Goal: Information Seeking & Learning: Learn about a topic

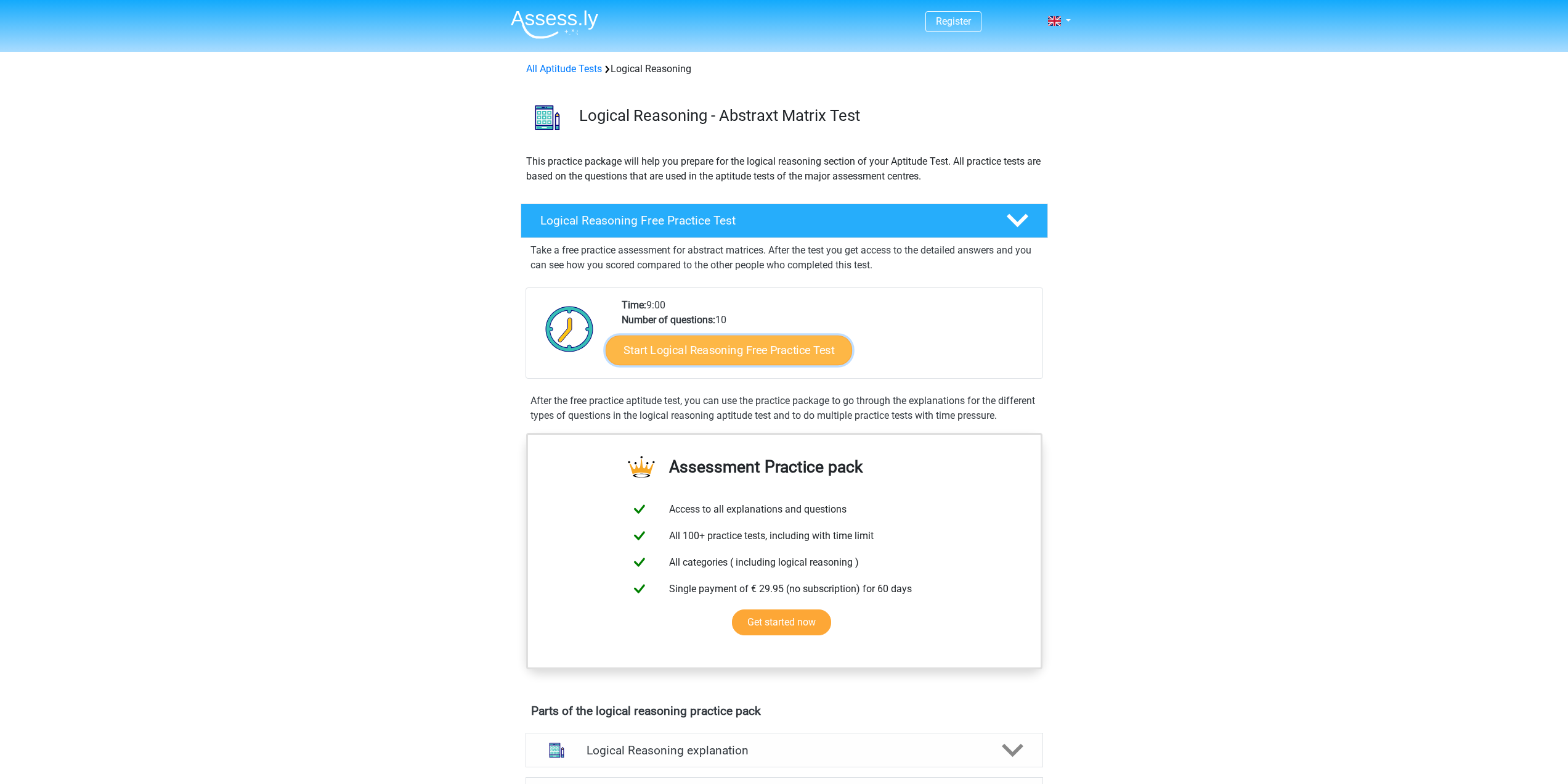
click at [812, 347] on link "Start Logical Reasoning Free Practice Test" at bounding box center [728, 350] width 246 height 30
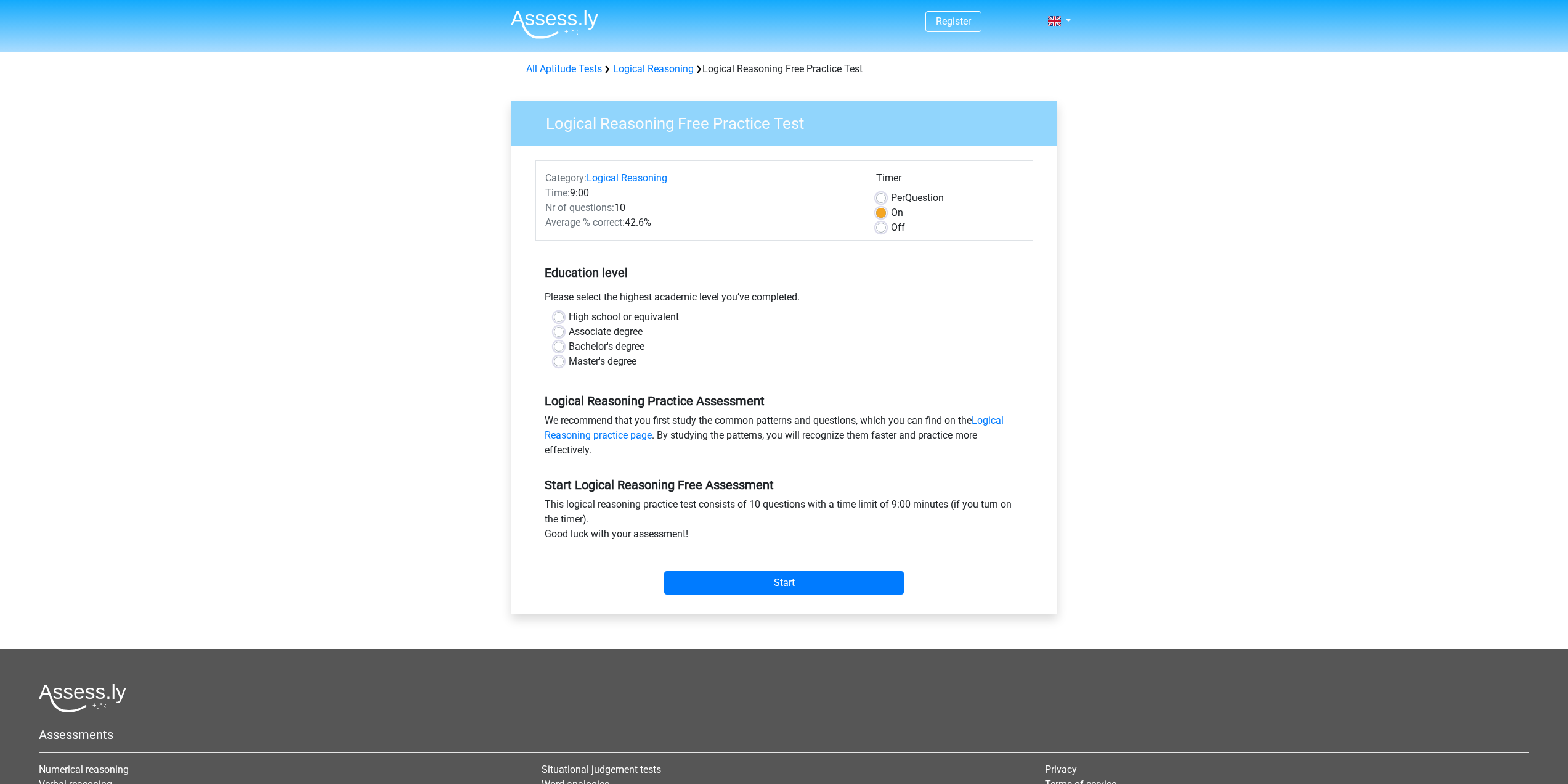
click at [613, 360] on label "Master's degree" at bounding box center [602, 361] width 67 height 15
click at [564, 360] on input "Master's degree" at bounding box center [558, 360] width 10 height 12
radio input "true"
click at [798, 582] on input "Start" at bounding box center [784, 582] width 239 height 24
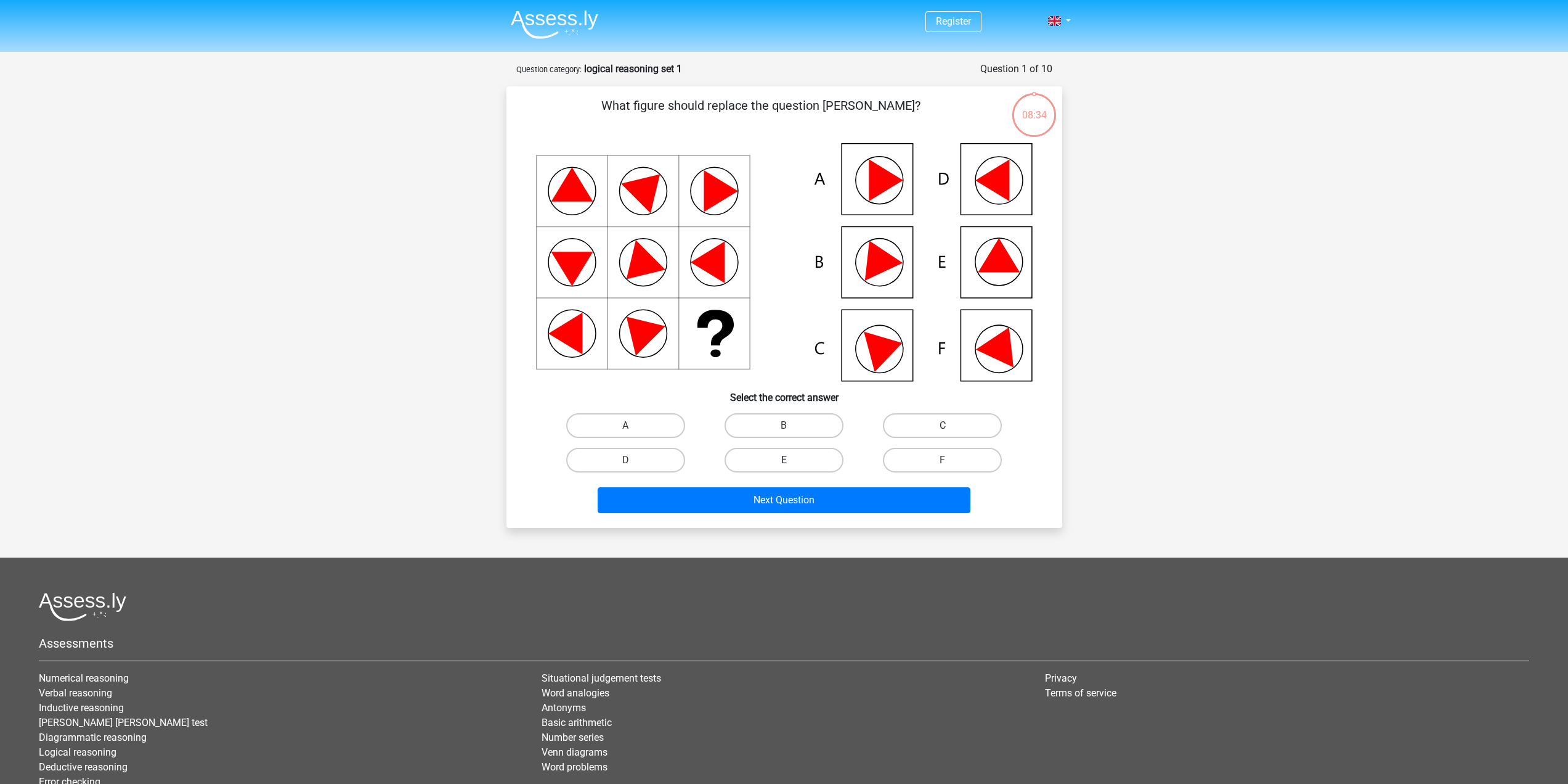
click at [758, 452] on label "E" at bounding box center [784, 460] width 119 height 25
click at [784, 460] on input "E" at bounding box center [787, 463] width 8 height 8
radio input "true"
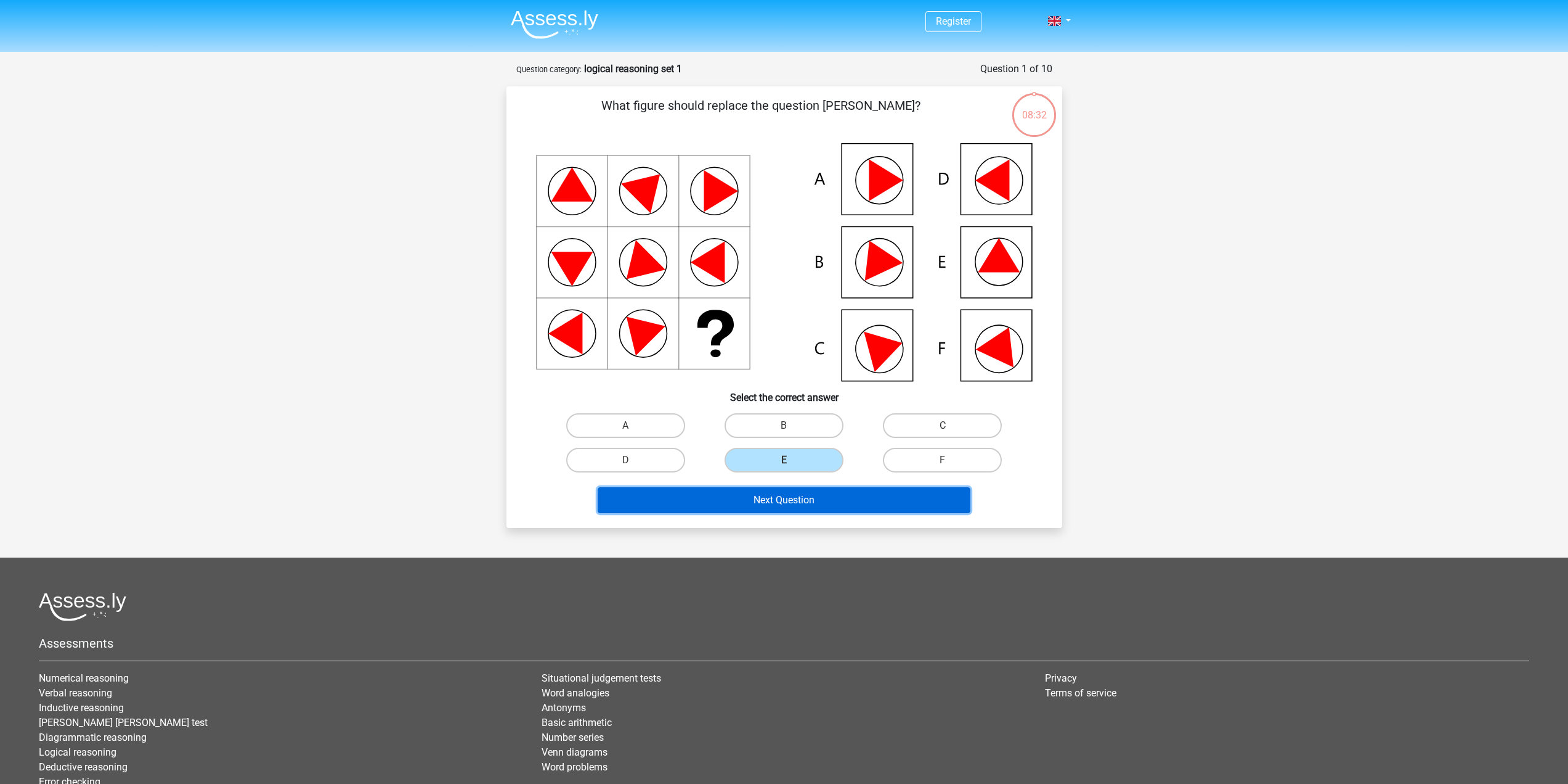
click at [777, 502] on button "Next Question" at bounding box center [784, 500] width 372 height 26
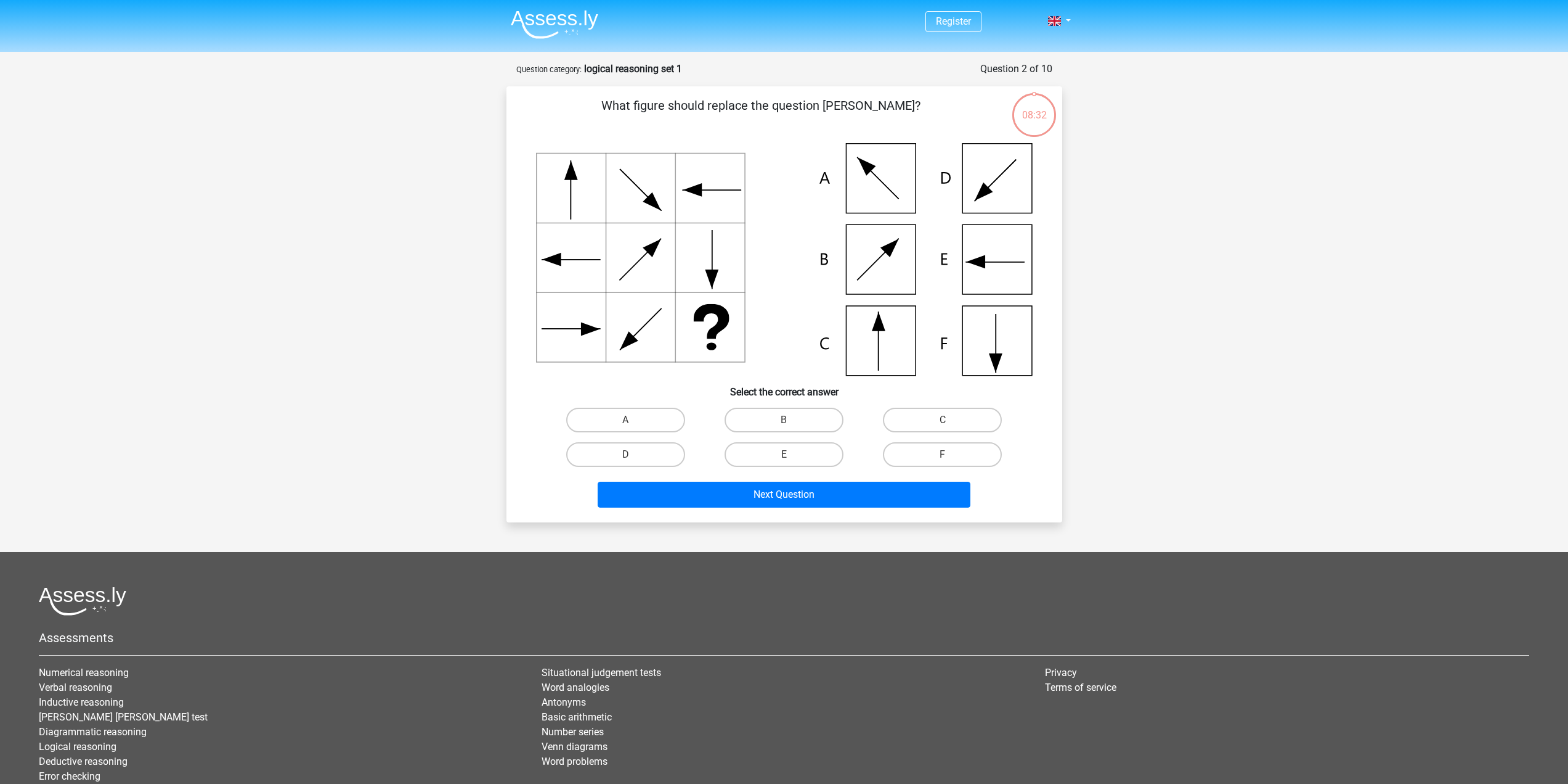
scroll to position [61, 0]
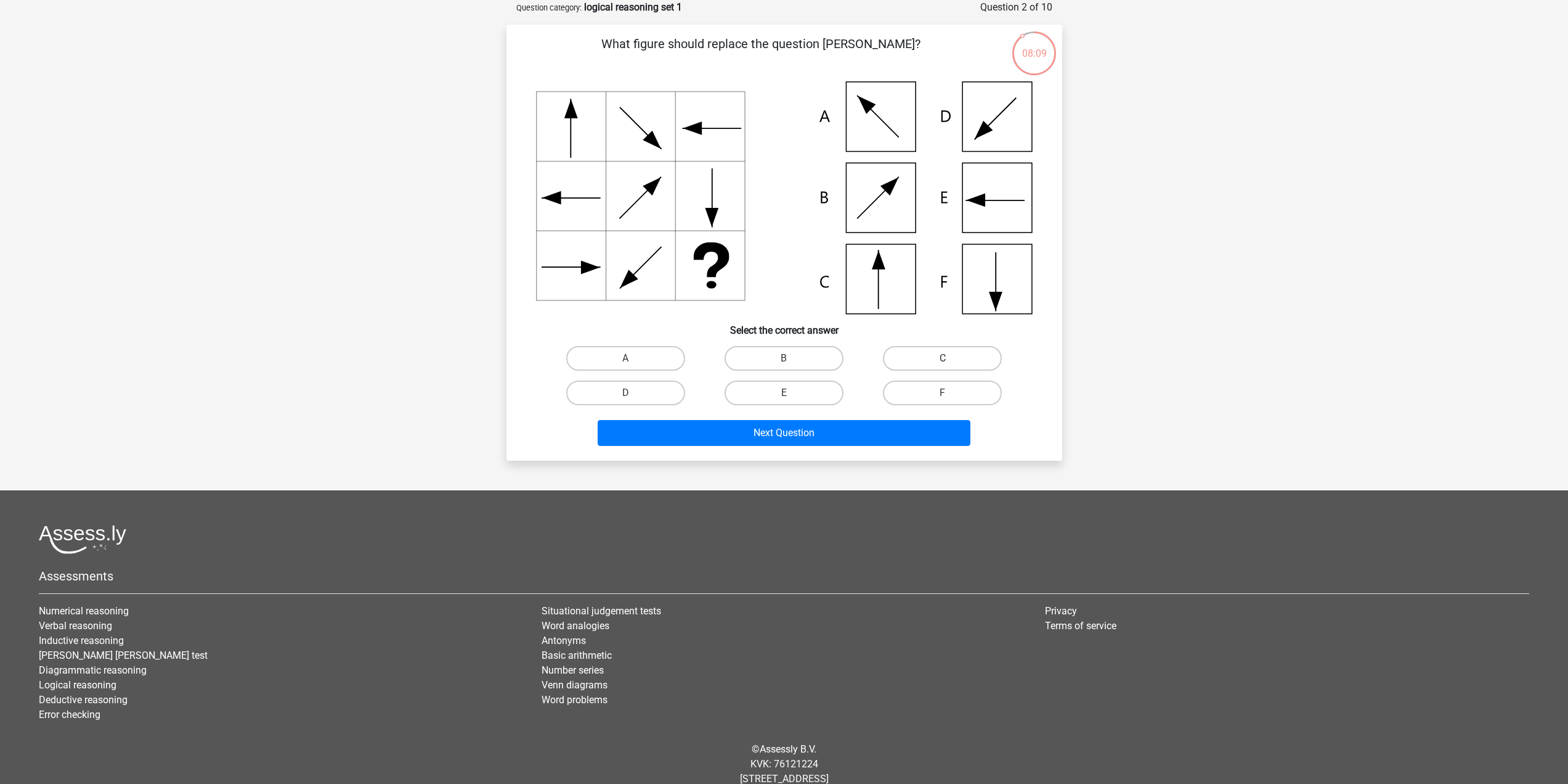
click at [951, 357] on label "C" at bounding box center [942, 358] width 119 height 25
click at [951, 358] on input "C" at bounding box center [947, 361] width 8 height 8
radio input "true"
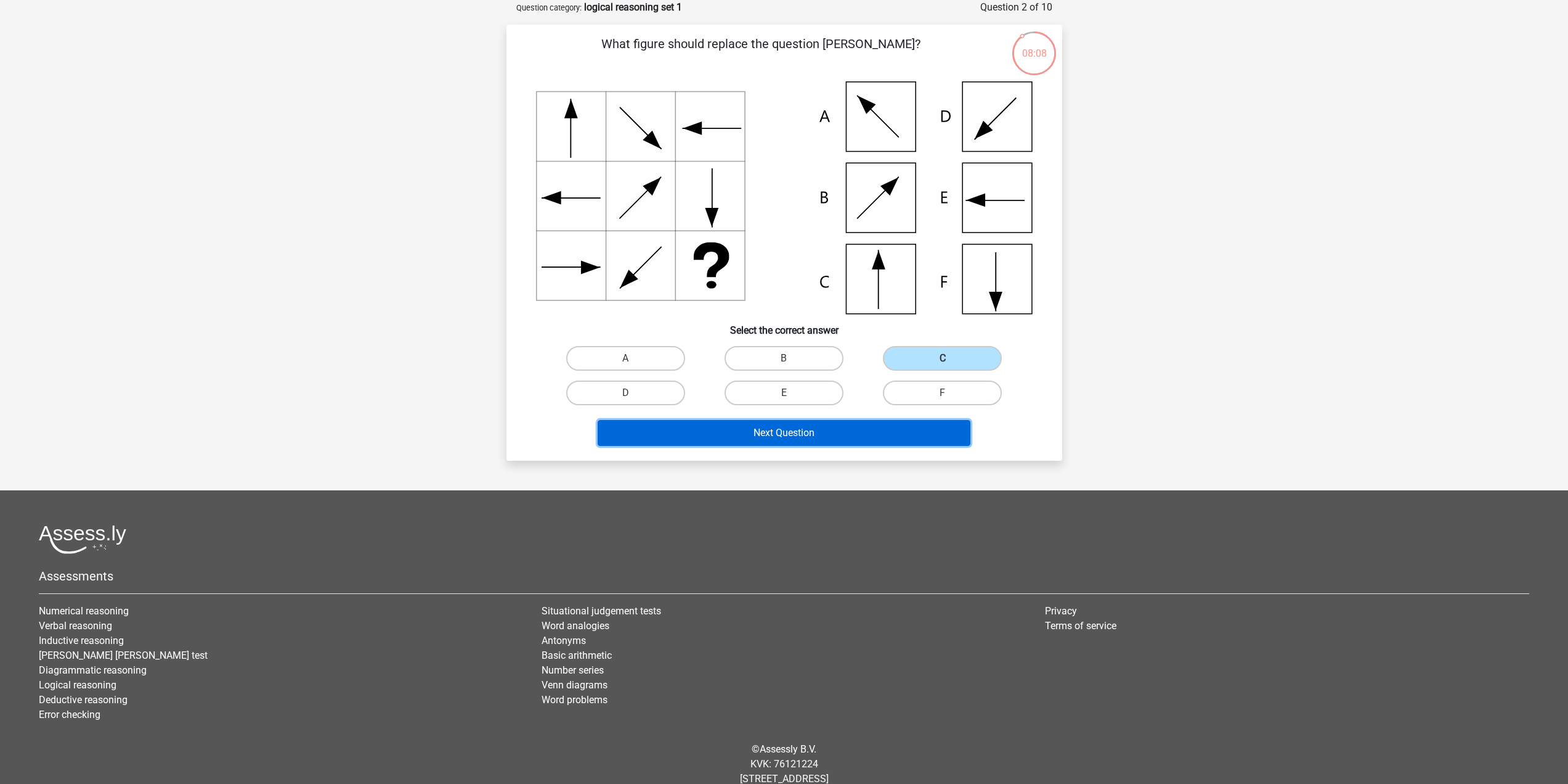
click at [850, 433] on button "Next Question" at bounding box center [784, 433] width 372 height 26
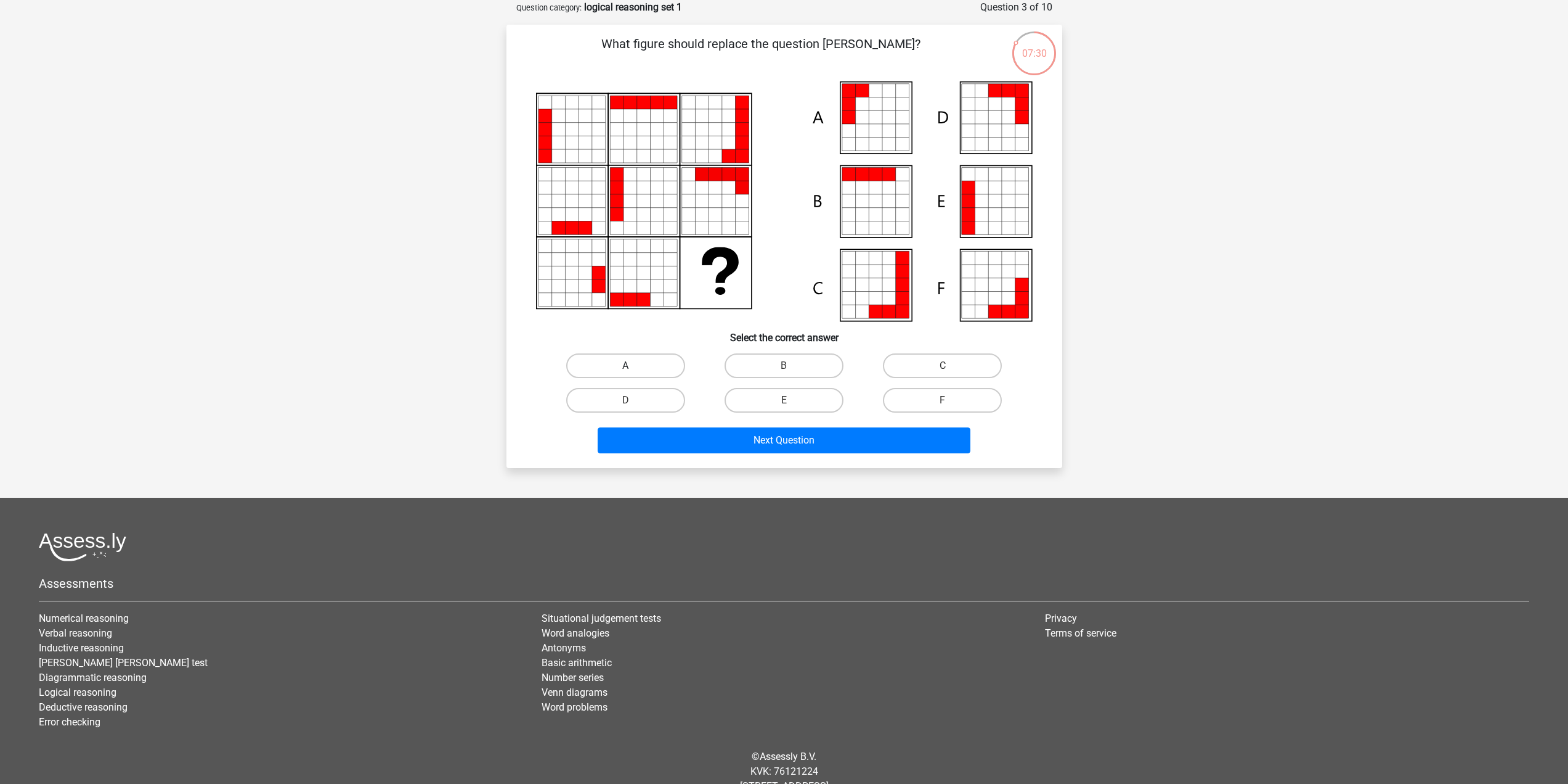
click at [659, 367] on label "A" at bounding box center [626, 366] width 119 height 25
click at [634, 367] on input "A" at bounding box center [629, 369] width 8 height 8
radio input "true"
click at [702, 435] on button "Next Question" at bounding box center [784, 440] width 372 height 26
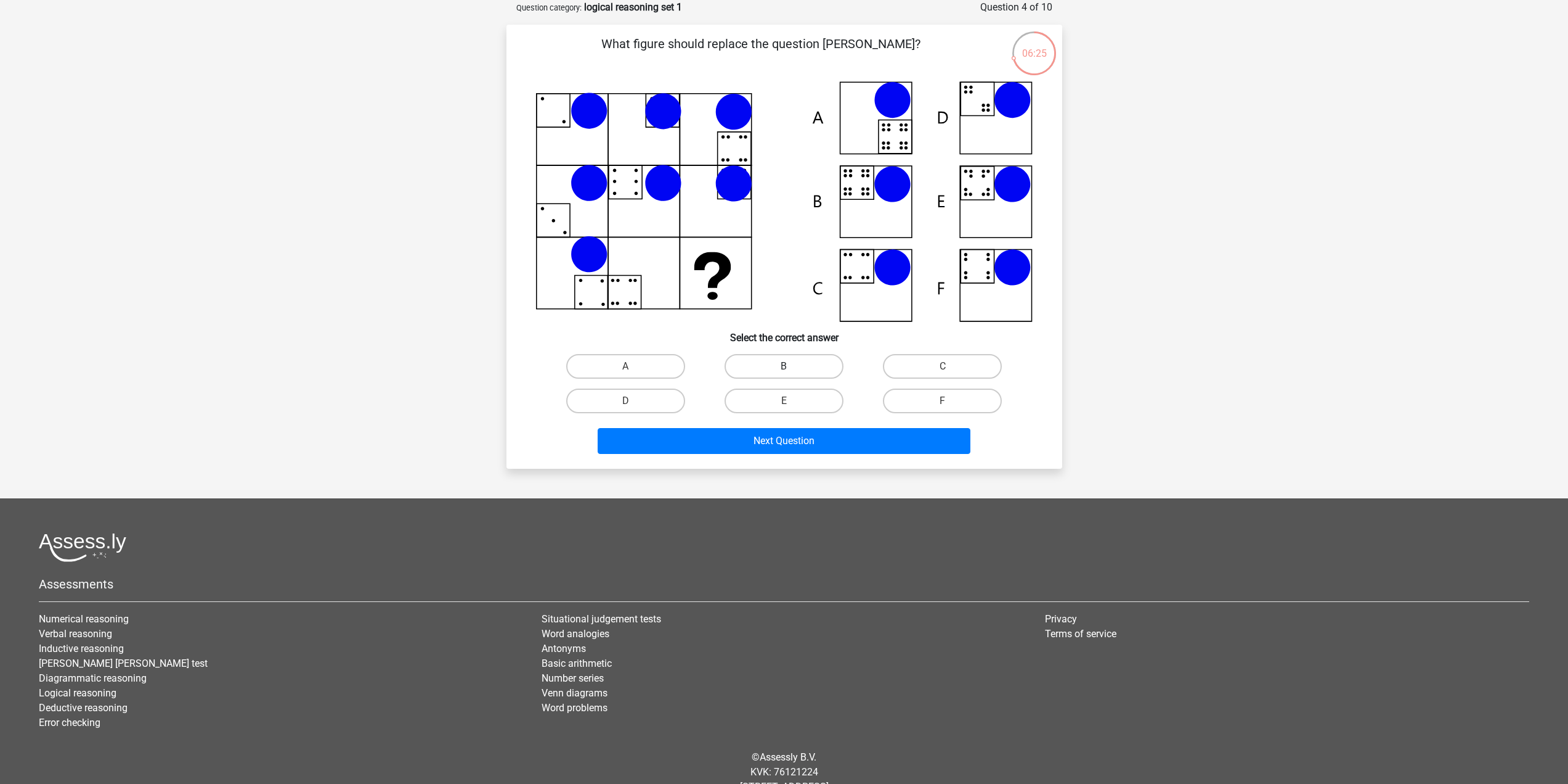
click at [802, 364] on label "B" at bounding box center [784, 367] width 119 height 25
click at [791, 367] on input "B" at bounding box center [787, 370] width 8 height 8
radio input "true"
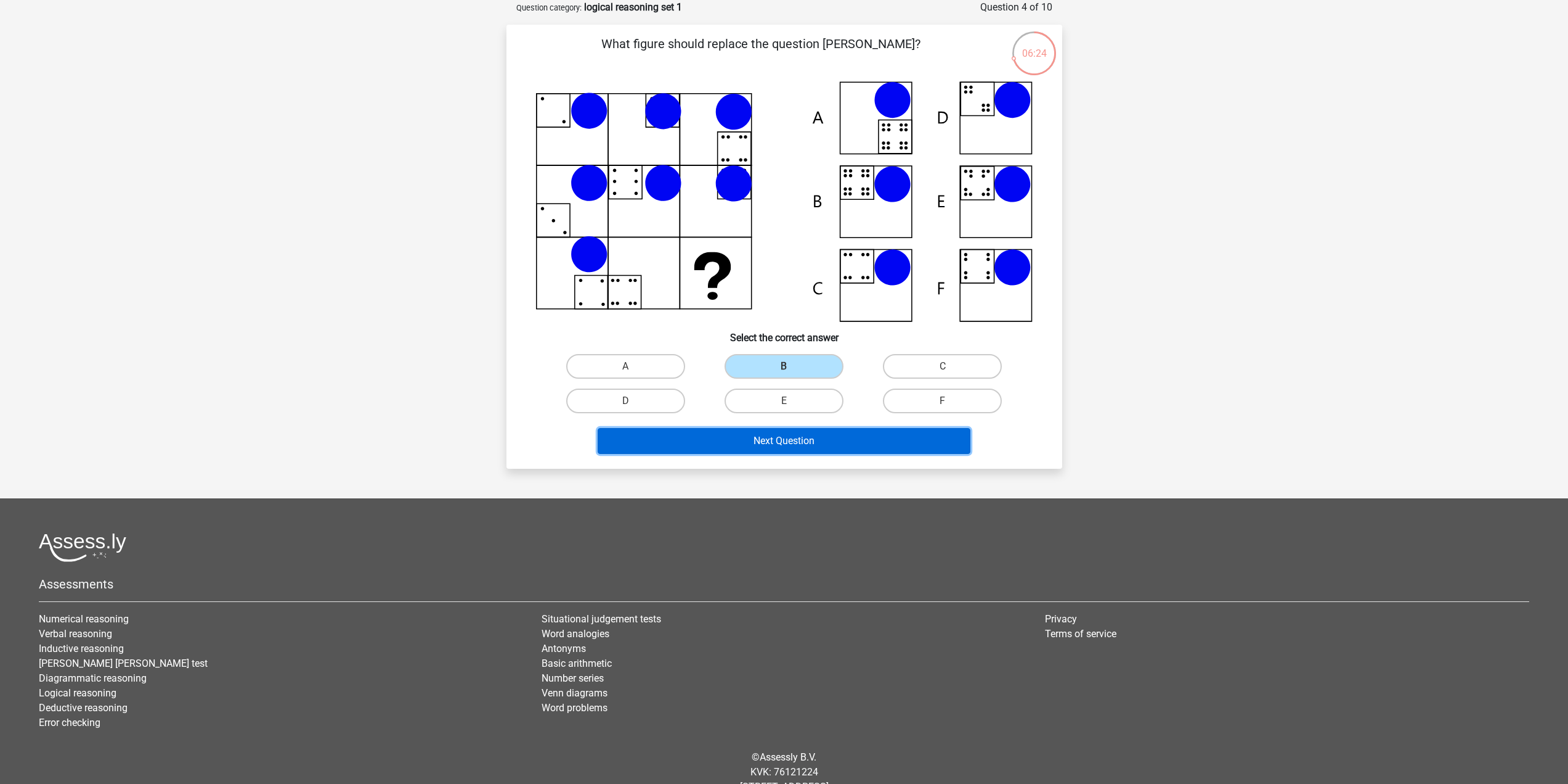
click at [795, 437] on button "Next Question" at bounding box center [784, 441] width 372 height 26
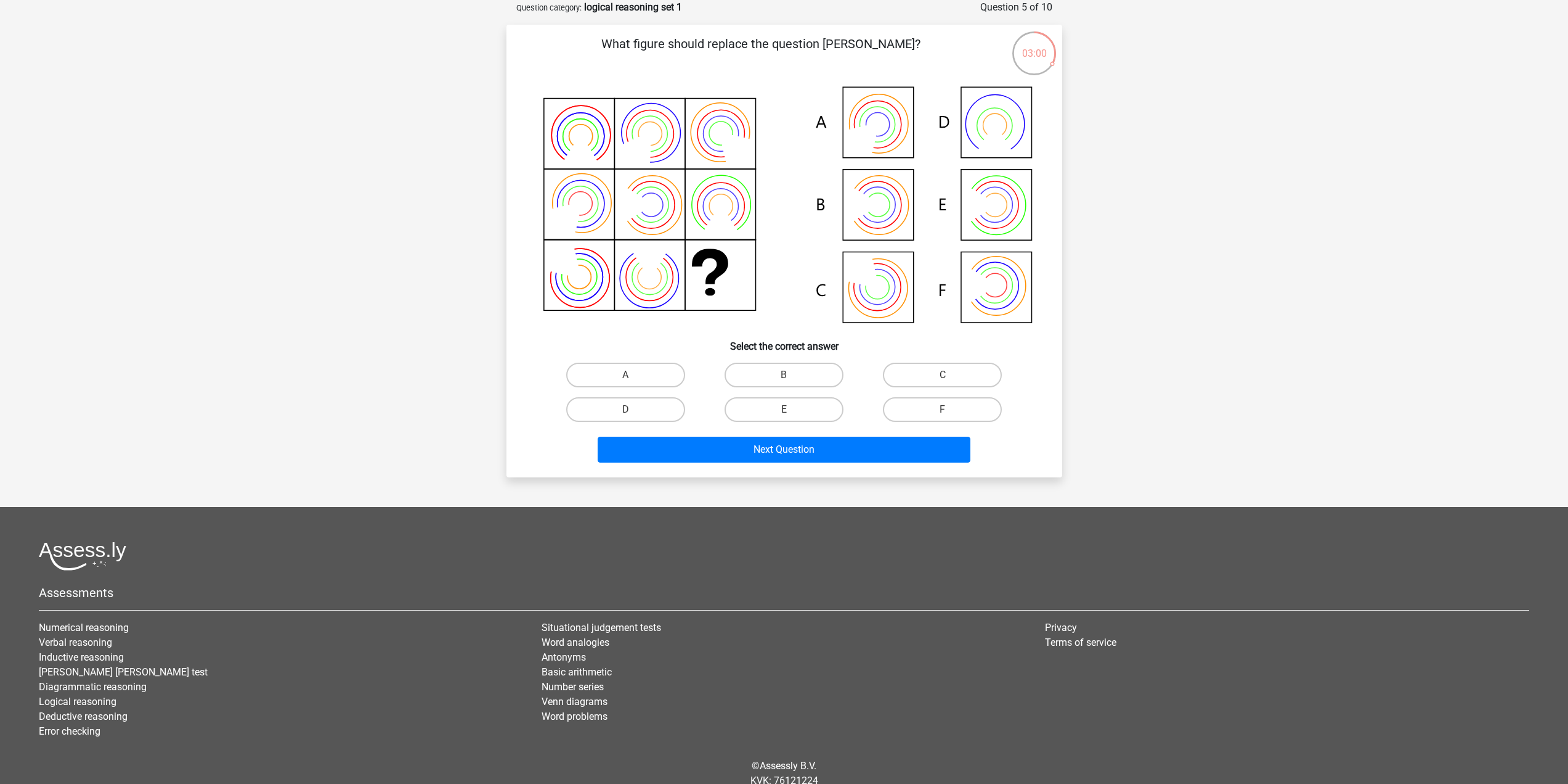
click at [875, 215] on icon at bounding box center [784, 206] width 497 height 249
click at [816, 379] on label "B" at bounding box center [784, 374] width 119 height 25
click at [791, 379] on input "B" at bounding box center [787, 378] width 8 height 8
radio input "true"
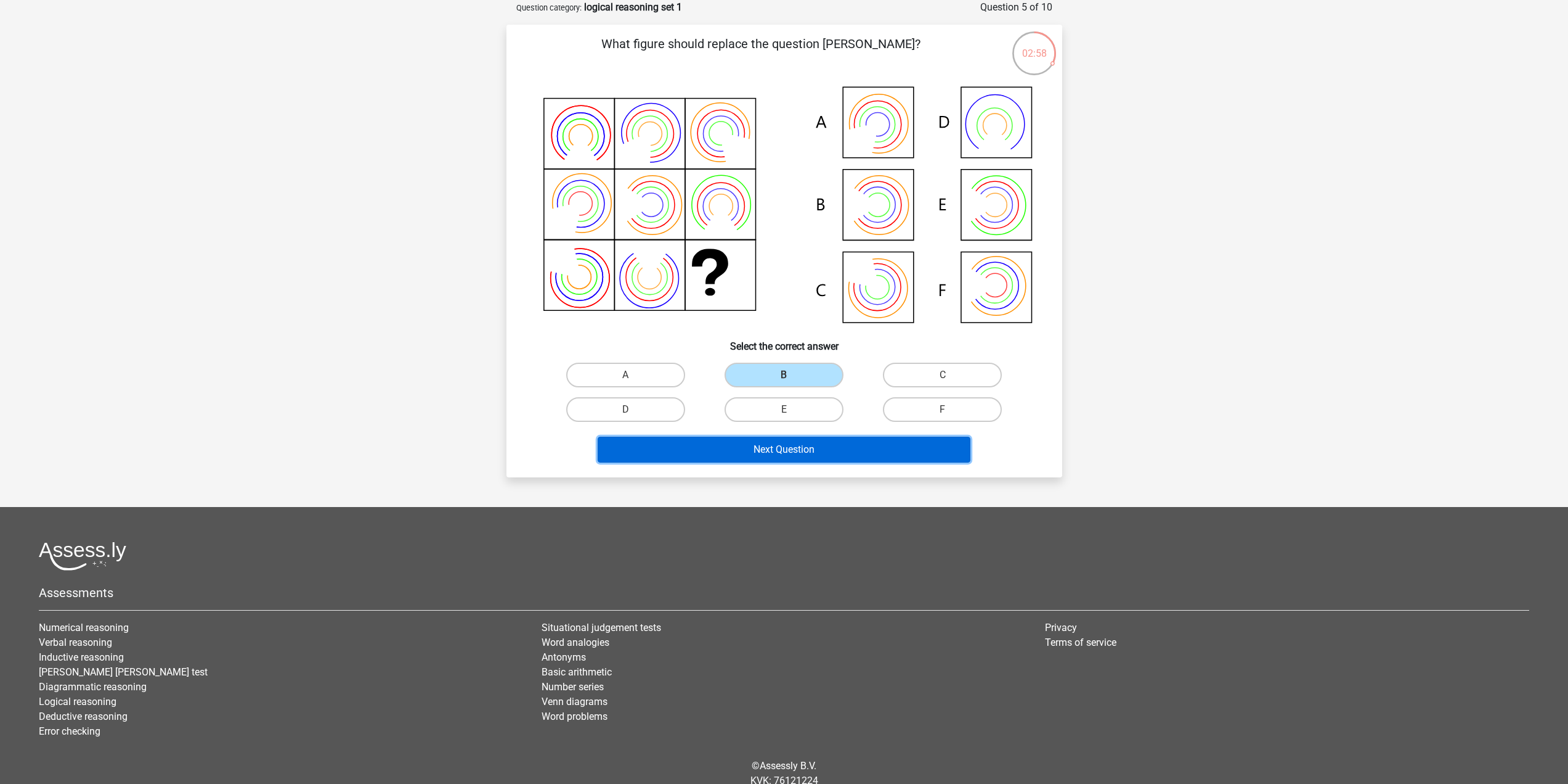
click at [818, 453] on button "Next Question" at bounding box center [784, 450] width 372 height 26
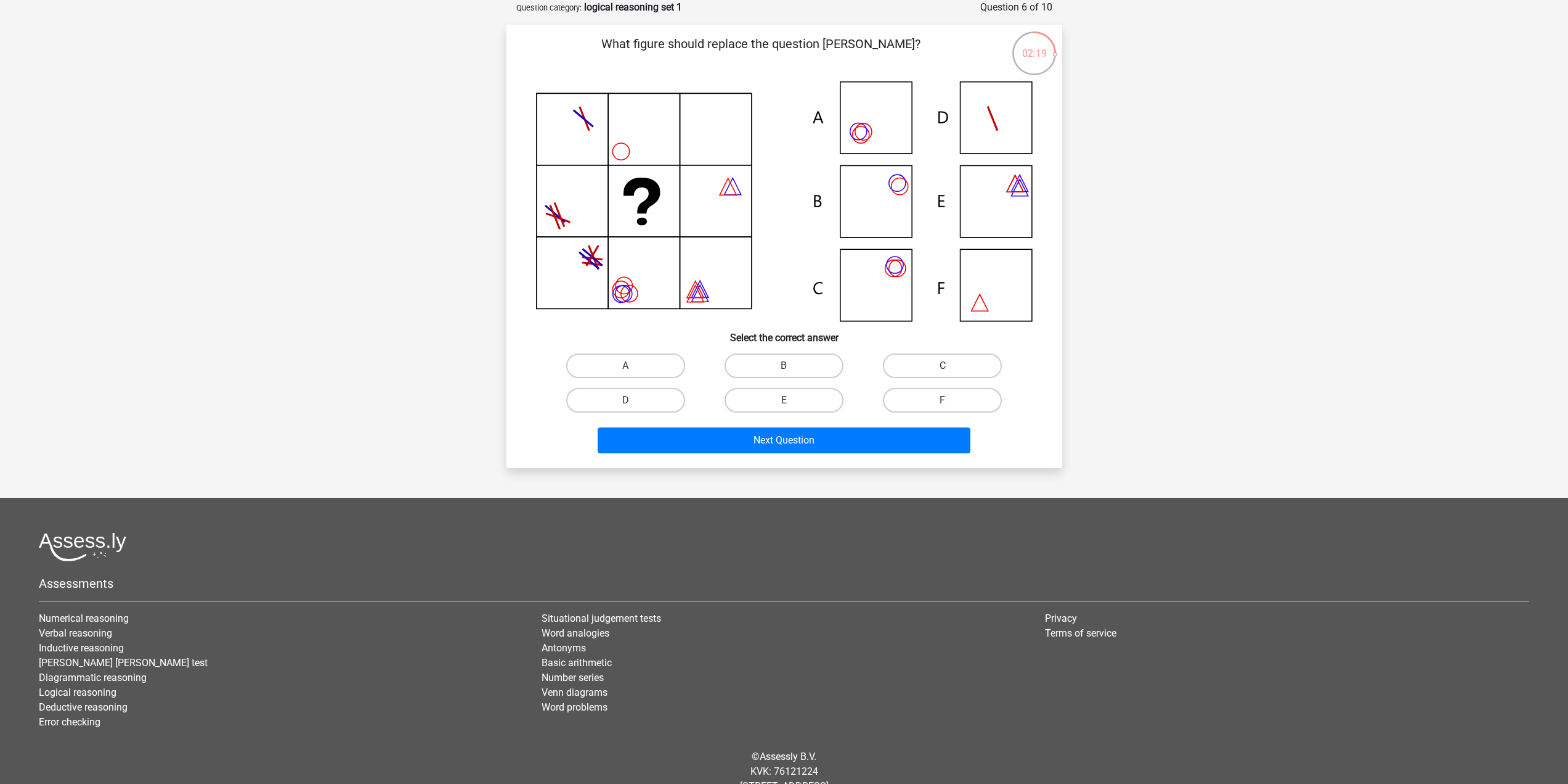
click at [866, 280] on icon at bounding box center [784, 201] width 497 height 239
click at [954, 367] on label "C" at bounding box center [942, 366] width 119 height 25
click at [951, 367] on input "C" at bounding box center [947, 369] width 8 height 8
radio input "true"
click at [869, 435] on button "Next Question" at bounding box center [784, 440] width 372 height 26
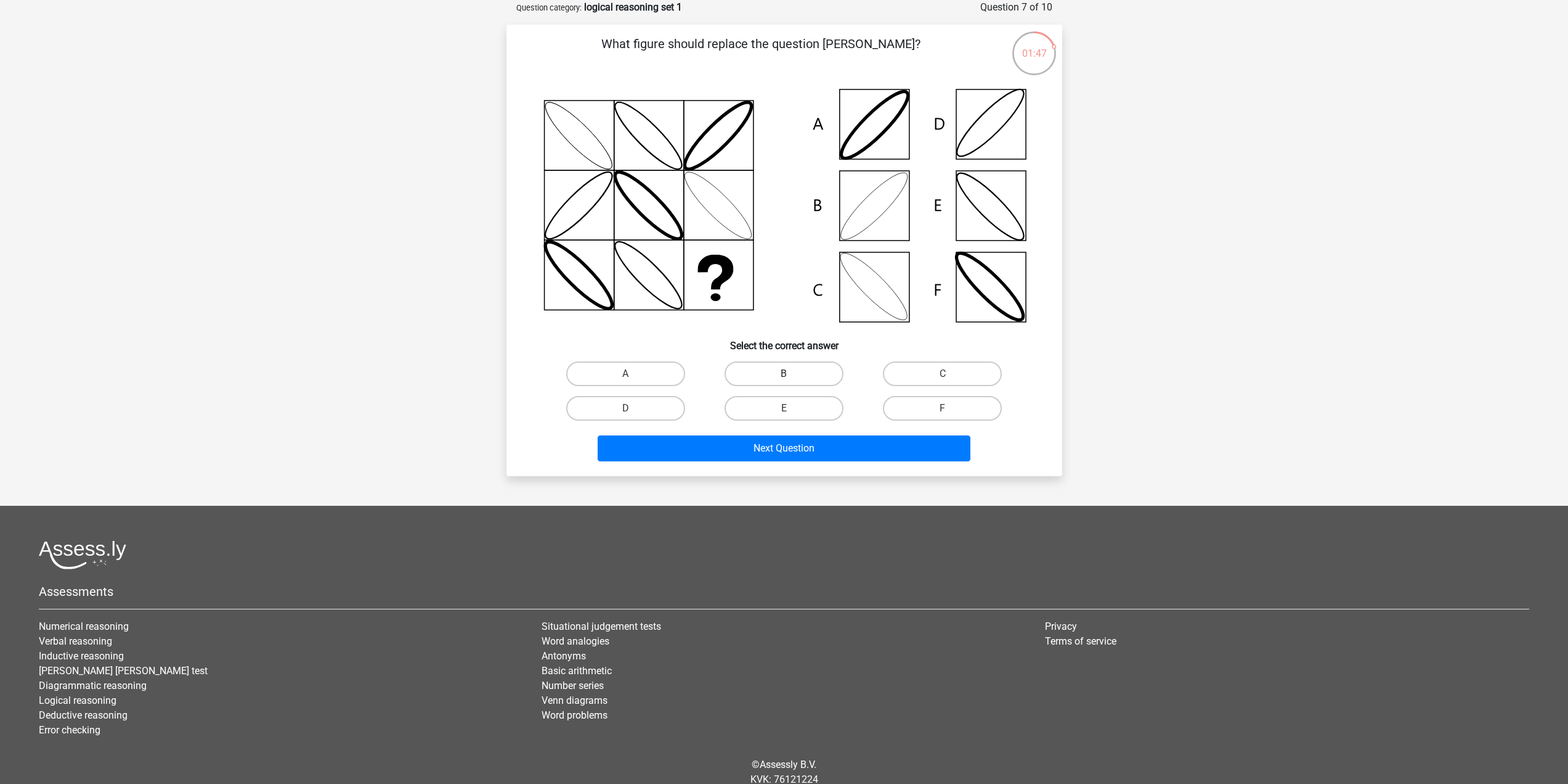
click at [752, 367] on label "B" at bounding box center [784, 374] width 119 height 25
click at [784, 374] on input "B" at bounding box center [787, 377] width 8 height 8
radio input "true"
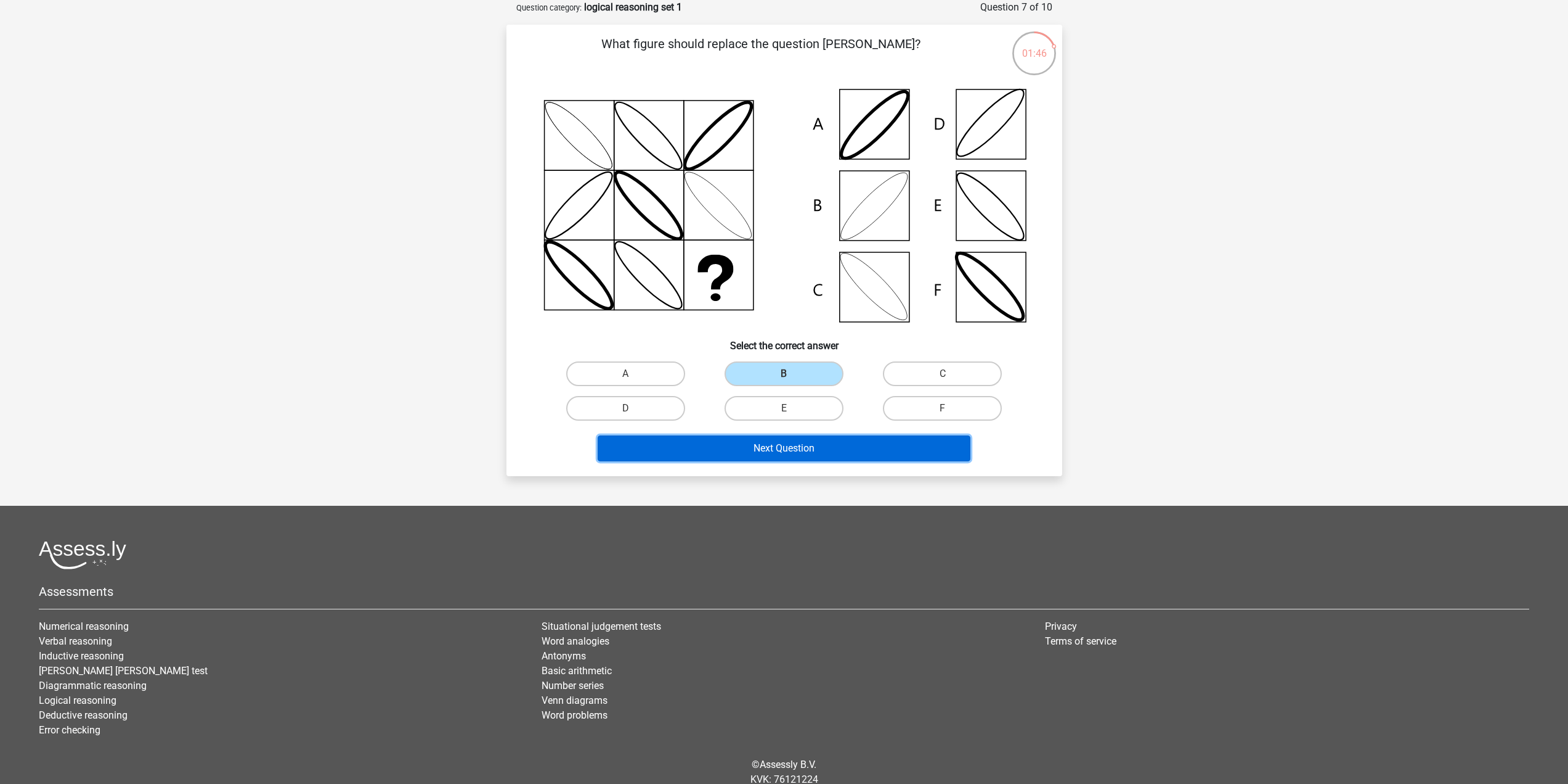
click at [739, 444] on button "Next Question" at bounding box center [784, 448] width 372 height 26
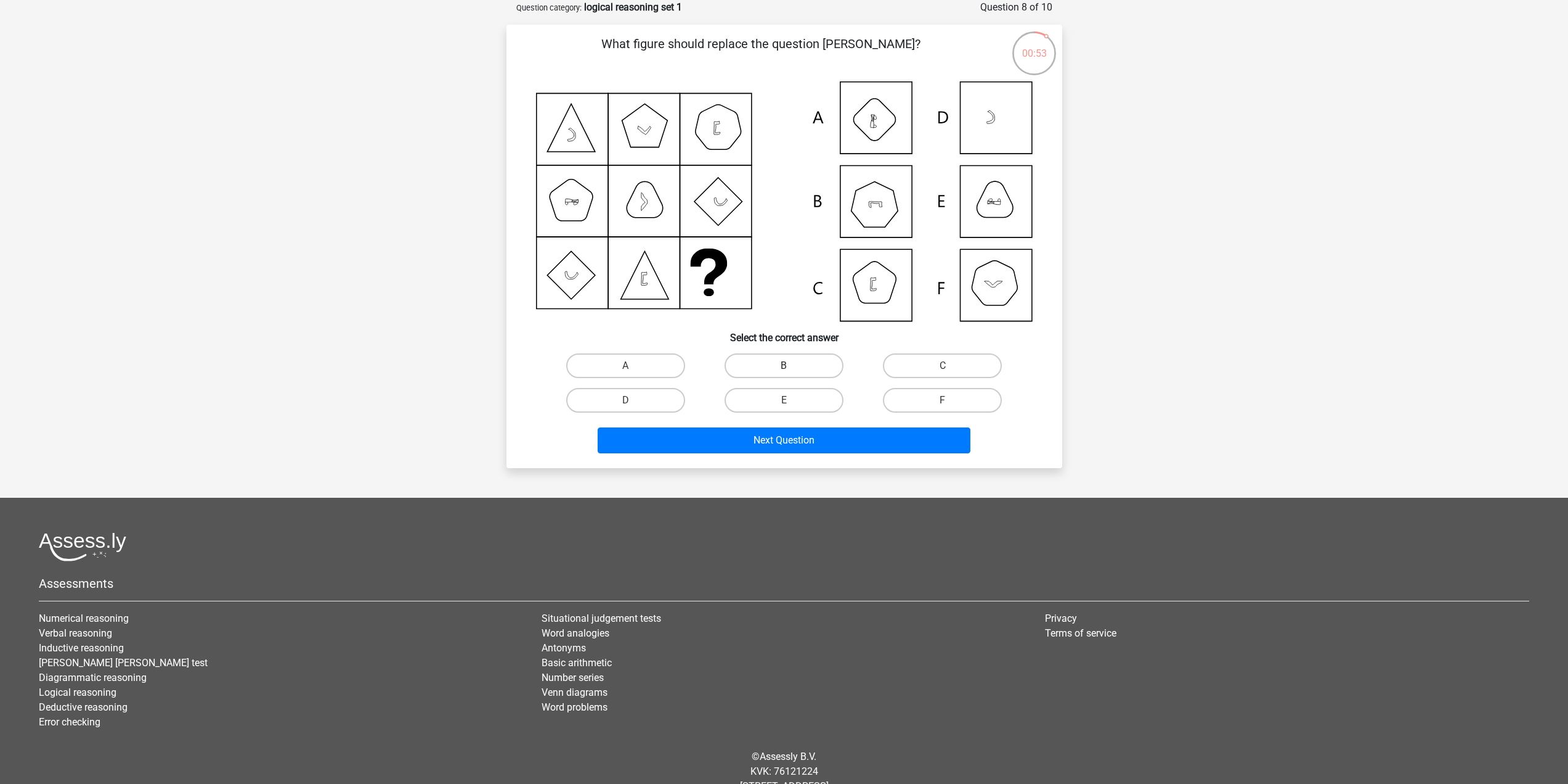
click at [825, 360] on label "B" at bounding box center [784, 366] width 119 height 25
click at [791, 366] on input "B" at bounding box center [787, 369] width 8 height 8
radio input "true"
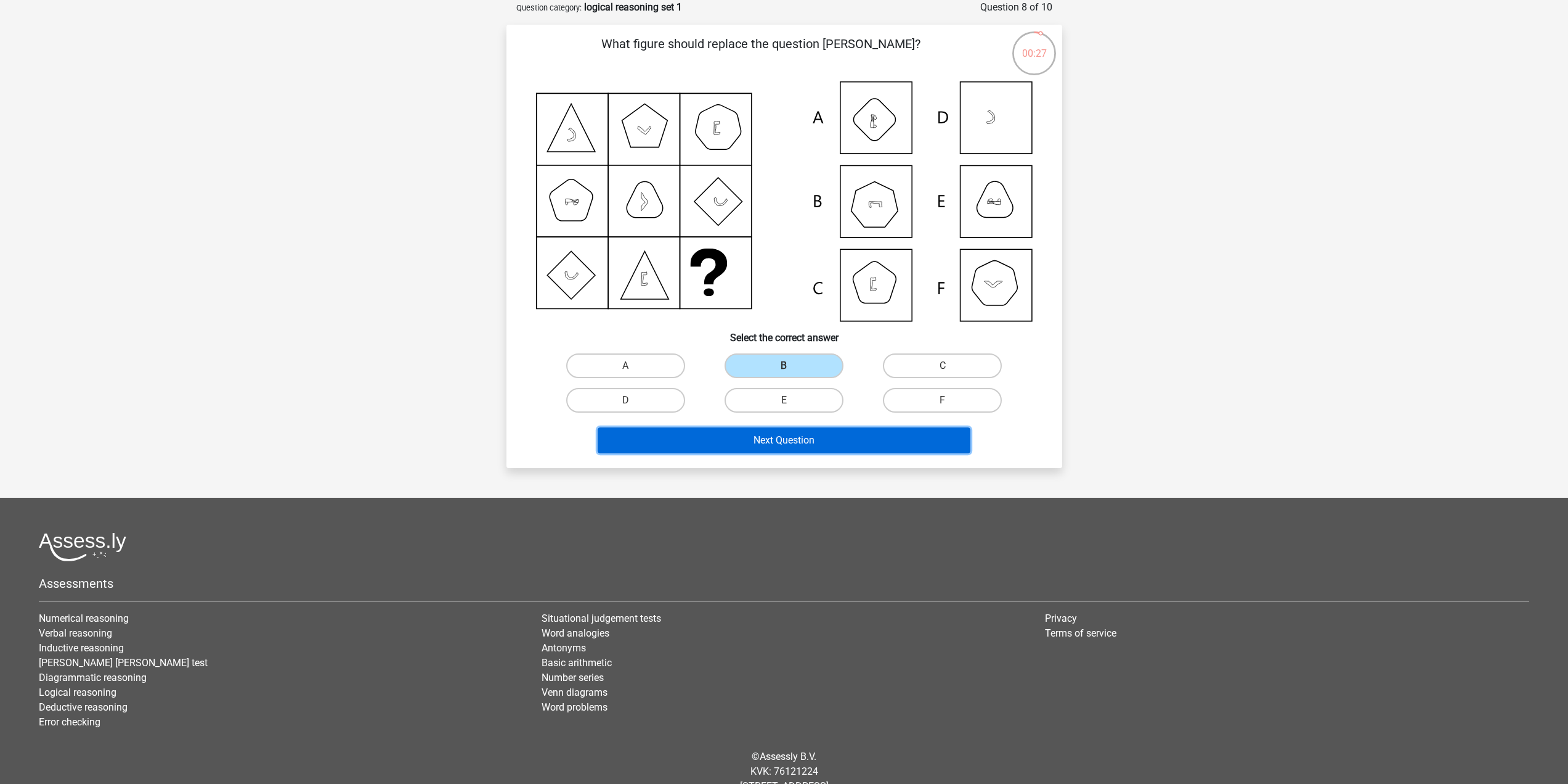
click at [834, 440] on button "Next Question" at bounding box center [784, 440] width 372 height 26
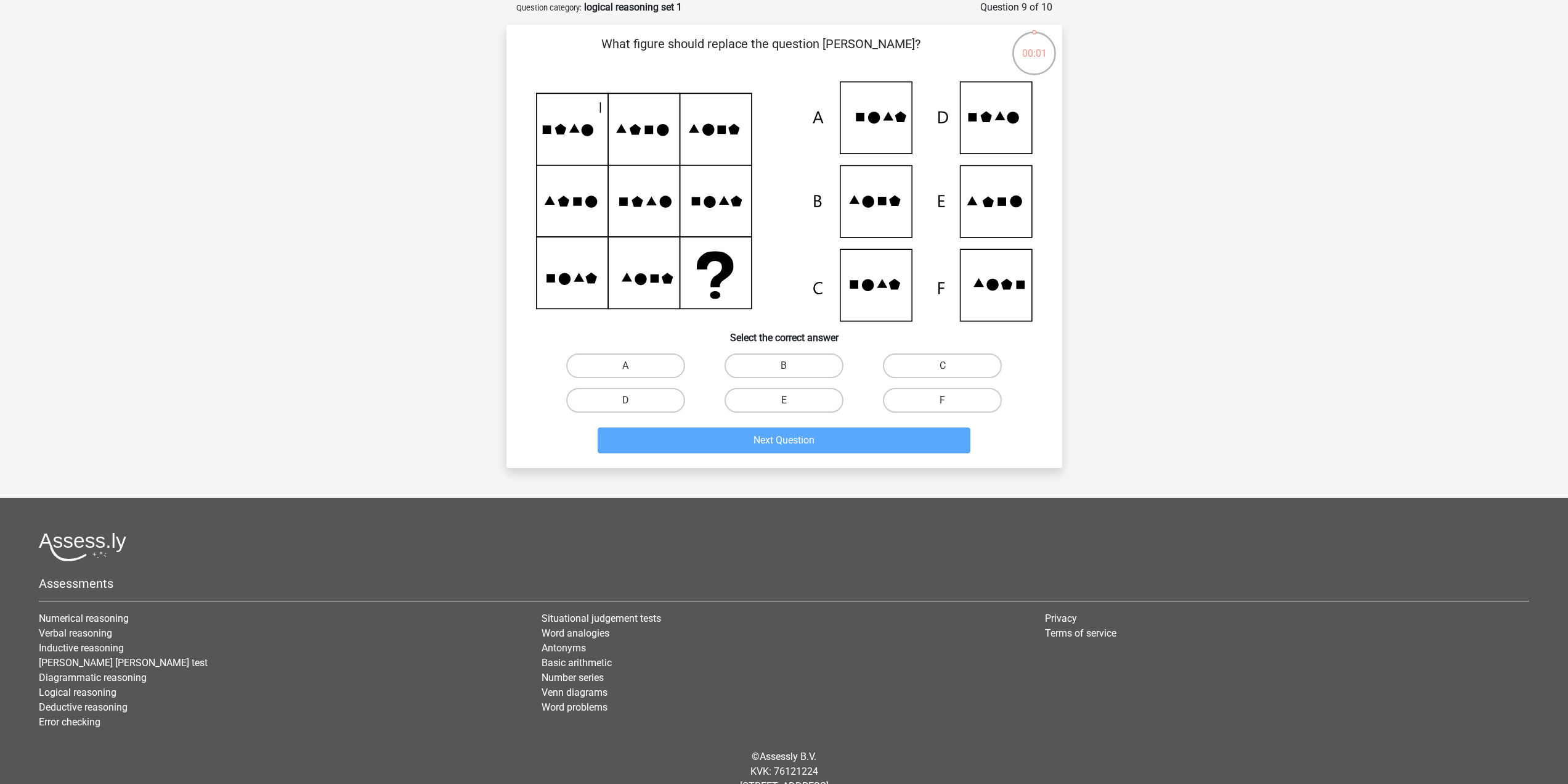
click at [1014, 217] on icon at bounding box center [784, 201] width 497 height 239
click at [792, 412] on label "E" at bounding box center [784, 400] width 119 height 25
click at [791, 408] on input "E" at bounding box center [787, 403] width 8 height 8
radio input "true"
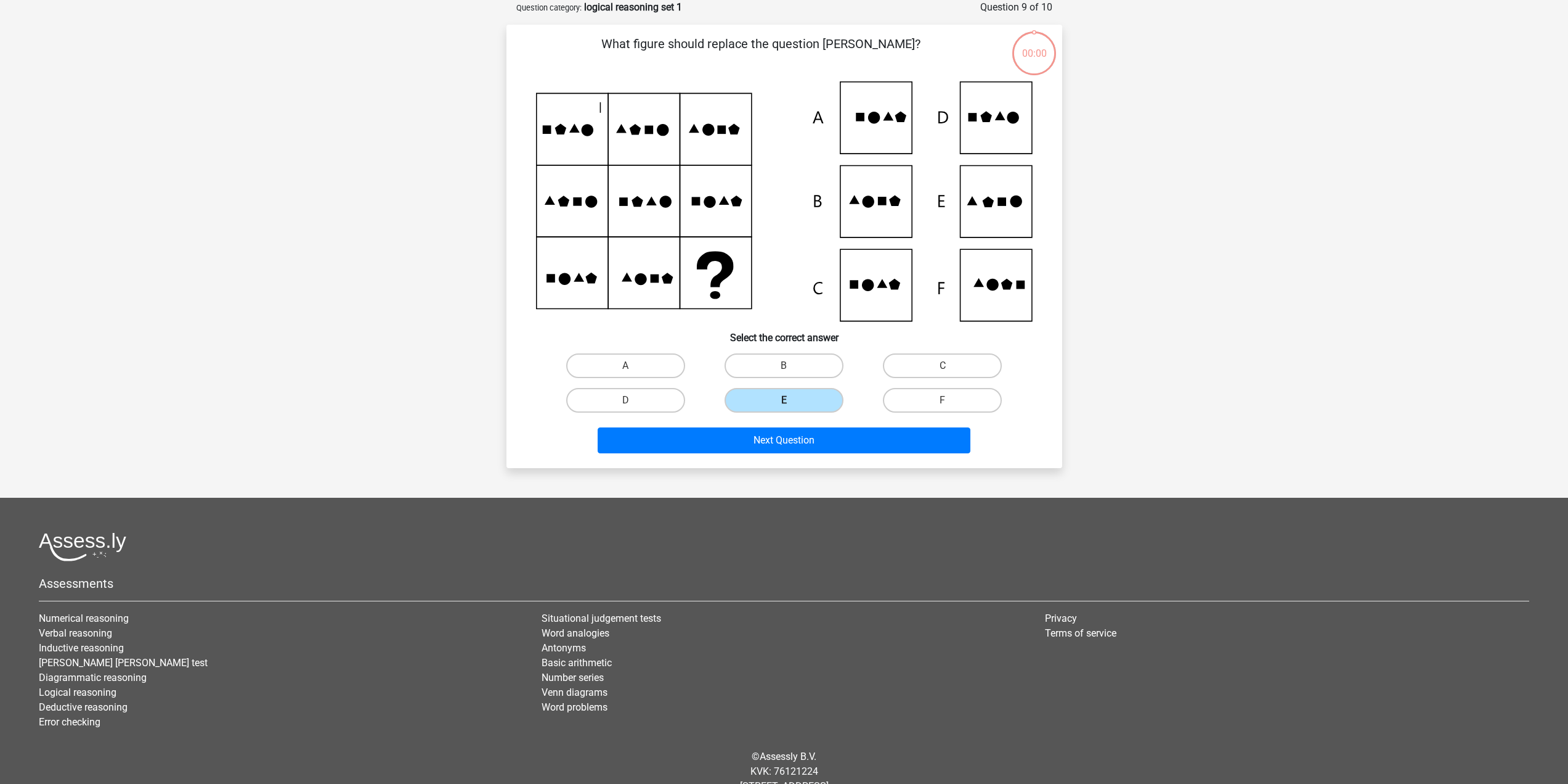
click at [793, 408] on label "E" at bounding box center [784, 400] width 119 height 25
click at [791, 408] on input "E" at bounding box center [787, 403] width 8 height 8
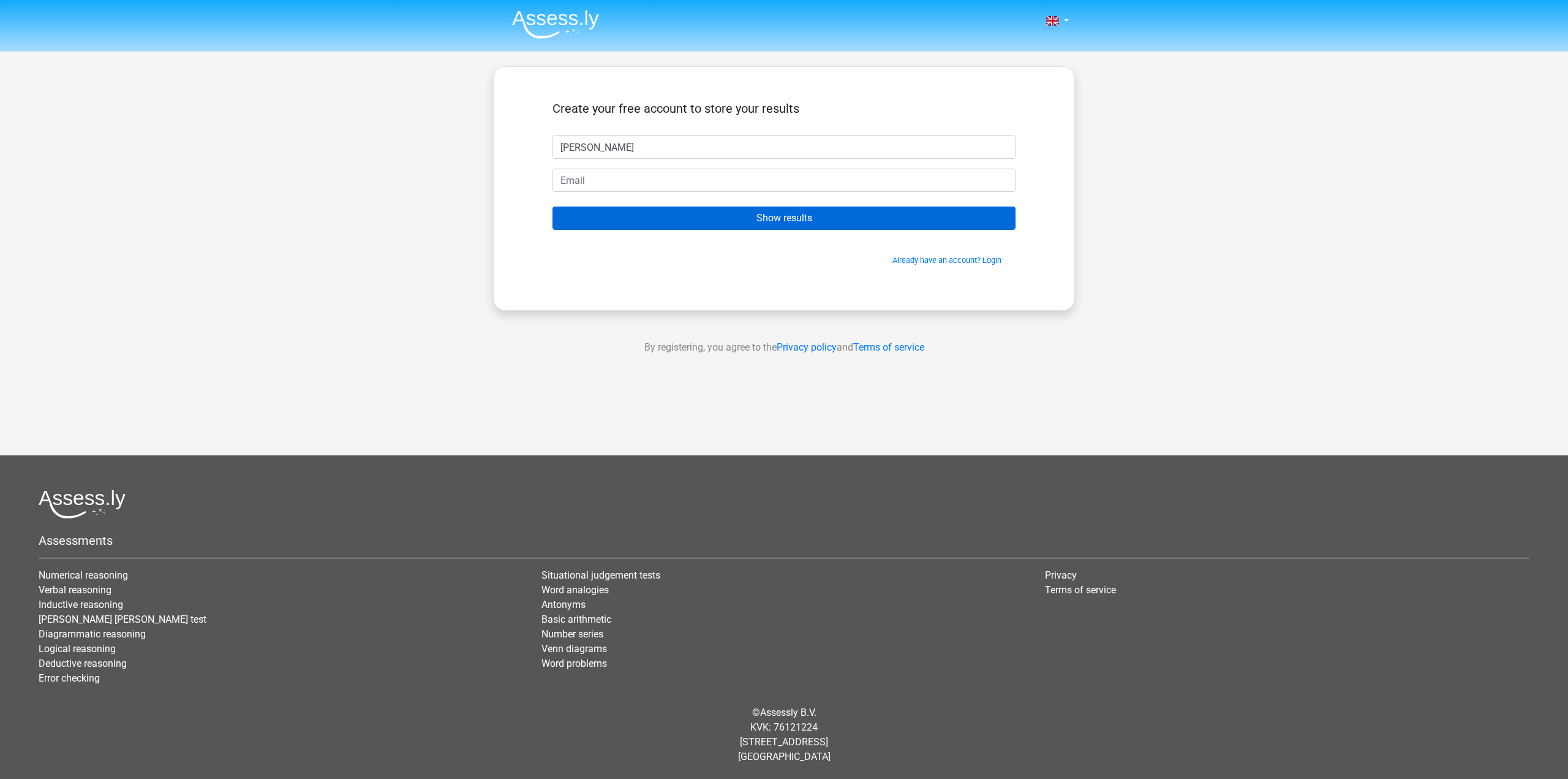
type input "[PERSON_NAME]"
click at [805, 224] on input "Show results" at bounding box center [783, 218] width 463 height 24
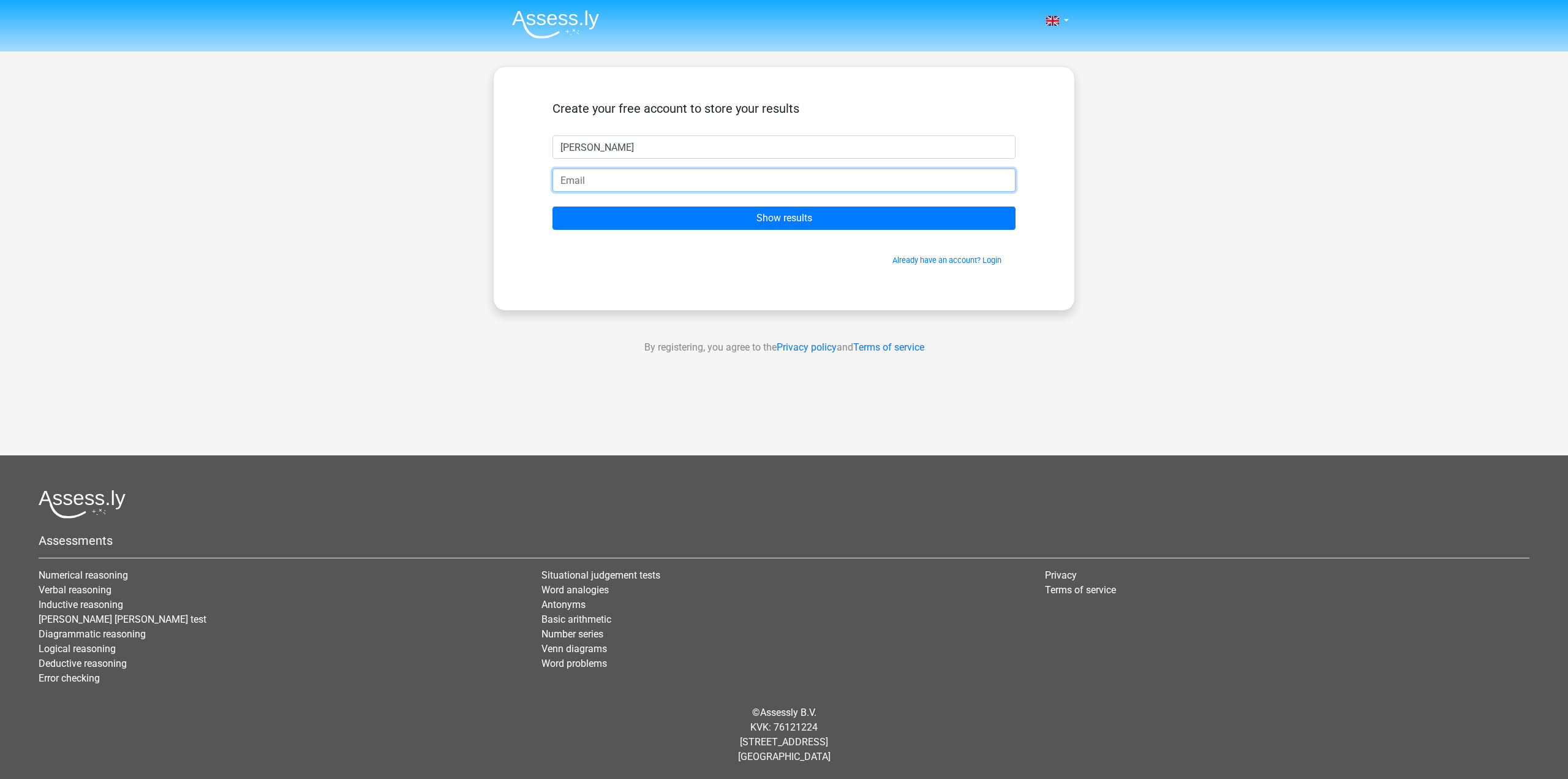
click at [657, 180] on input "email" at bounding box center [783, 180] width 463 height 24
type input "[EMAIL_ADDRESS][DOMAIN_NAME]"
drag, startPoint x: 618, startPoint y: 152, endPoint x: 562, endPoint y: 132, distance: 59.5
click at [562, 132] on form "Create your free account to store your results [PERSON_NAME] [EMAIL_ADDRESS][DO…" at bounding box center [783, 183] width 463 height 165
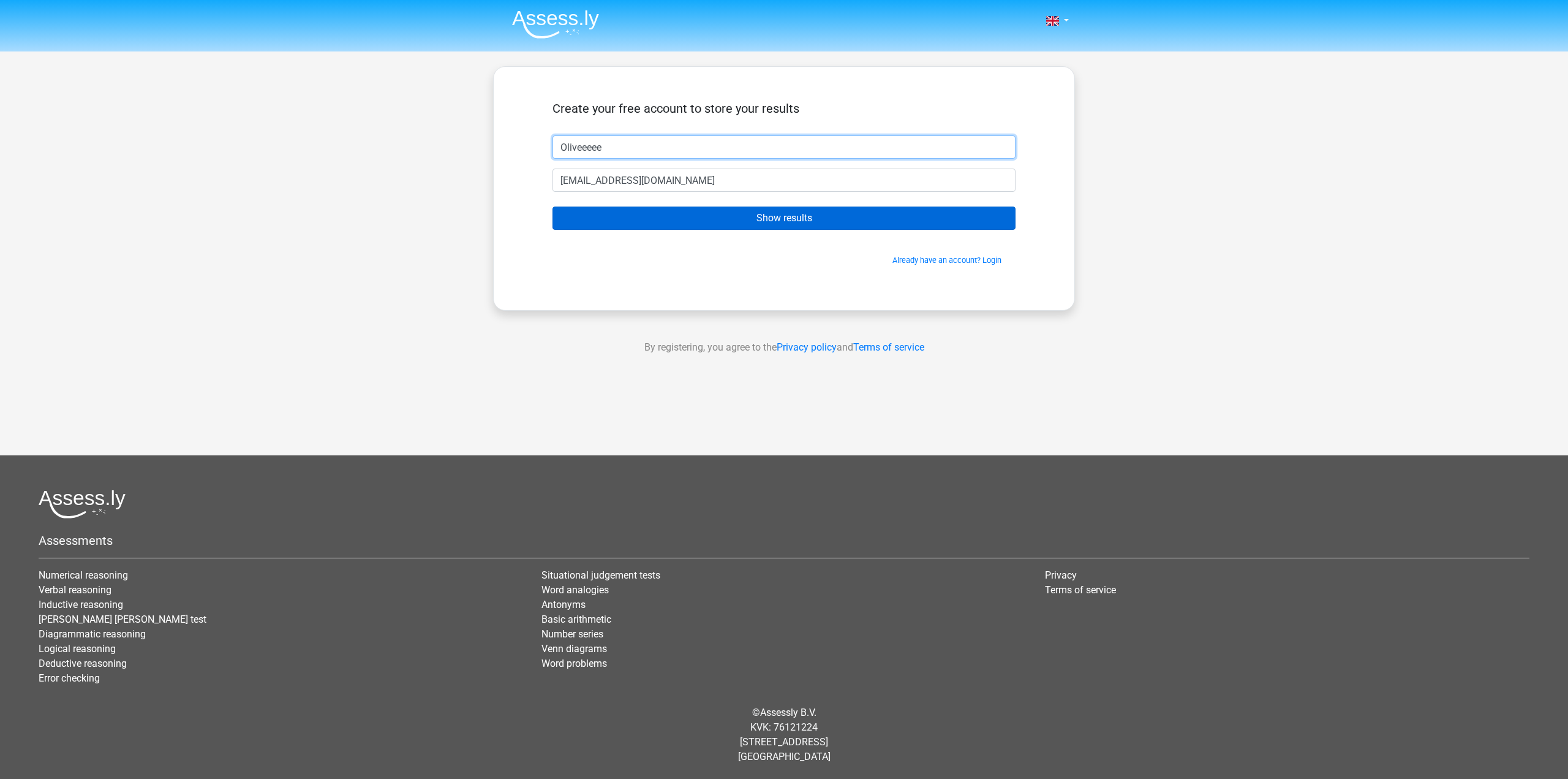
type input "Oliveeeee"
click at [871, 223] on input "Show results" at bounding box center [783, 218] width 463 height 24
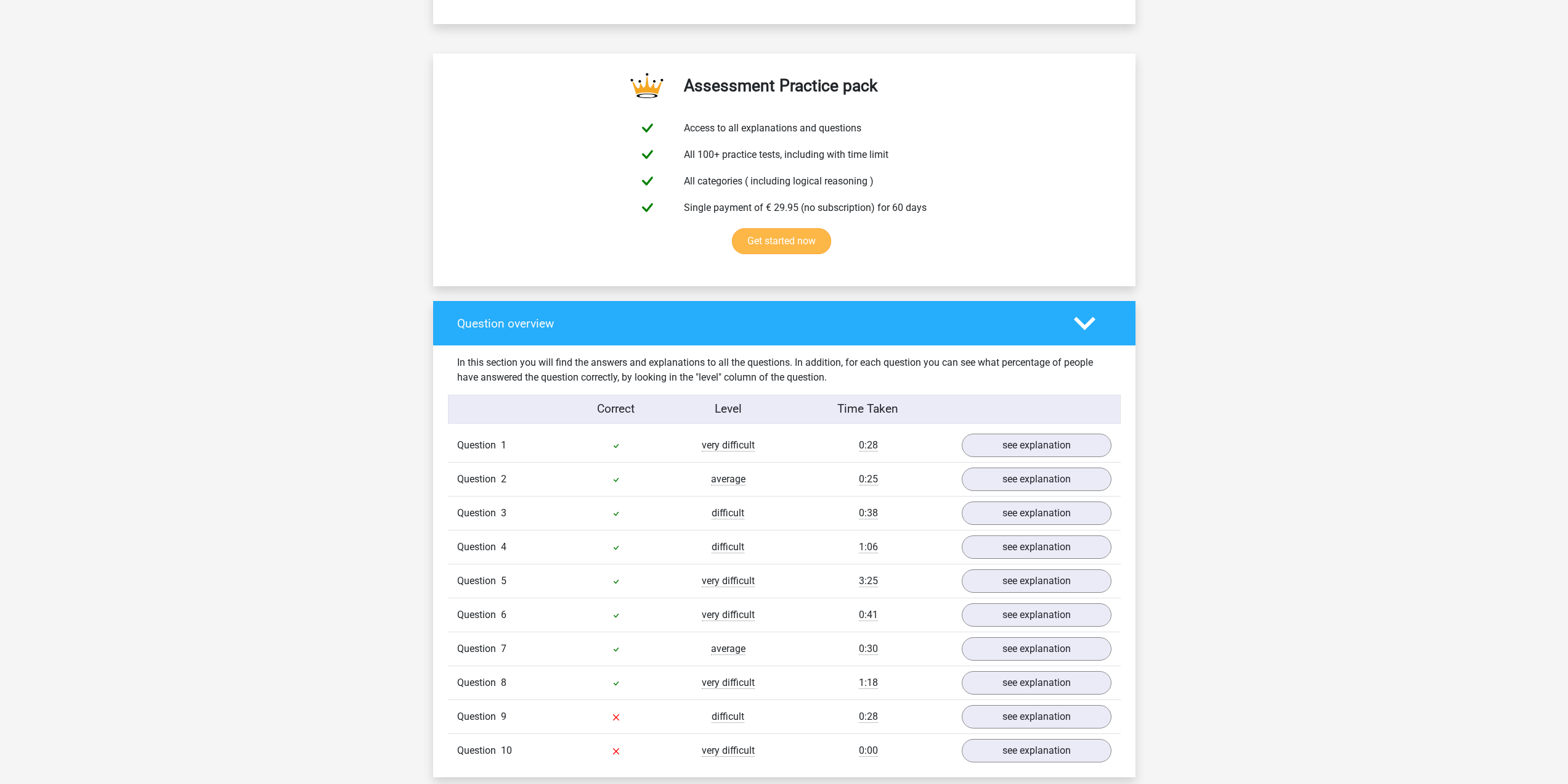
scroll to position [678, 0]
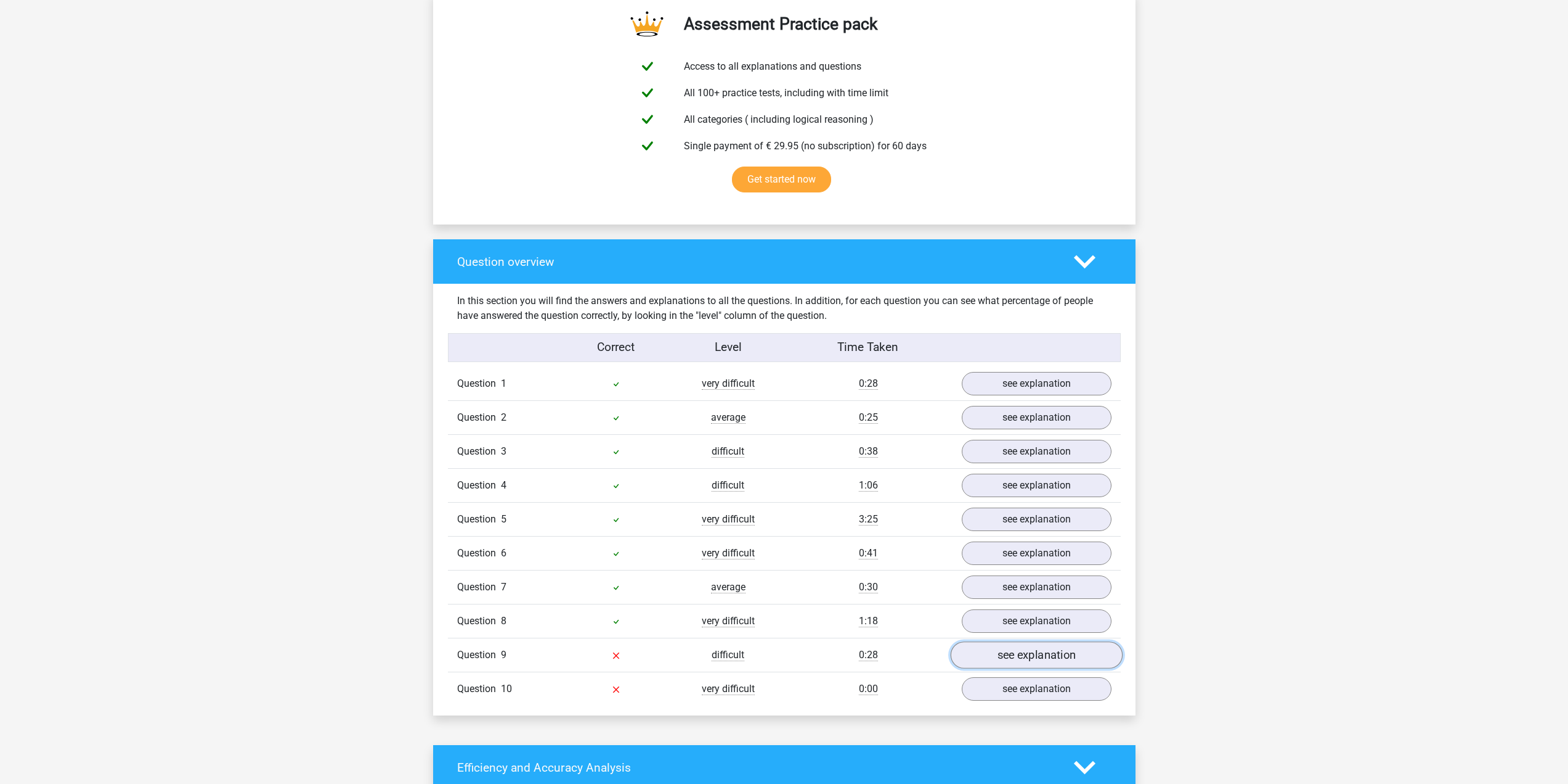
click at [1001, 654] on link "see explanation" at bounding box center [1036, 654] width 172 height 27
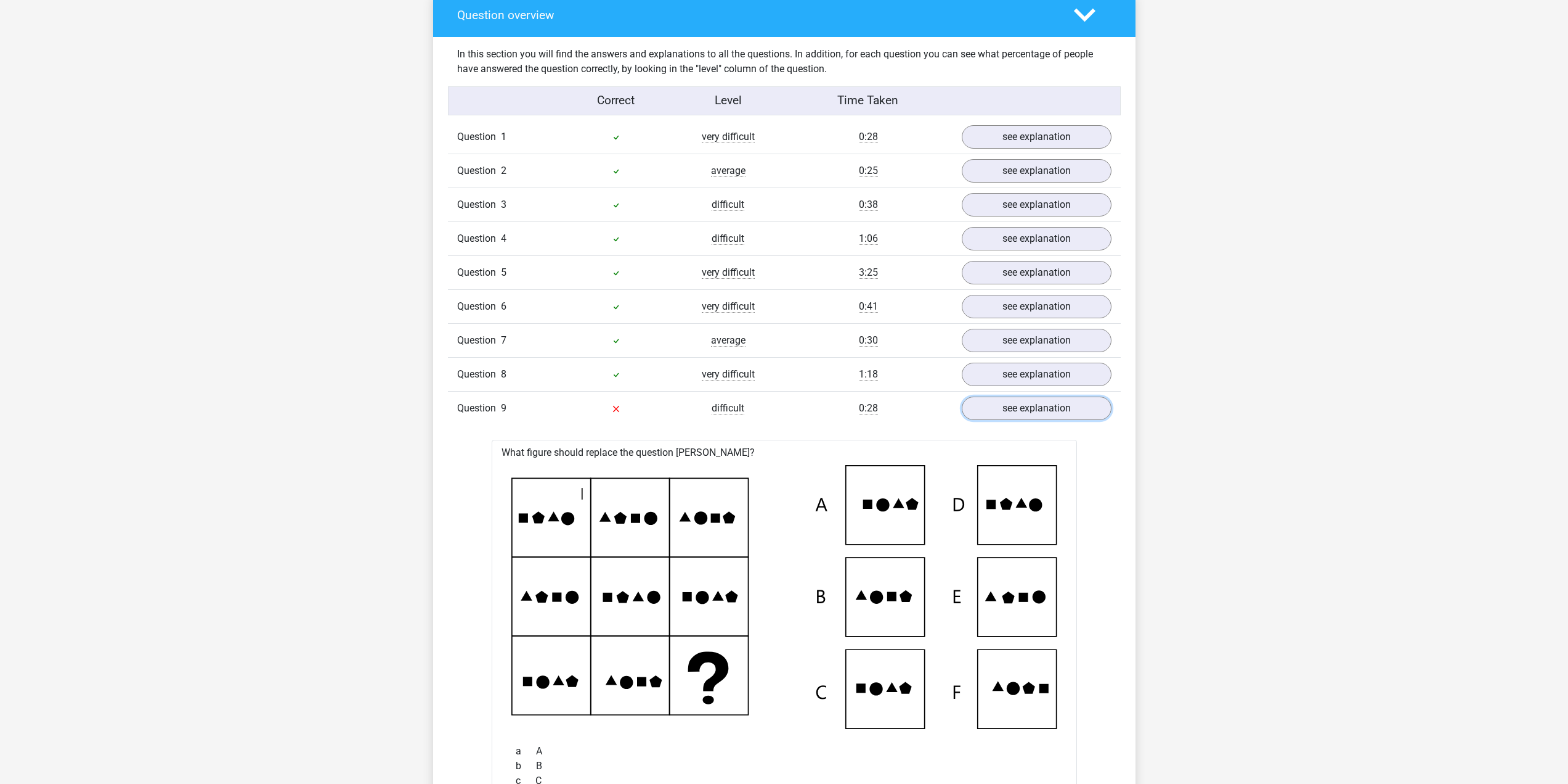
scroll to position [987, 0]
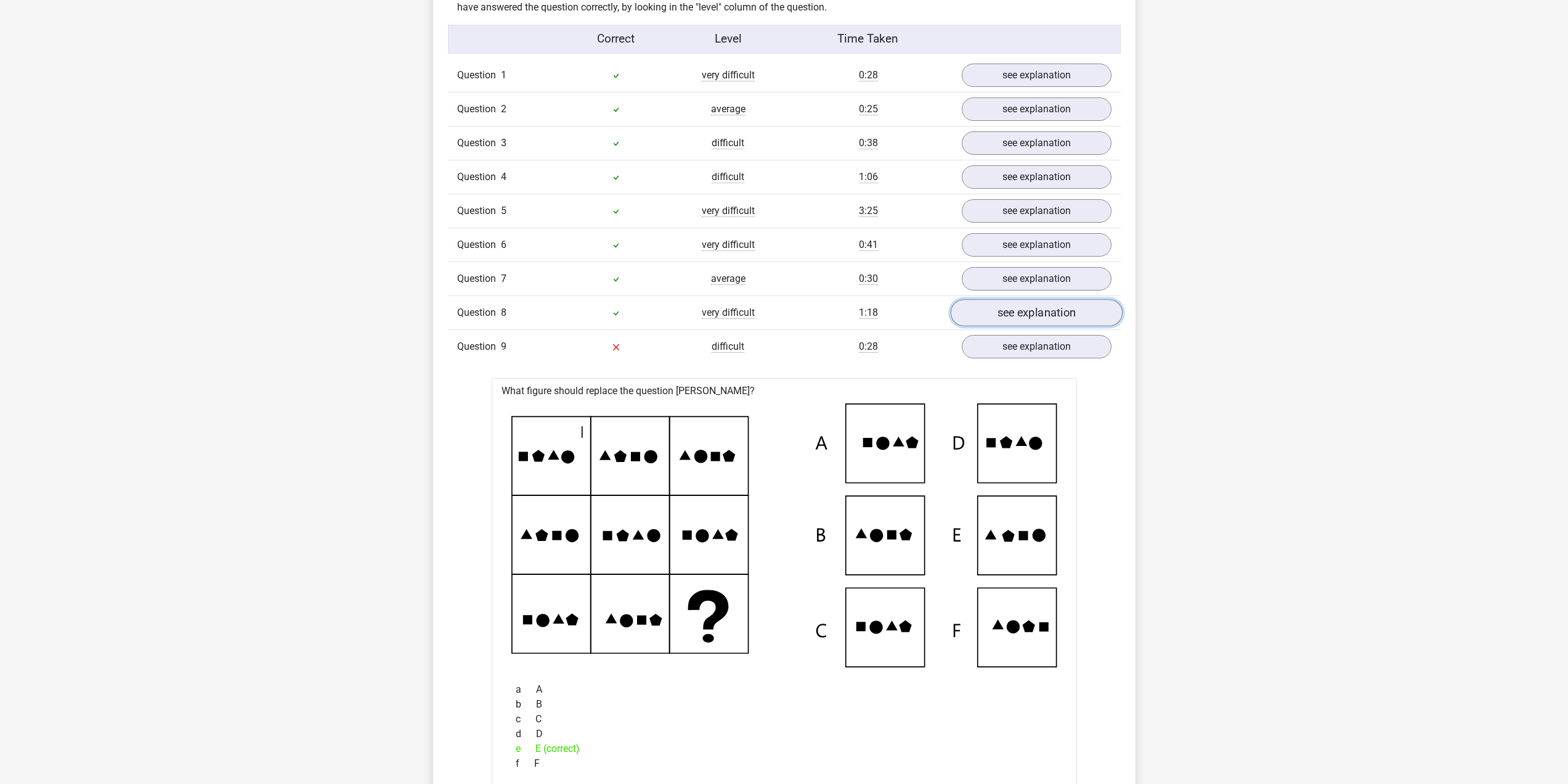
click at [989, 314] on link "see explanation" at bounding box center [1036, 312] width 172 height 27
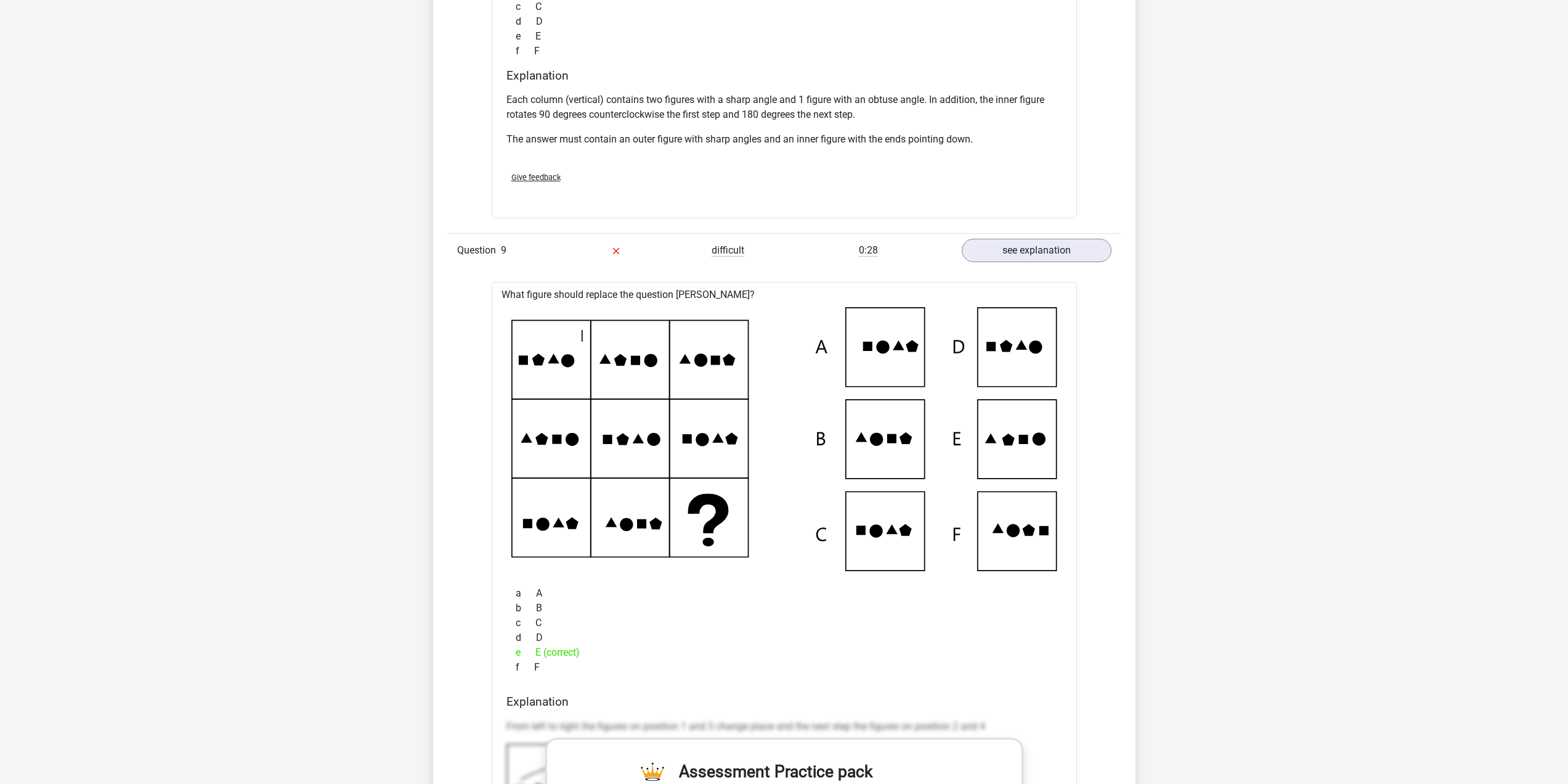
scroll to position [1726, 0]
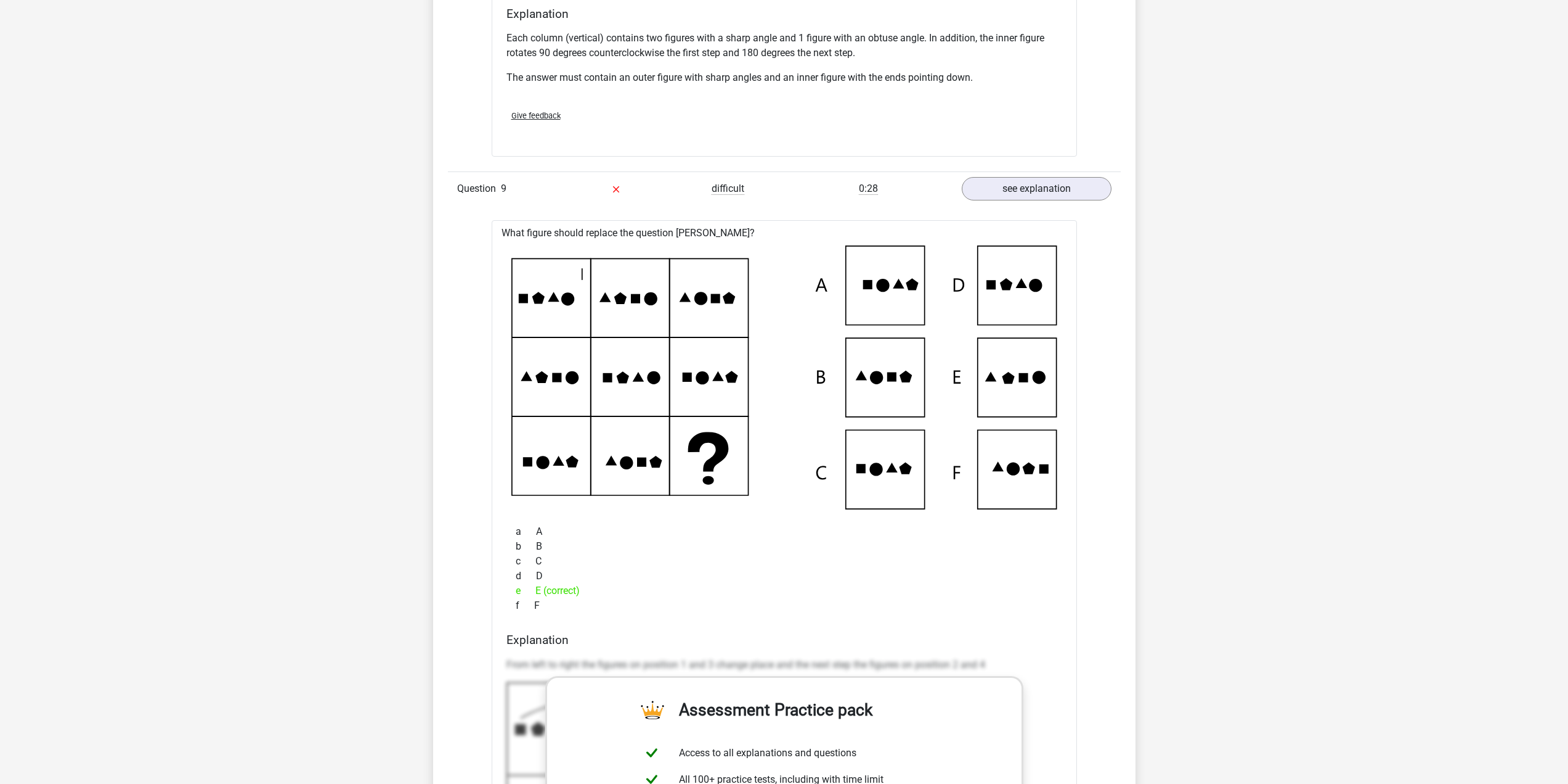
click at [1007, 362] on icon at bounding box center [784, 377] width 546 height 264
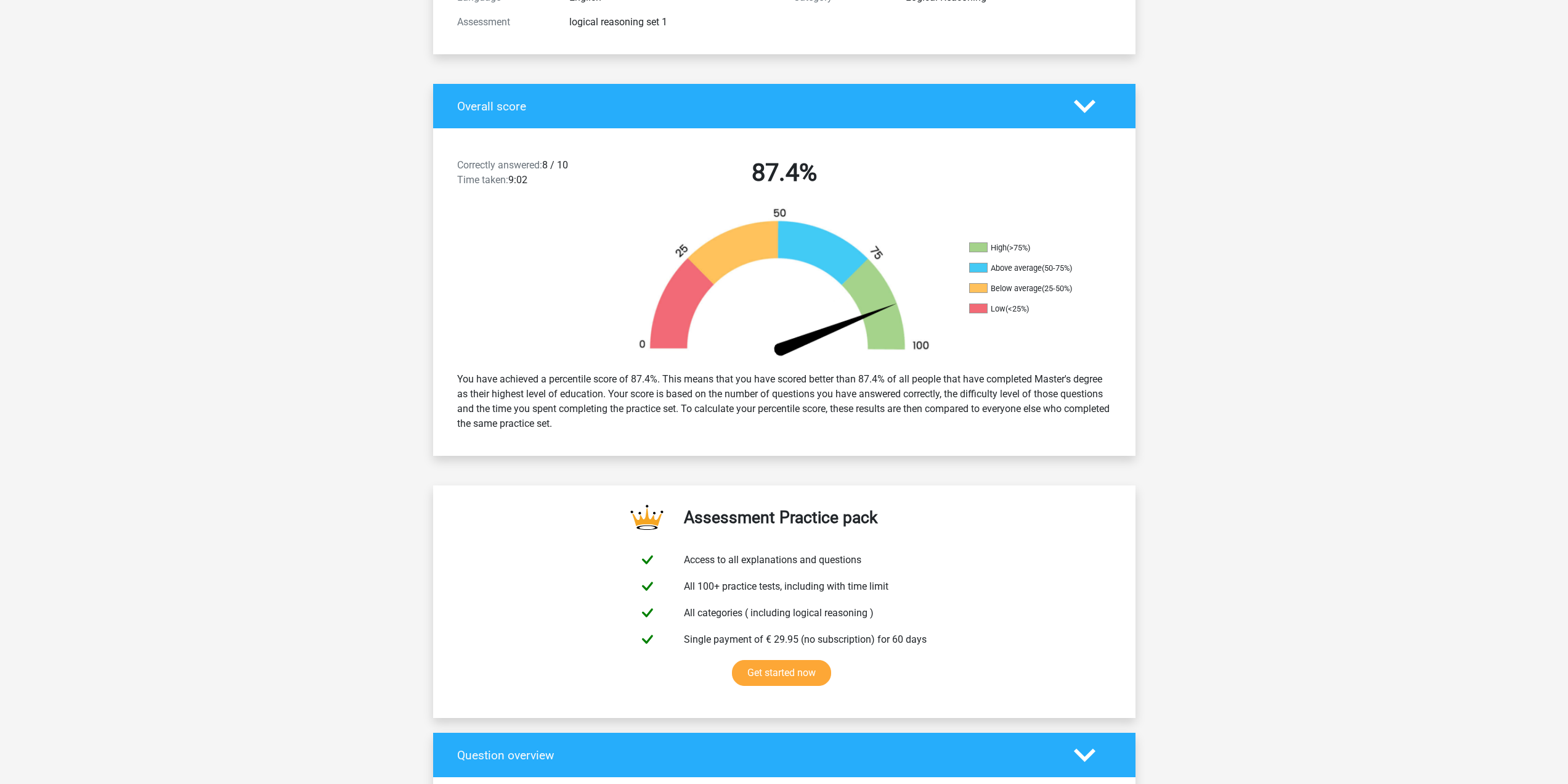
scroll to position [0, 0]
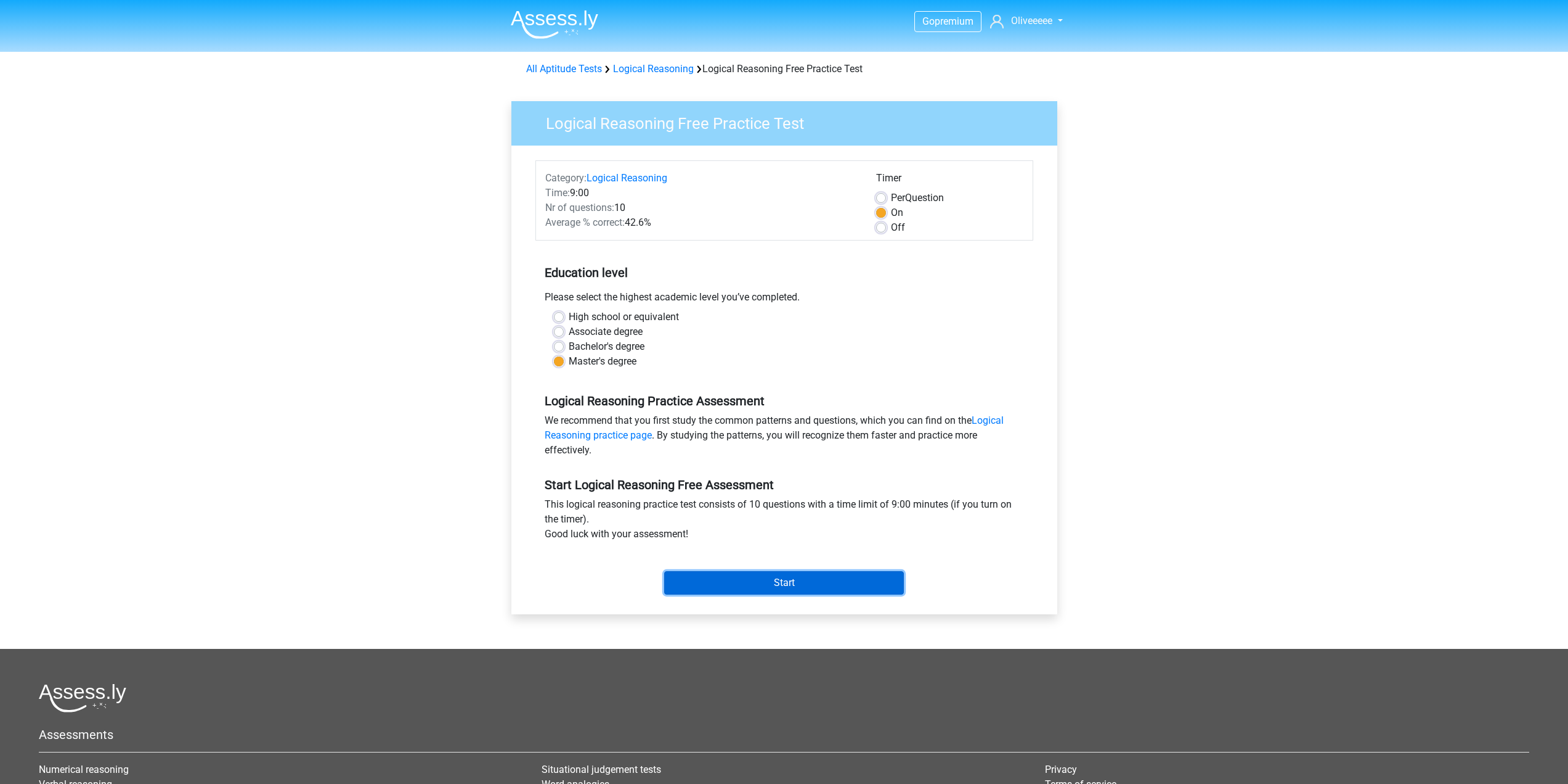
click at [717, 588] on input "Start" at bounding box center [784, 582] width 239 height 24
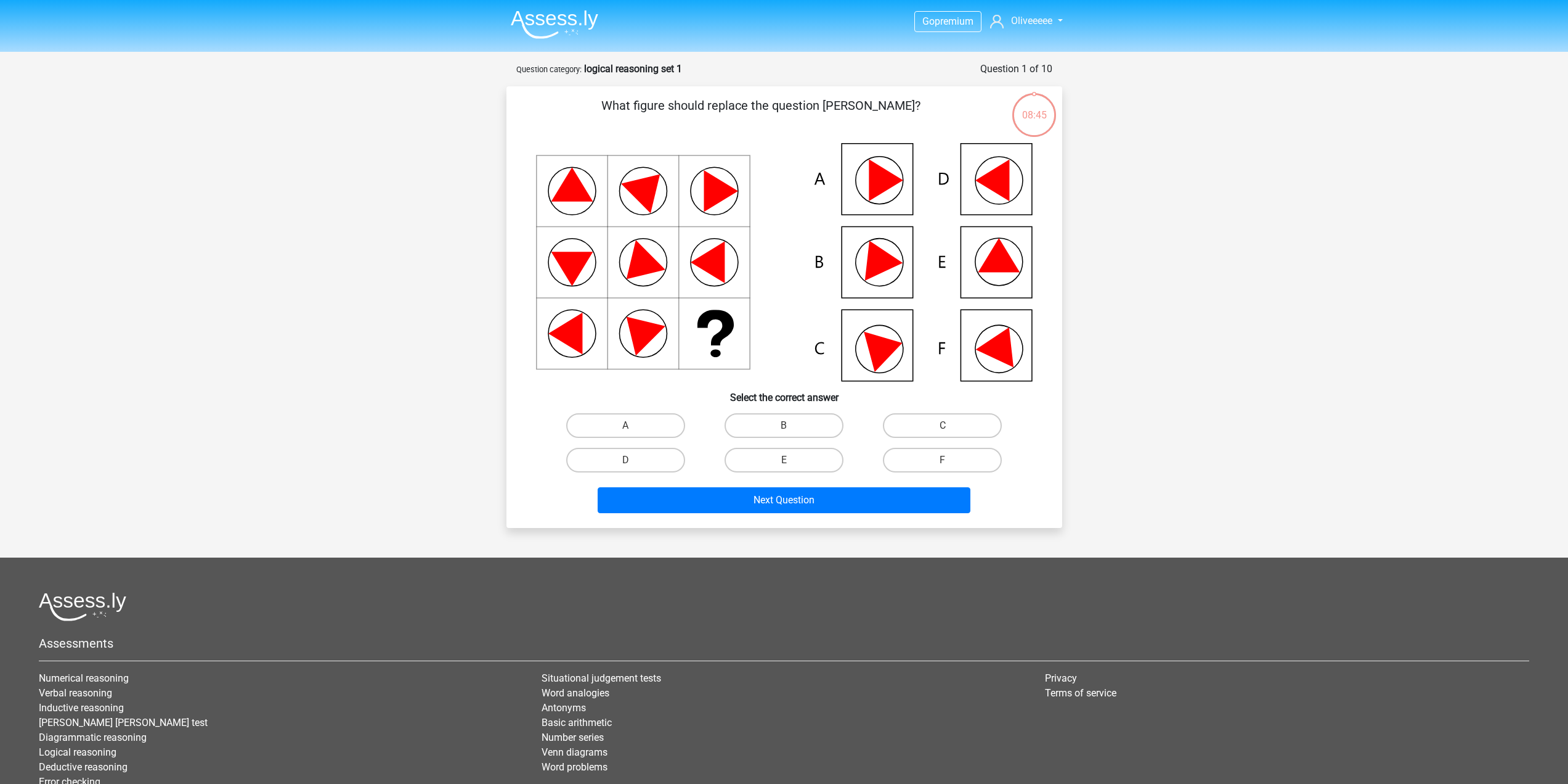
click at [998, 259] on icon at bounding box center [999, 254] width 42 height 34
click at [772, 467] on label "E" at bounding box center [784, 460] width 119 height 25
click at [784, 467] on input "E" at bounding box center [787, 463] width 8 height 8
radio input "true"
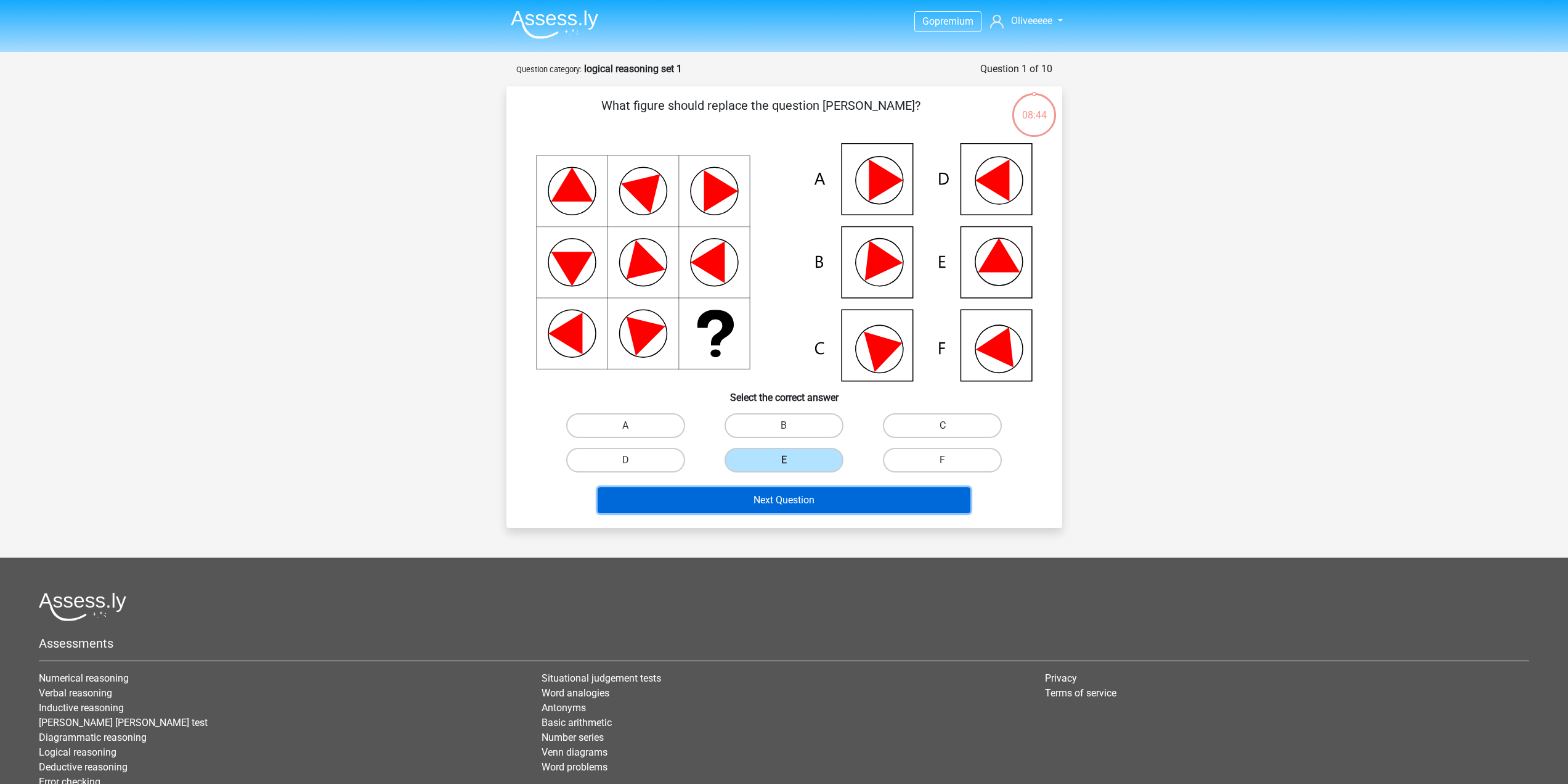
click at [774, 498] on button "Next Question" at bounding box center [784, 500] width 372 height 26
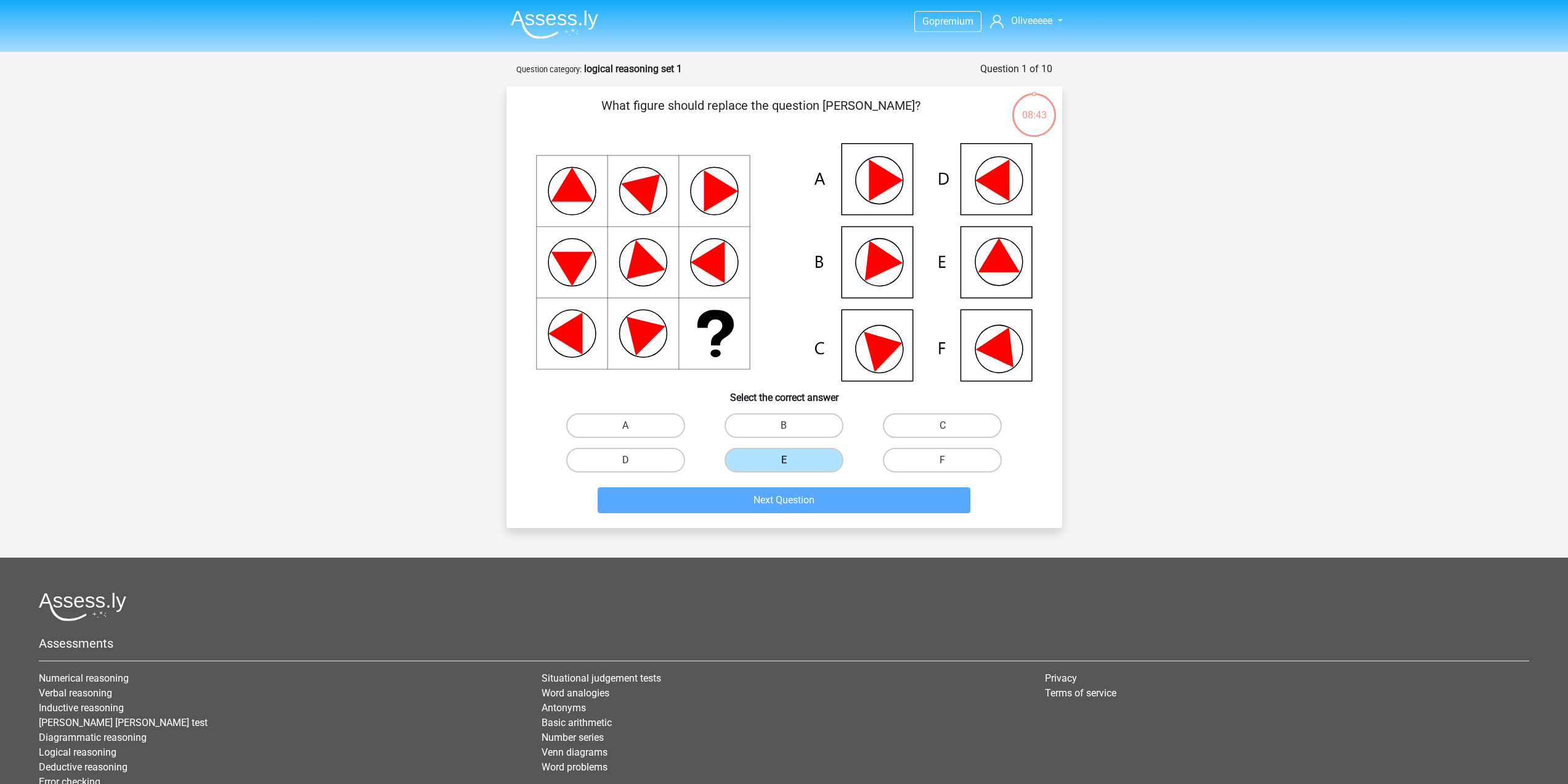
scroll to position [61, 0]
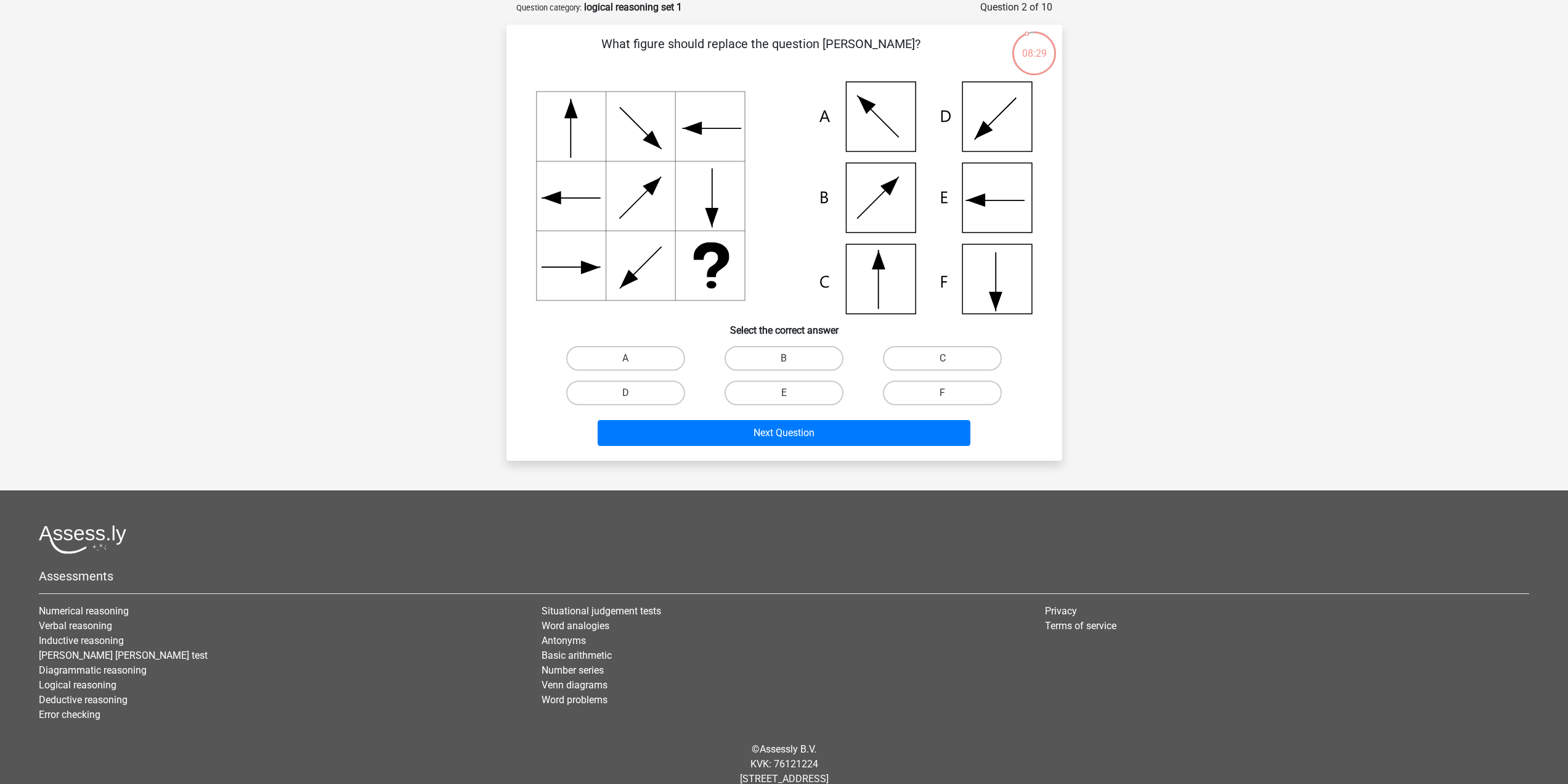
drag, startPoint x: 862, startPoint y: 282, endPoint x: 856, endPoint y: 292, distance: 11.7
click at [863, 282] on icon at bounding box center [784, 197] width 497 height 232
click at [910, 356] on label "C" at bounding box center [942, 358] width 119 height 25
click at [943, 358] on input "C" at bounding box center [947, 361] width 8 height 8
radio input "true"
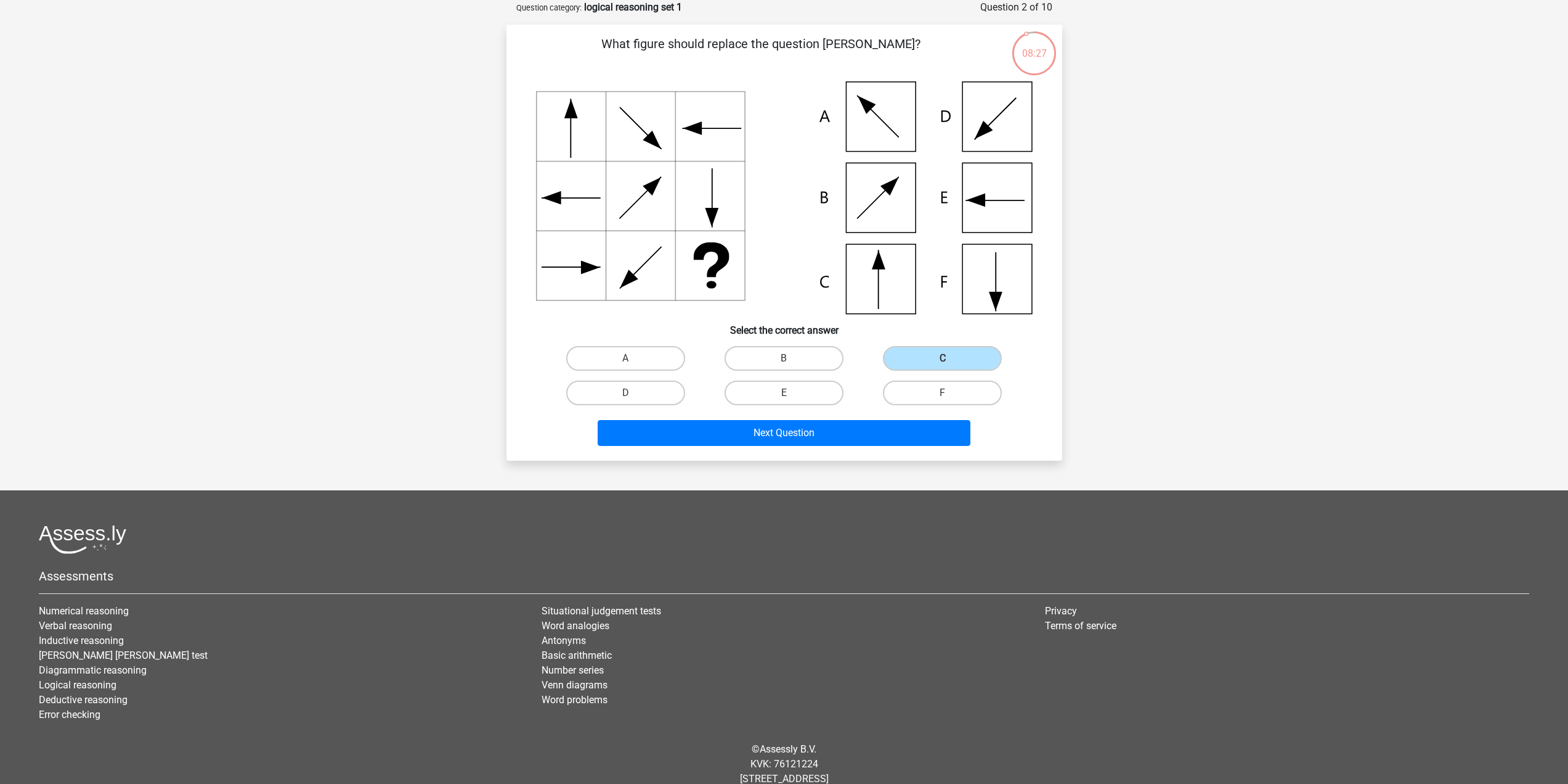
click at [840, 417] on div "Next Question" at bounding box center [784, 430] width 516 height 40
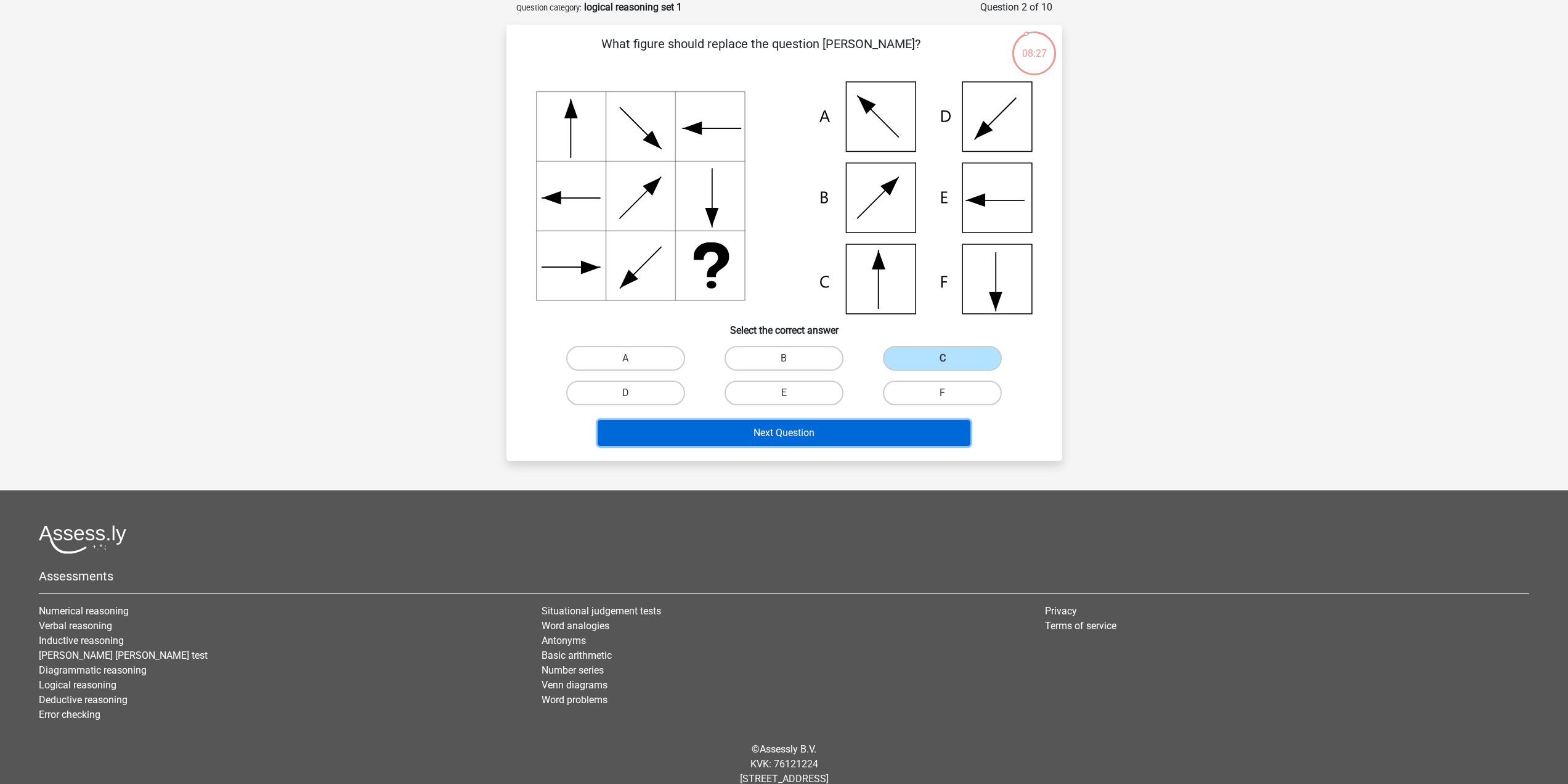
click at [837, 431] on button "Next Question" at bounding box center [784, 433] width 372 height 26
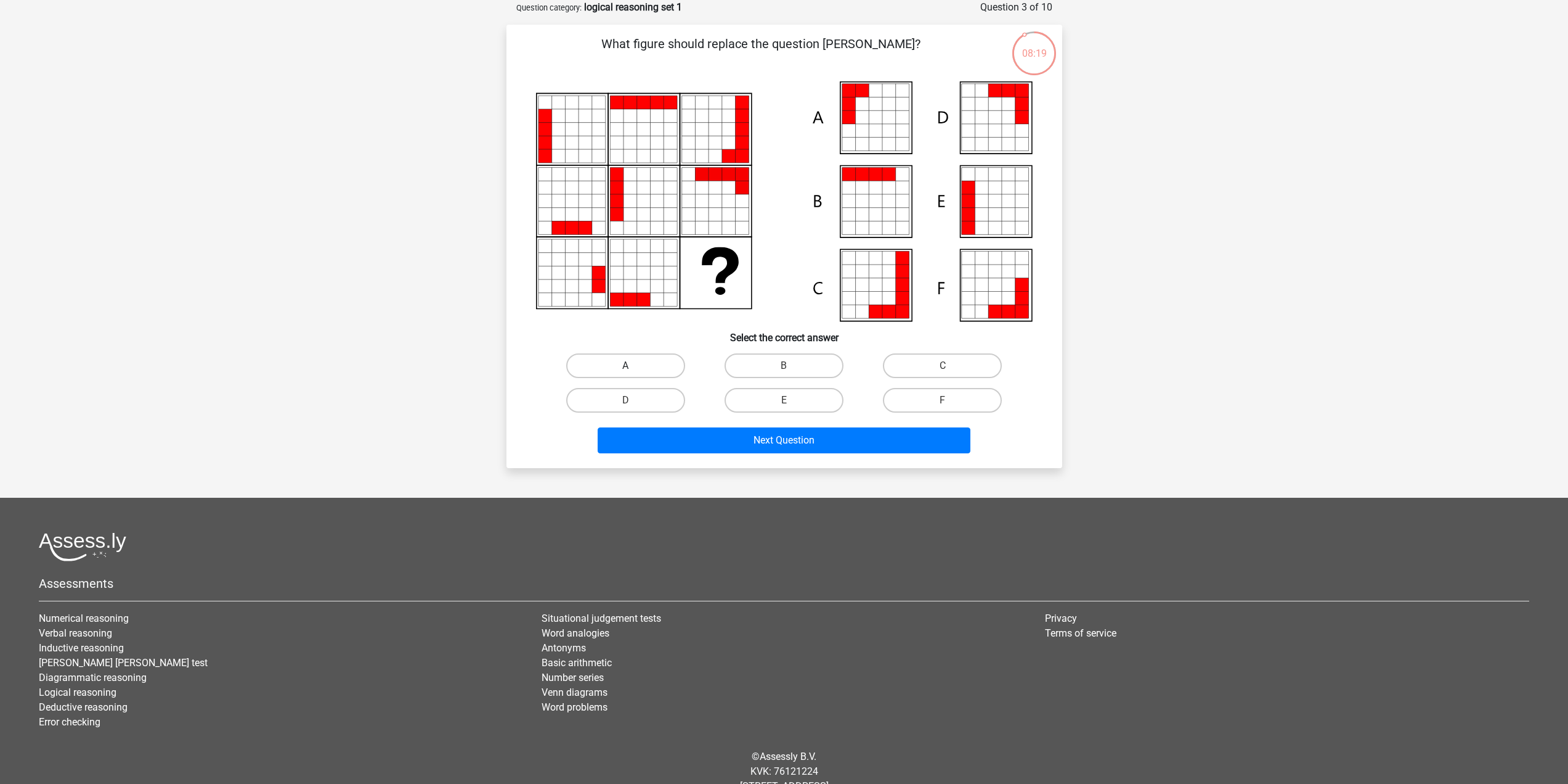
click at [673, 367] on label "A" at bounding box center [626, 366] width 119 height 25
click at [634, 367] on input "A" at bounding box center [629, 369] width 8 height 8
radio input "true"
click at [710, 431] on button "Next Question" at bounding box center [784, 440] width 372 height 26
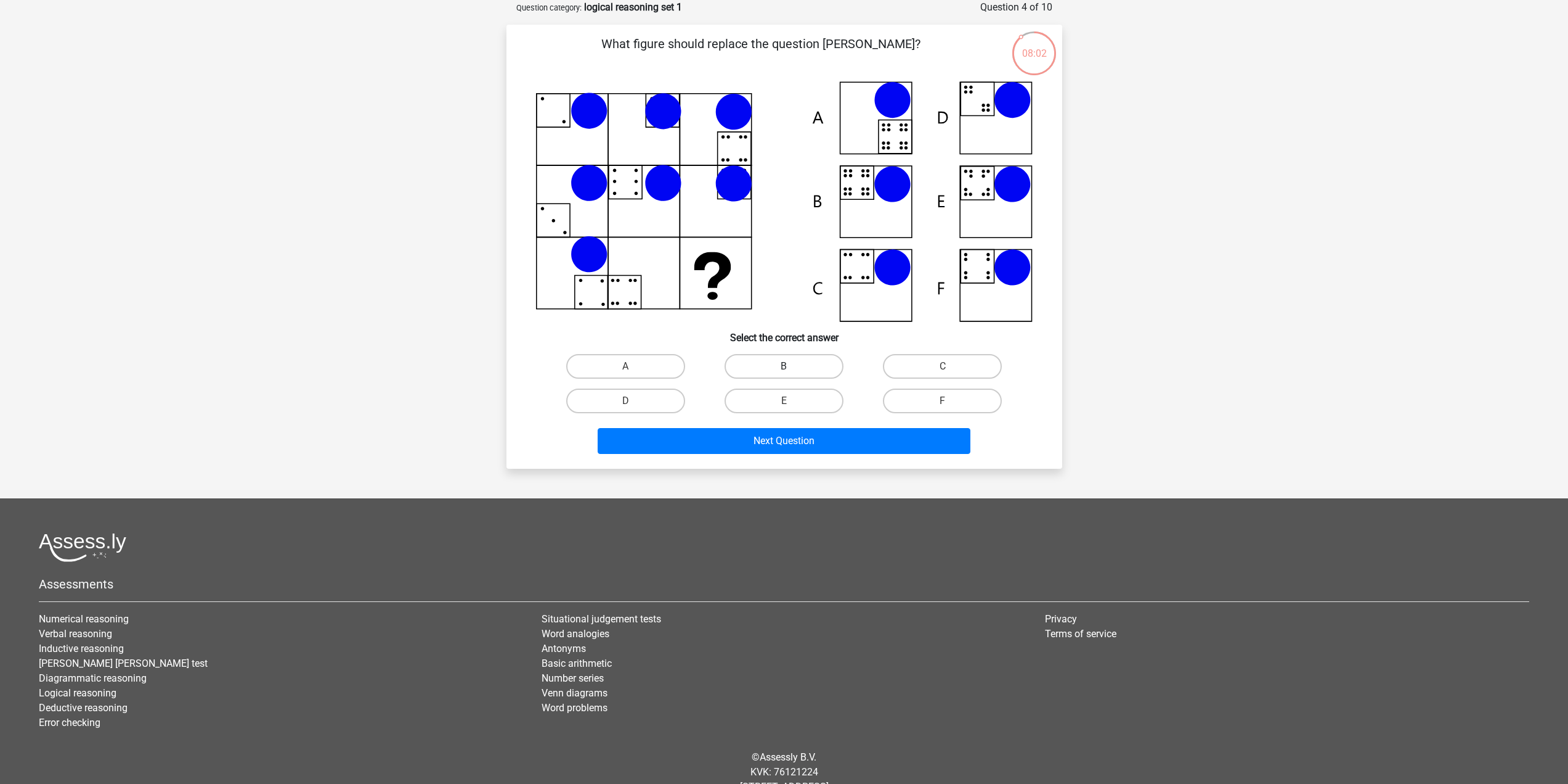
click at [782, 368] on label "B" at bounding box center [784, 367] width 119 height 25
click at [784, 368] on input "B" at bounding box center [787, 370] width 8 height 8
radio input "true"
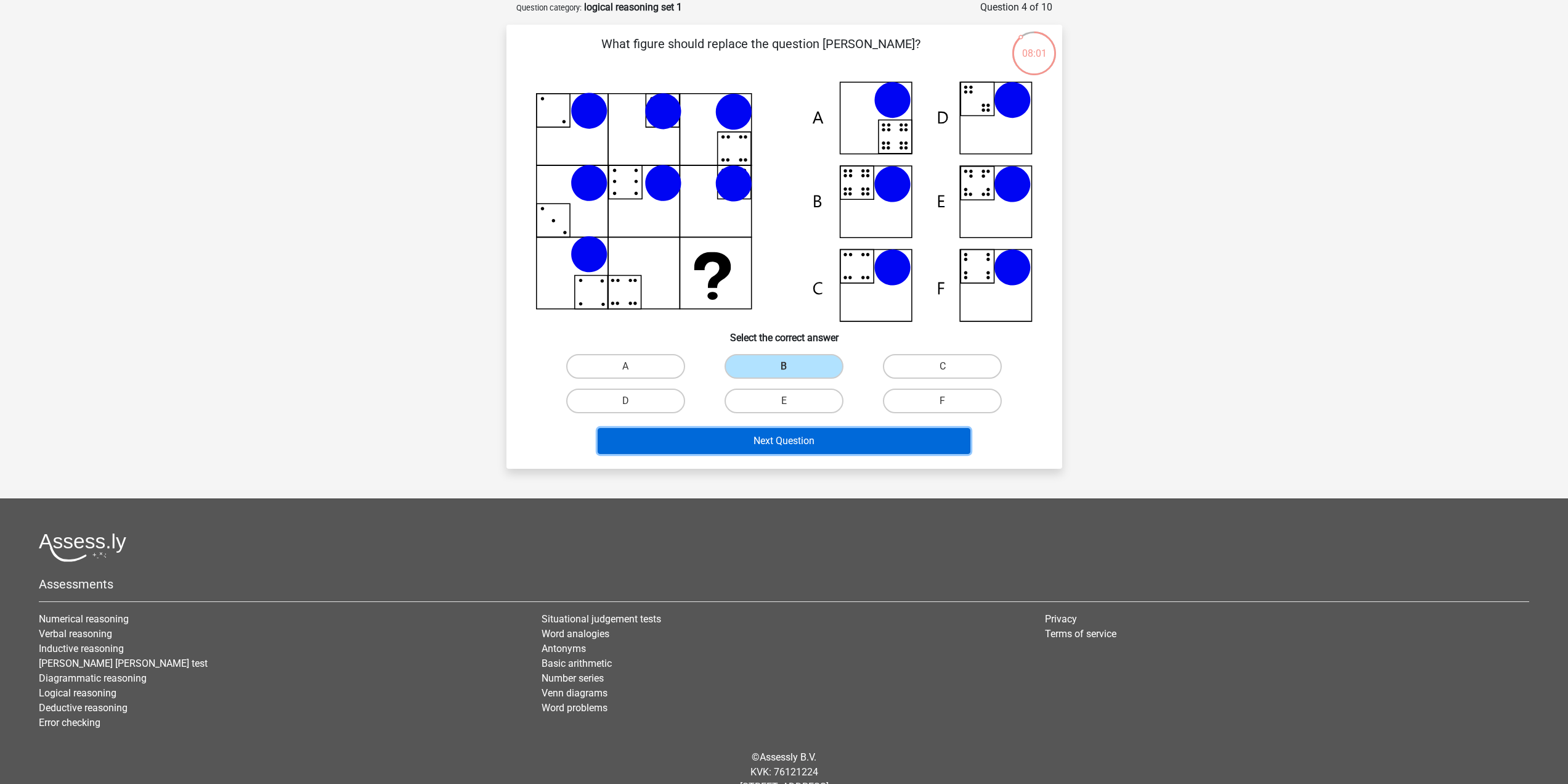
click at [767, 434] on button "Next Question" at bounding box center [784, 441] width 372 height 26
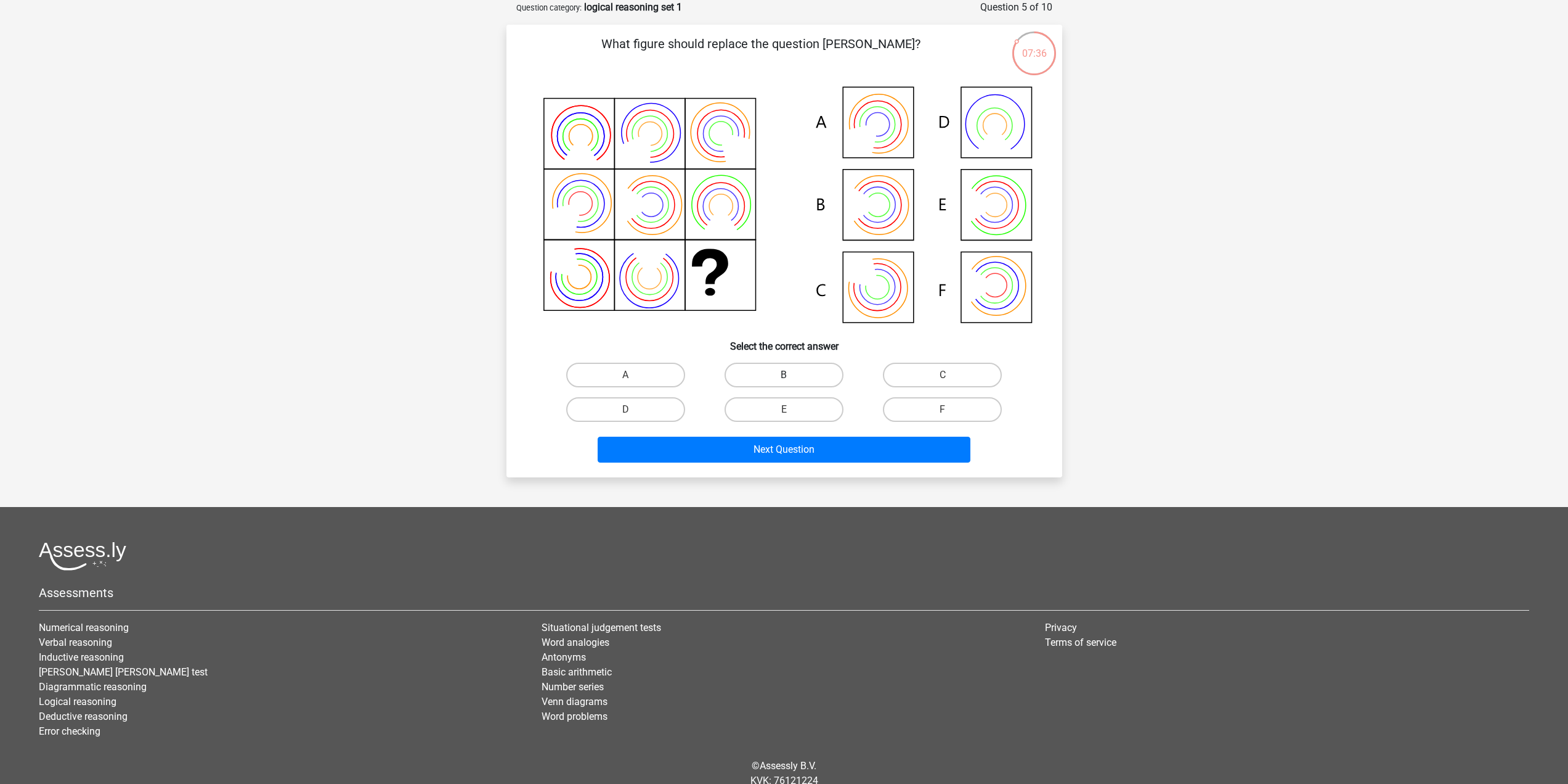
click at [802, 382] on label "B" at bounding box center [784, 374] width 119 height 25
click at [791, 382] on input "B" at bounding box center [787, 378] width 8 height 8
radio input "true"
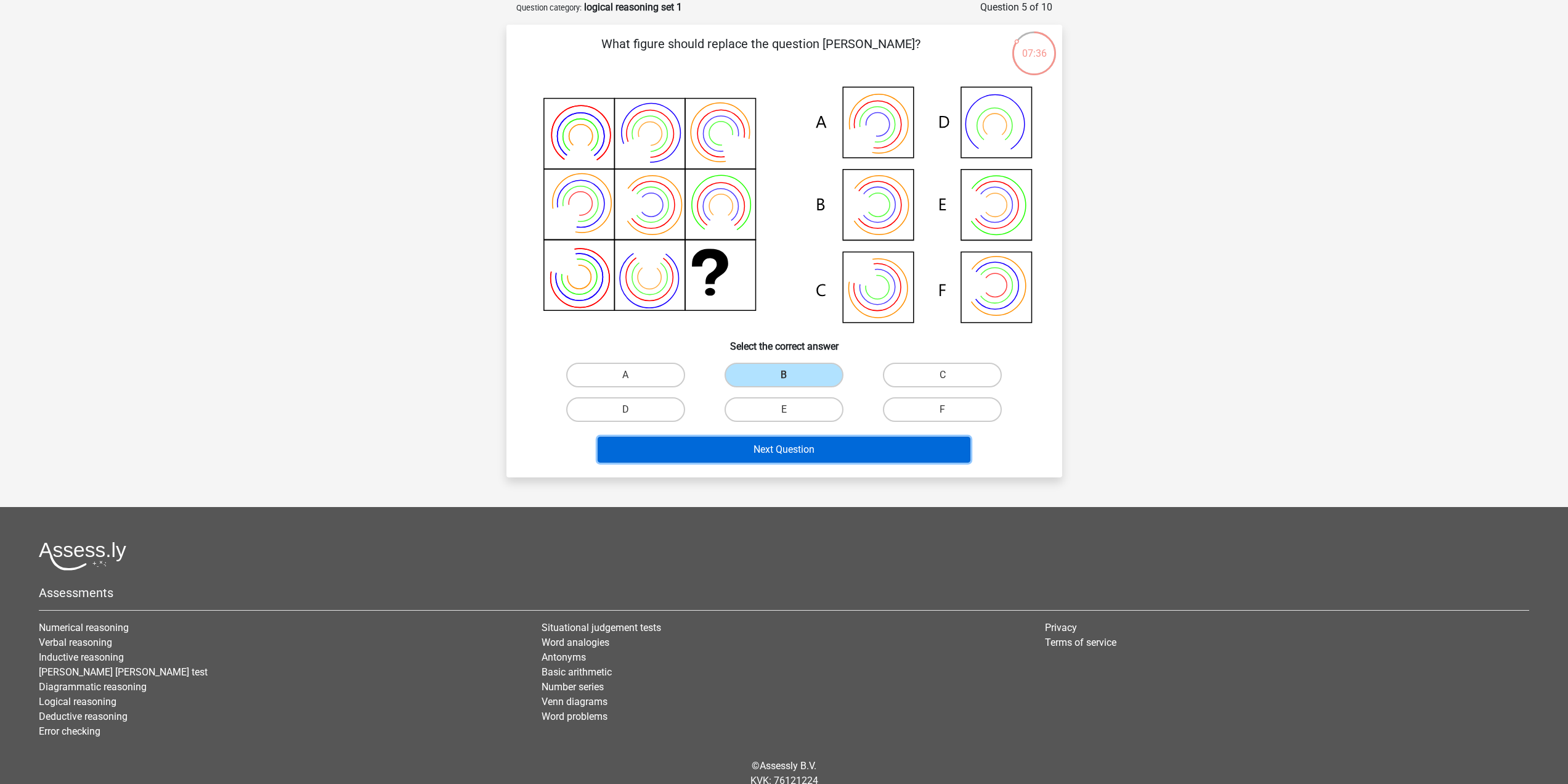
click at [798, 449] on button "Next Question" at bounding box center [784, 450] width 372 height 26
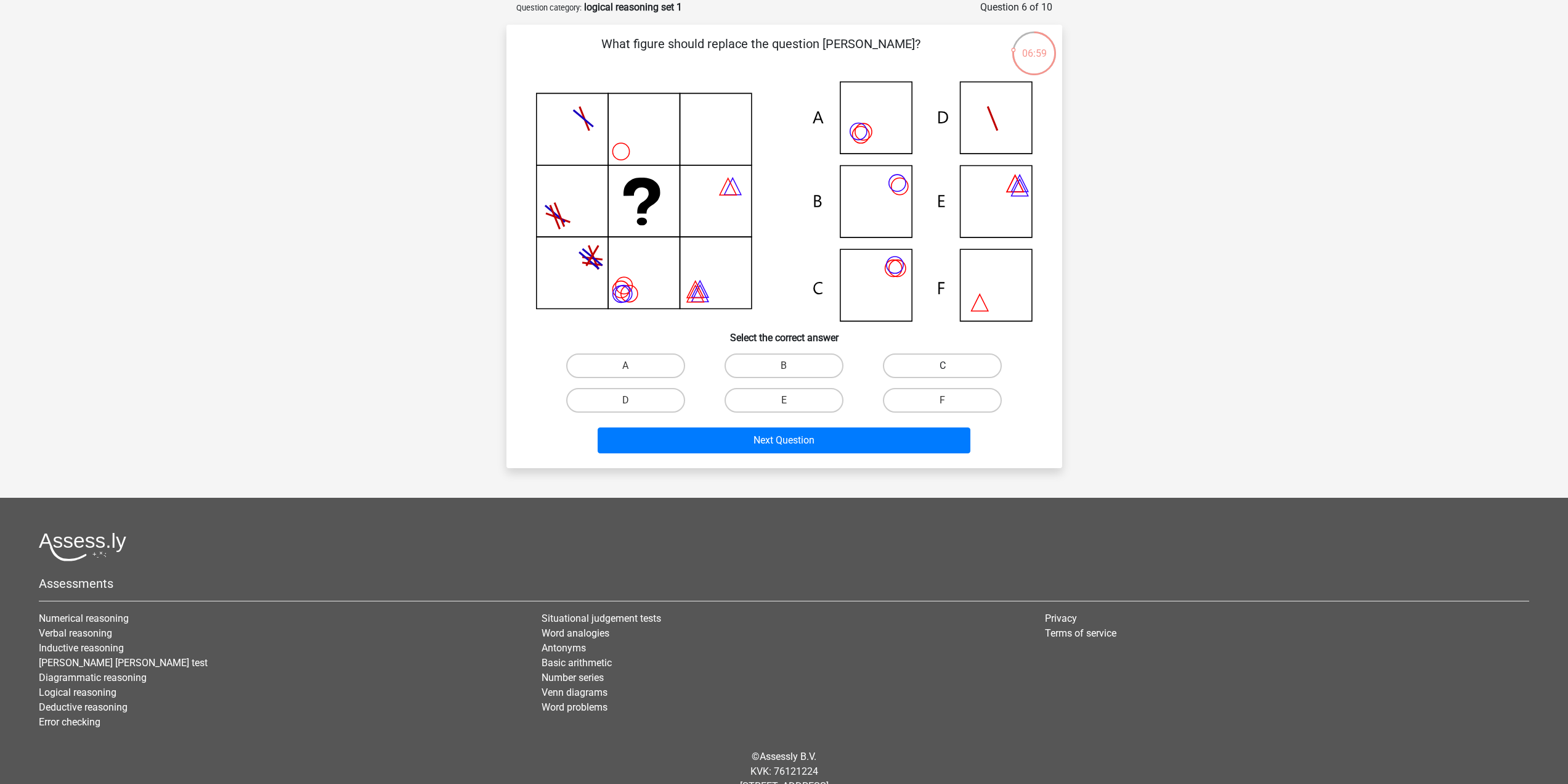
click at [910, 364] on label "C" at bounding box center [942, 366] width 119 height 25
click at [943, 366] on input "C" at bounding box center [947, 369] width 8 height 8
radio input "true"
click at [843, 434] on button "Next Question" at bounding box center [784, 440] width 372 height 26
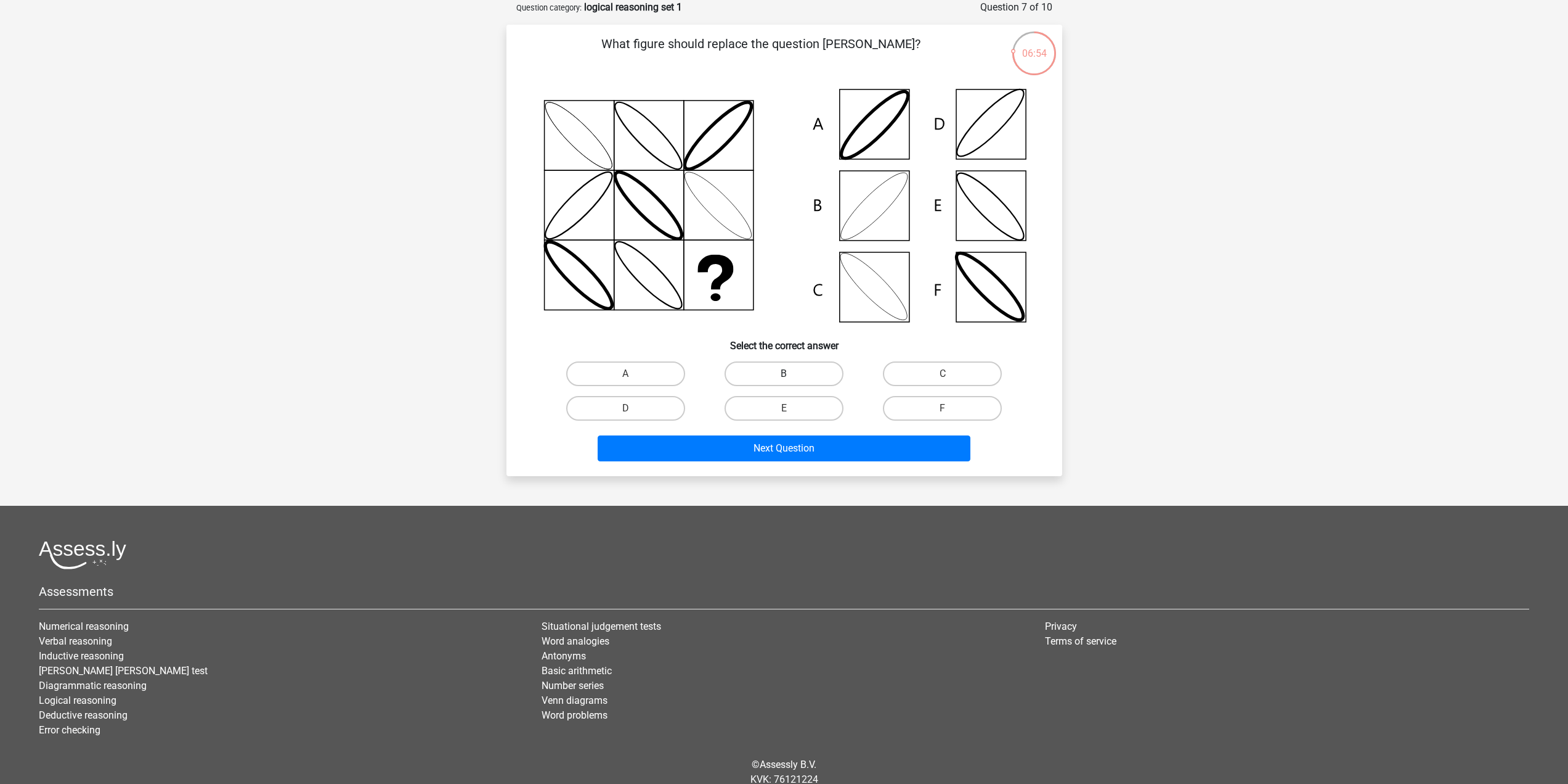
click at [809, 371] on label "B" at bounding box center [784, 374] width 119 height 25
click at [791, 374] on input "B" at bounding box center [787, 377] width 8 height 8
radio input "true"
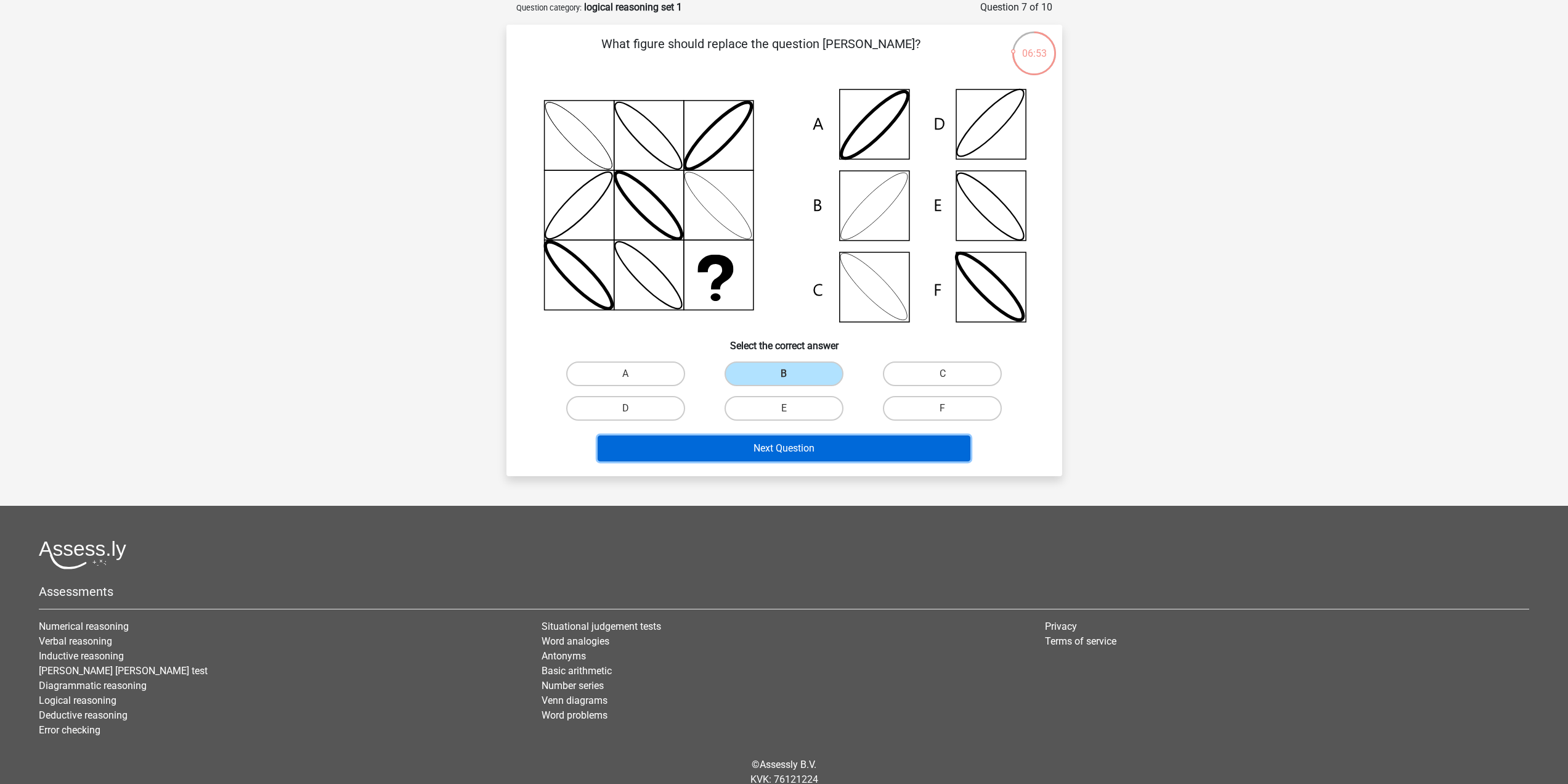
click at [828, 438] on button "Next Question" at bounding box center [784, 448] width 372 height 26
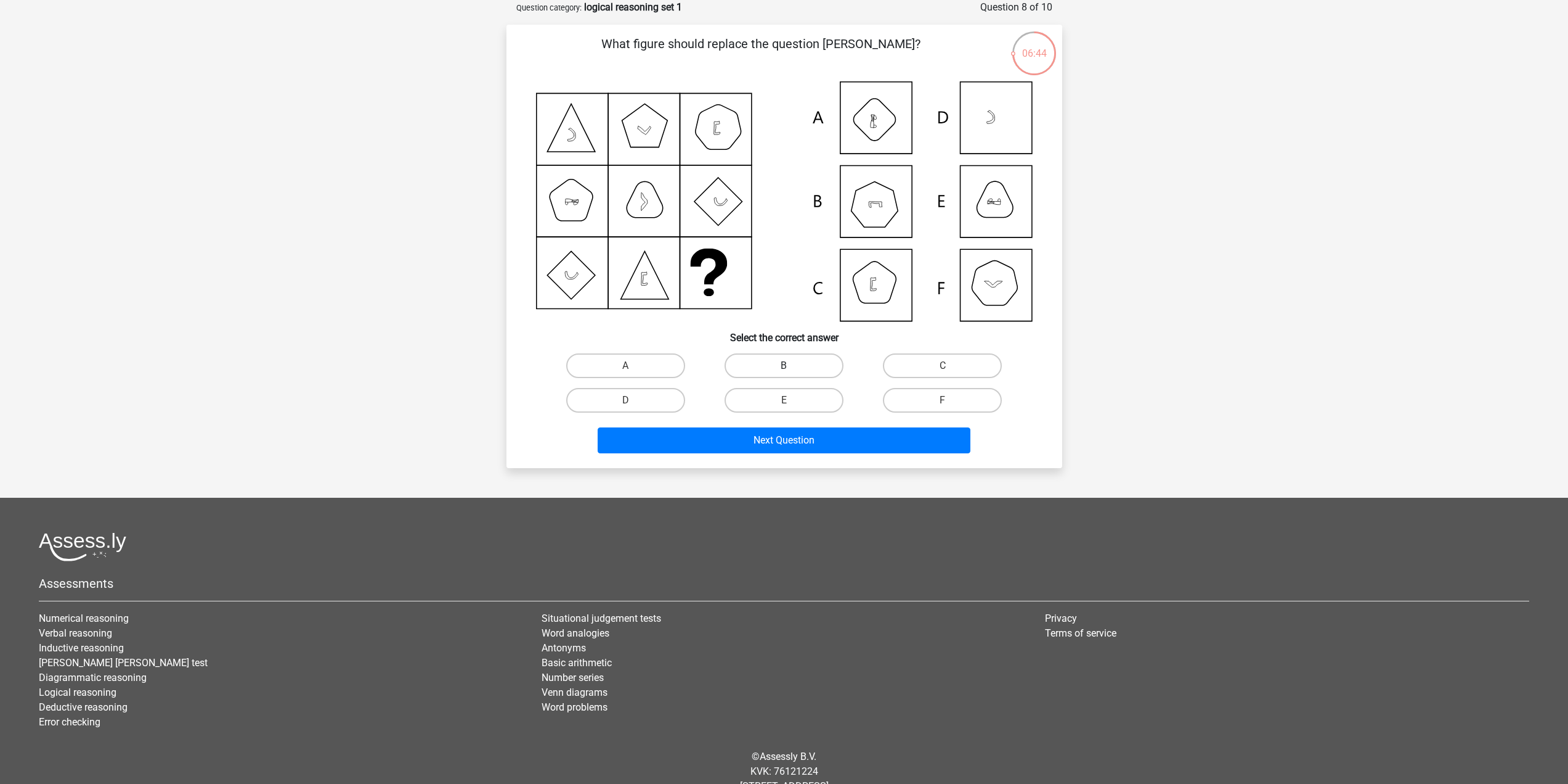
click at [772, 371] on label "B" at bounding box center [784, 366] width 119 height 25
click at [784, 371] on input "B" at bounding box center [787, 369] width 8 height 8
radio input "true"
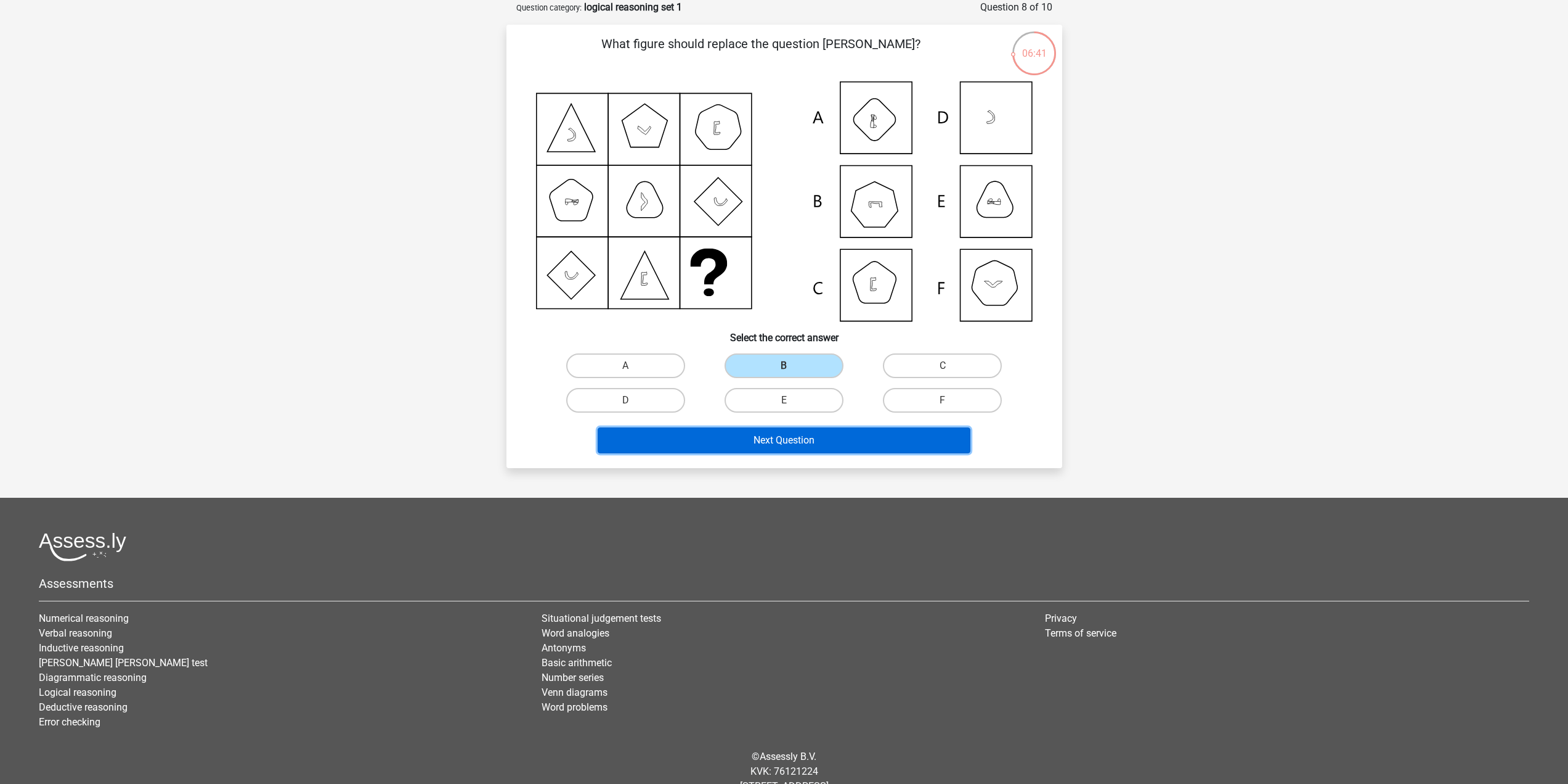
click at [791, 432] on button "Next Question" at bounding box center [784, 440] width 372 height 26
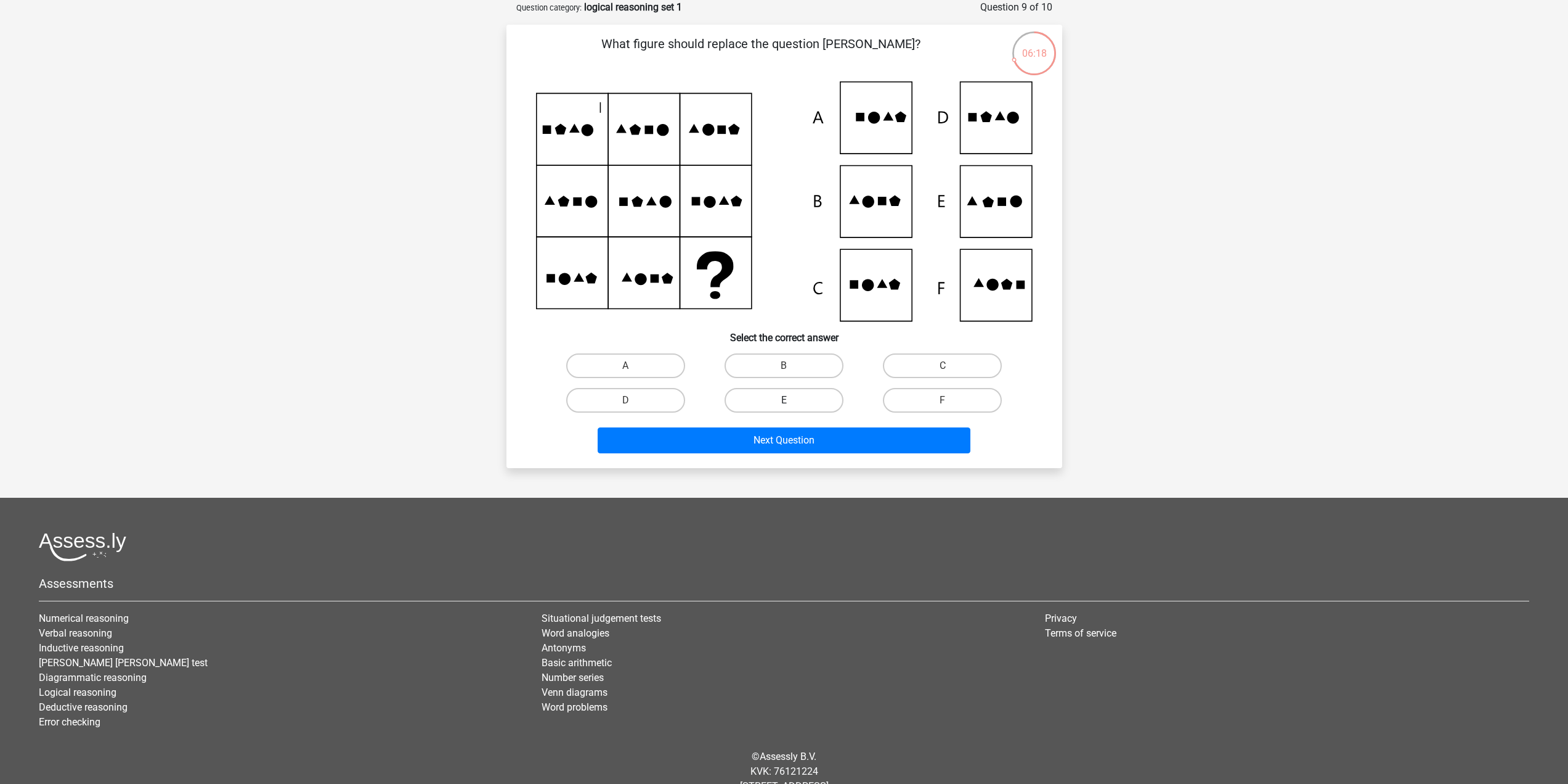
click at [819, 410] on label "E" at bounding box center [784, 400] width 119 height 25
click at [791, 408] on input "E" at bounding box center [787, 403] width 8 height 8
radio input "true"
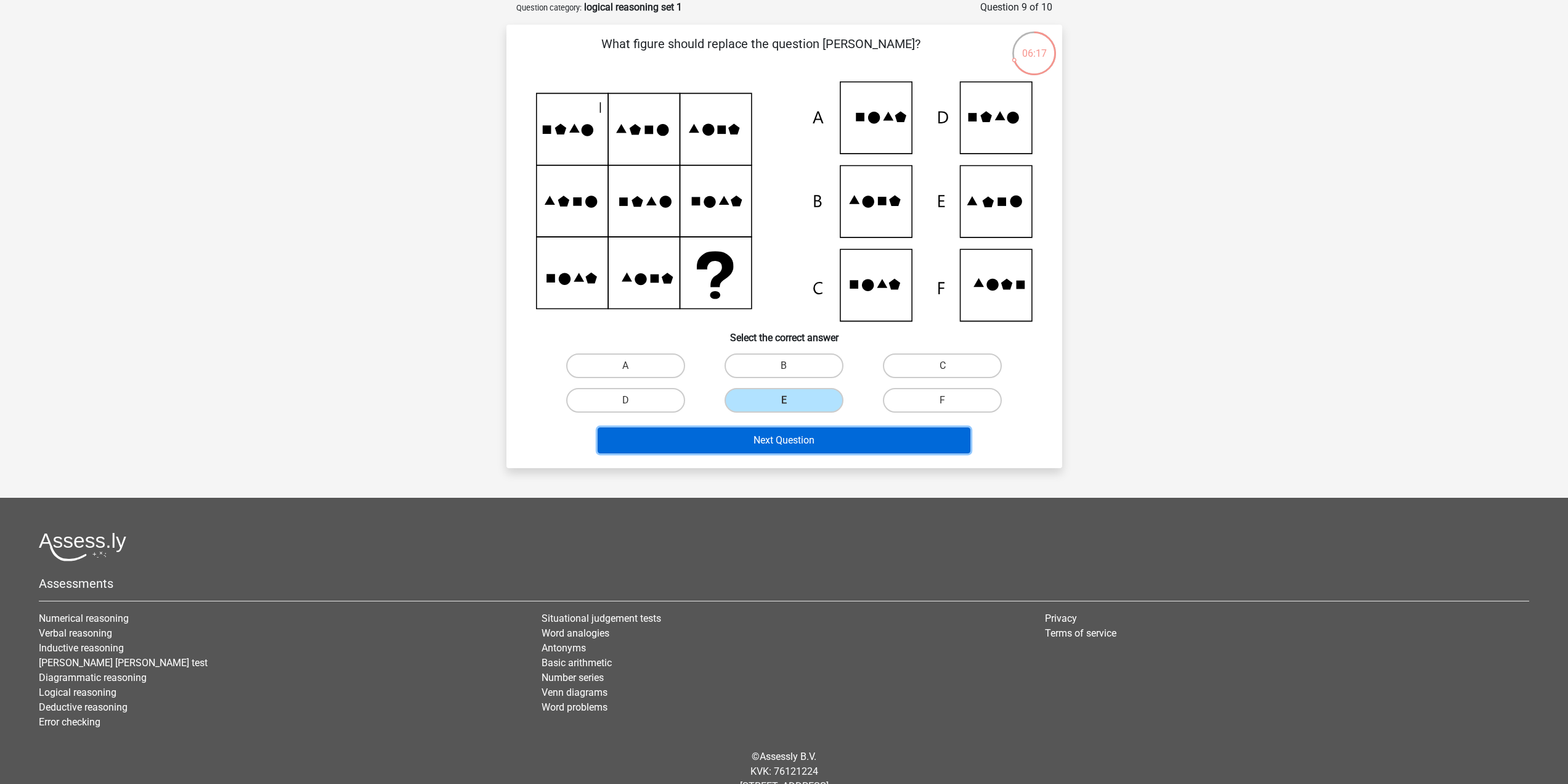
click at [812, 438] on button "Next Question" at bounding box center [784, 440] width 372 height 26
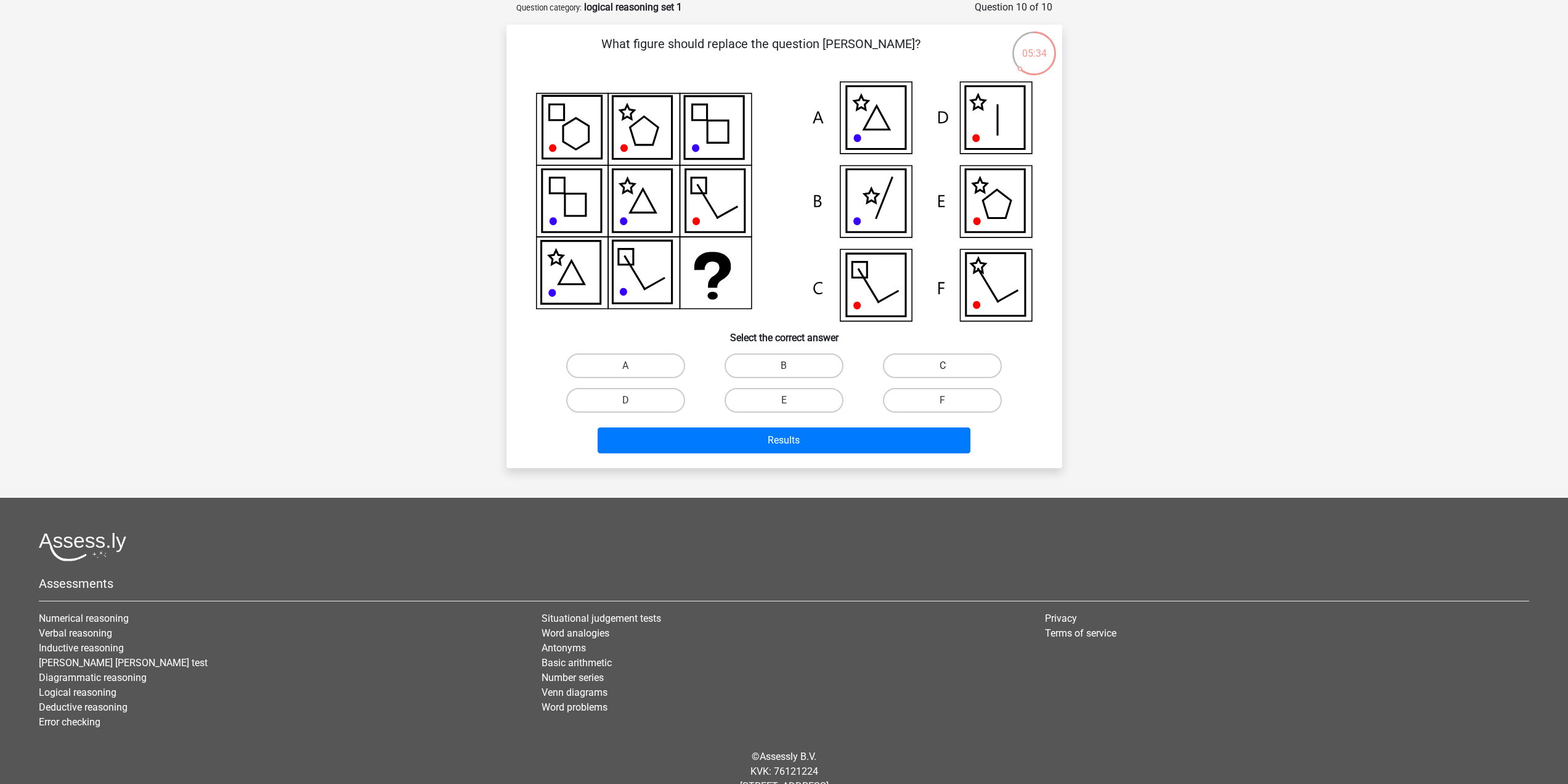
click at [931, 362] on label "C" at bounding box center [942, 366] width 119 height 25
click at [943, 366] on input "C" at bounding box center [947, 369] width 8 height 8
radio input "true"
click at [878, 441] on button "Results" at bounding box center [784, 440] width 372 height 26
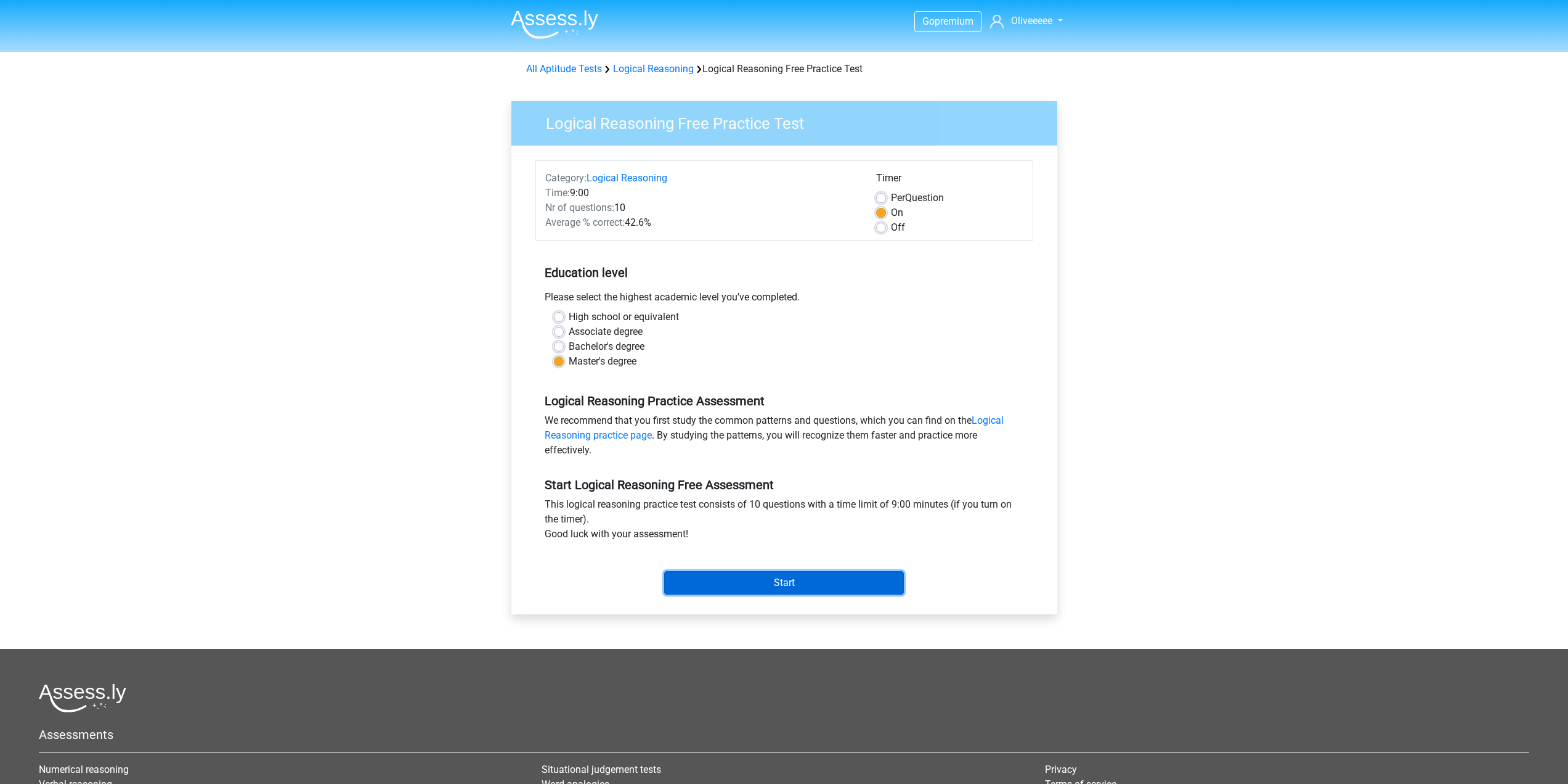
click at [750, 587] on input "Start" at bounding box center [784, 582] width 239 height 24
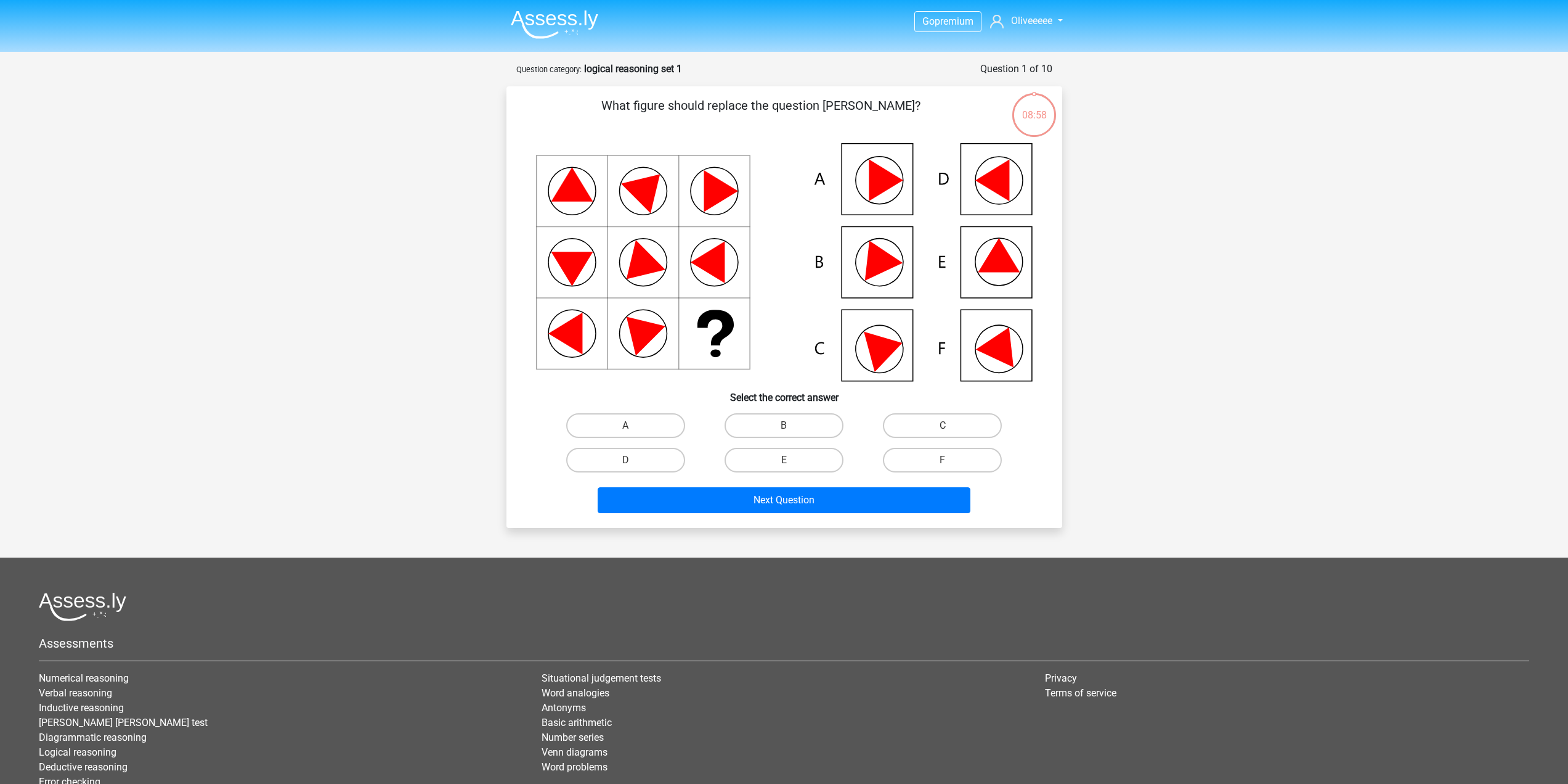
click at [984, 249] on icon at bounding box center [784, 261] width 497 height 238
click at [781, 461] on label "E" at bounding box center [784, 460] width 119 height 25
click at [784, 461] on input "E" at bounding box center [787, 463] width 8 height 8
radio input "true"
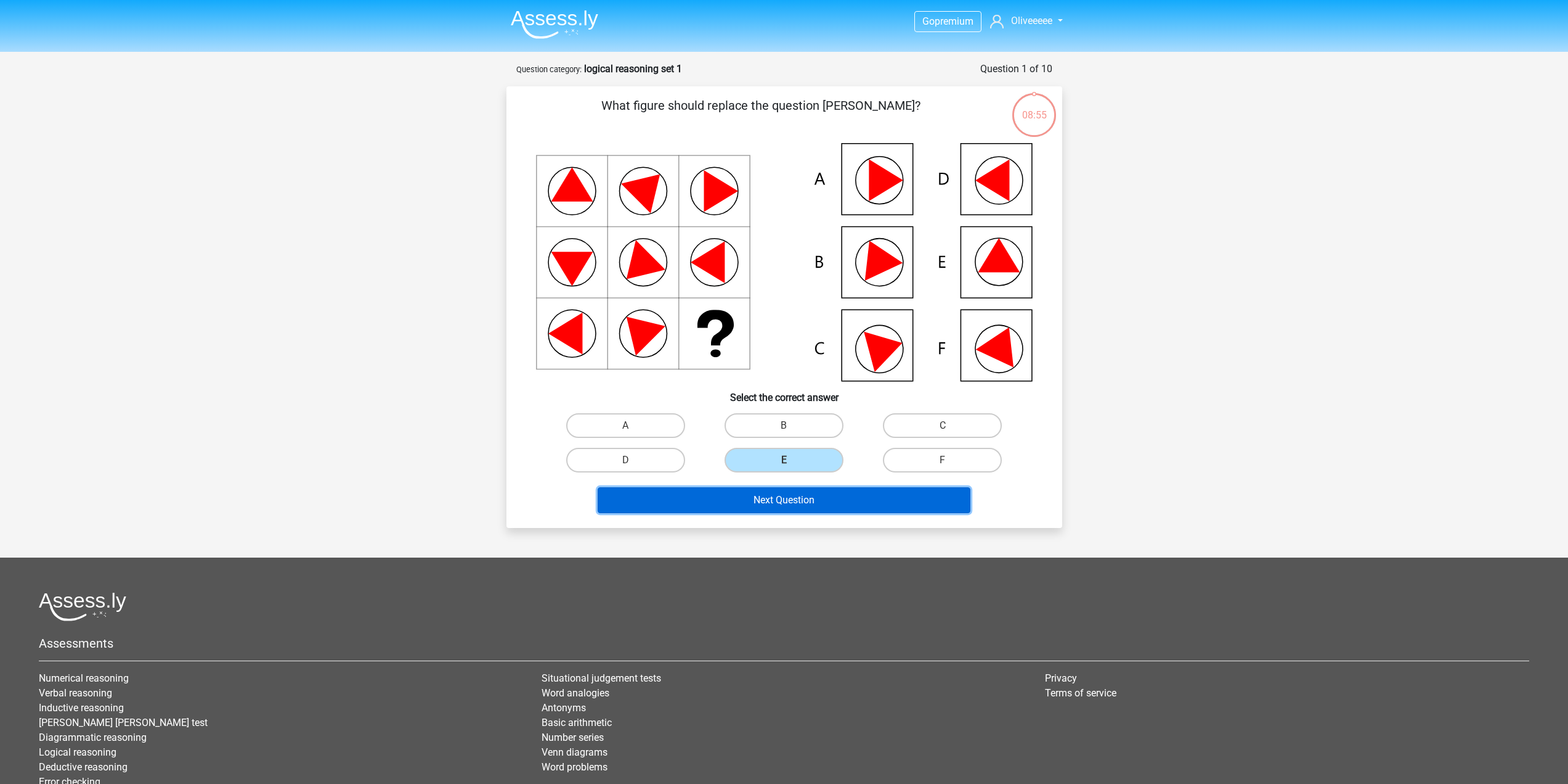
click at [777, 491] on button "Next Question" at bounding box center [784, 500] width 372 height 26
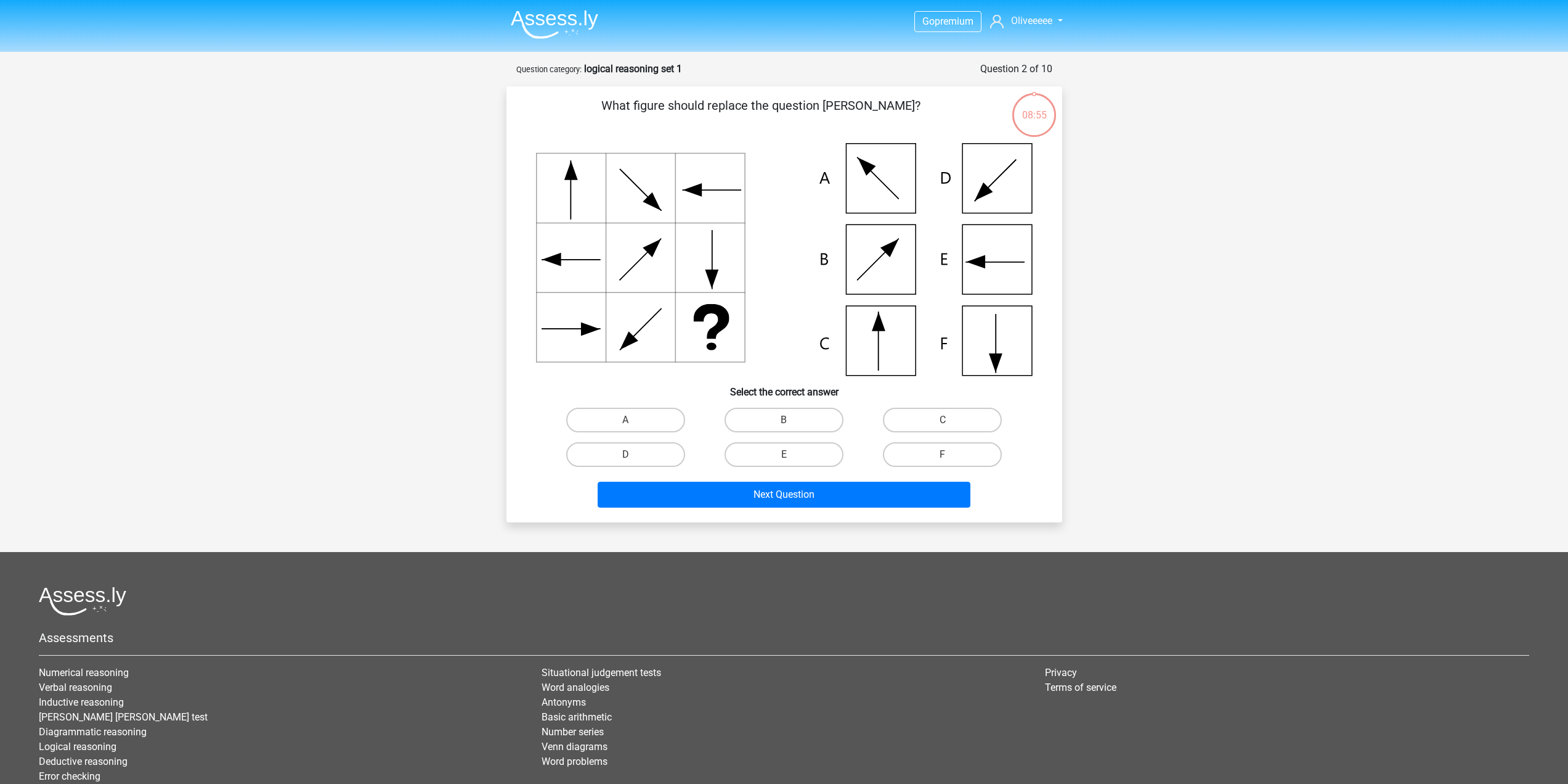
scroll to position [61, 0]
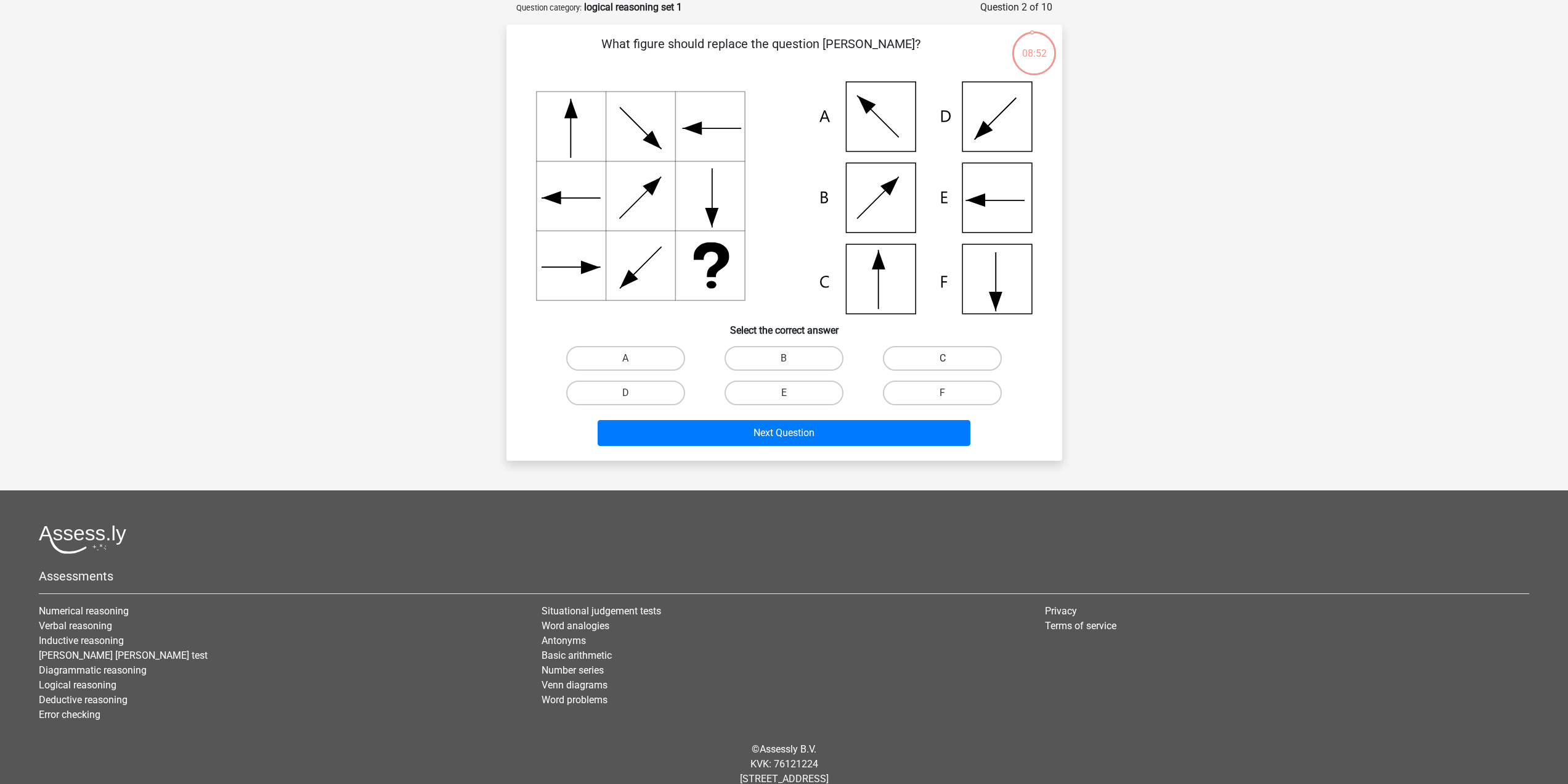
click at [894, 357] on label "C" at bounding box center [942, 358] width 119 height 25
click at [943, 358] on input "C" at bounding box center [947, 361] width 8 height 8
radio input "true"
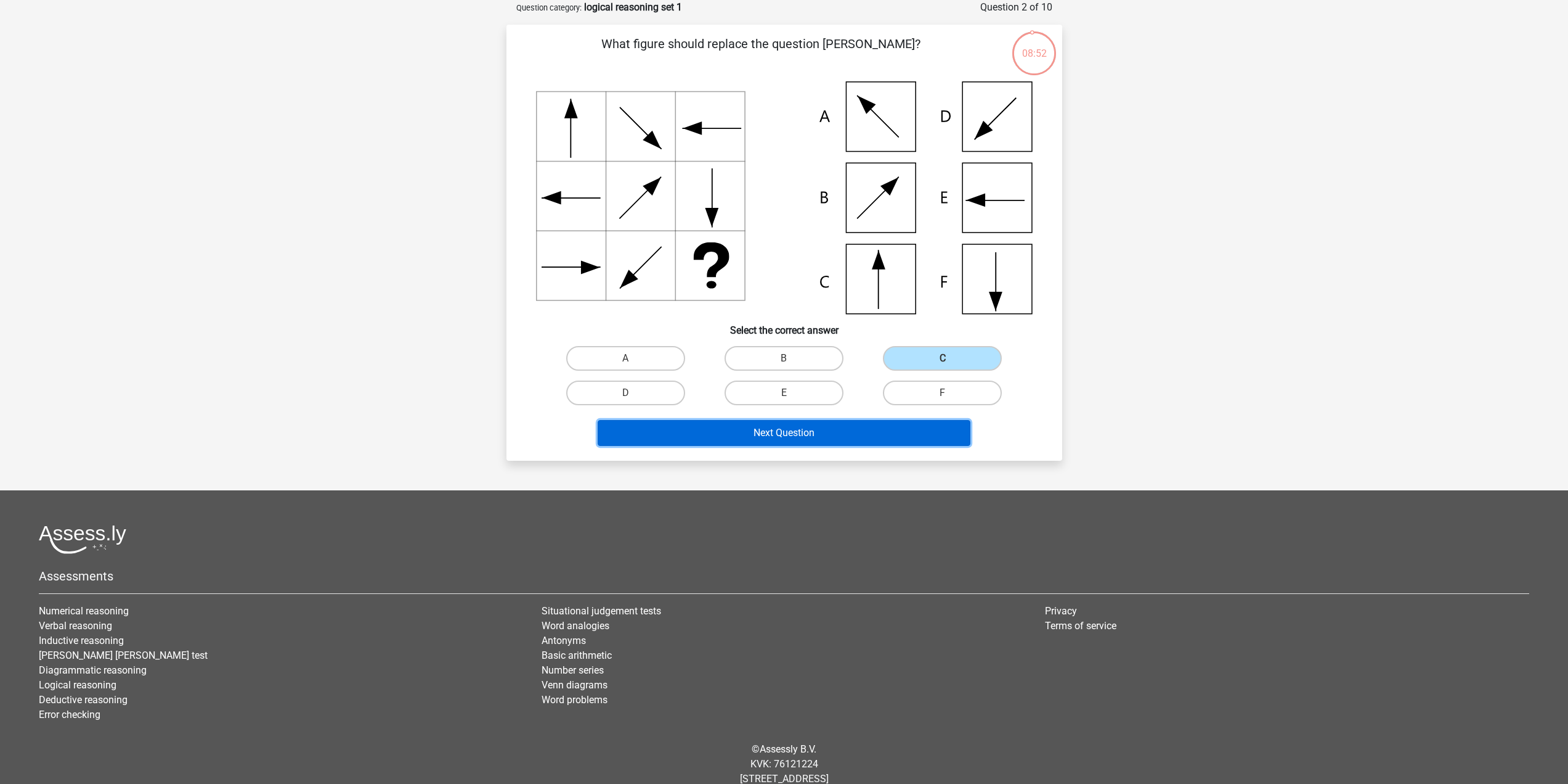
click at [862, 434] on button "Next Question" at bounding box center [784, 433] width 372 height 26
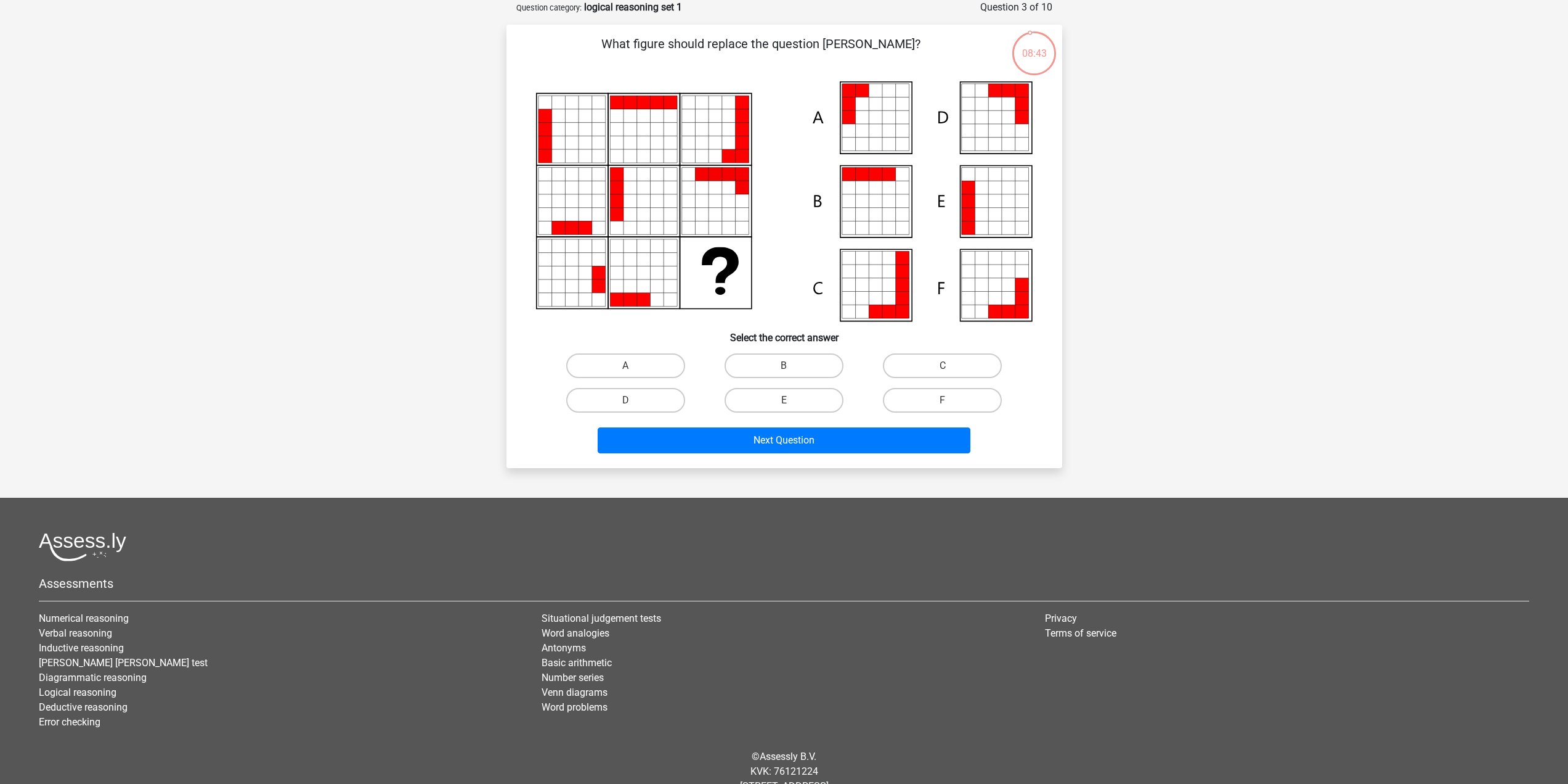
click at [862, 111] on icon at bounding box center [862, 118] width 13 height 13
click at [662, 361] on label "A" at bounding box center [626, 366] width 119 height 25
click at [634, 366] on input "A" at bounding box center [629, 369] width 8 height 8
radio input "true"
click at [678, 439] on button "Next Question" at bounding box center [784, 440] width 372 height 26
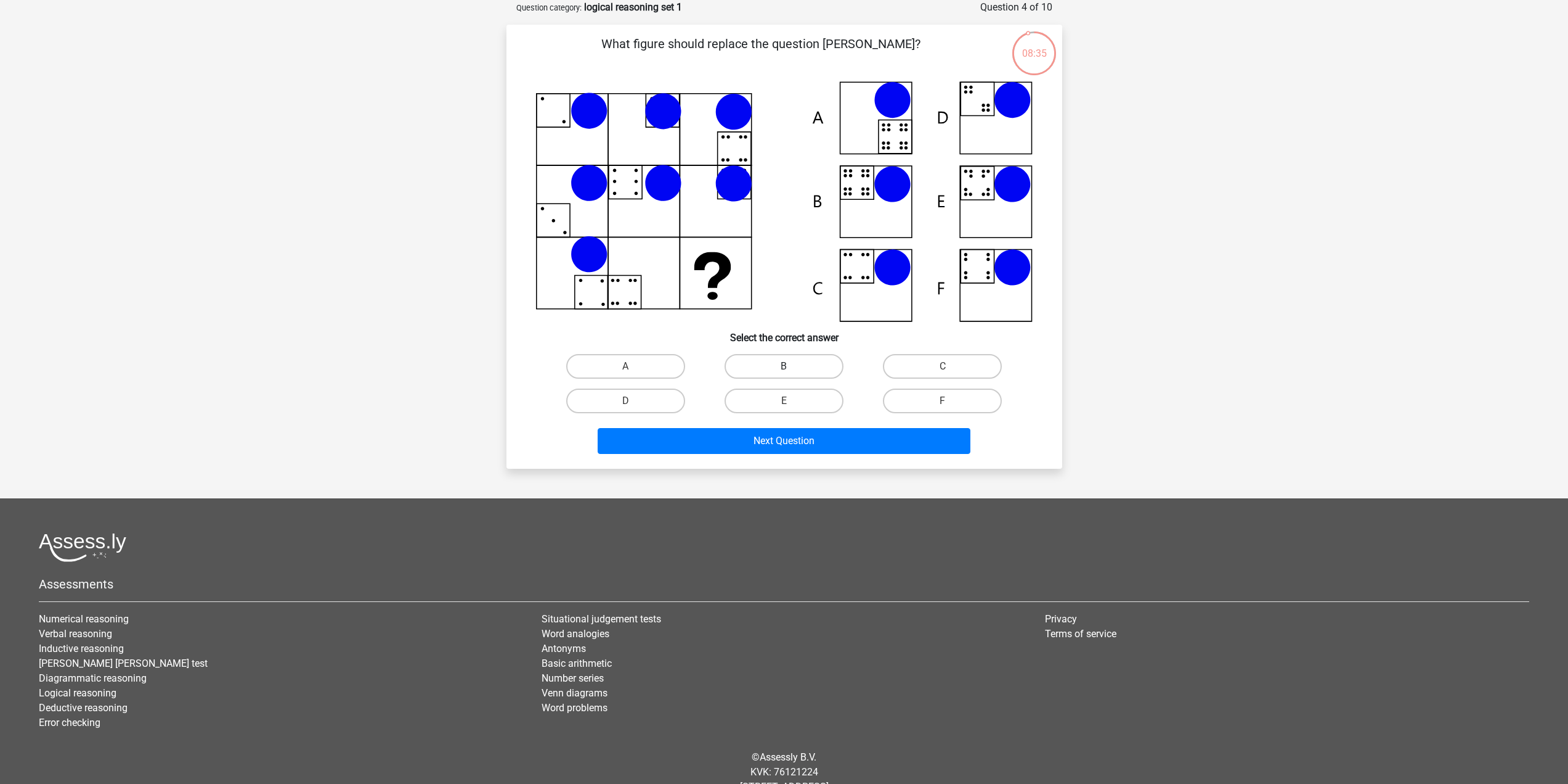
click at [795, 364] on label "B" at bounding box center [784, 367] width 119 height 25
click at [791, 367] on input "B" at bounding box center [787, 370] width 8 height 8
radio input "true"
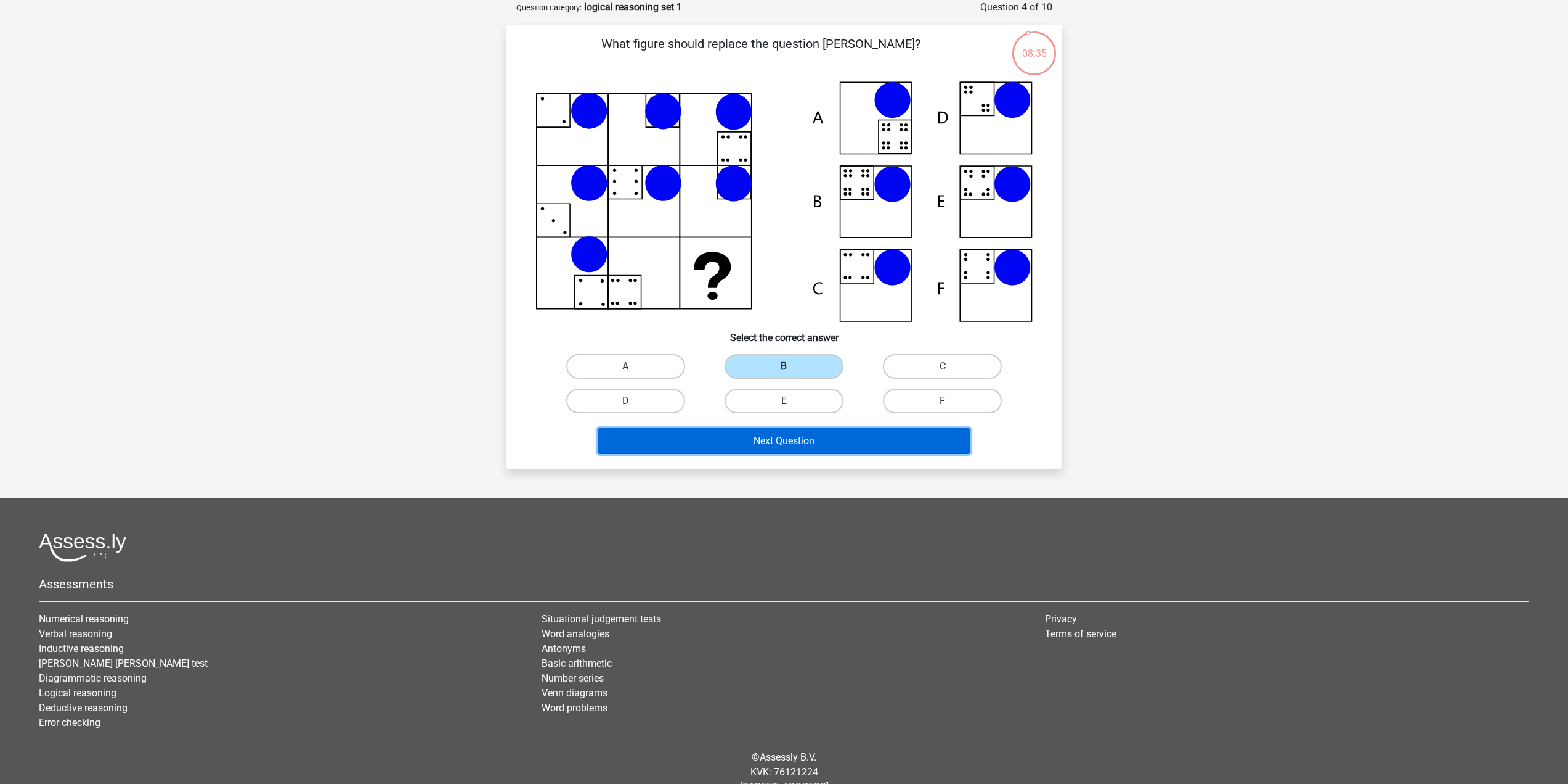
click at [761, 439] on button "Next Question" at bounding box center [784, 441] width 372 height 26
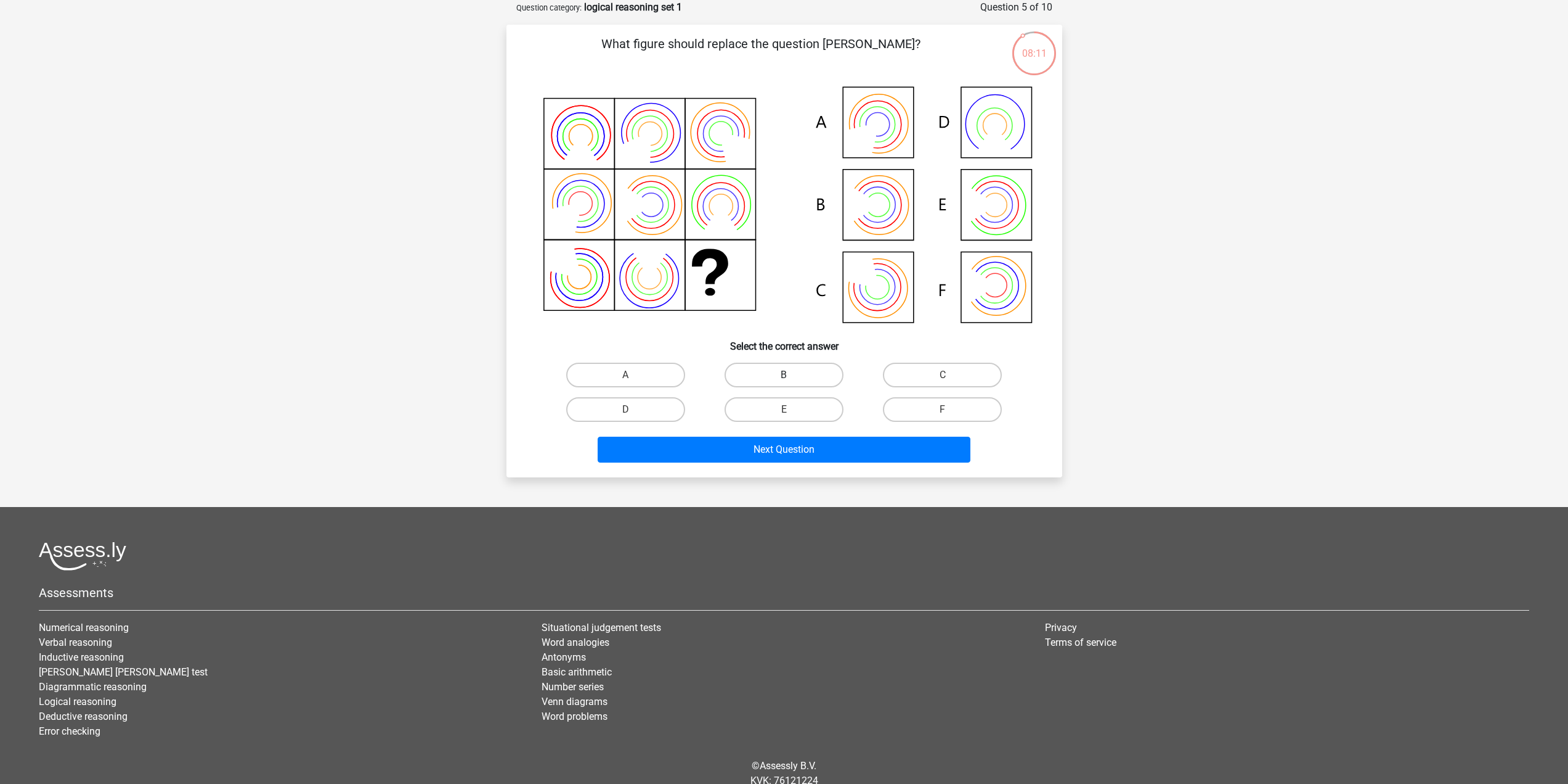
click at [744, 365] on label "B" at bounding box center [784, 374] width 119 height 25
click at [784, 374] on input "B" at bounding box center [787, 378] width 8 height 8
radio input "true"
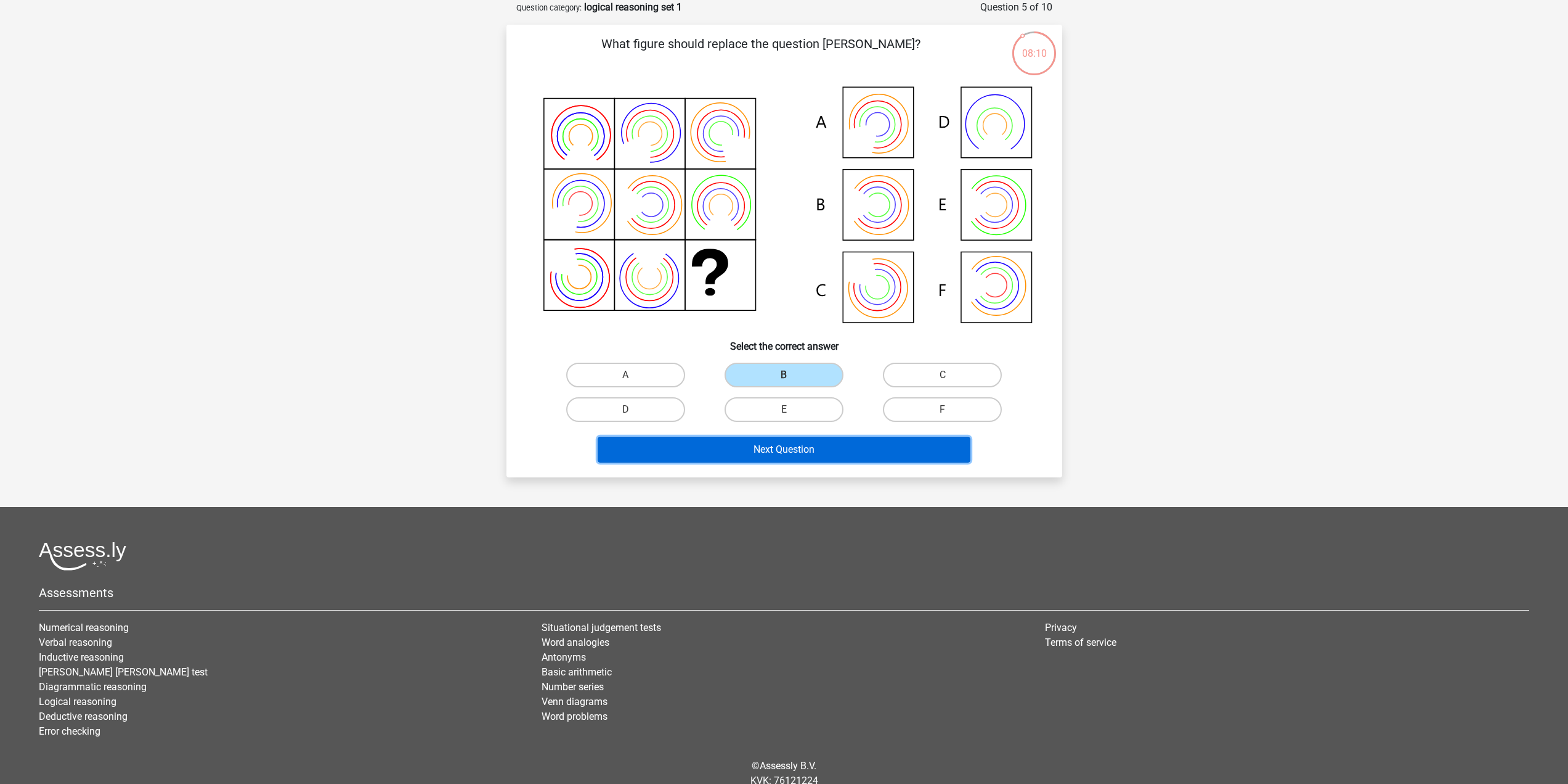
click at [731, 449] on button "Next Question" at bounding box center [784, 450] width 372 height 26
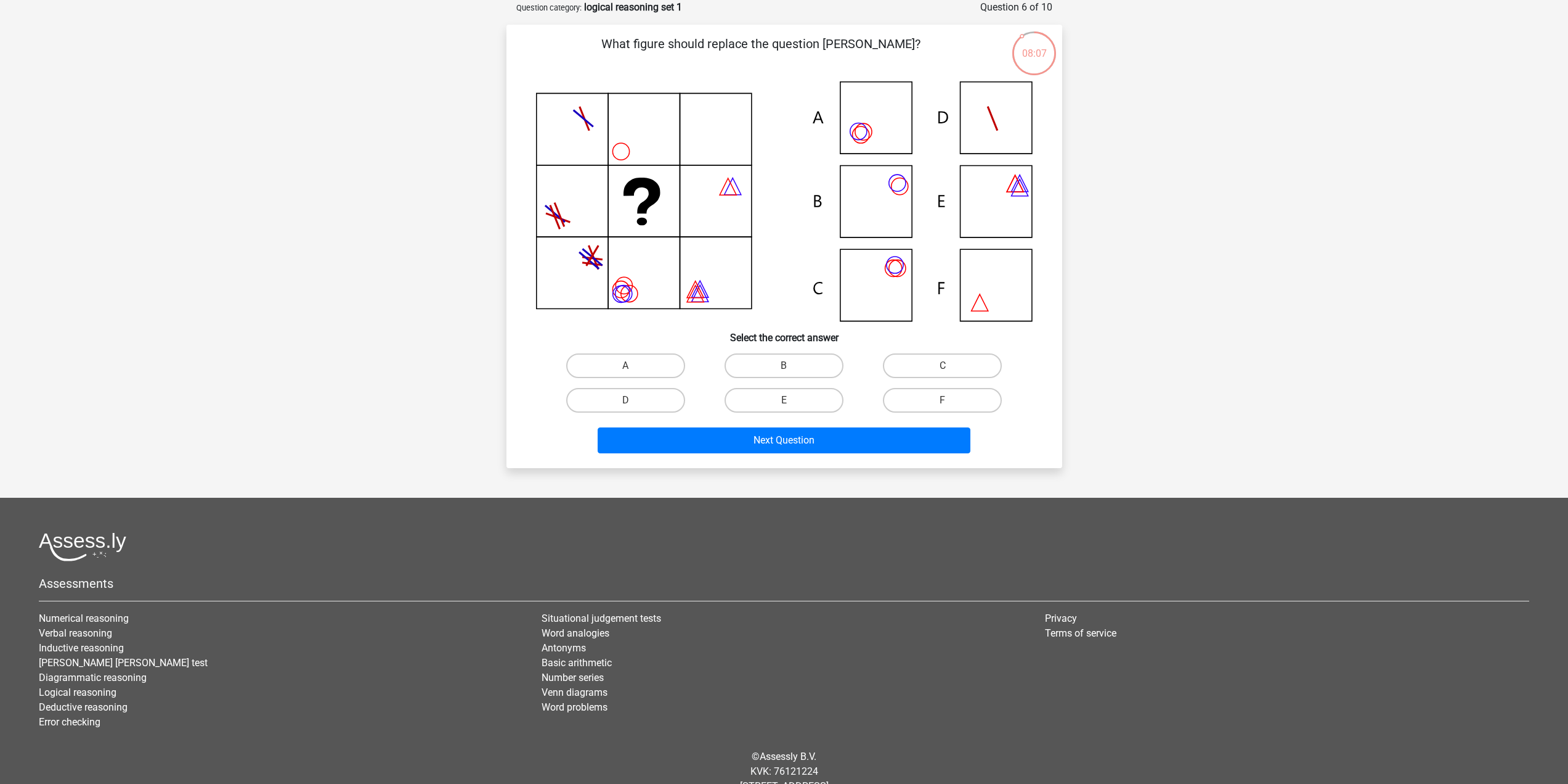
click at [878, 274] on icon at bounding box center [784, 201] width 497 height 239
click at [926, 364] on label "C" at bounding box center [942, 366] width 119 height 25
click at [943, 366] on input "C" at bounding box center [947, 369] width 8 height 8
radio input "true"
click at [823, 438] on button "Next Question" at bounding box center [784, 440] width 372 height 26
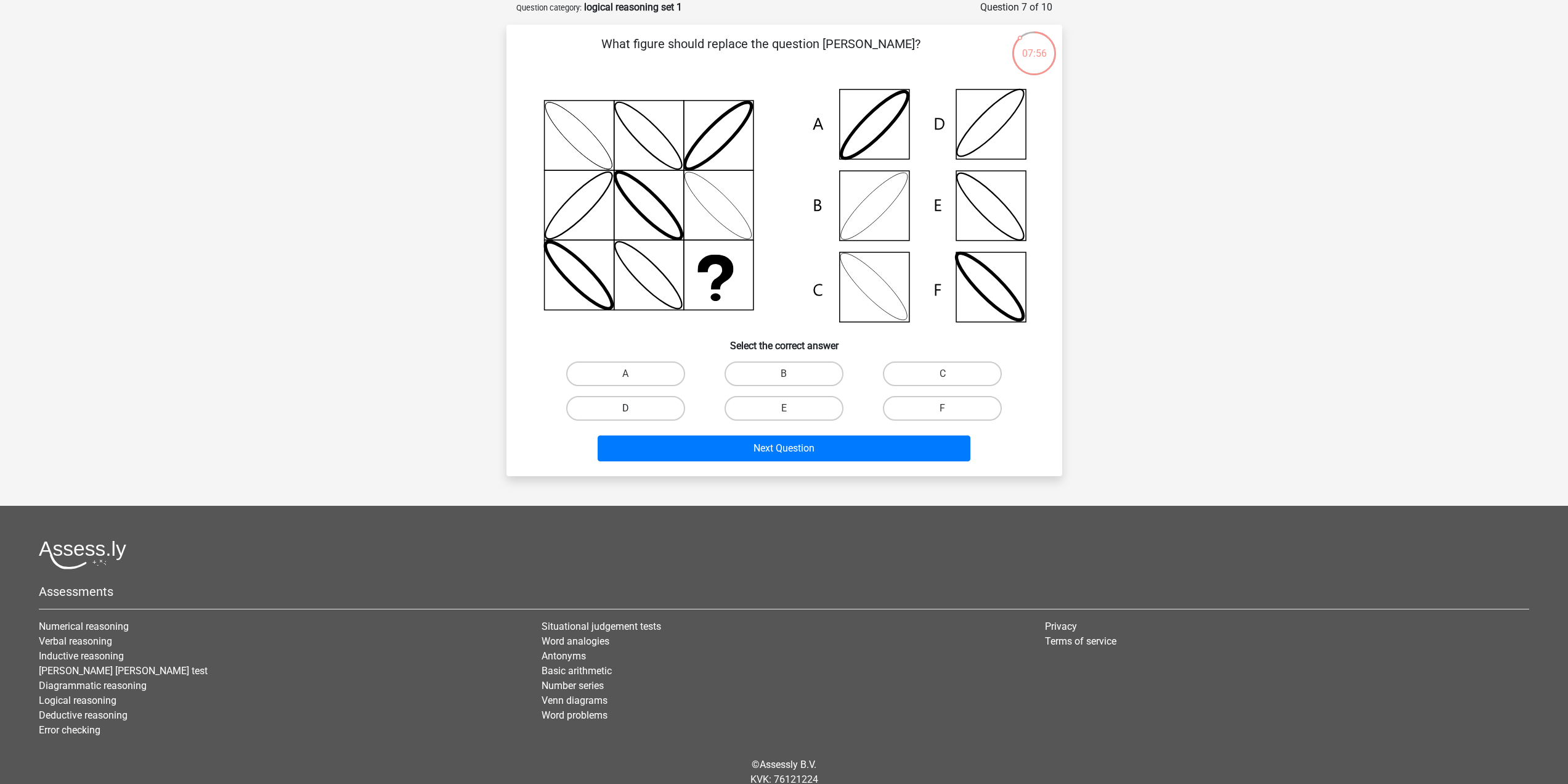
click at [670, 408] on label "D" at bounding box center [626, 408] width 119 height 25
click at [634, 408] on input "D" at bounding box center [629, 411] width 8 height 8
radio input "true"
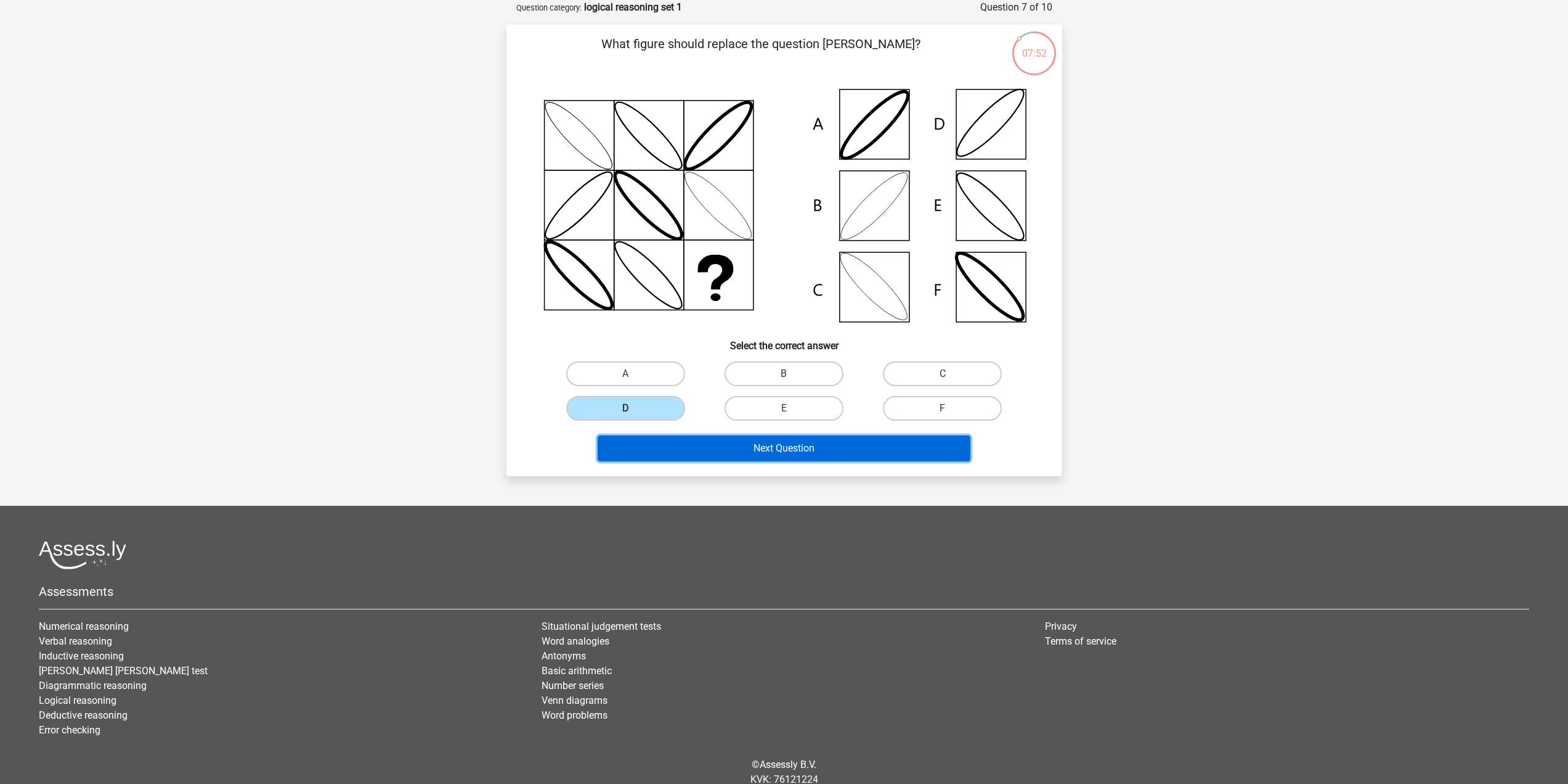
click at [736, 450] on button "Next Question" at bounding box center [784, 448] width 372 height 26
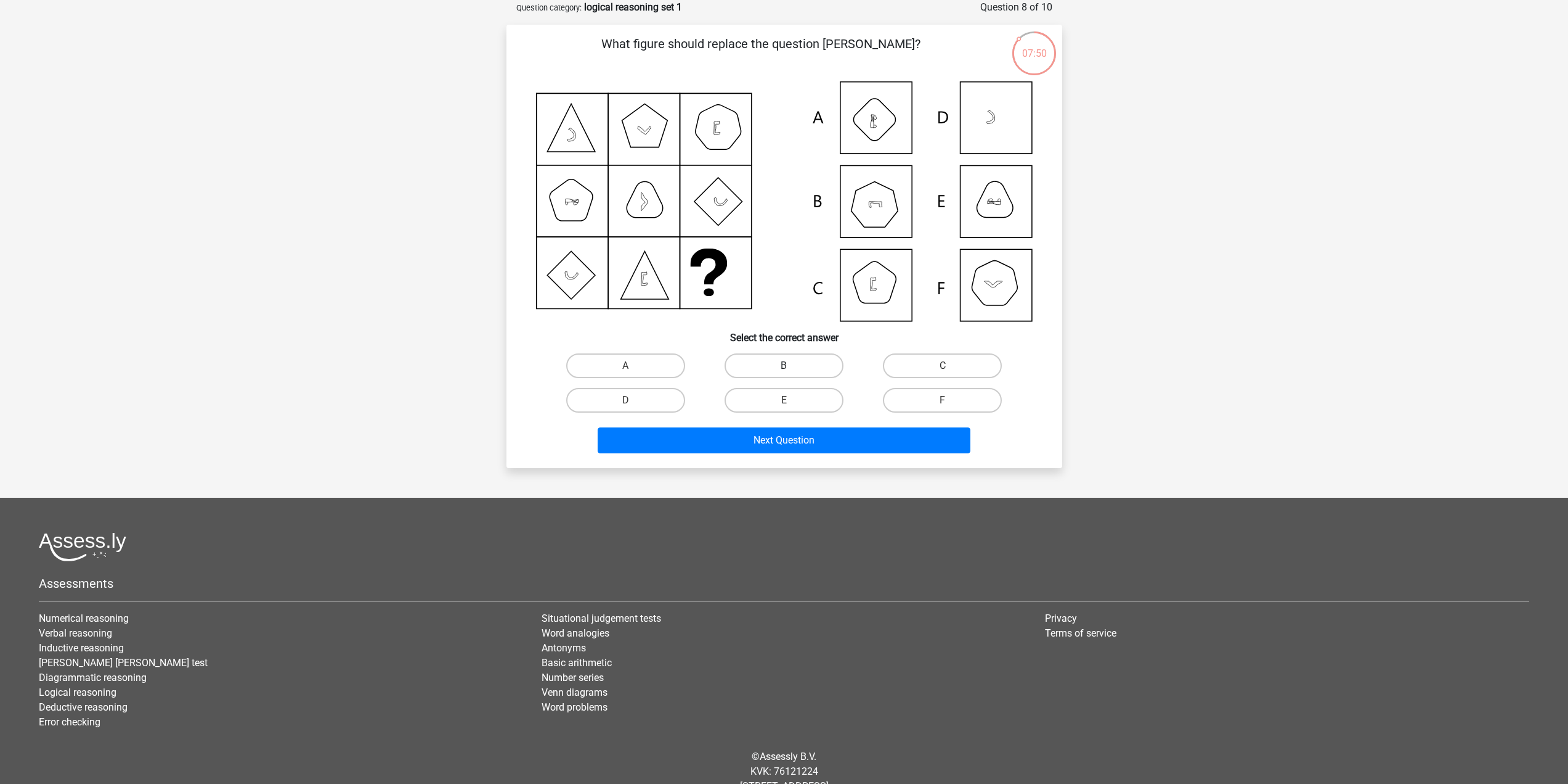
click at [788, 356] on label "B" at bounding box center [784, 366] width 119 height 25
click at [788, 366] on input "B" at bounding box center [787, 369] width 8 height 8
radio input "true"
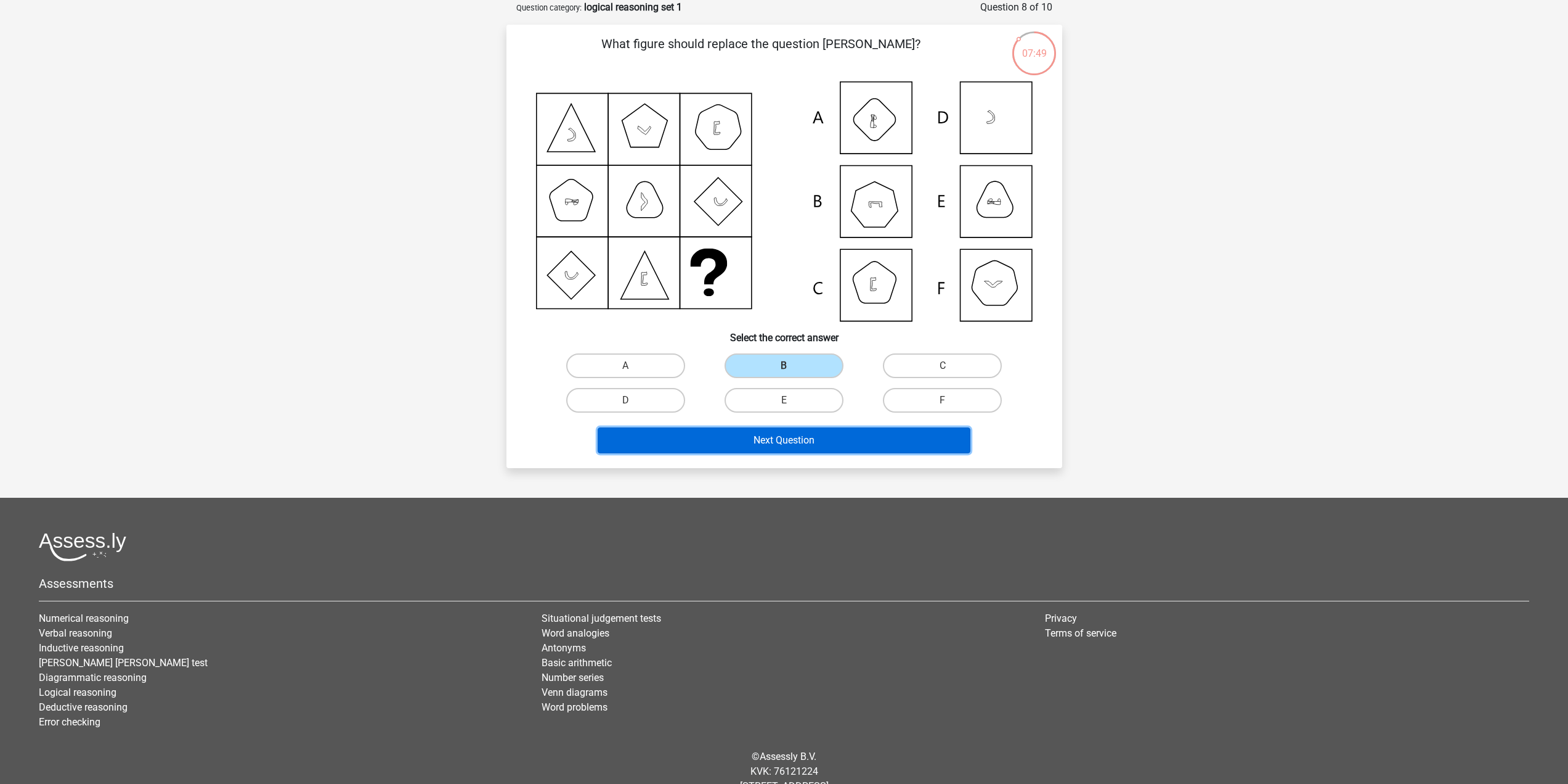
click at [776, 438] on button "Next Question" at bounding box center [784, 440] width 372 height 26
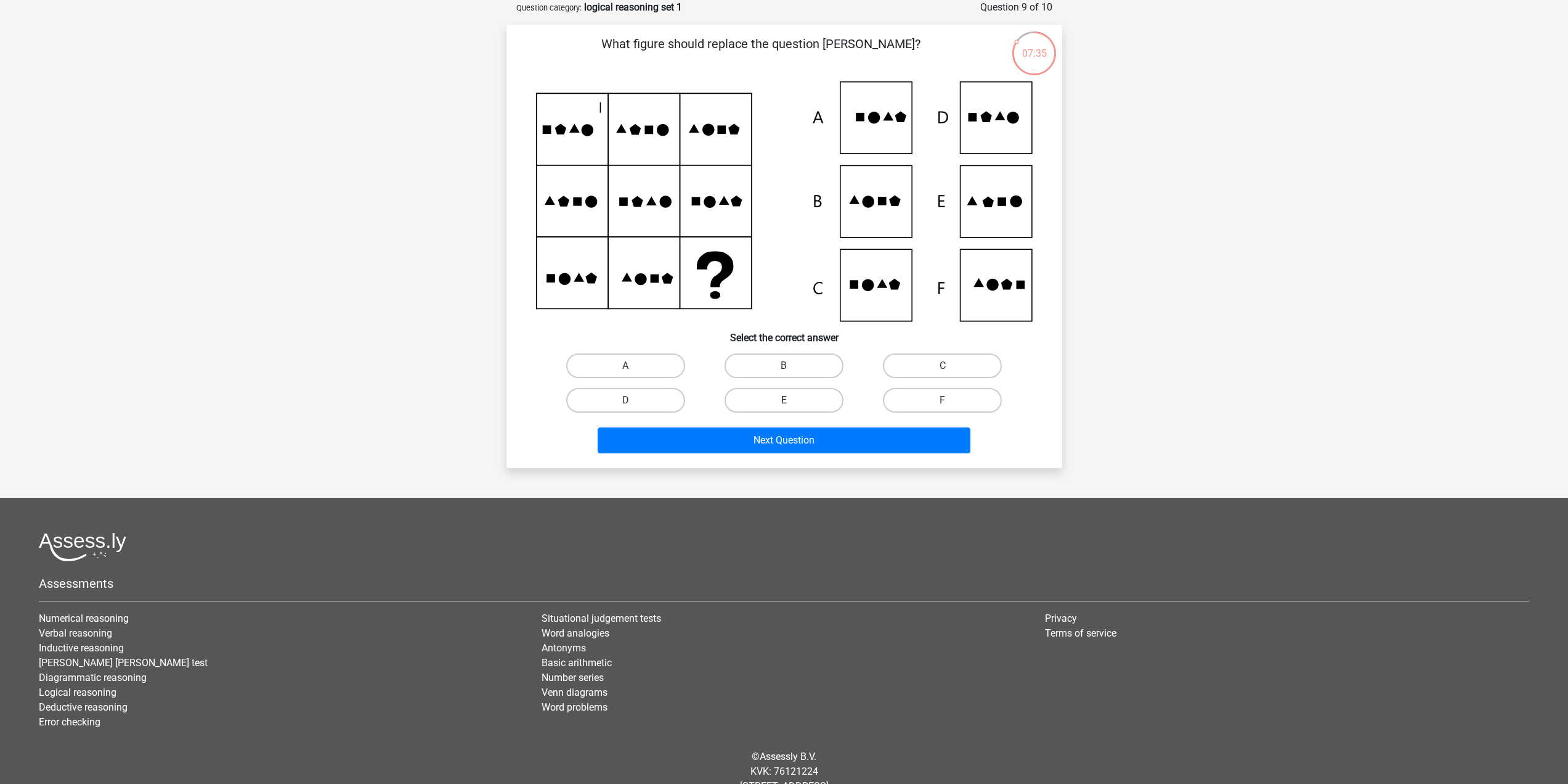
click at [825, 397] on label "E" at bounding box center [784, 400] width 119 height 25
click at [791, 400] on input "E" at bounding box center [787, 403] width 8 height 8
radio input "true"
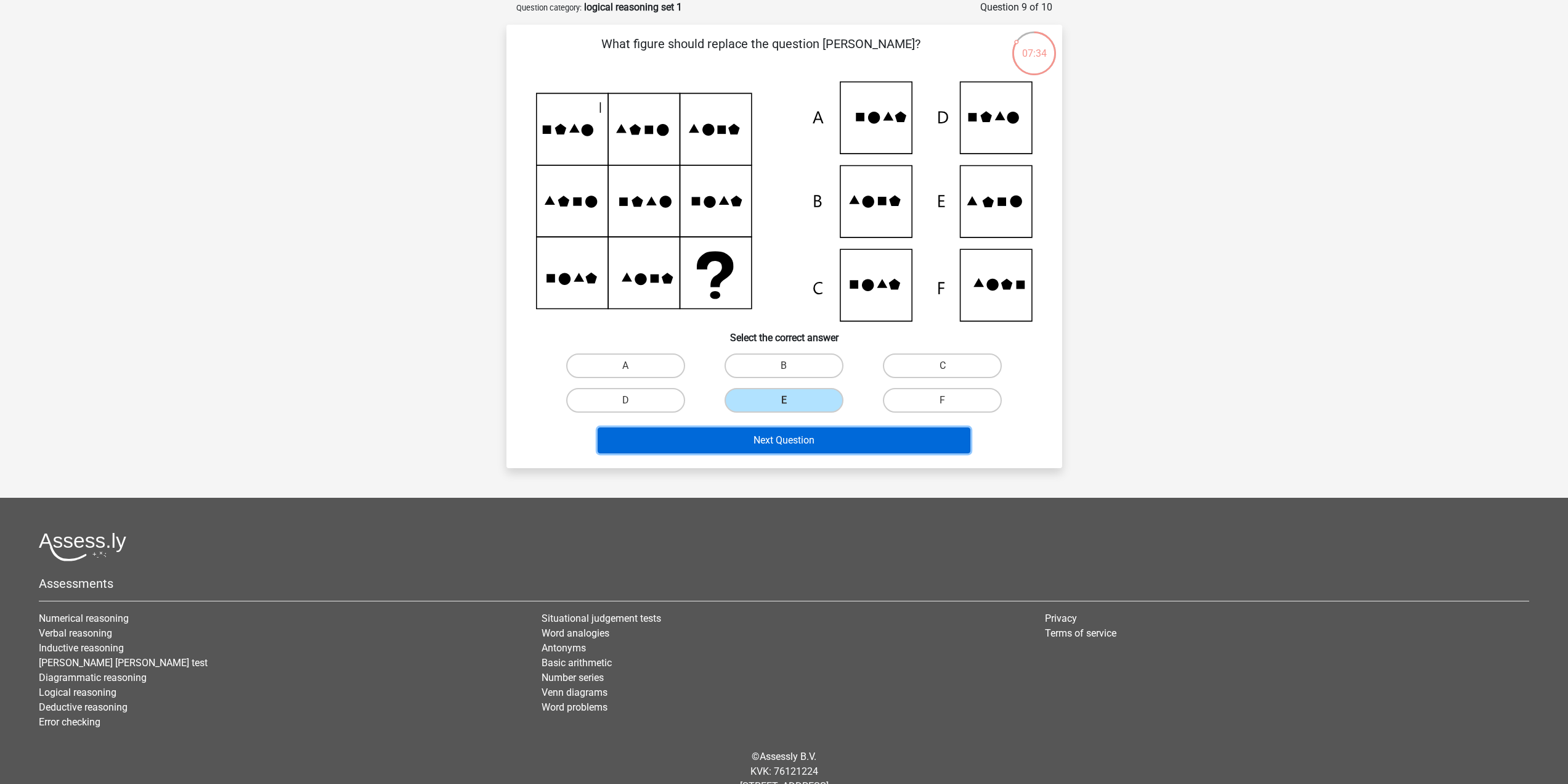
click at [829, 439] on button "Next Question" at bounding box center [784, 440] width 372 height 26
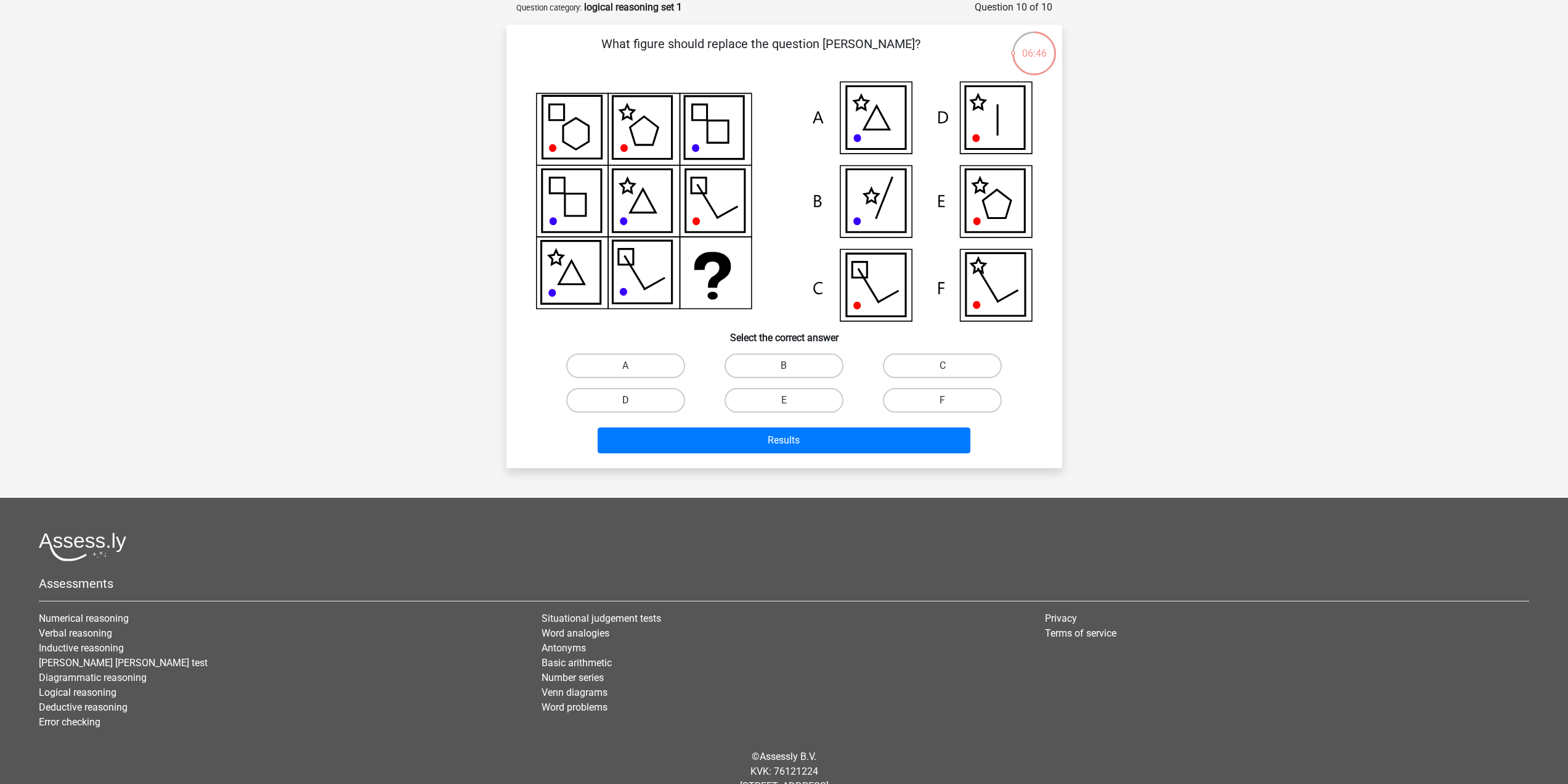
click at [675, 392] on label "D" at bounding box center [626, 400] width 119 height 25
click at [634, 400] on input "D" at bounding box center [629, 403] width 8 height 8
radio input "true"
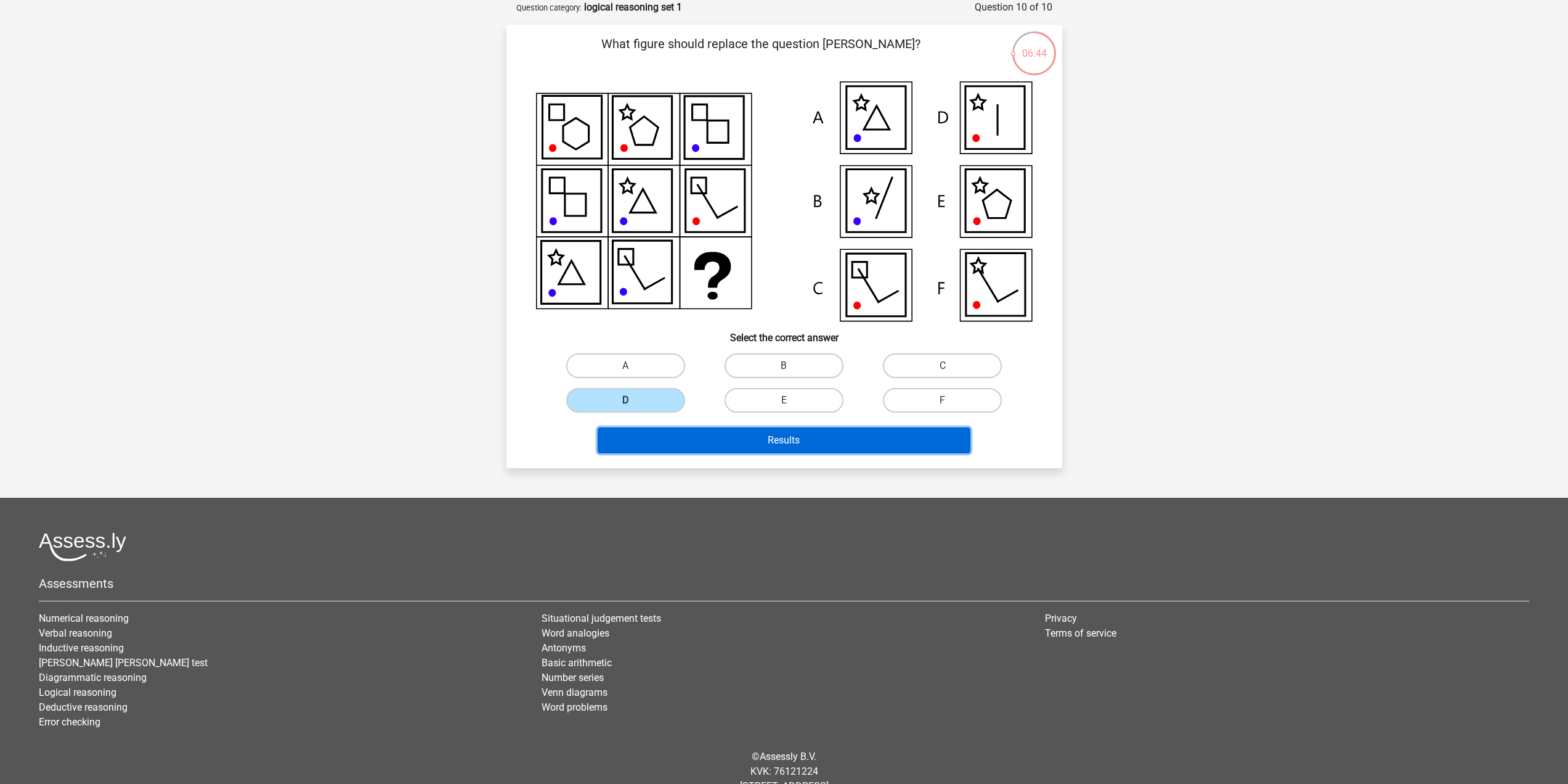
click at [733, 445] on button "Results" at bounding box center [784, 440] width 372 height 26
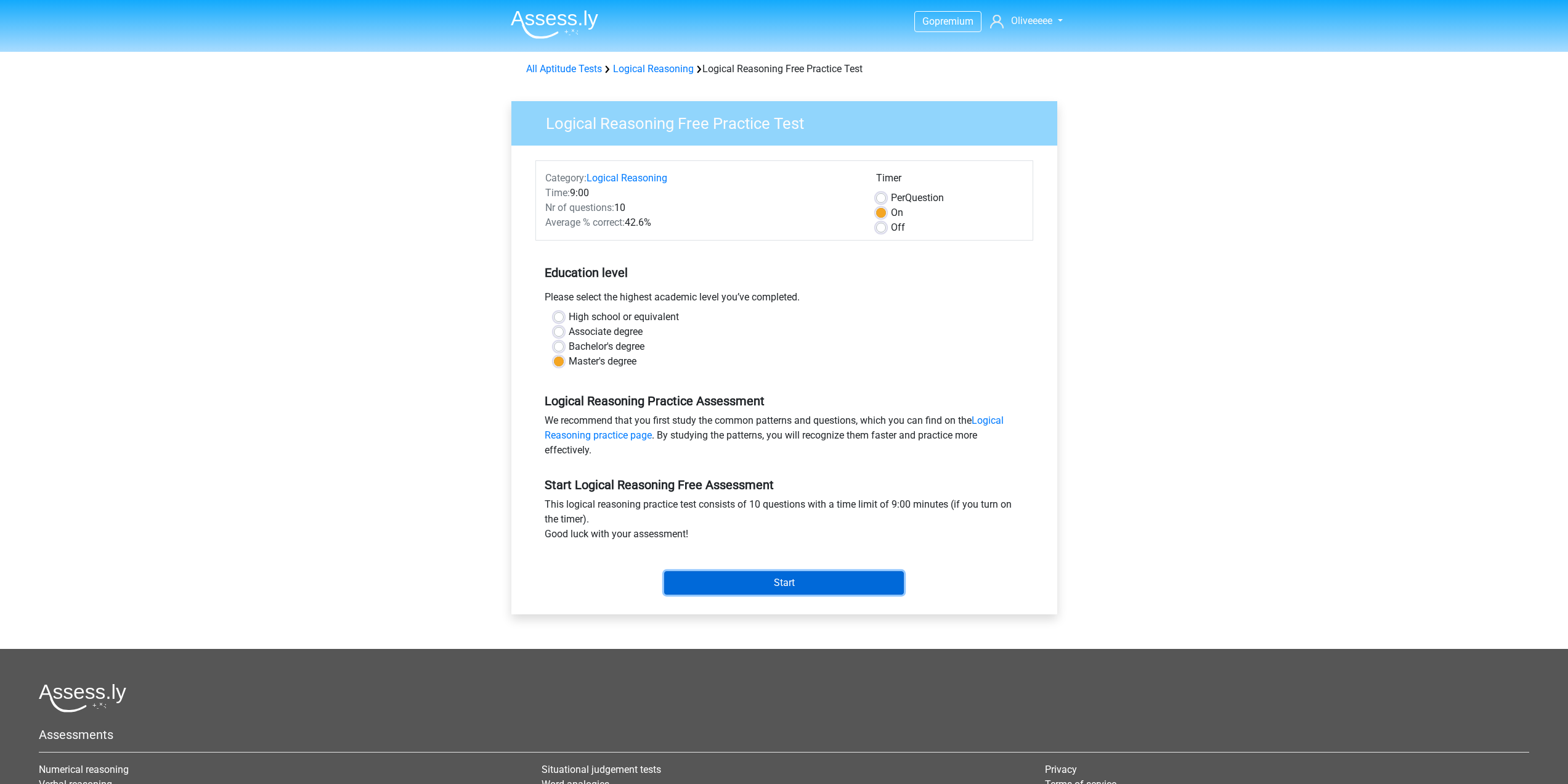
click at [703, 580] on input "Start" at bounding box center [784, 582] width 239 height 24
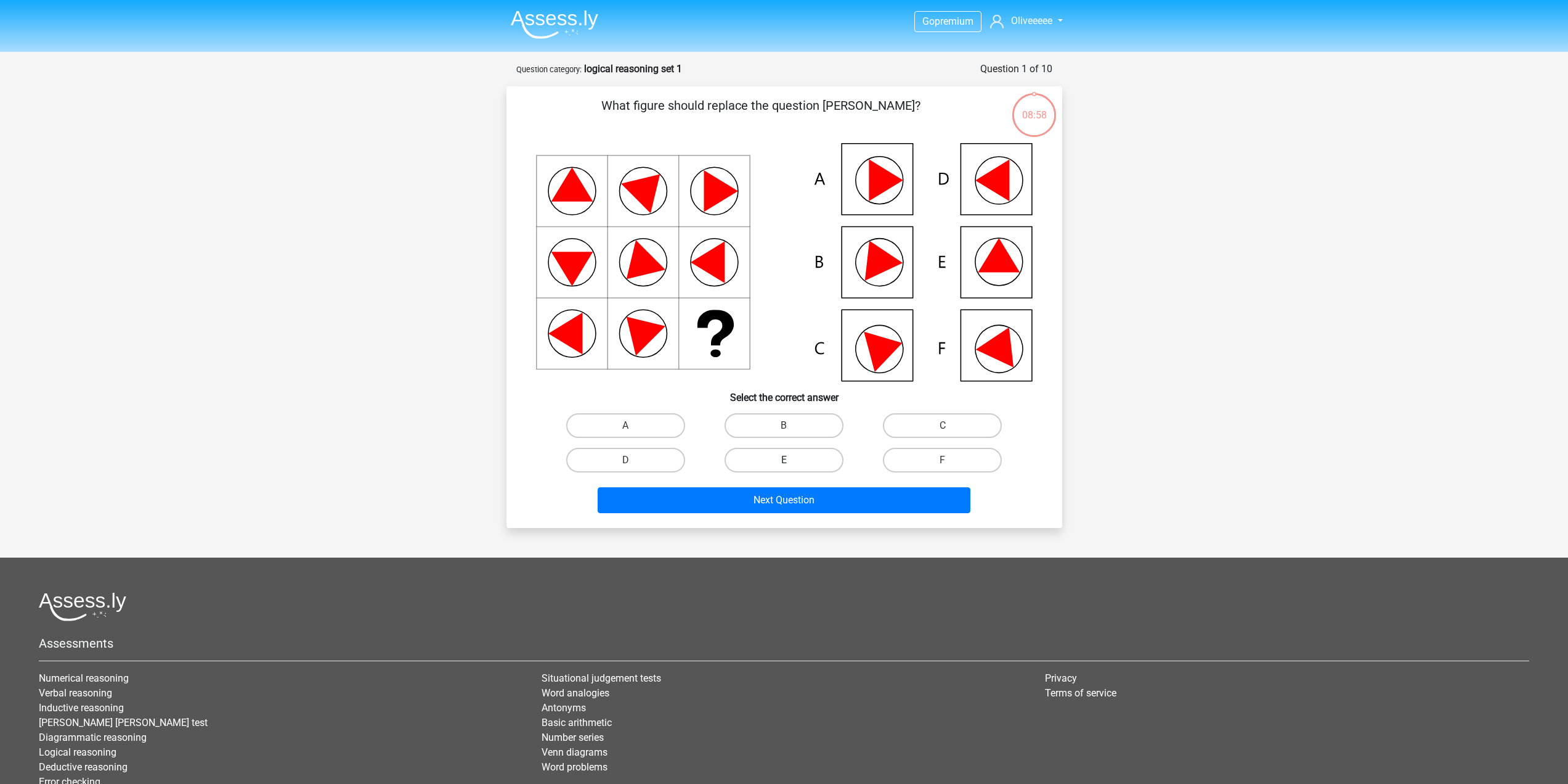
click at [816, 460] on label "E" at bounding box center [784, 460] width 119 height 25
click at [791, 460] on input "E" at bounding box center [787, 463] width 8 height 8
radio input "true"
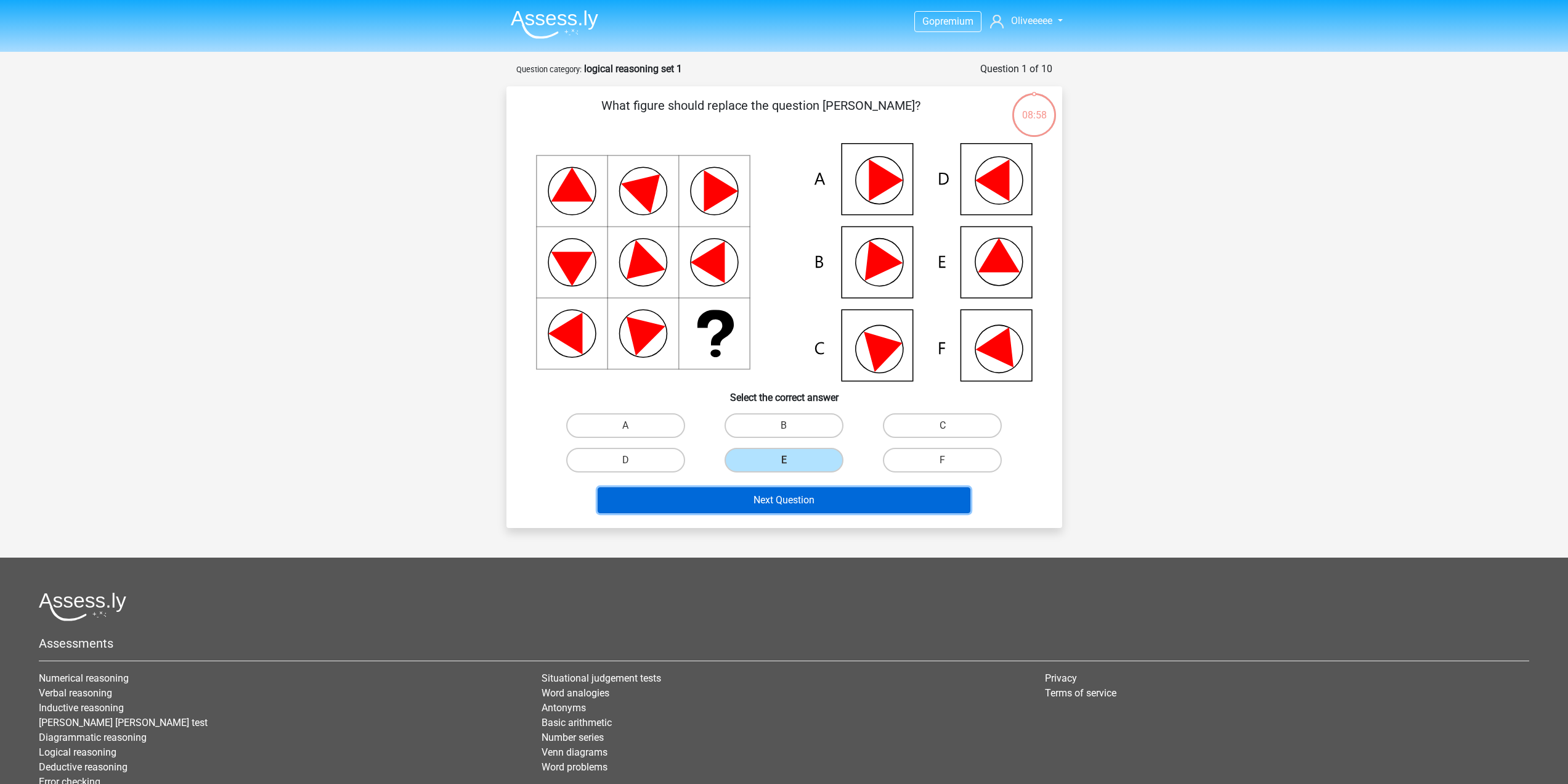
click at [833, 502] on button "Next Question" at bounding box center [784, 500] width 372 height 26
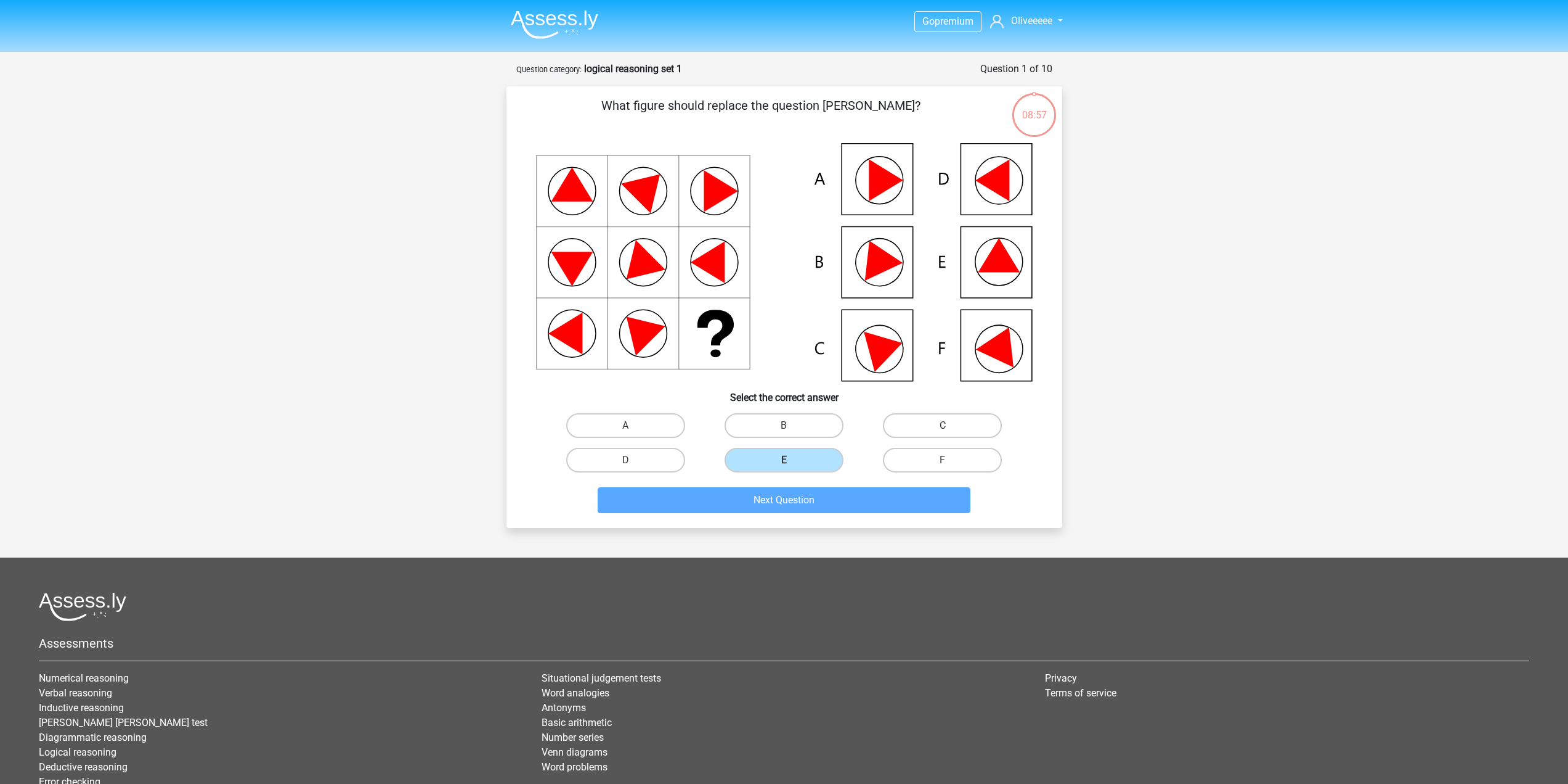
scroll to position [61, 0]
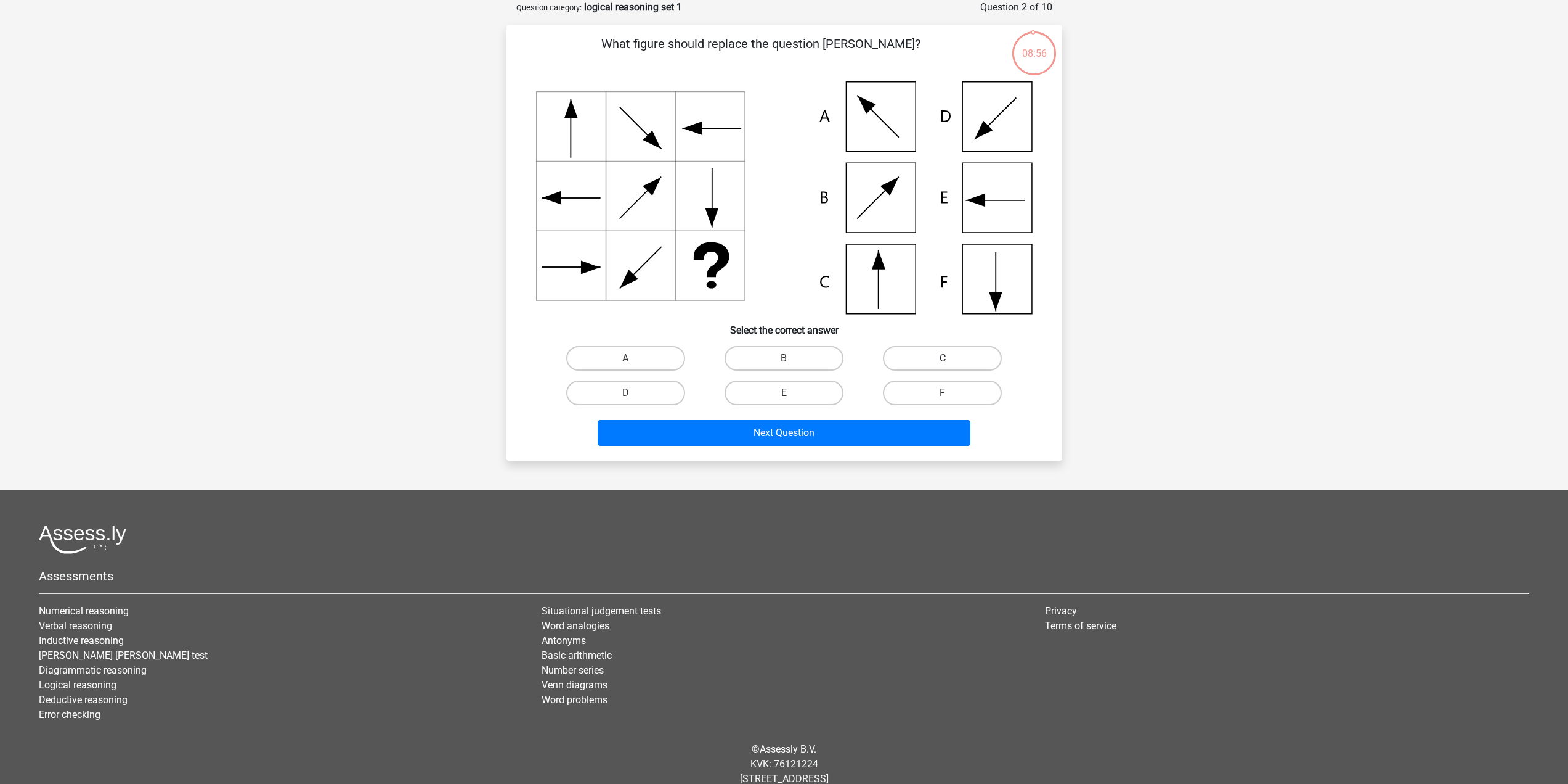
click at [955, 351] on label "C" at bounding box center [942, 358] width 119 height 25
click at [951, 358] on input "C" at bounding box center [947, 361] width 8 height 8
radio input "true"
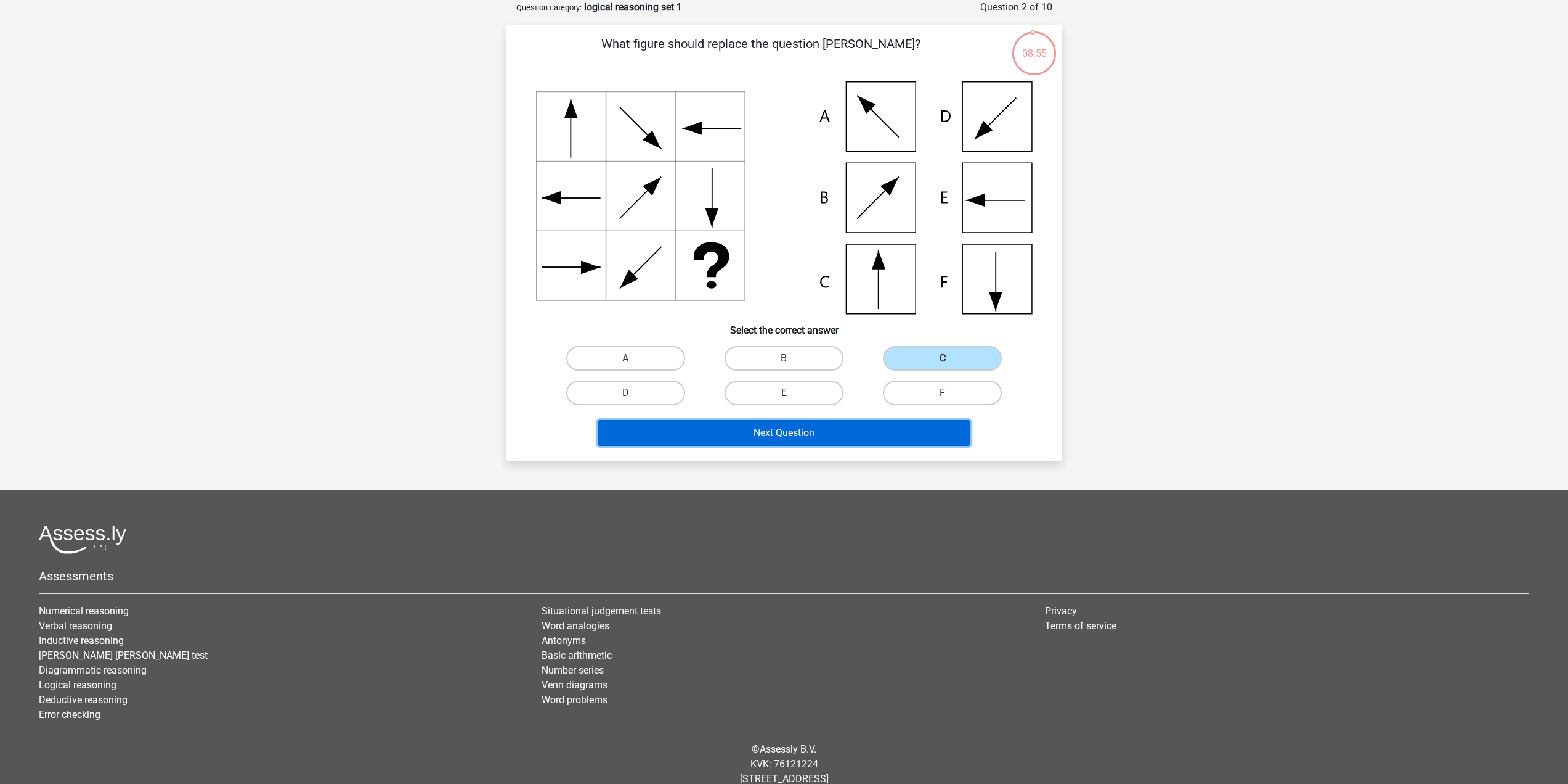
click at [912, 443] on button "Next Question" at bounding box center [784, 433] width 372 height 26
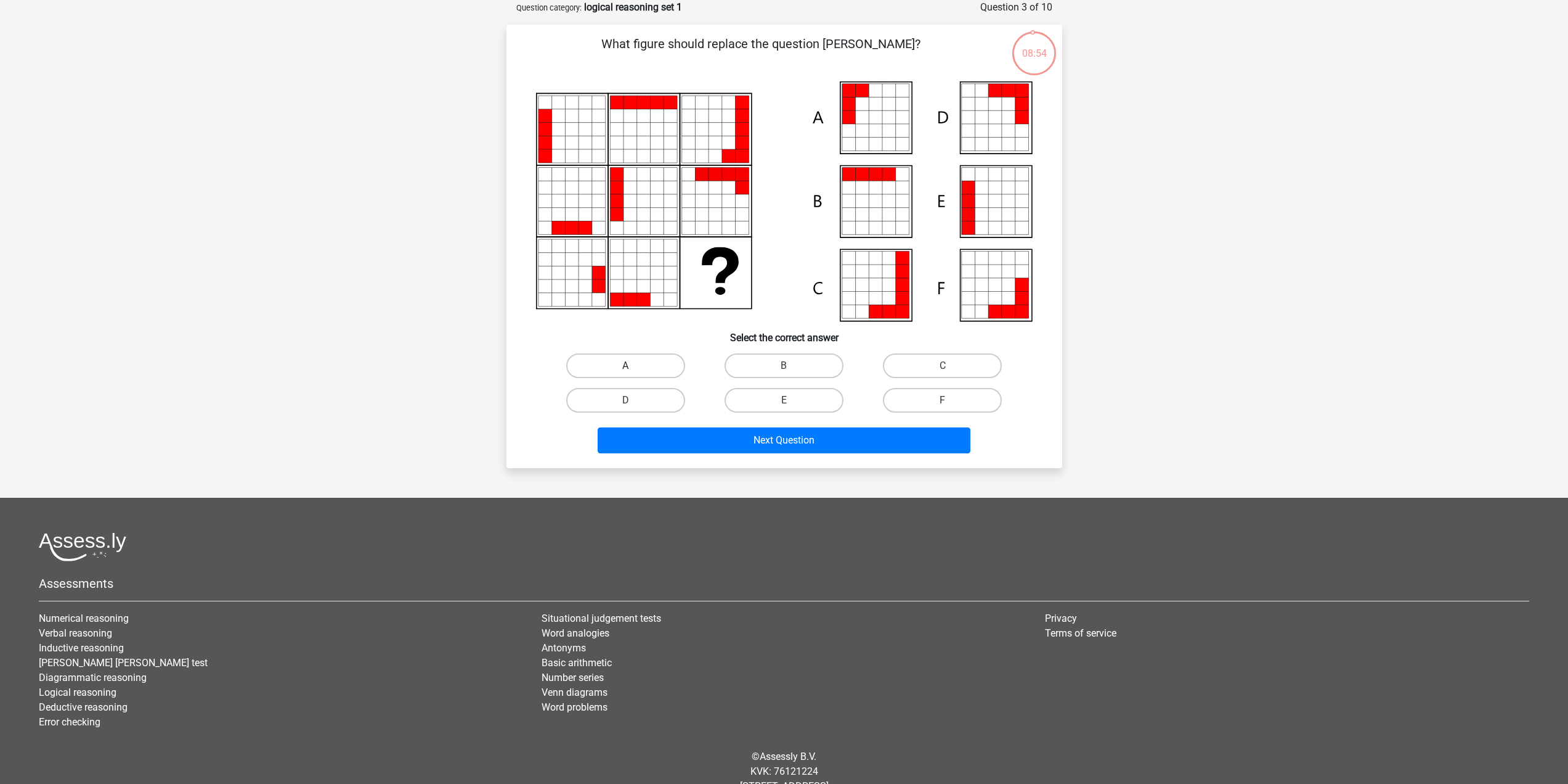
click at [671, 363] on label "A" at bounding box center [626, 366] width 119 height 25
click at [634, 366] on input "A" at bounding box center [629, 369] width 8 height 8
radio input "true"
click at [716, 433] on button "Next Question" at bounding box center [784, 440] width 372 height 26
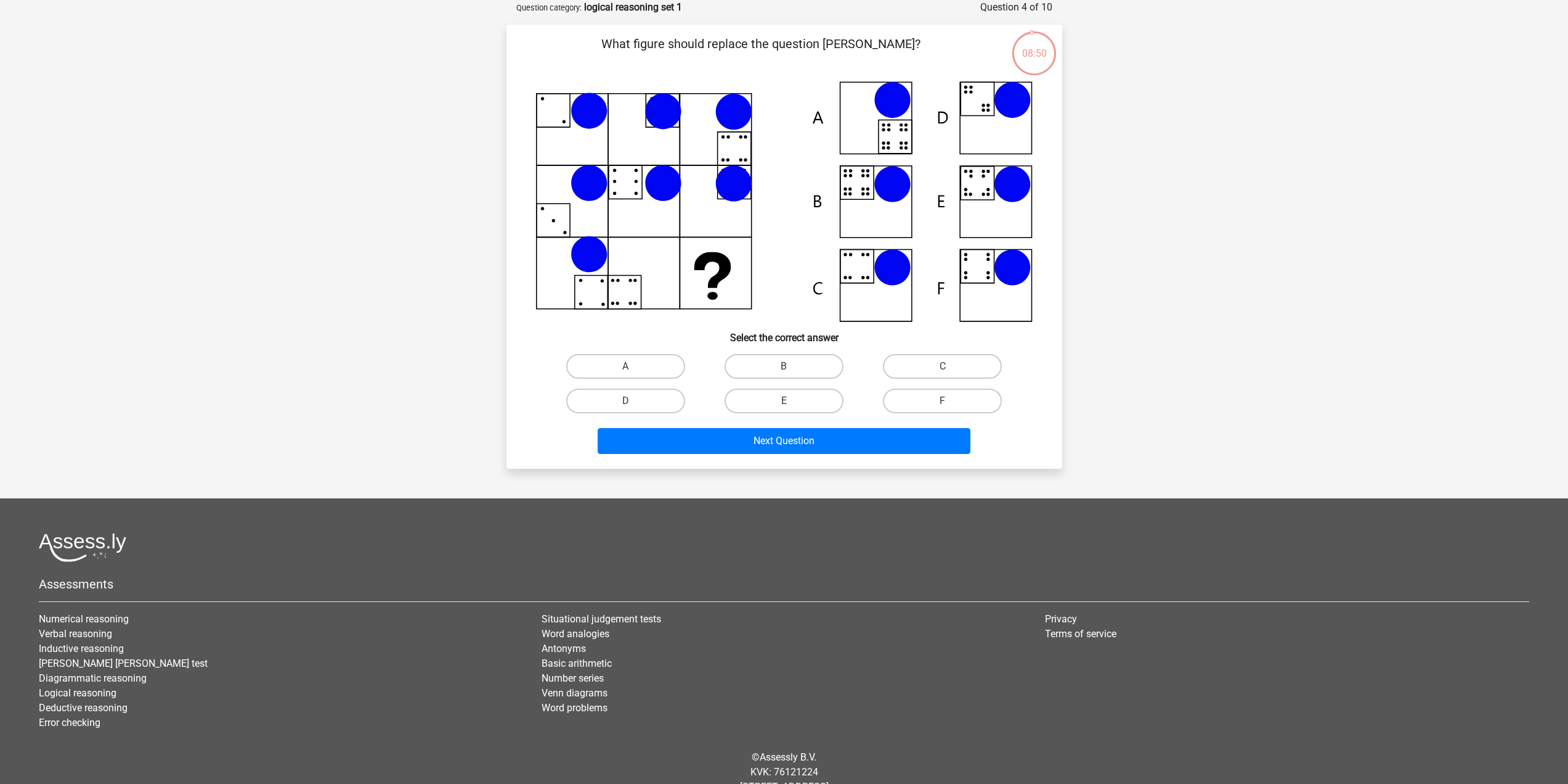
click at [787, 368] on input "B" at bounding box center [787, 370] width 8 height 8
radio input "true"
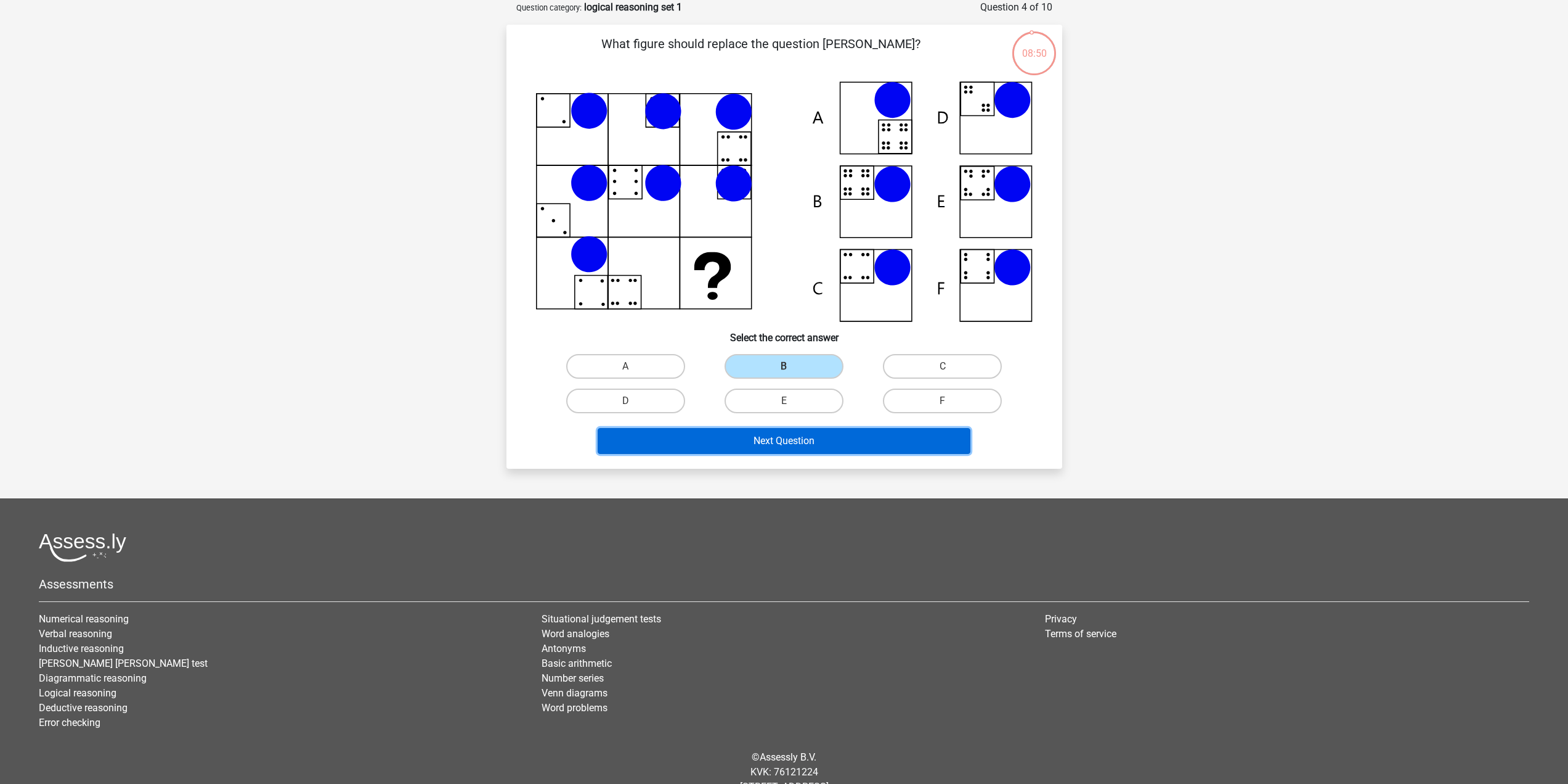
click at [785, 433] on button "Next Question" at bounding box center [784, 441] width 372 height 26
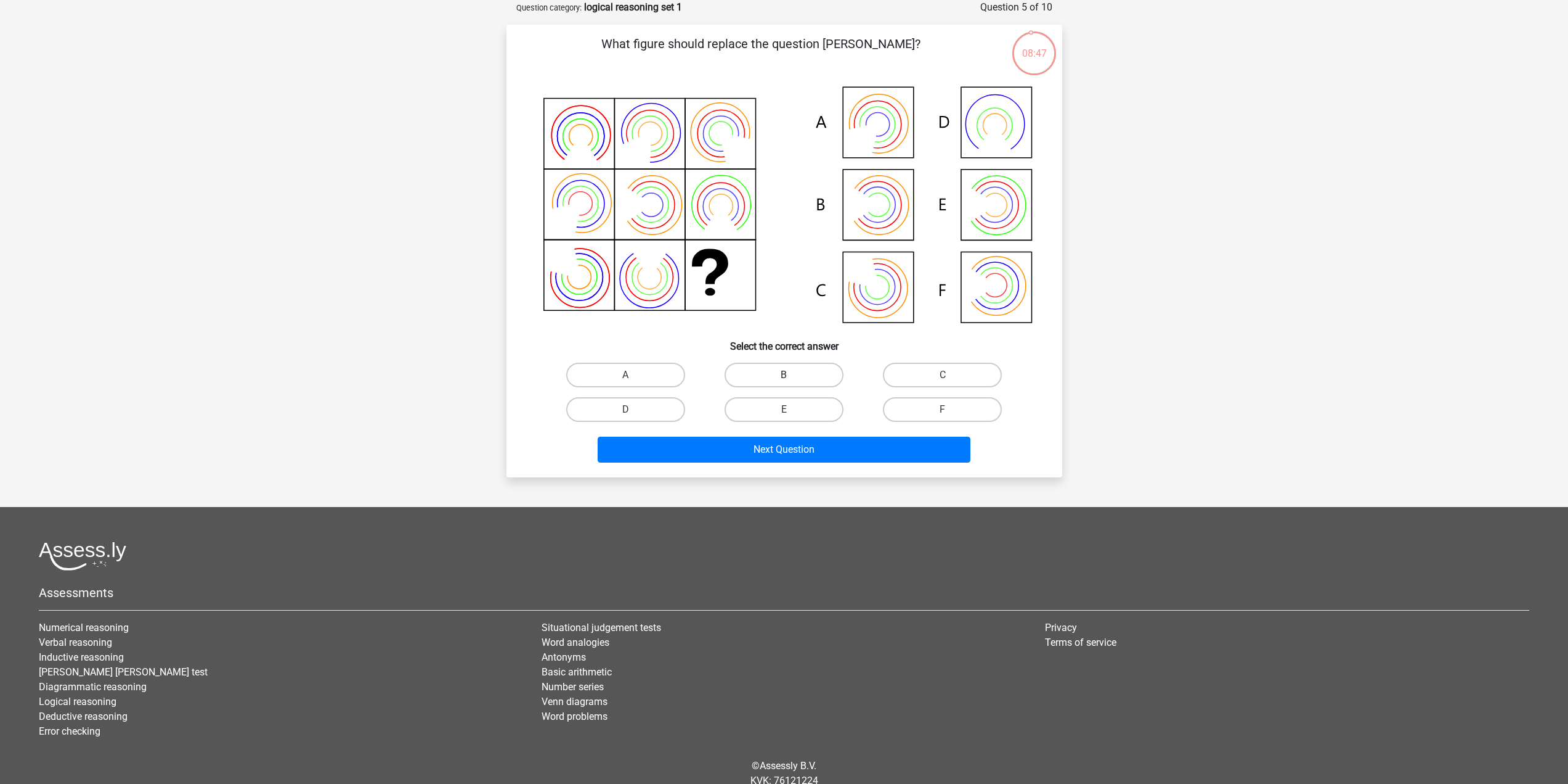
click at [774, 383] on label "B" at bounding box center [784, 374] width 119 height 25
click at [784, 383] on input "B" at bounding box center [787, 378] width 8 height 8
radio input "true"
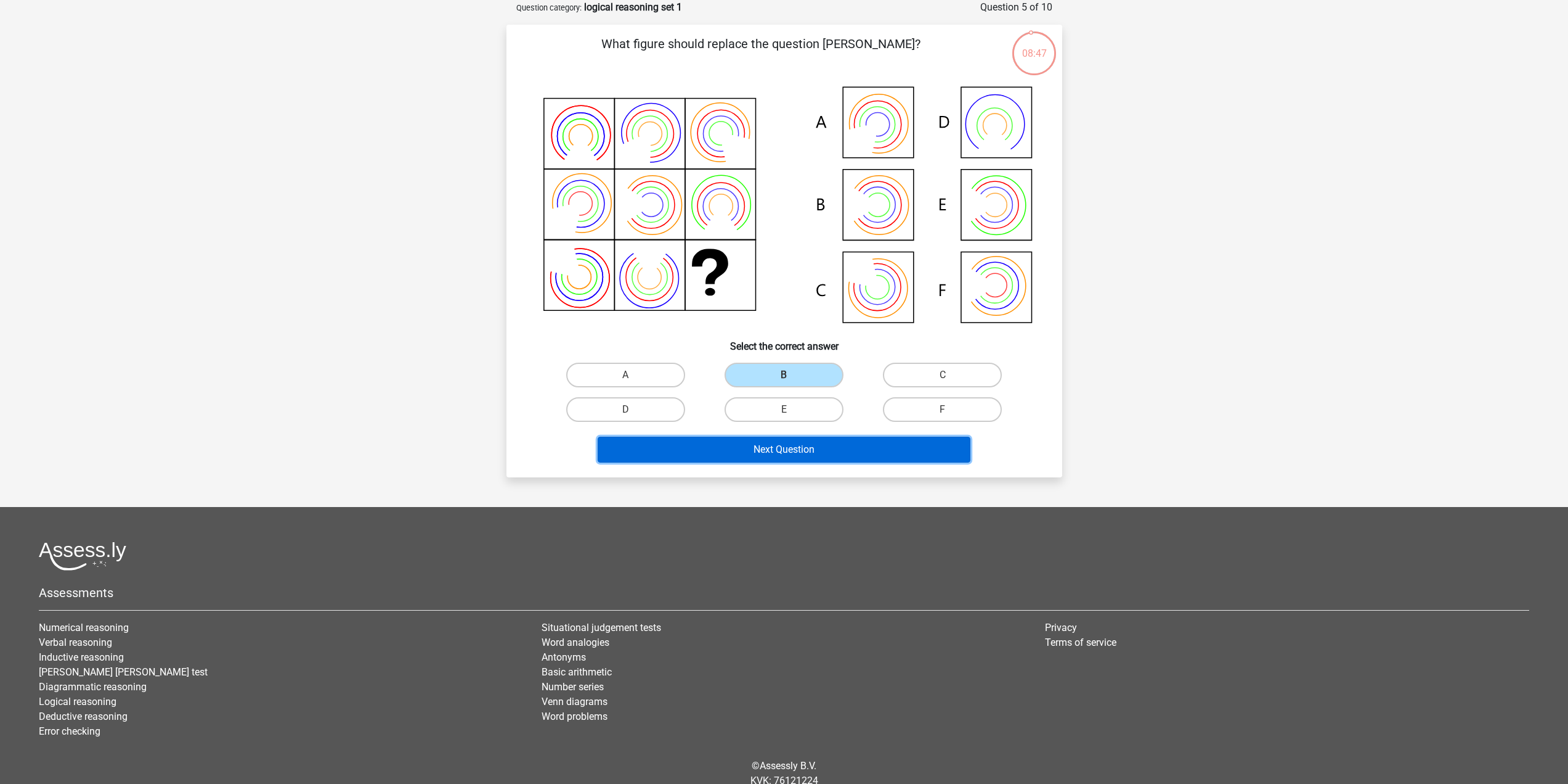
click at [772, 449] on button "Next Question" at bounding box center [784, 450] width 372 height 26
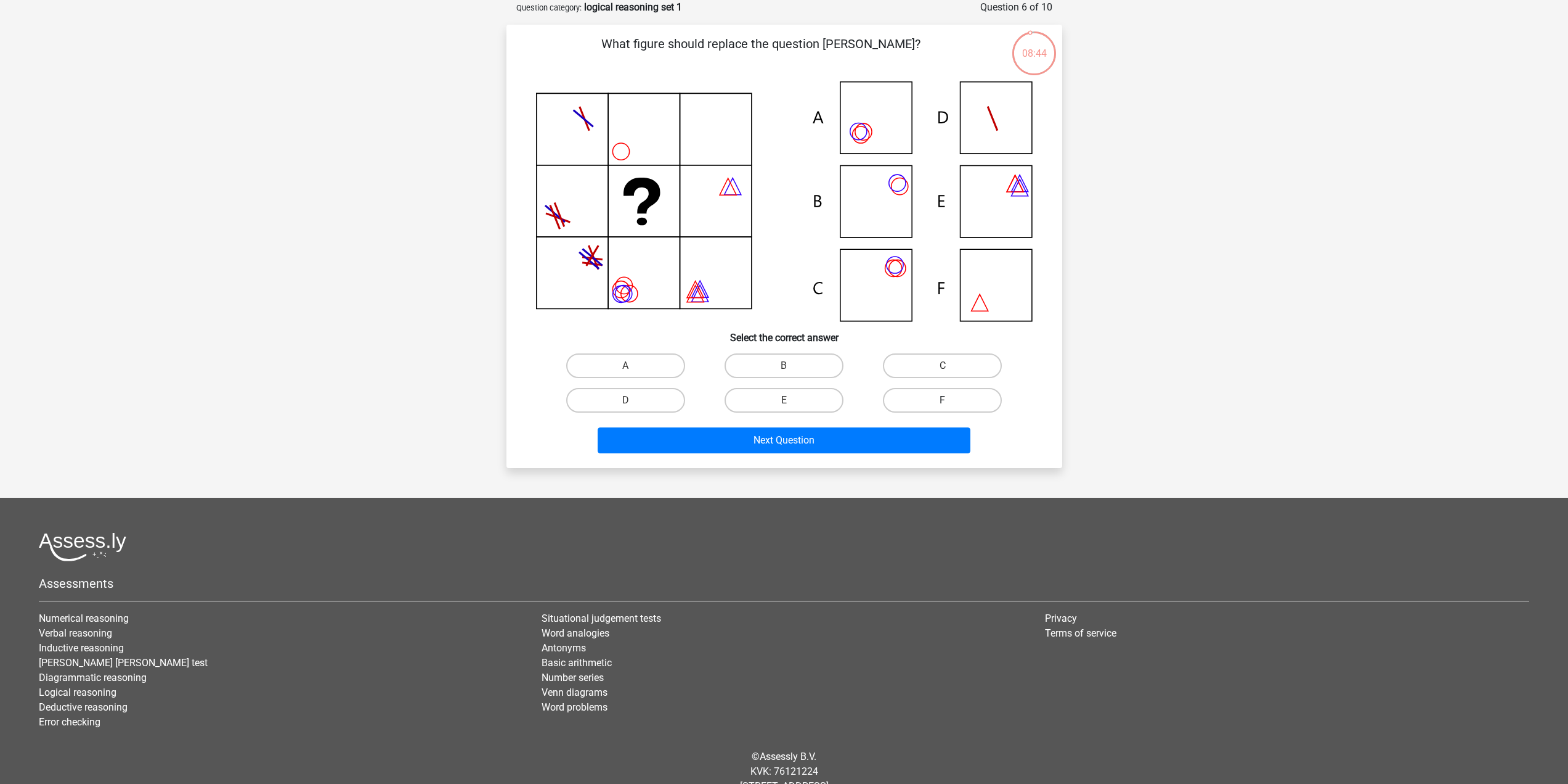
drag, startPoint x: 925, startPoint y: 368, endPoint x: 909, endPoint y: 388, distance: 25.6
click at [926, 368] on label "C" at bounding box center [942, 366] width 119 height 25
click at [943, 368] on input "C" at bounding box center [947, 369] width 8 height 8
radio input "true"
click at [873, 447] on button "Next Question" at bounding box center [784, 440] width 372 height 26
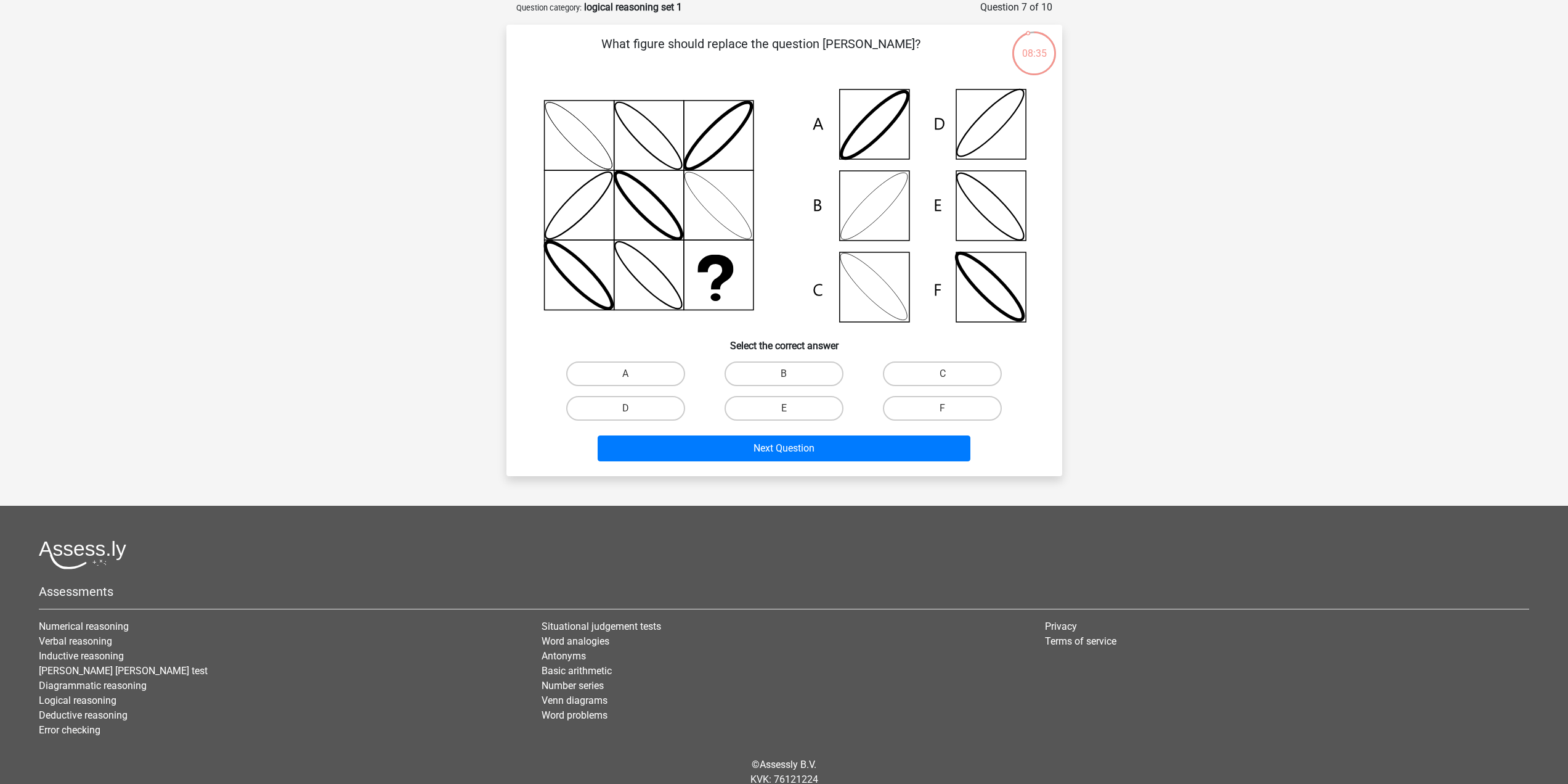
click at [784, 378] on input "B" at bounding box center [787, 377] width 8 height 8
radio input "true"
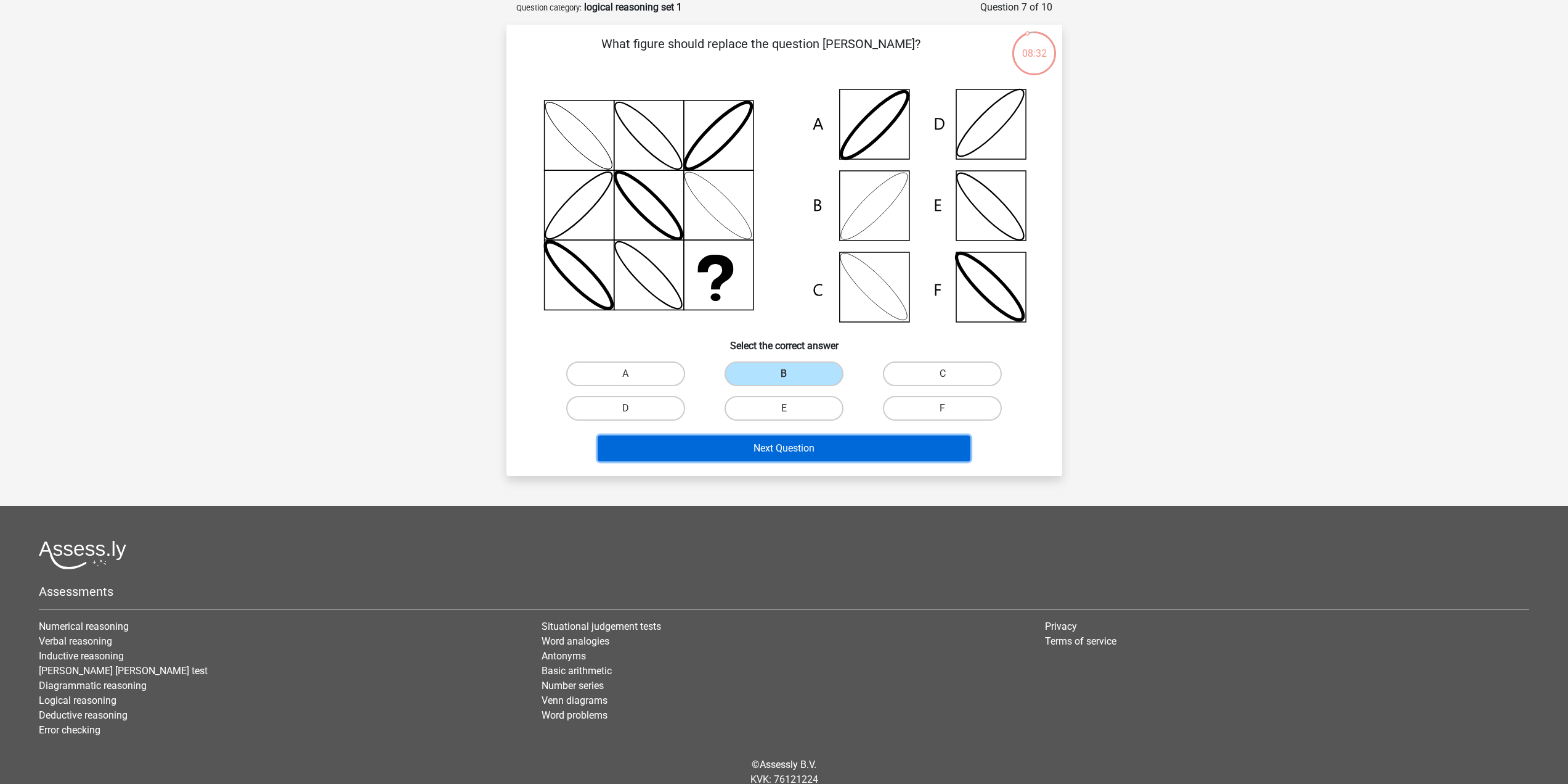
click at [794, 455] on button "Next Question" at bounding box center [784, 448] width 372 height 26
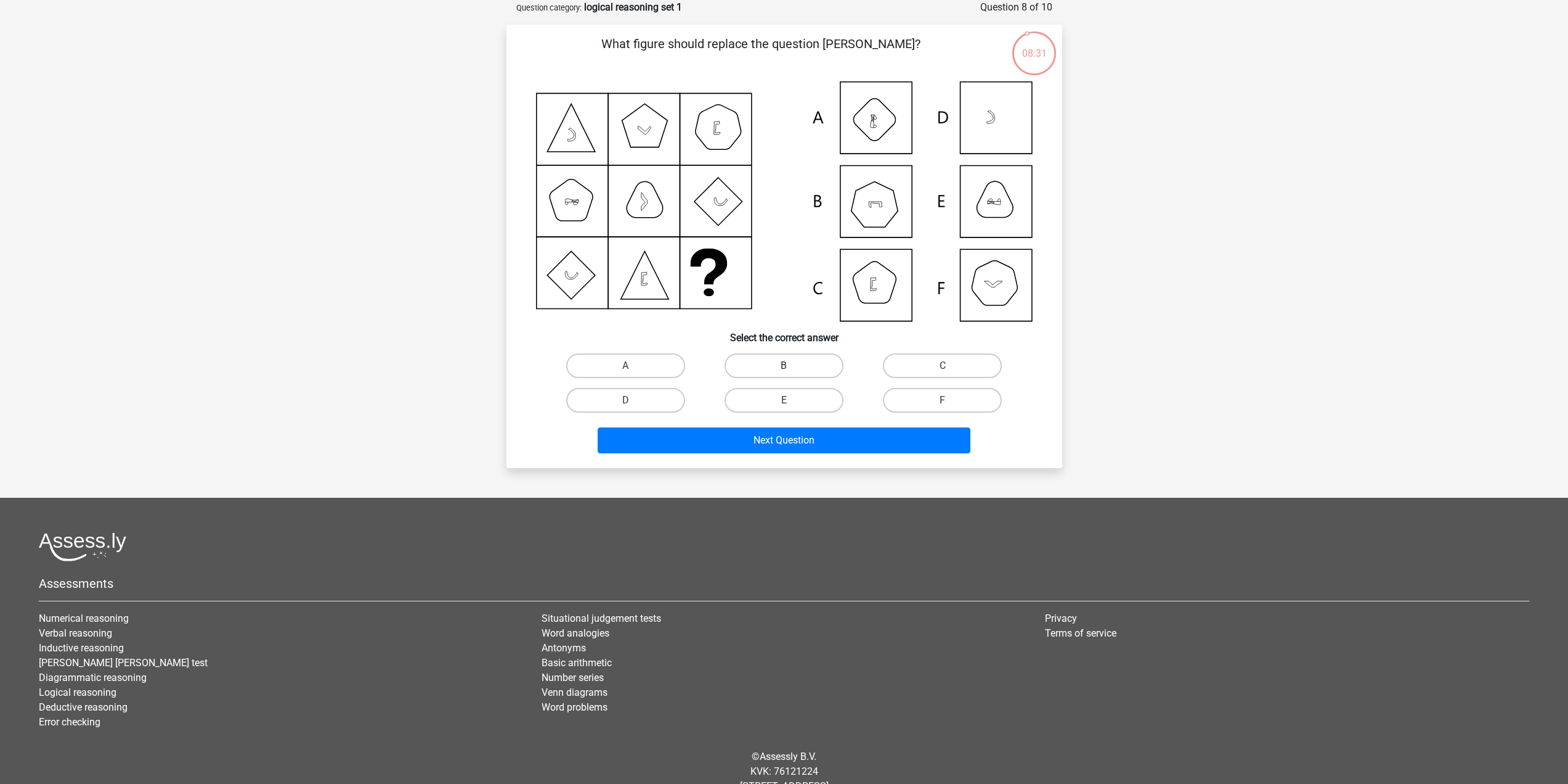
click at [797, 360] on label "B" at bounding box center [784, 366] width 119 height 25
click at [791, 366] on input "B" at bounding box center [787, 369] width 8 height 8
radio input "true"
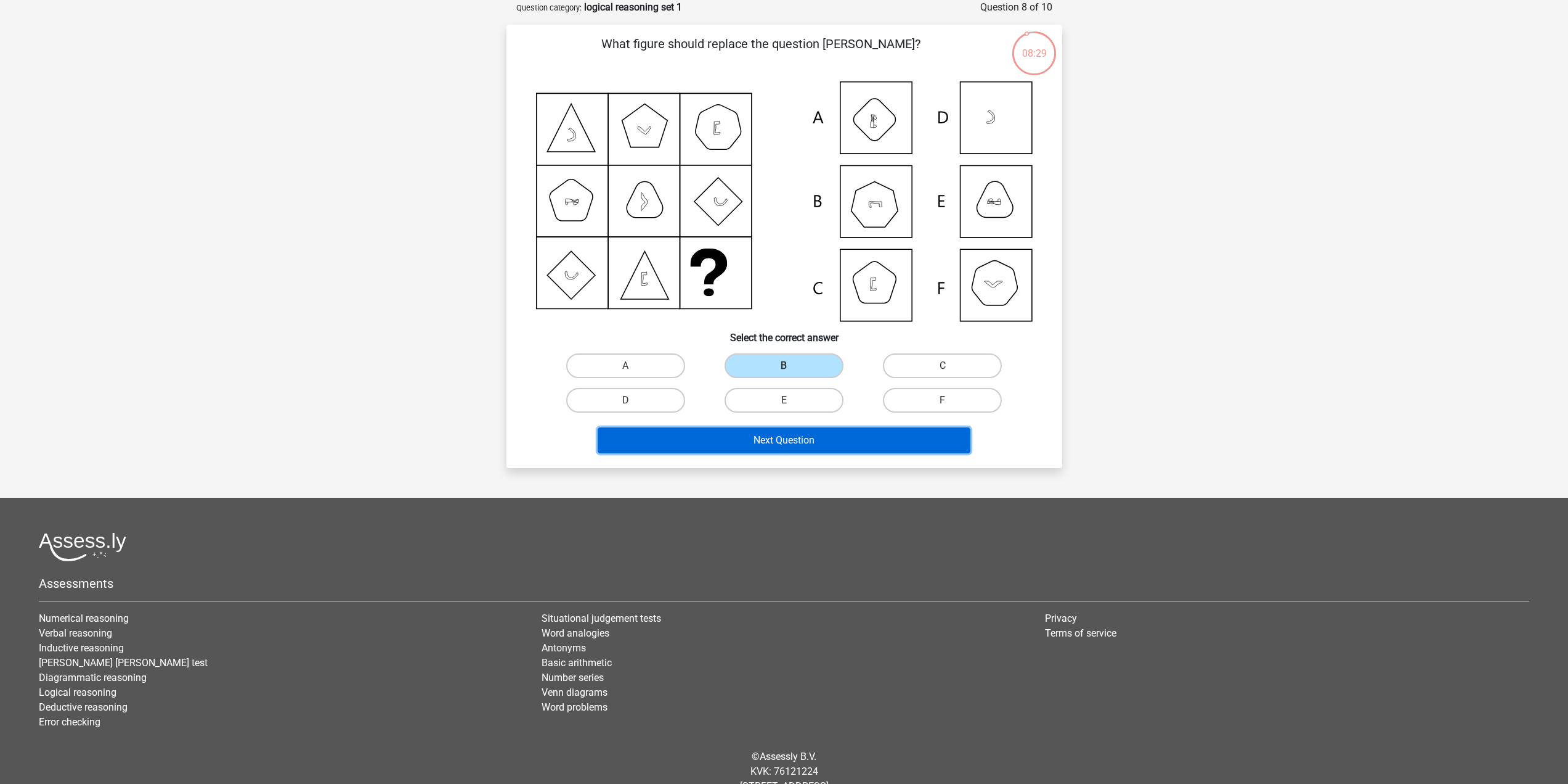
click at [791, 437] on button "Next Question" at bounding box center [784, 440] width 372 height 26
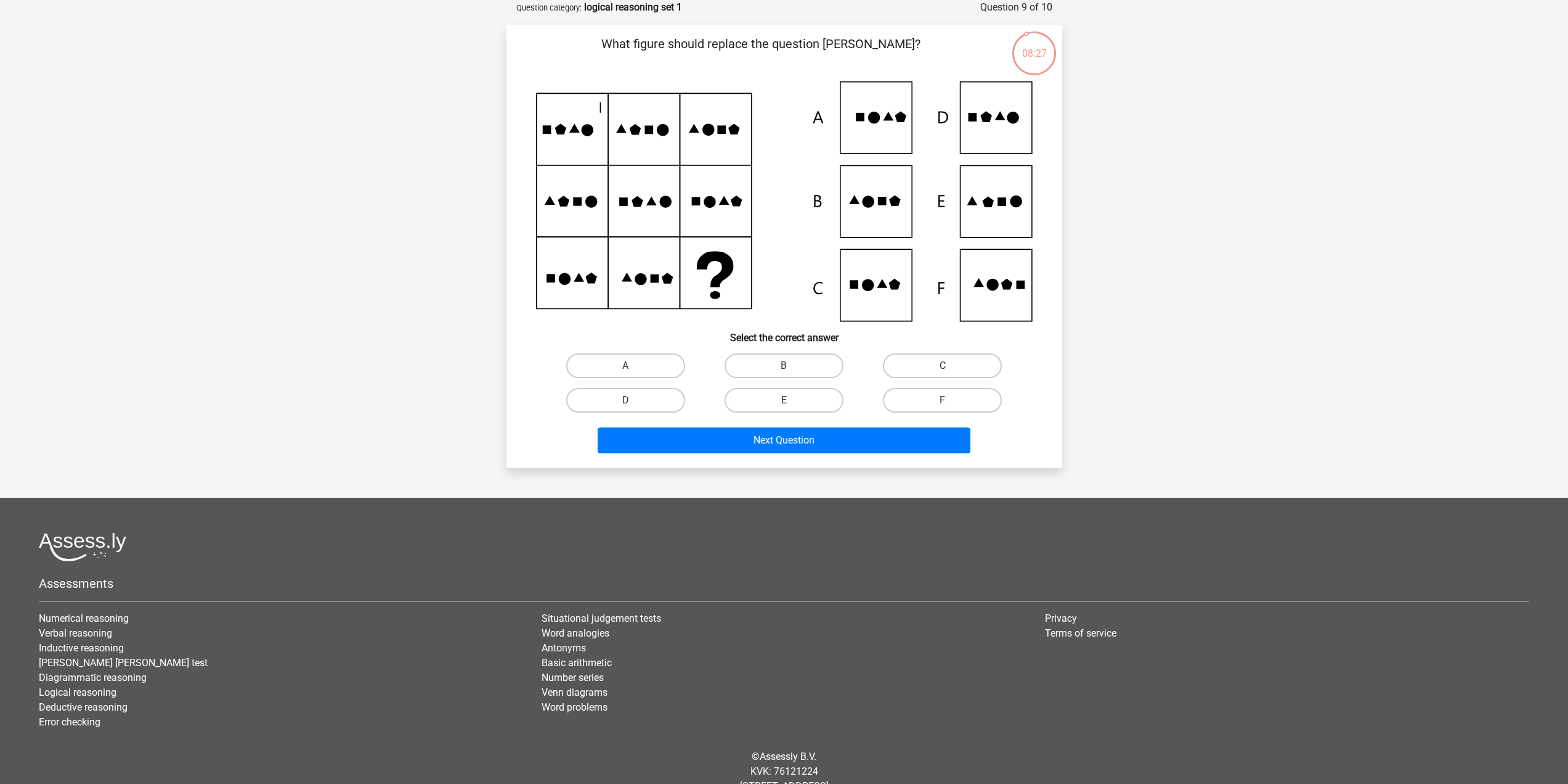
click at [784, 402] on input "E" at bounding box center [787, 403] width 8 height 8
radio input "true"
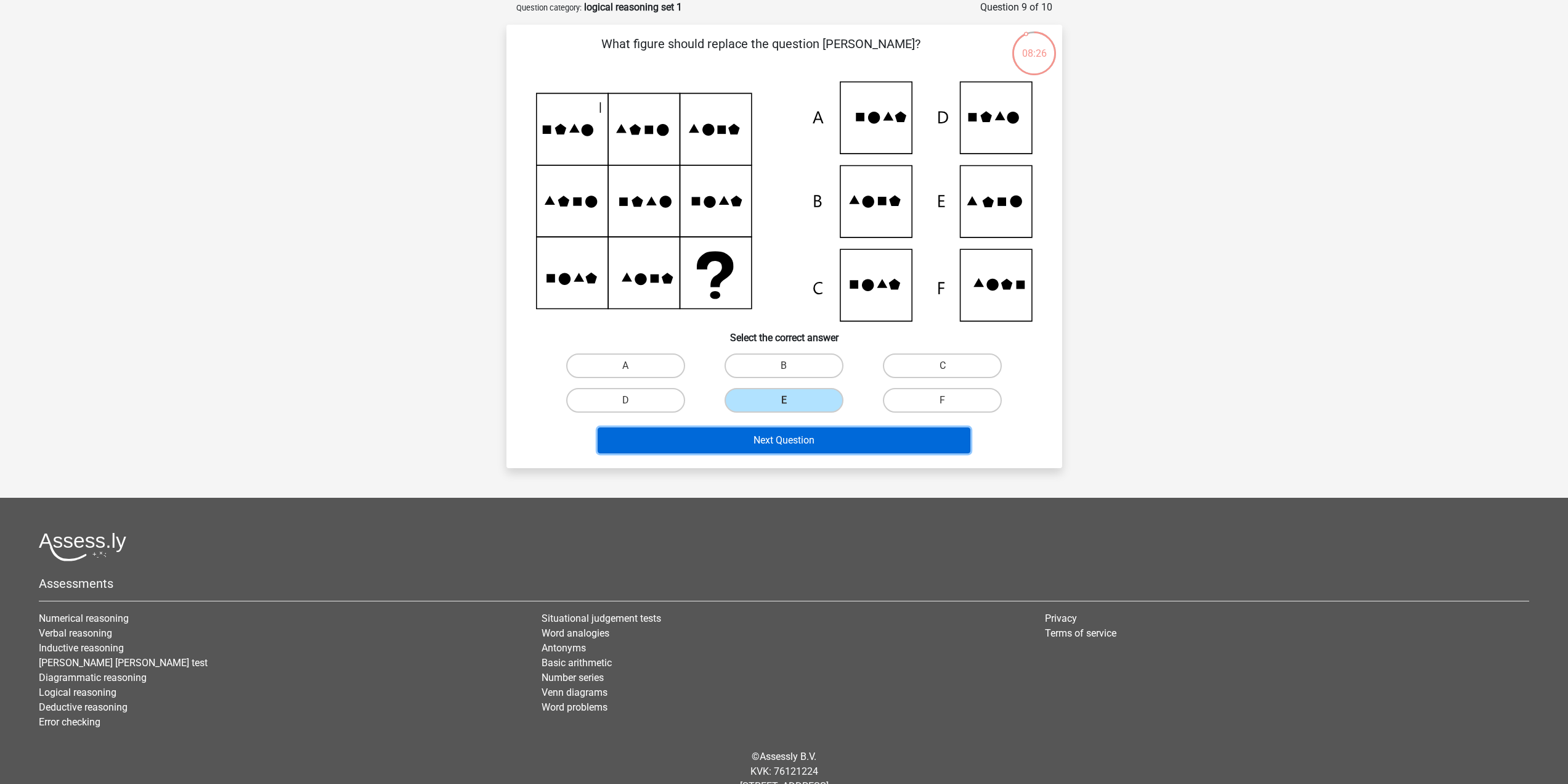
click at [780, 438] on button "Next Question" at bounding box center [784, 440] width 372 height 26
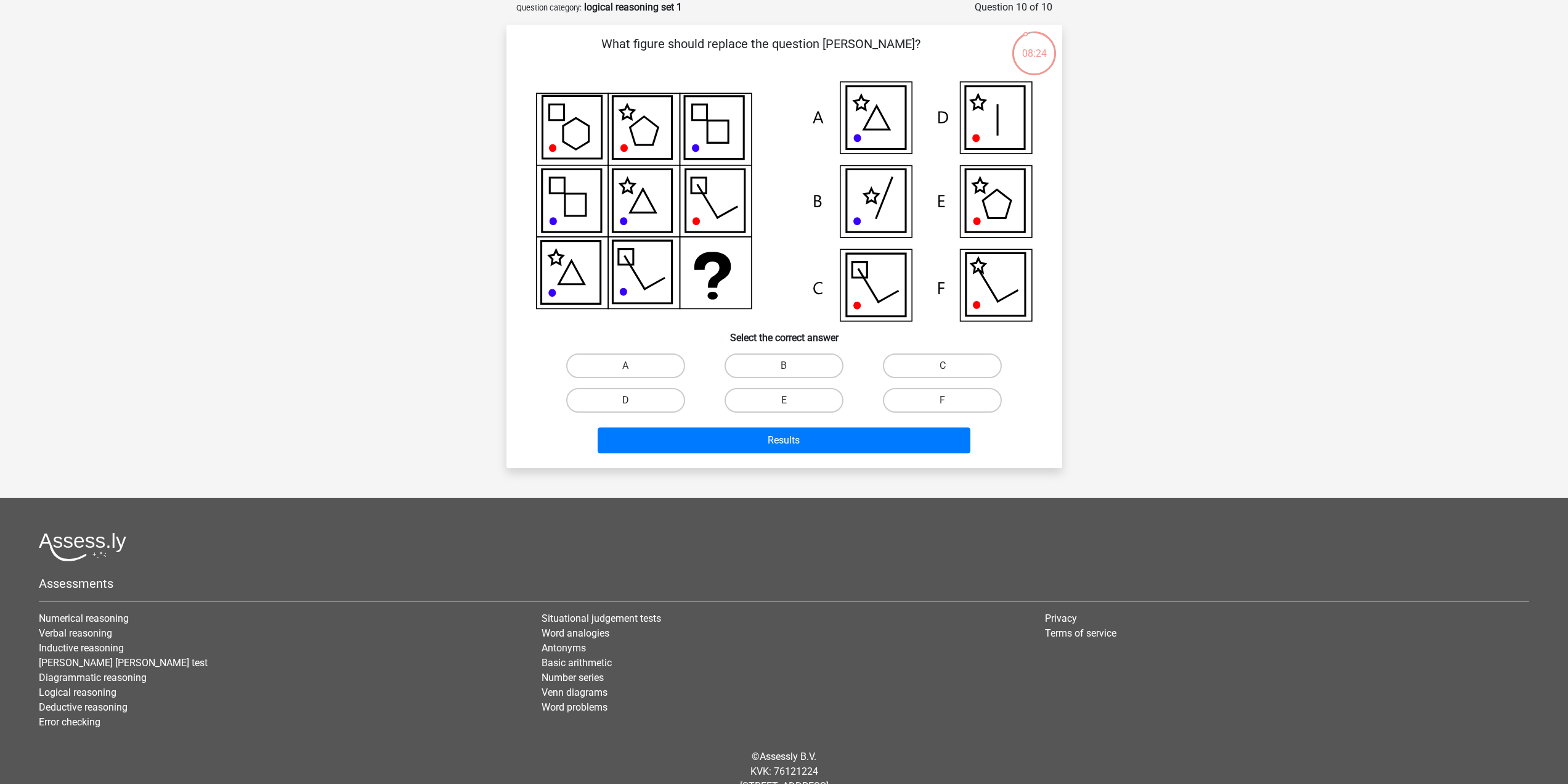
click at [669, 403] on label "D" at bounding box center [626, 400] width 119 height 25
click at [634, 403] on input "D" at bounding box center [629, 403] width 8 height 8
radio input "true"
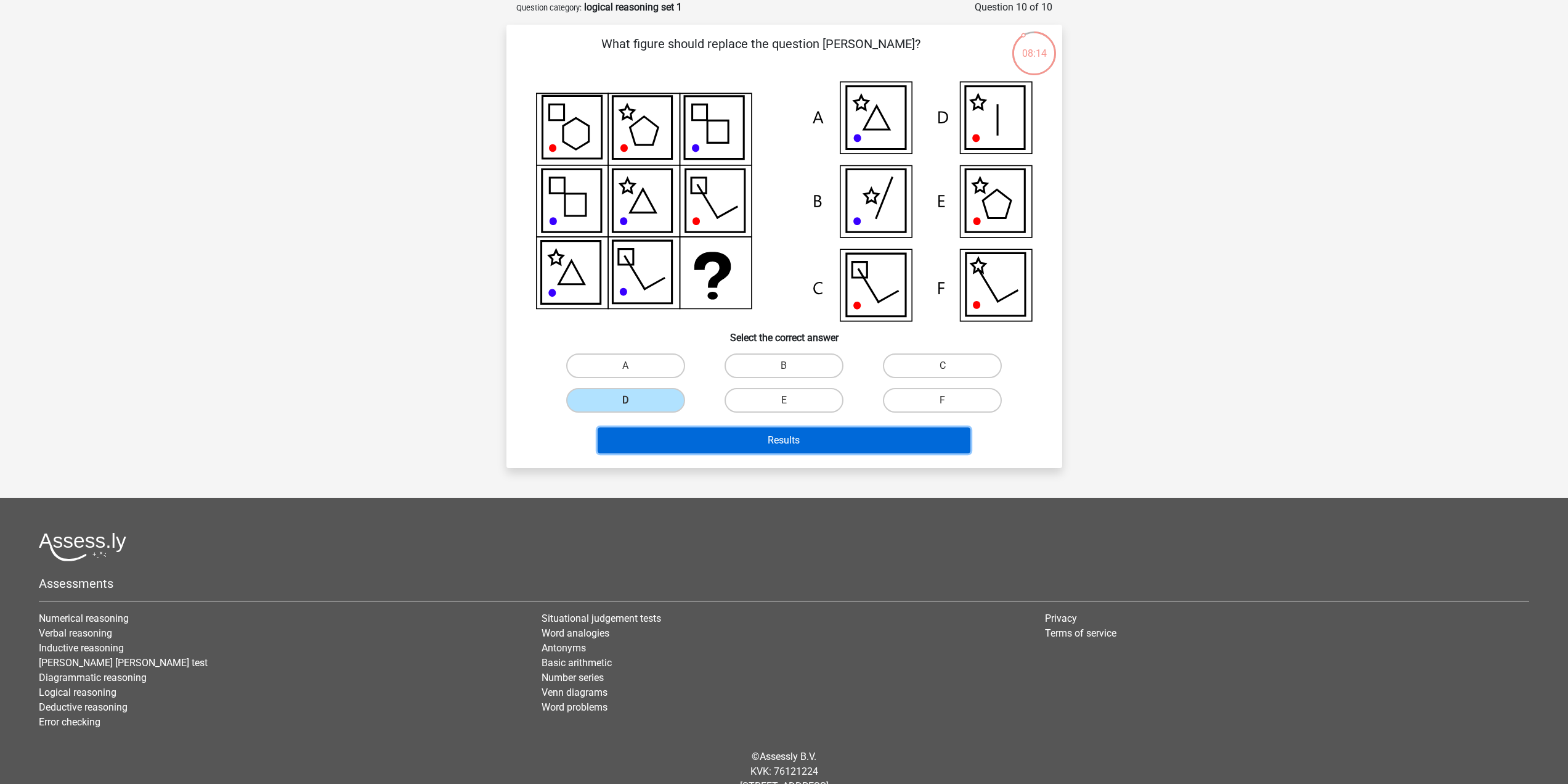
click at [741, 438] on button "Results" at bounding box center [784, 440] width 372 height 26
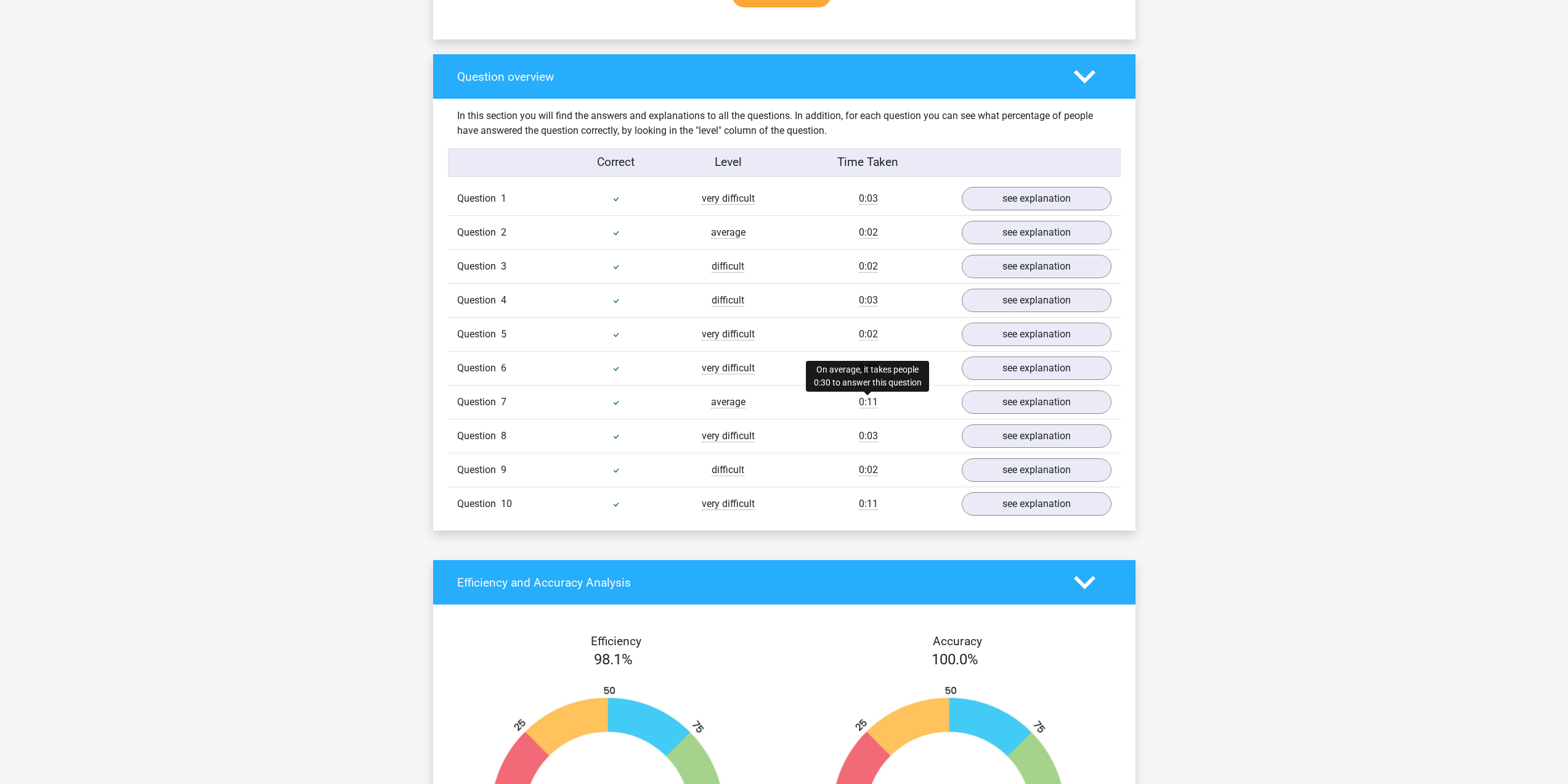
scroll to position [987, 0]
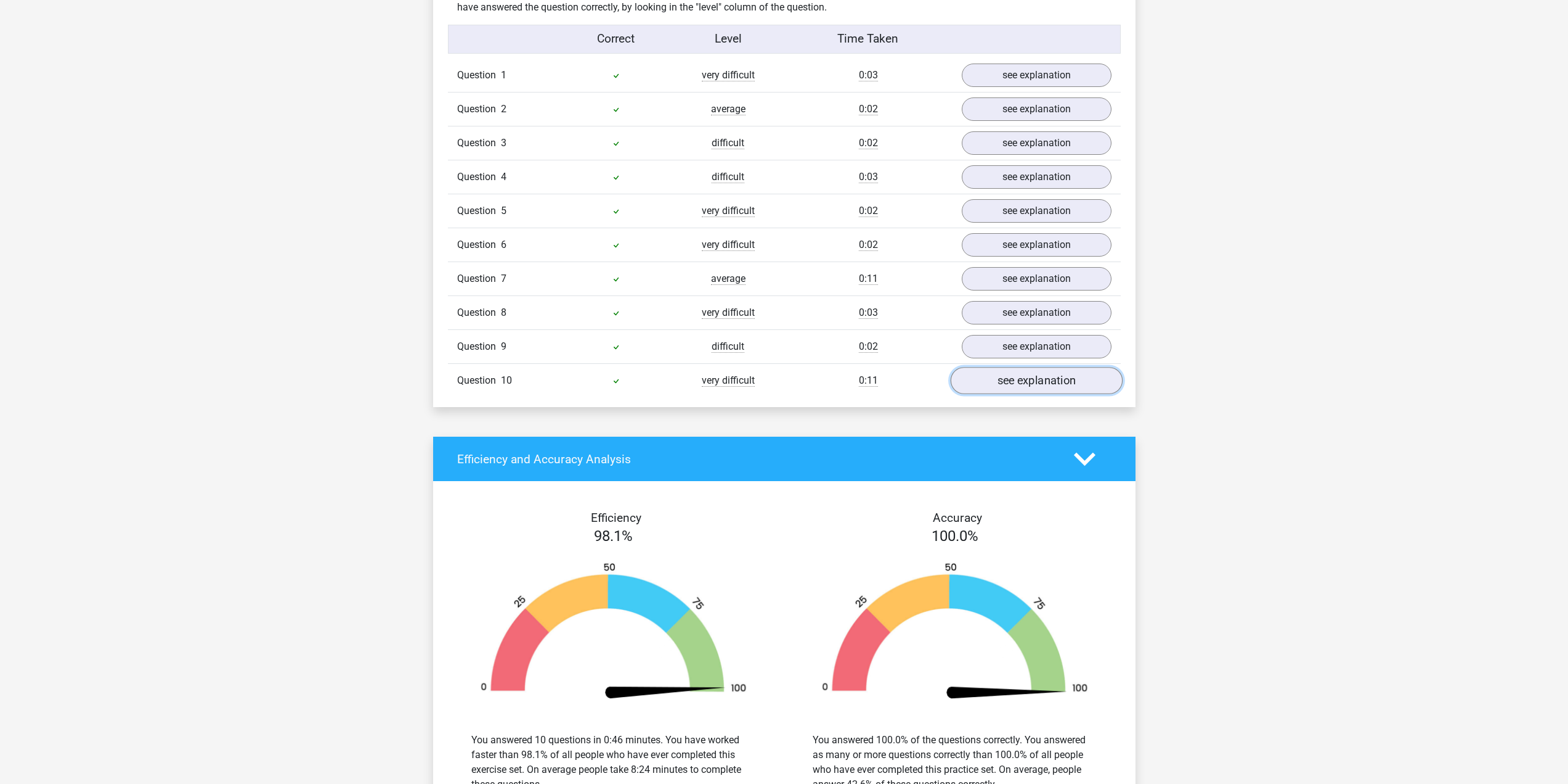
click at [972, 373] on link "see explanation" at bounding box center [1036, 380] width 172 height 27
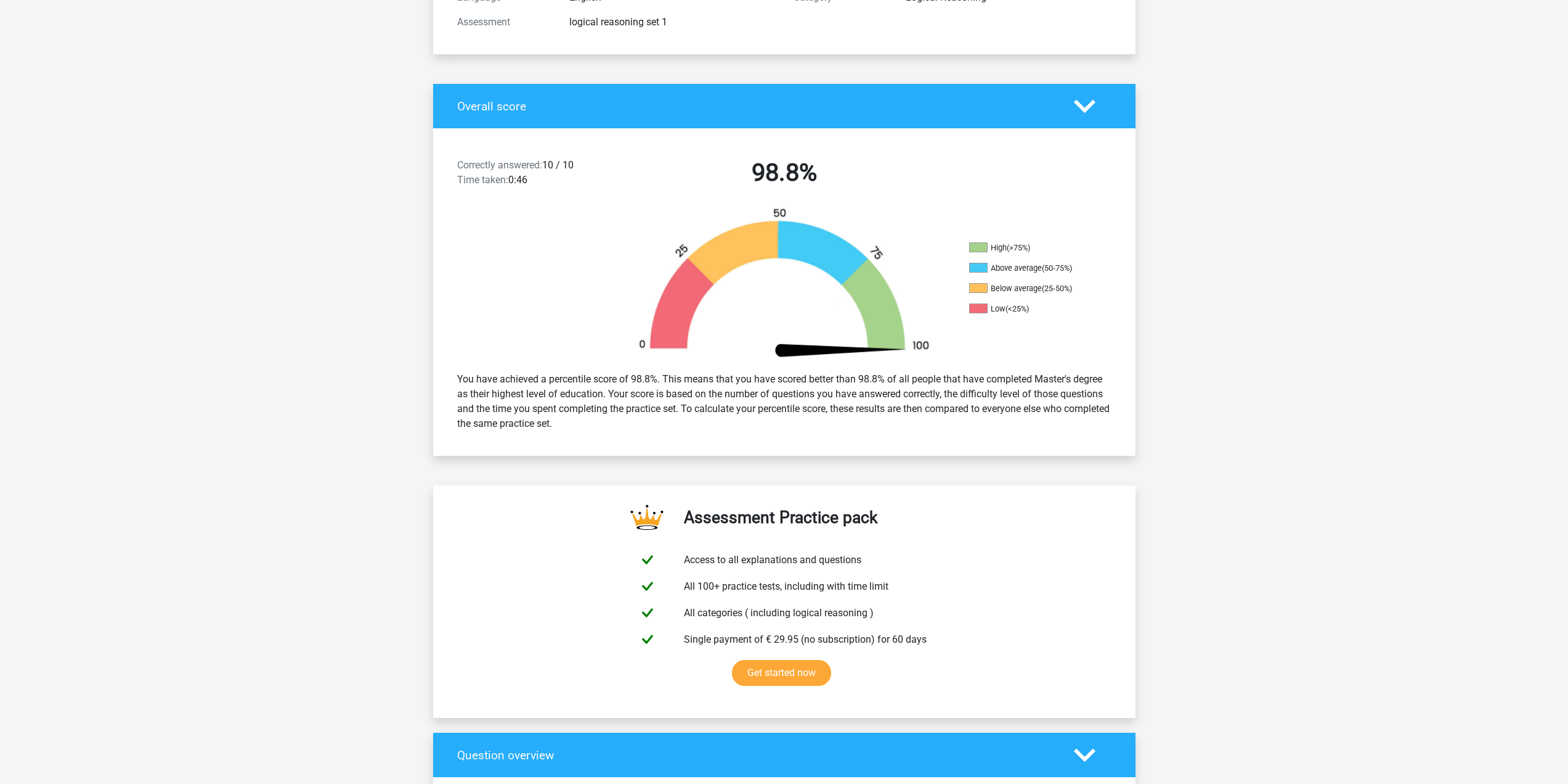
scroll to position [0, 0]
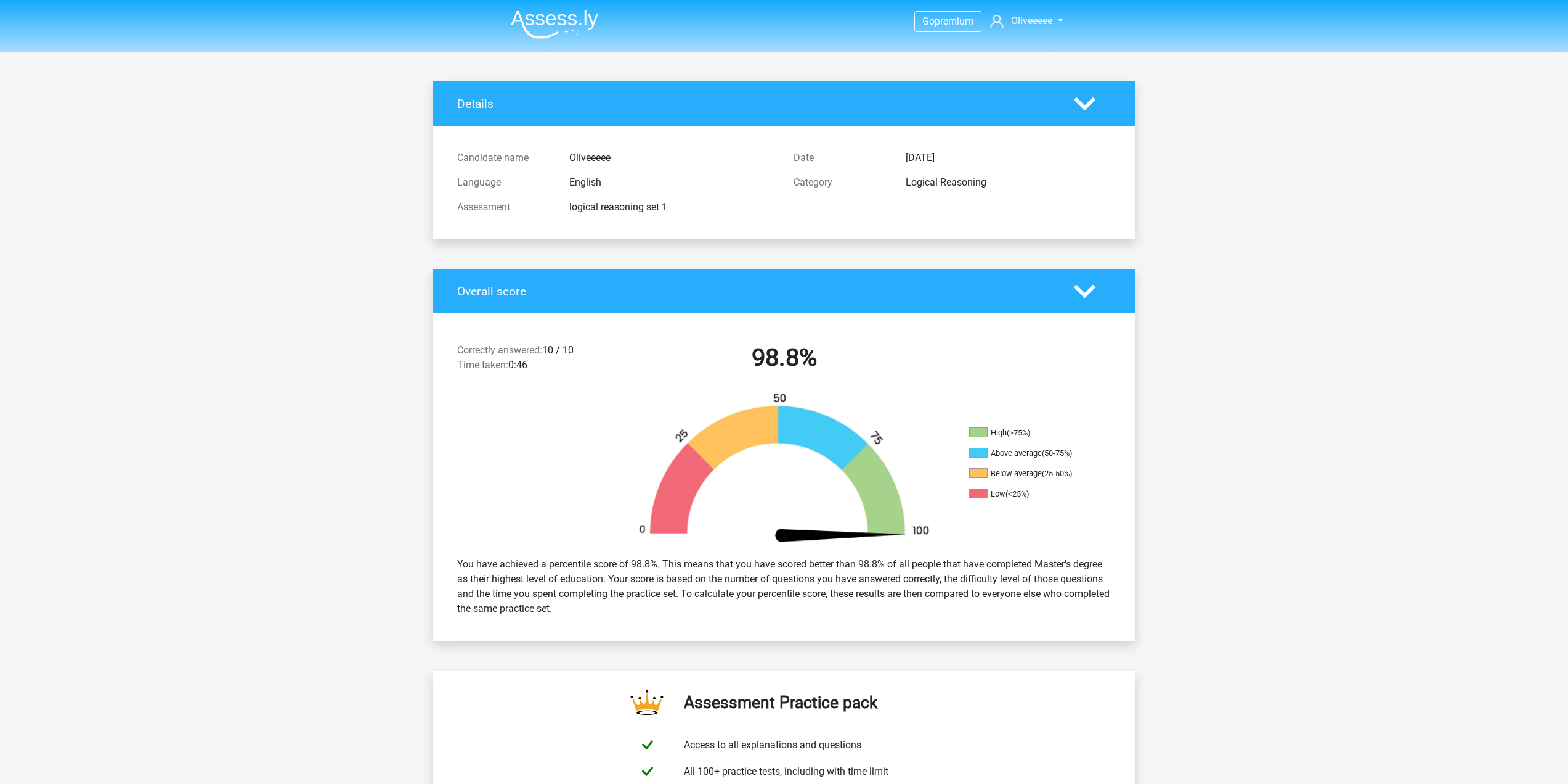
click at [564, 30] on img at bounding box center [555, 24] width 88 height 29
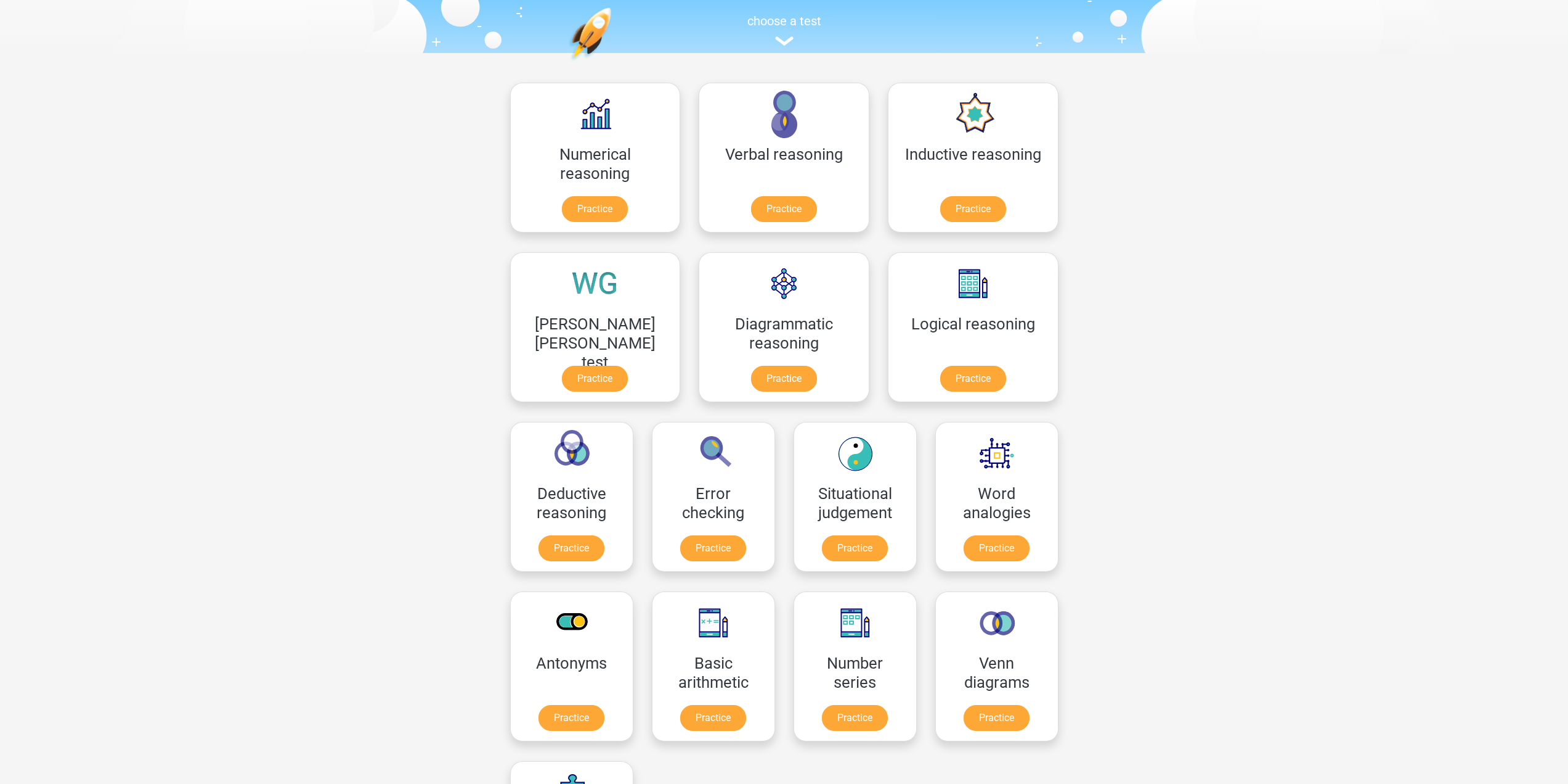
scroll to position [61, 0]
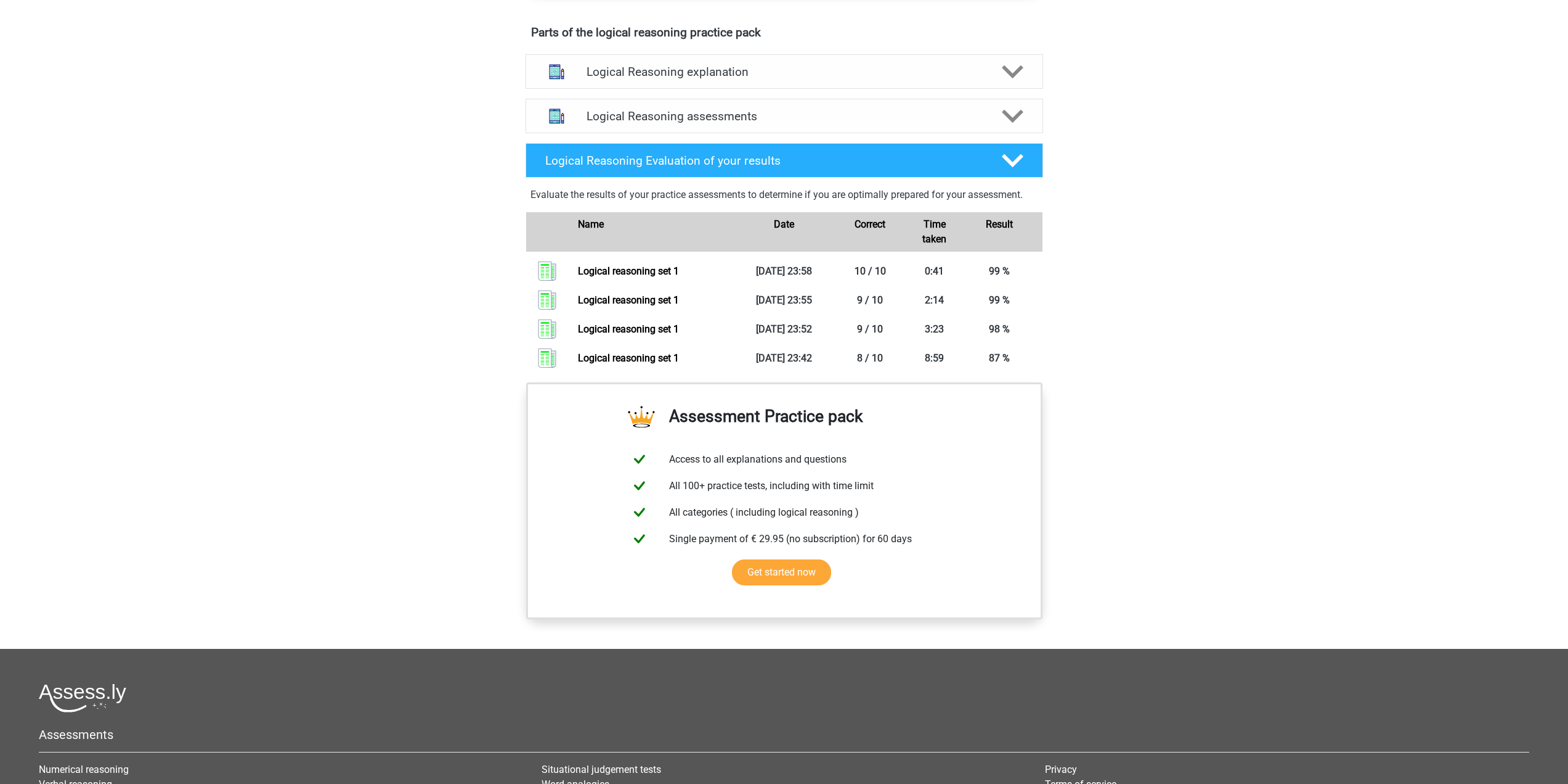
scroll to position [617, 0]
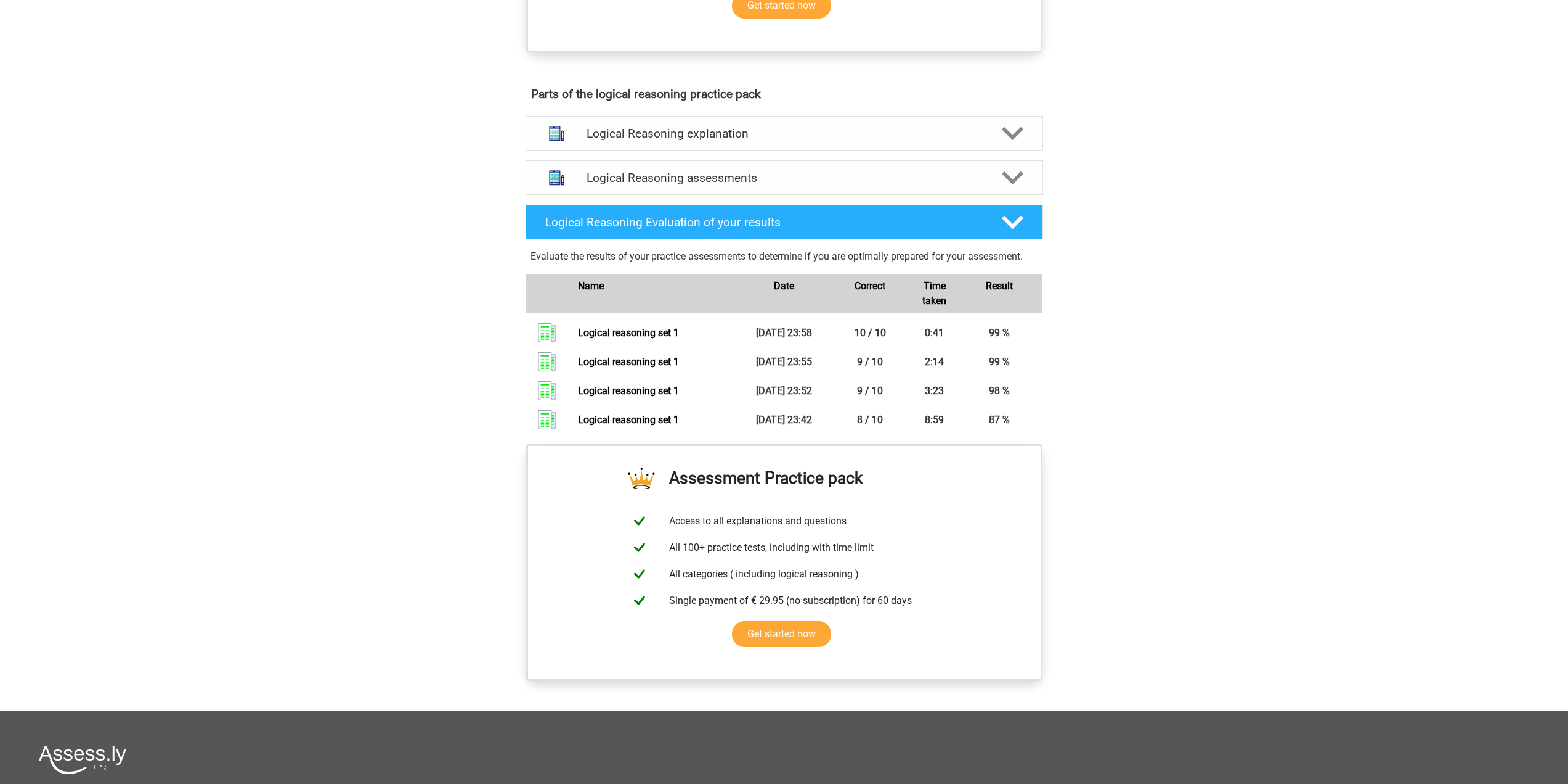
click at [751, 185] on h4 "Logical Reasoning assessments" at bounding box center [784, 178] width 395 height 14
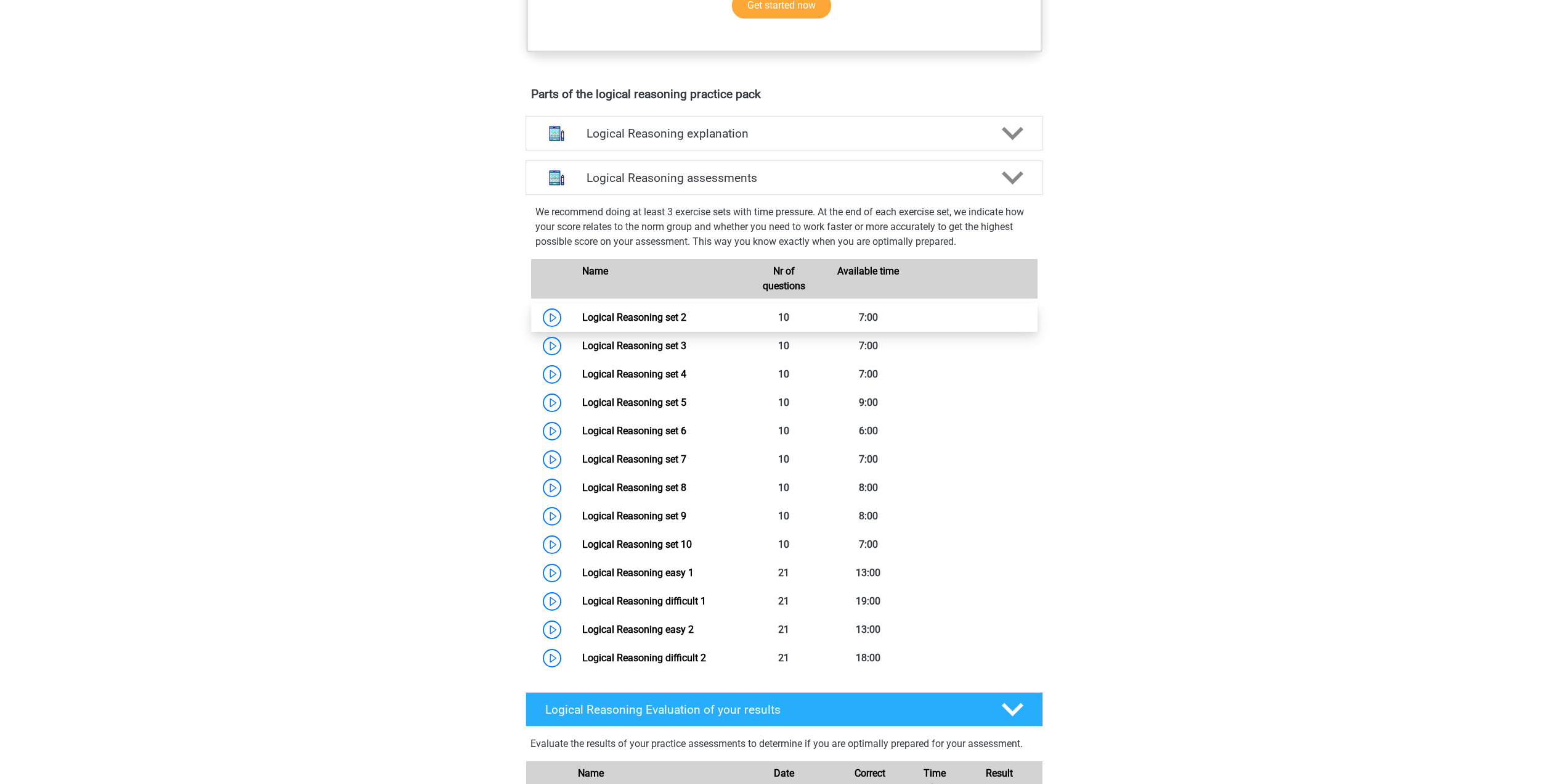
click at [614, 323] on link "Logical Reasoning set 2" at bounding box center [634, 317] width 104 height 11
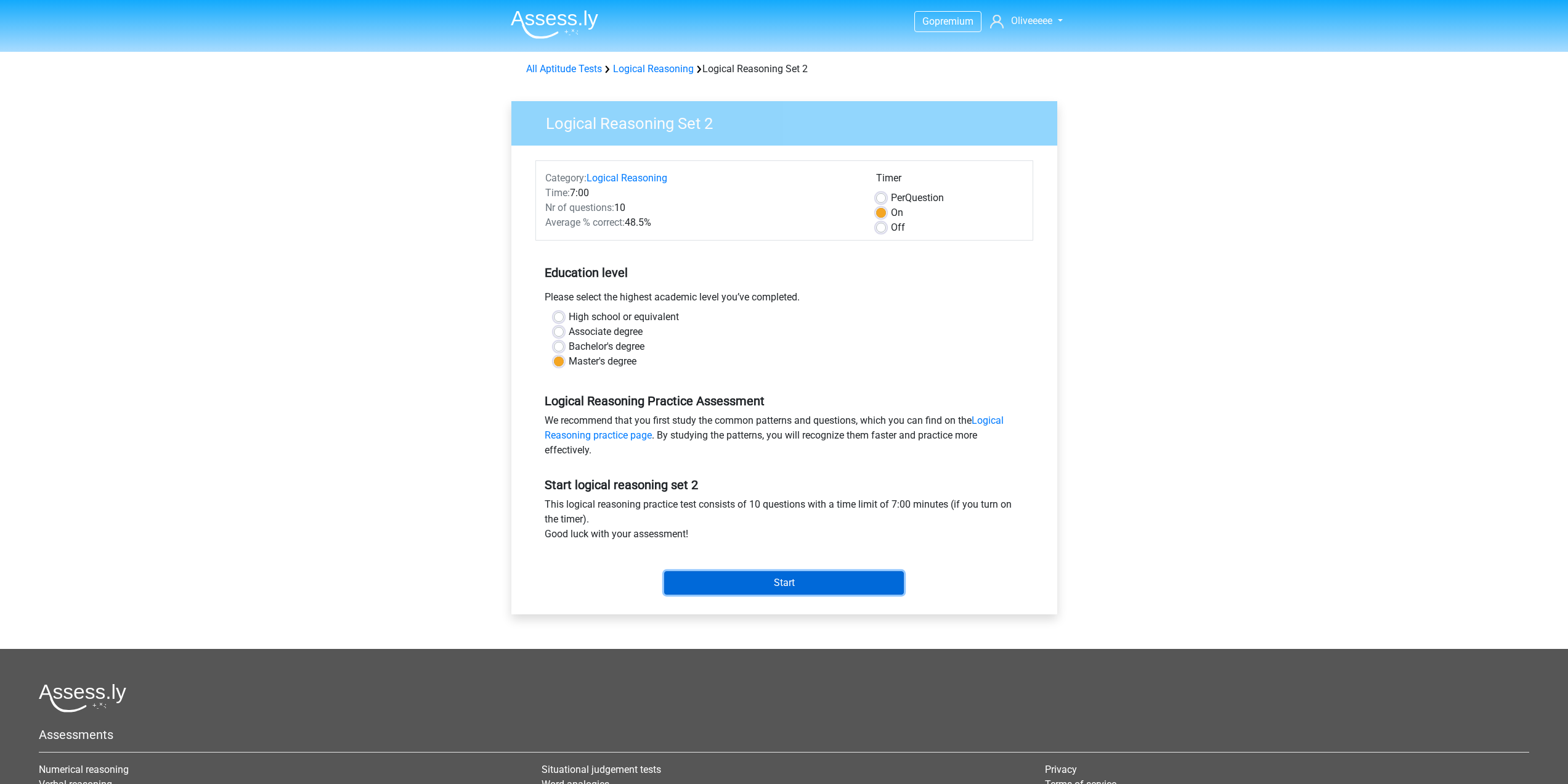
click at [770, 579] on input "Start" at bounding box center [784, 582] width 239 height 24
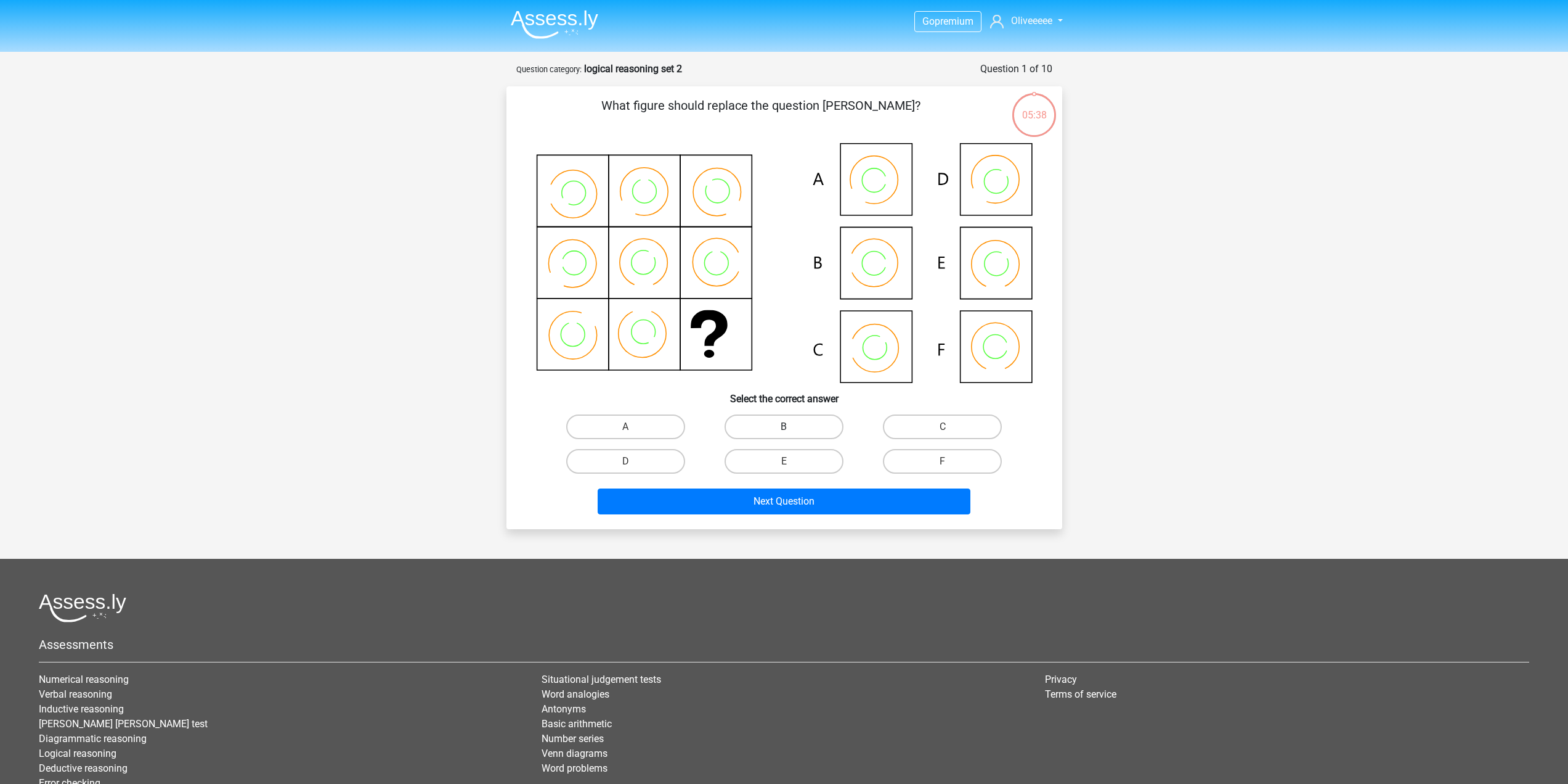
click at [801, 425] on label "B" at bounding box center [784, 426] width 119 height 25
click at [791, 426] on input "B" at bounding box center [787, 430] width 8 height 8
radio input "true"
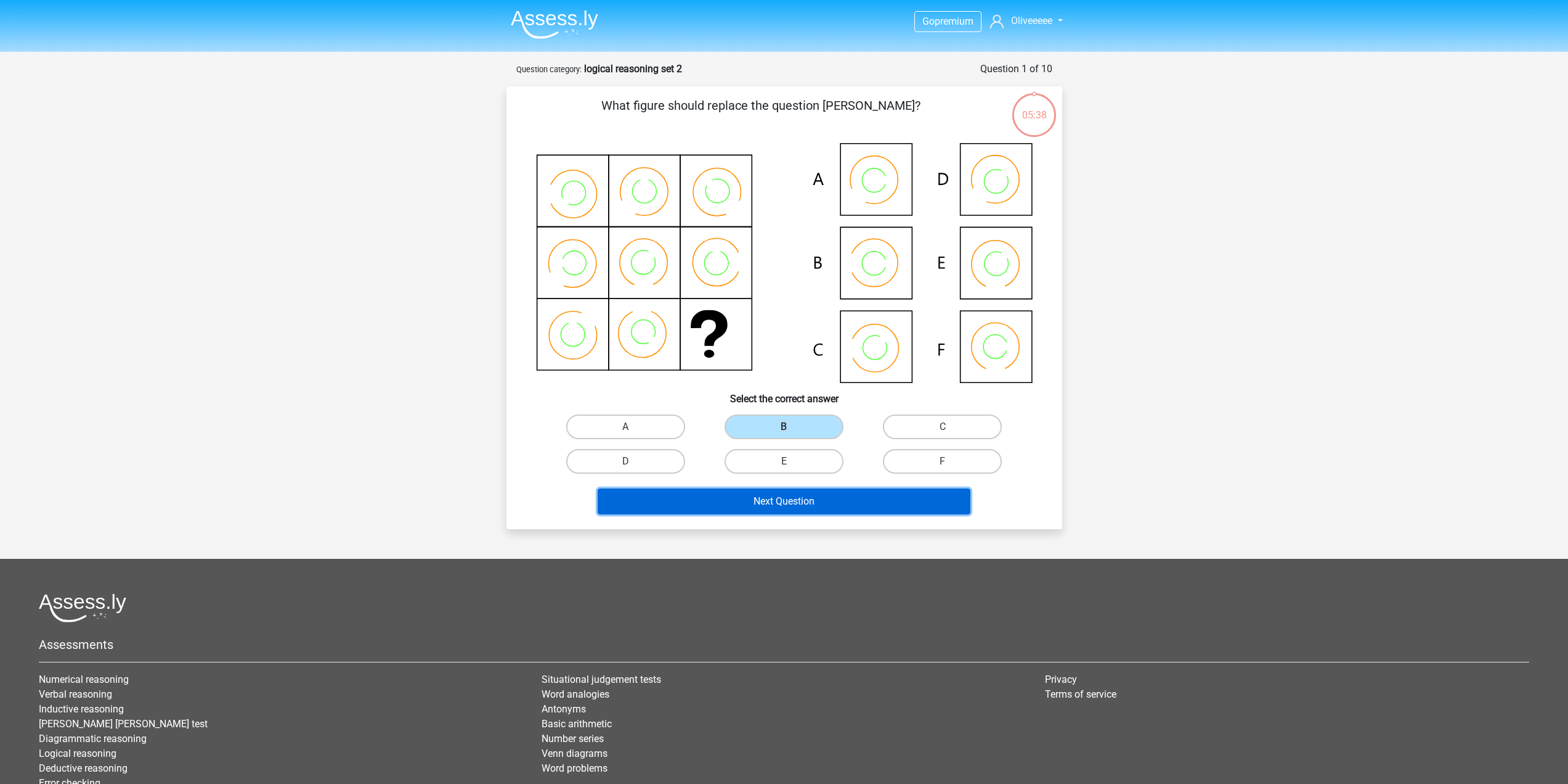
click at [802, 503] on button "Next Question" at bounding box center [784, 502] width 372 height 26
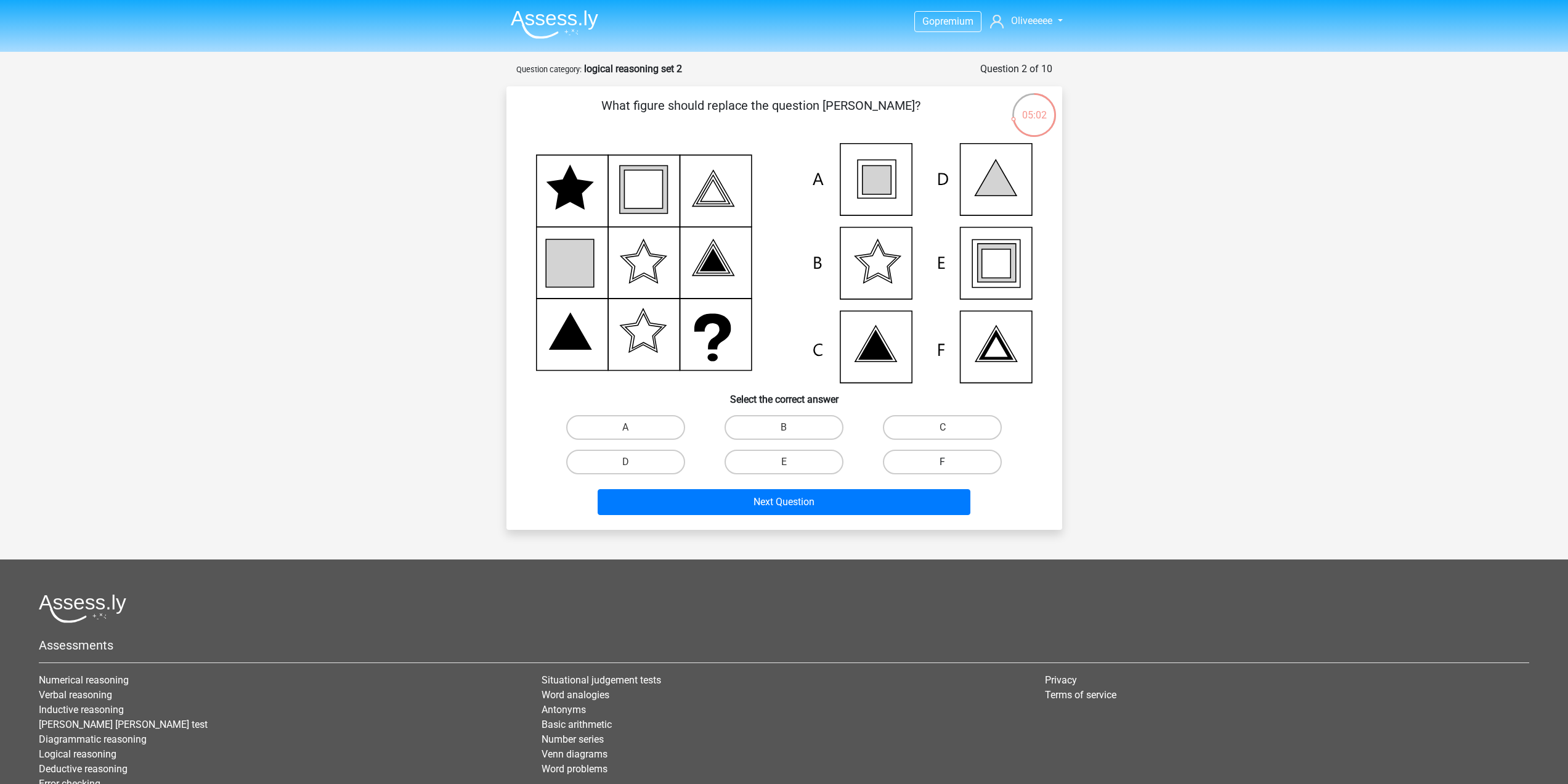
click at [938, 466] on label "F" at bounding box center [942, 461] width 119 height 25
click at [943, 466] on input "F" at bounding box center [947, 466] width 8 height 8
radio input "true"
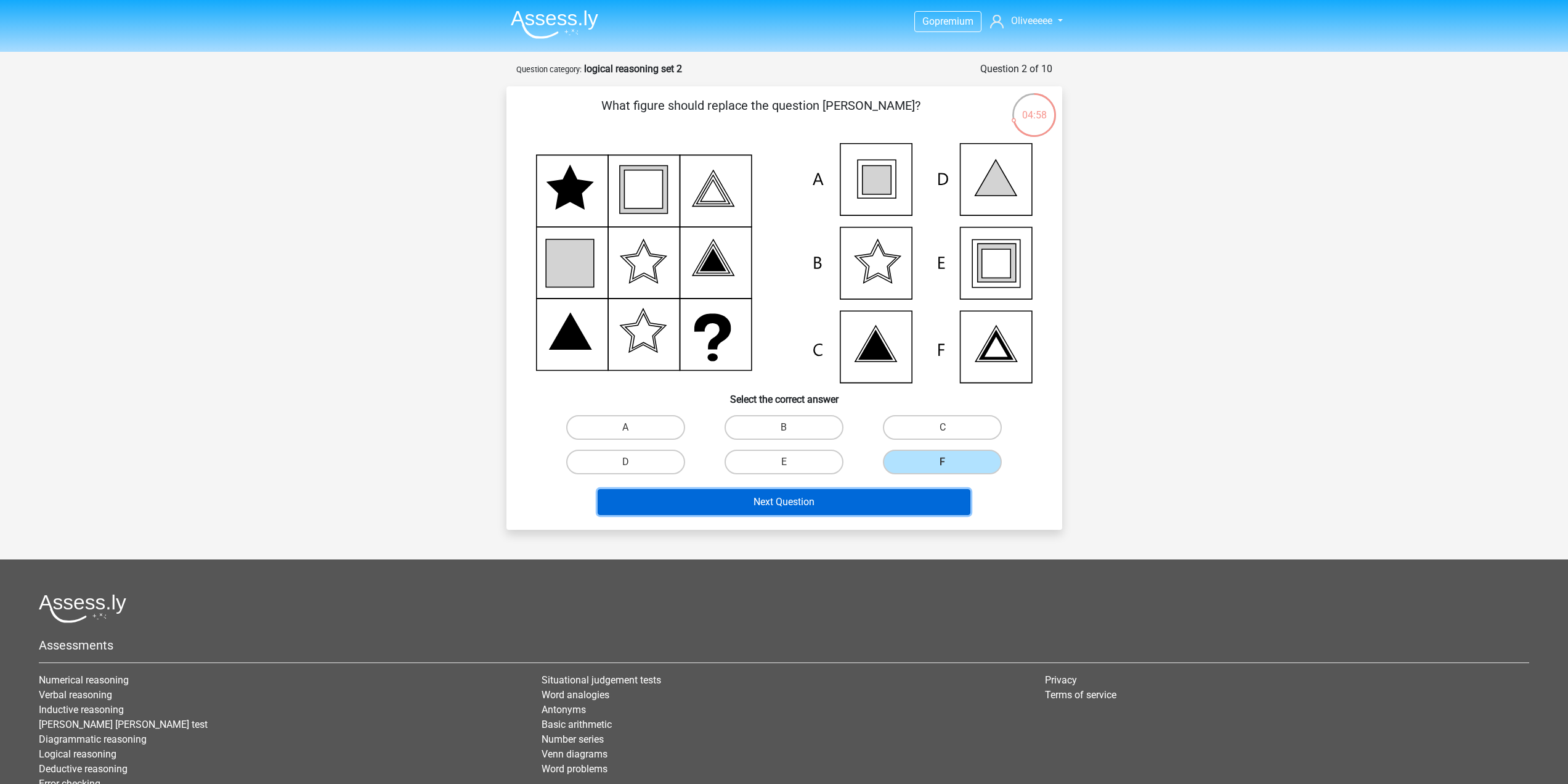
click at [852, 495] on button "Next Question" at bounding box center [784, 502] width 372 height 26
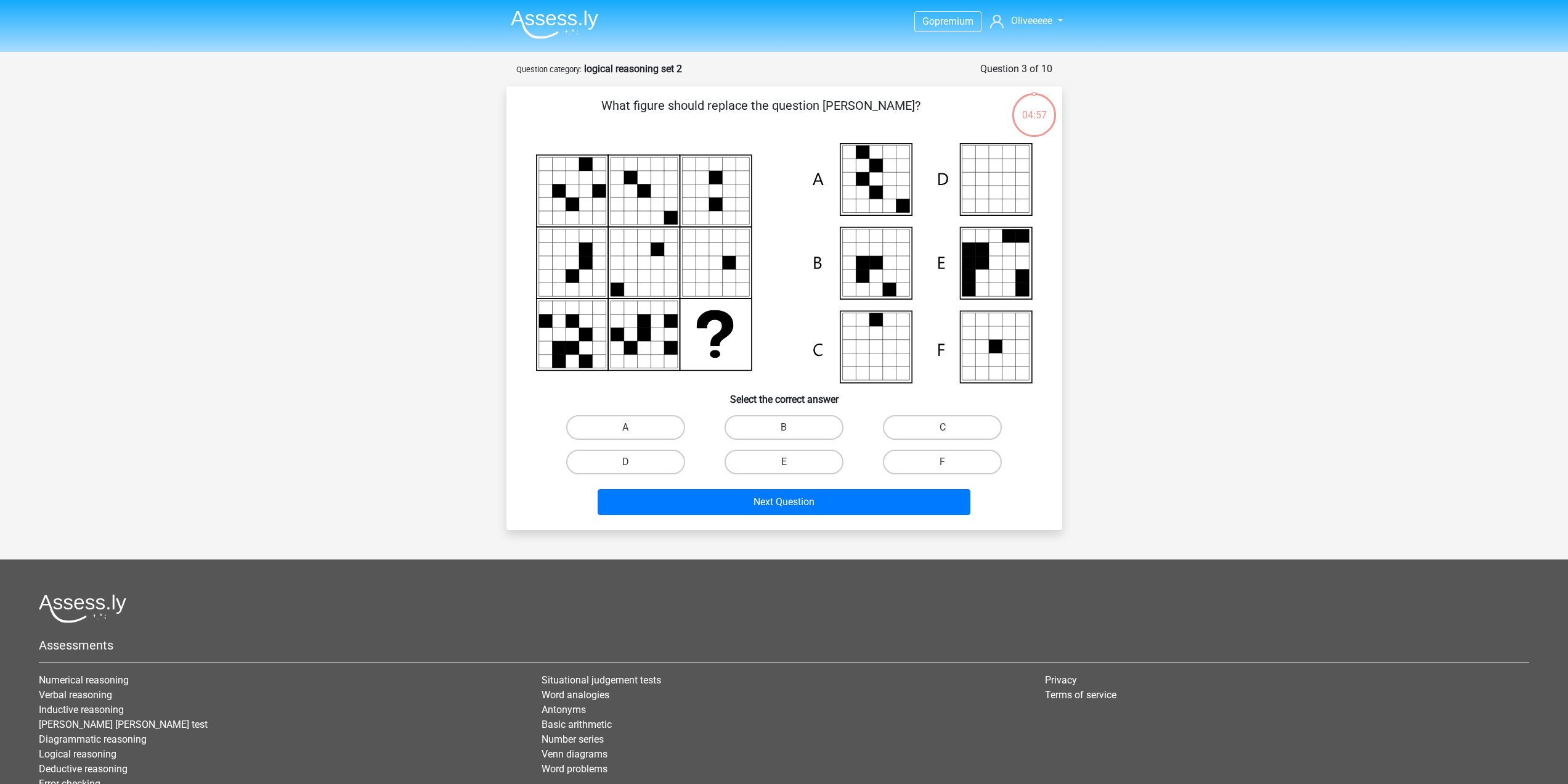
scroll to position [61, 0]
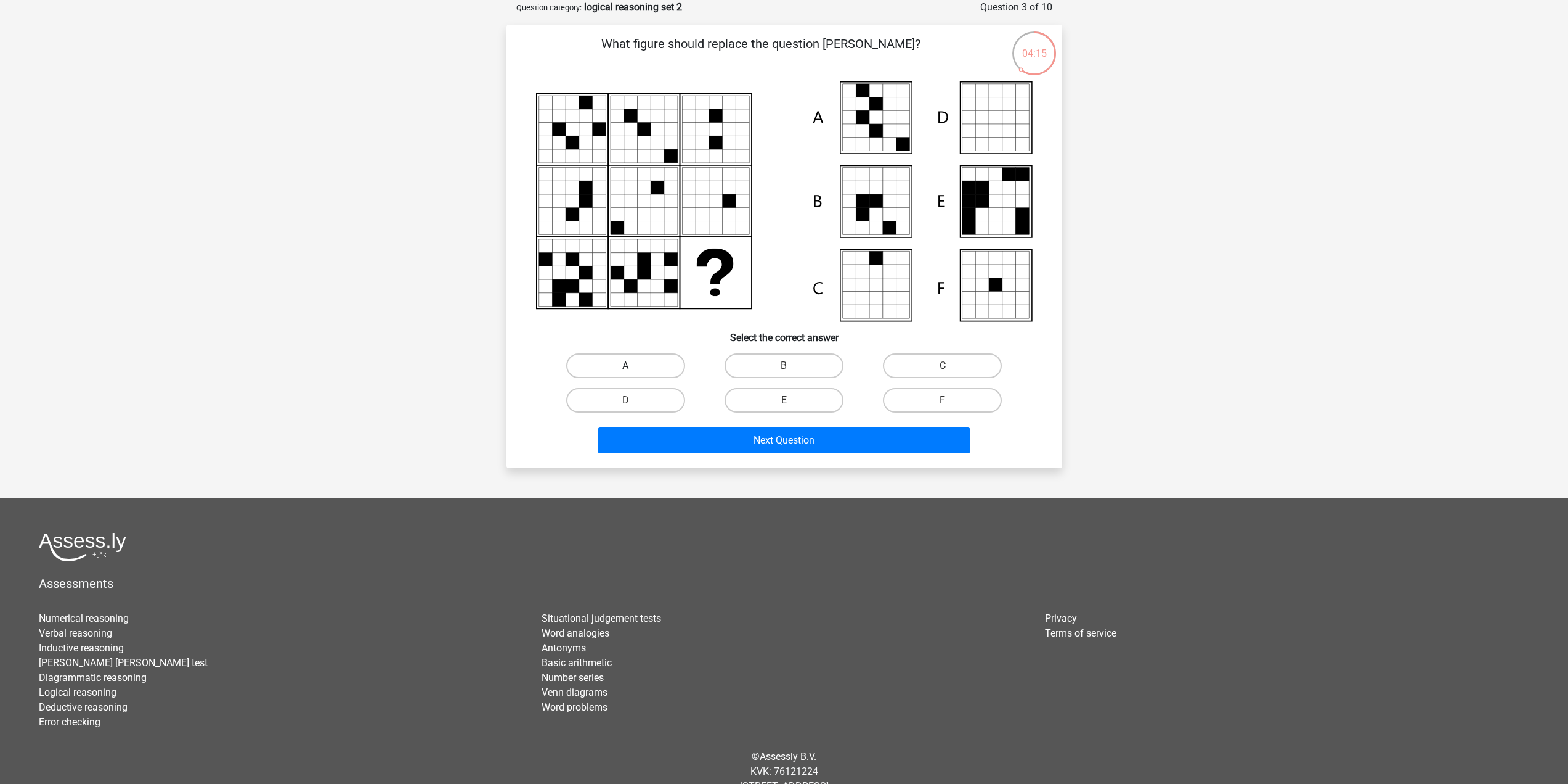
click at [666, 367] on label "A" at bounding box center [626, 366] width 119 height 25
click at [634, 367] on input "A" at bounding box center [629, 369] width 8 height 8
radio input "true"
click at [696, 437] on button "Next Question" at bounding box center [784, 440] width 372 height 26
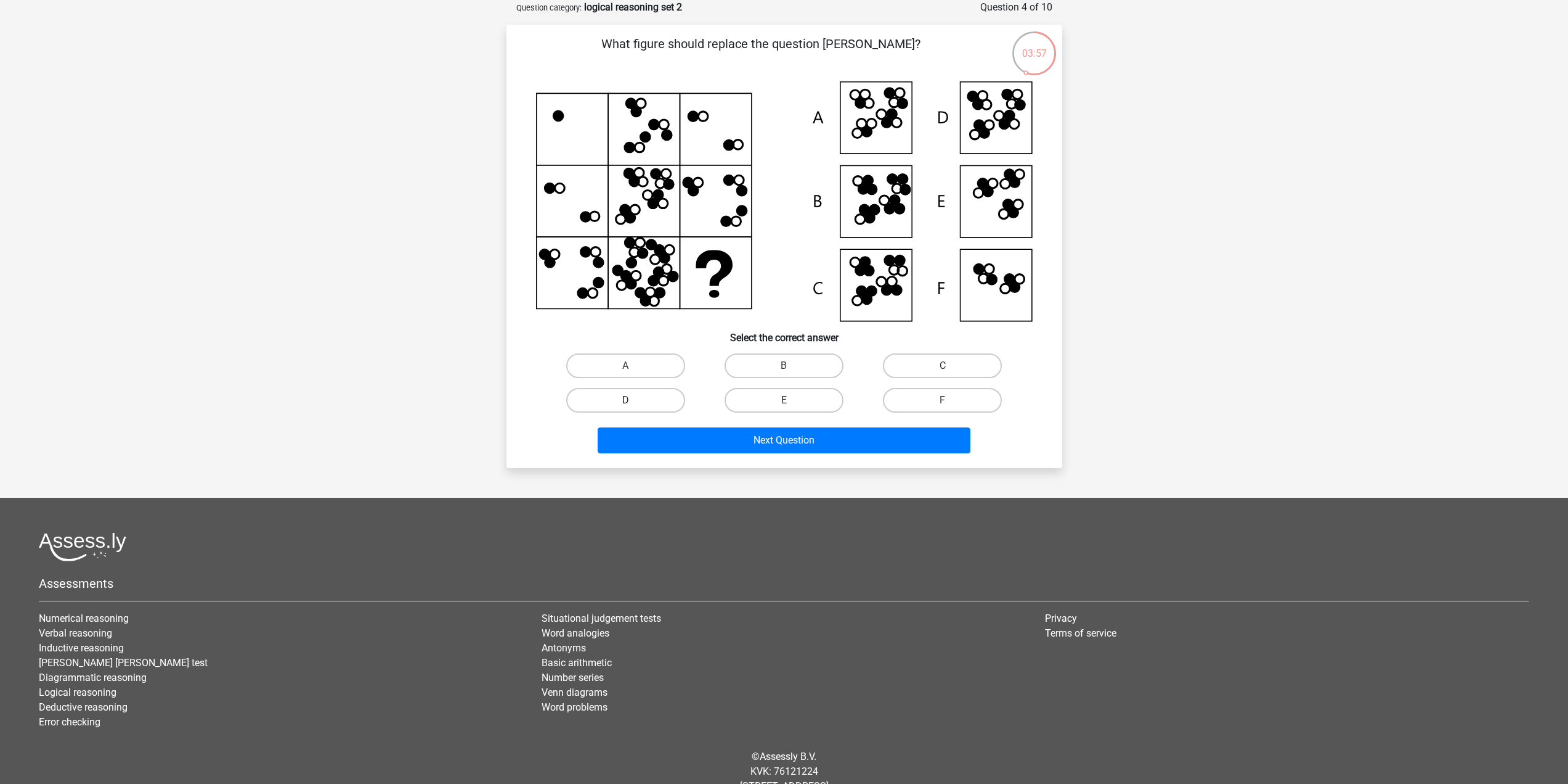
click at [656, 397] on label "D" at bounding box center [626, 400] width 119 height 25
click at [634, 400] on input "D" at bounding box center [629, 403] width 8 height 8
radio input "true"
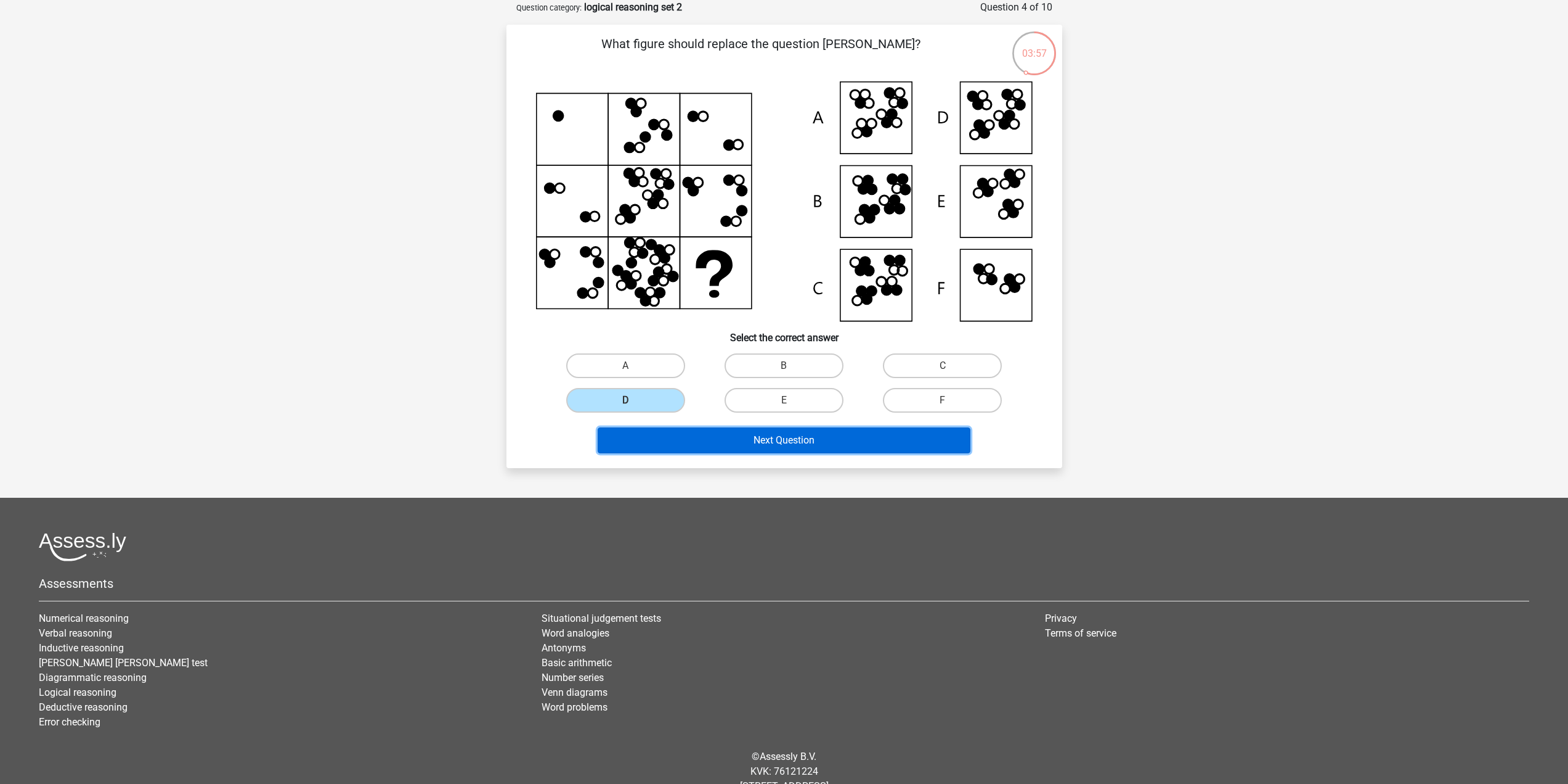
click at [689, 432] on button "Next Question" at bounding box center [784, 440] width 372 height 26
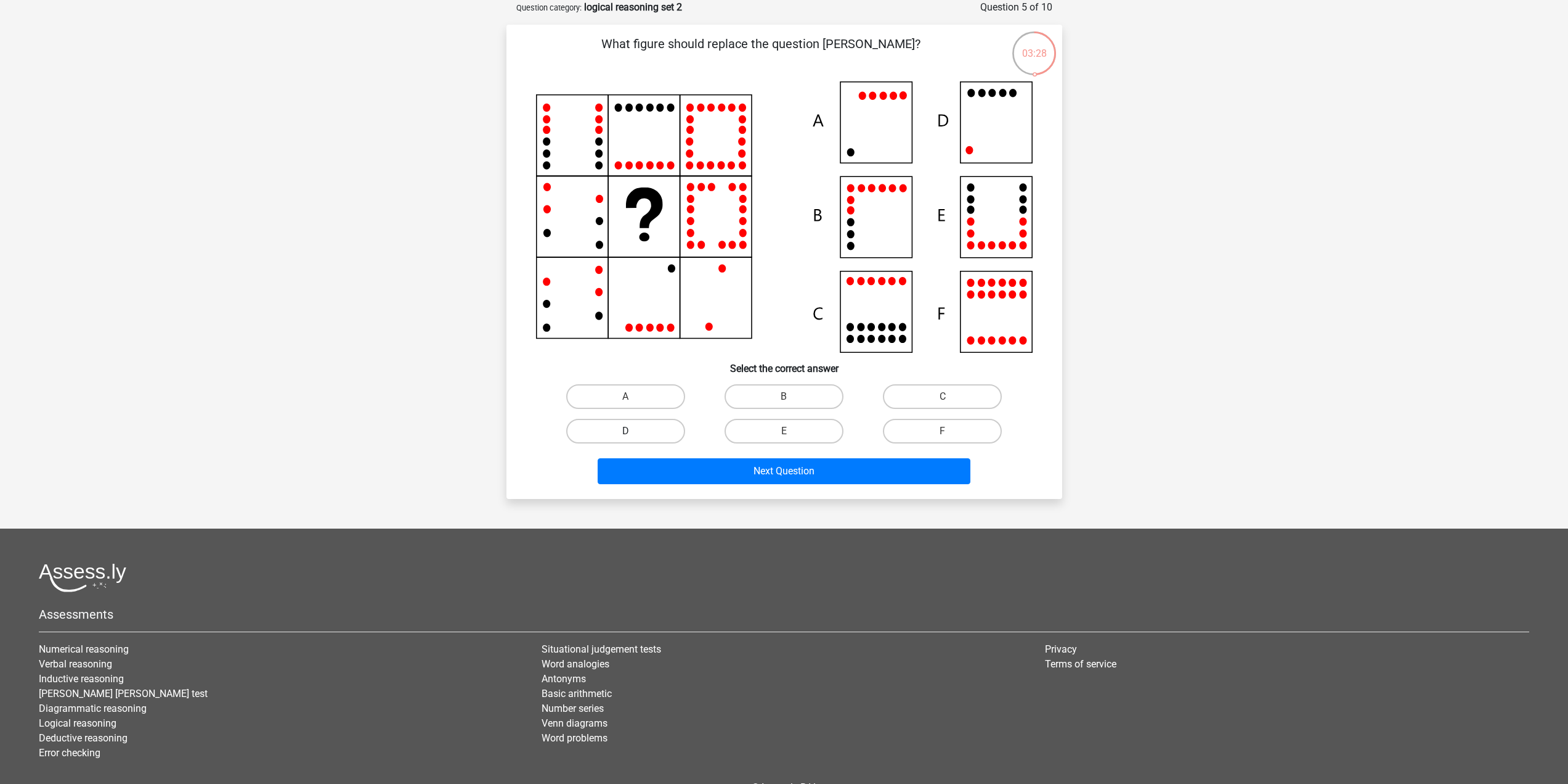
click at [669, 429] on label "D" at bounding box center [626, 431] width 119 height 25
click at [634, 431] on input "D" at bounding box center [629, 434] width 8 height 8
radio input "true"
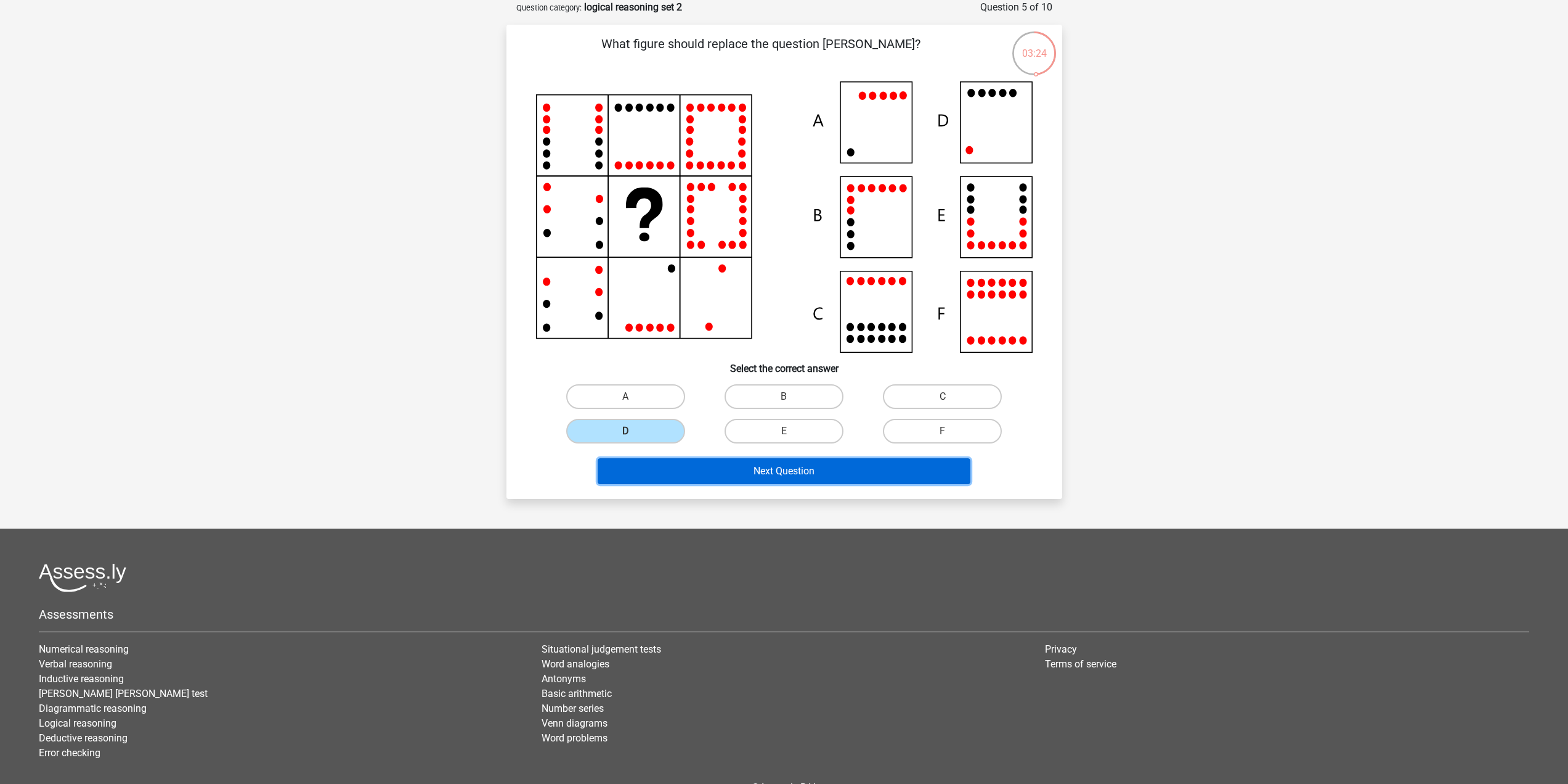
click at [753, 470] on button "Next Question" at bounding box center [784, 471] width 372 height 26
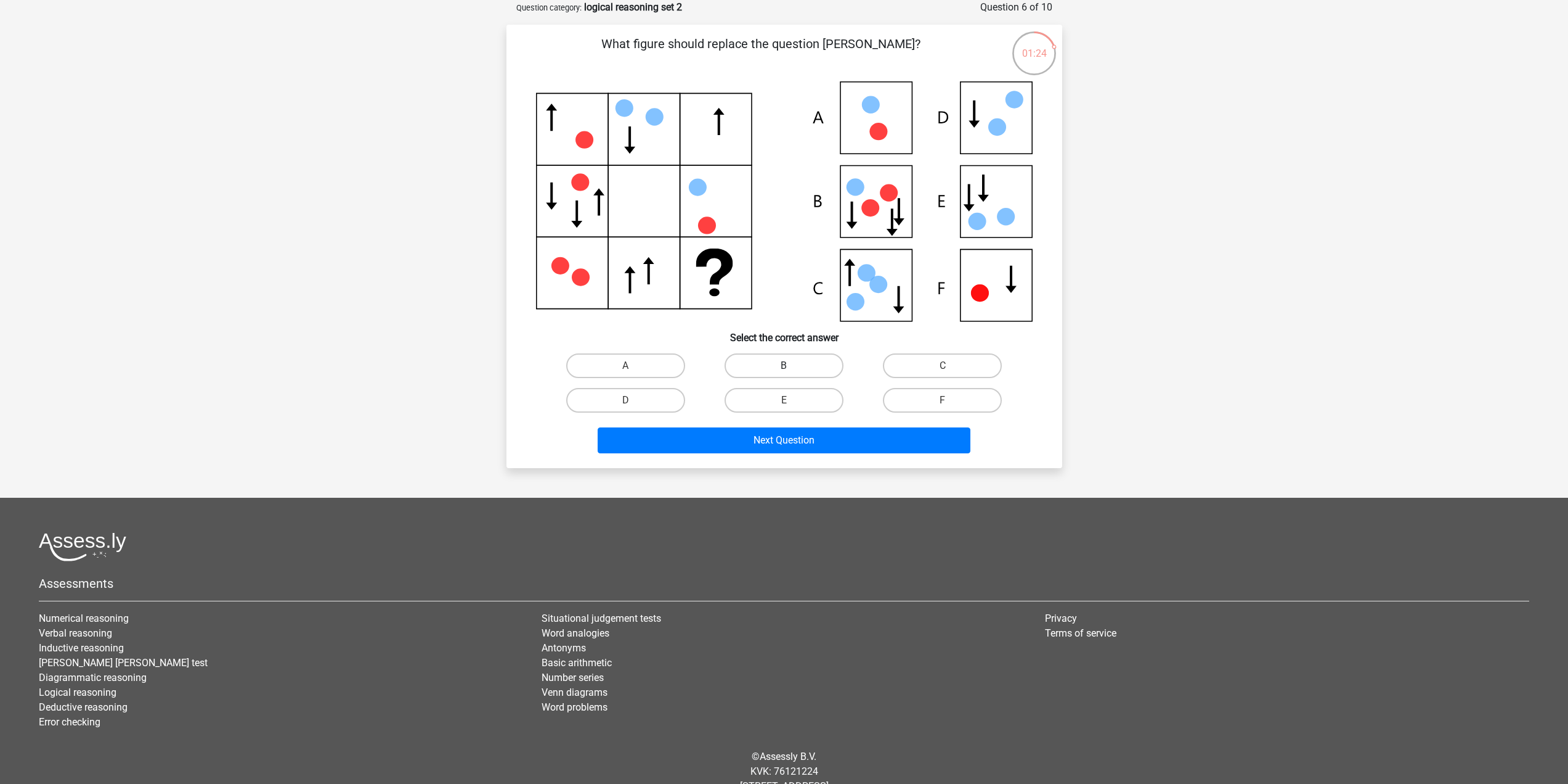
click at [800, 358] on label "B" at bounding box center [784, 366] width 119 height 25
click at [791, 366] on input "B" at bounding box center [787, 369] width 8 height 8
radio input "true"
click at [983, 283] on icon at bounding box center [784, 202] width 497 height 240
click at [943, 406] on input "F" at bounding box center [947, 403] width 8 height 8
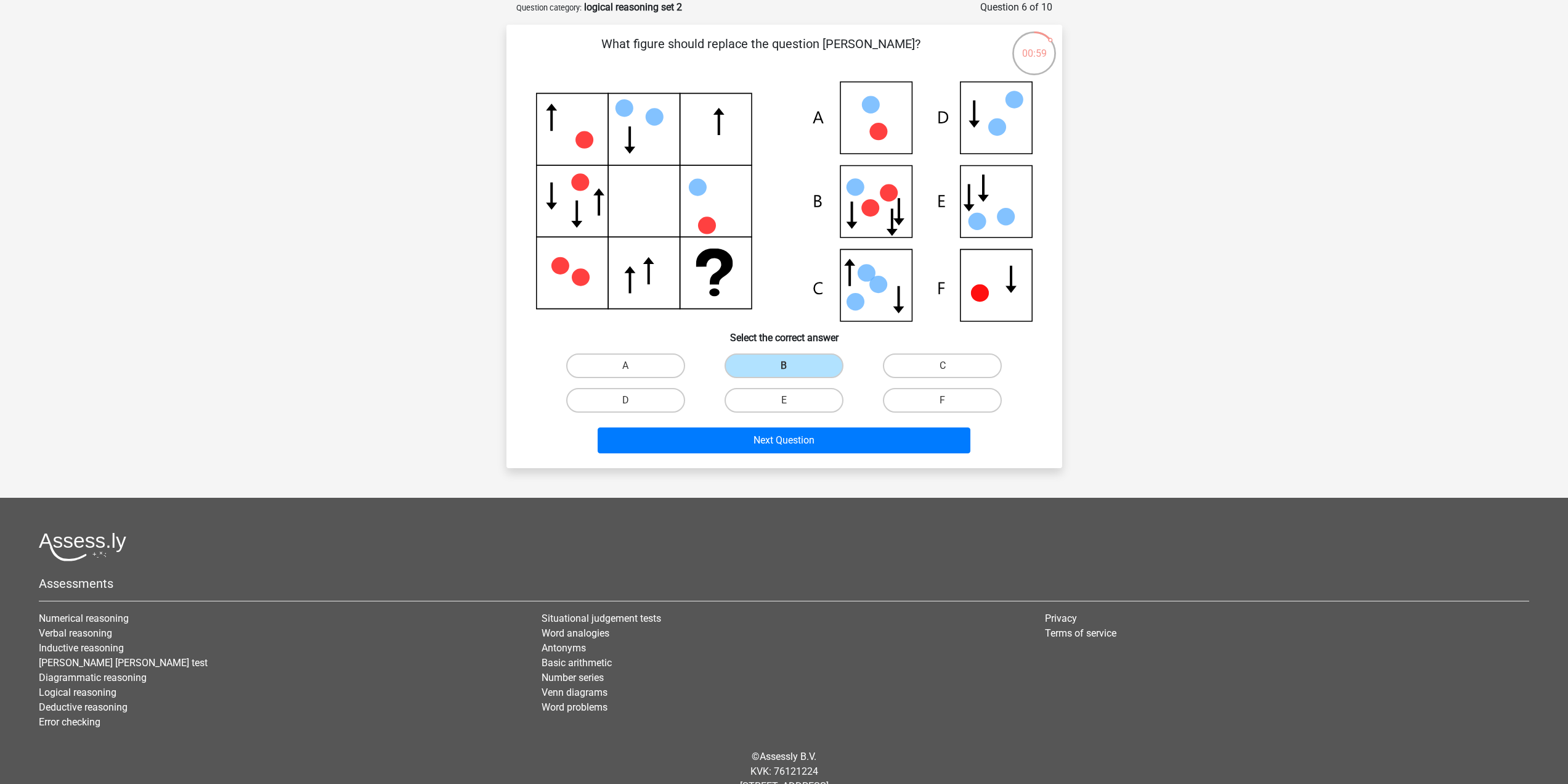
radio input "true"
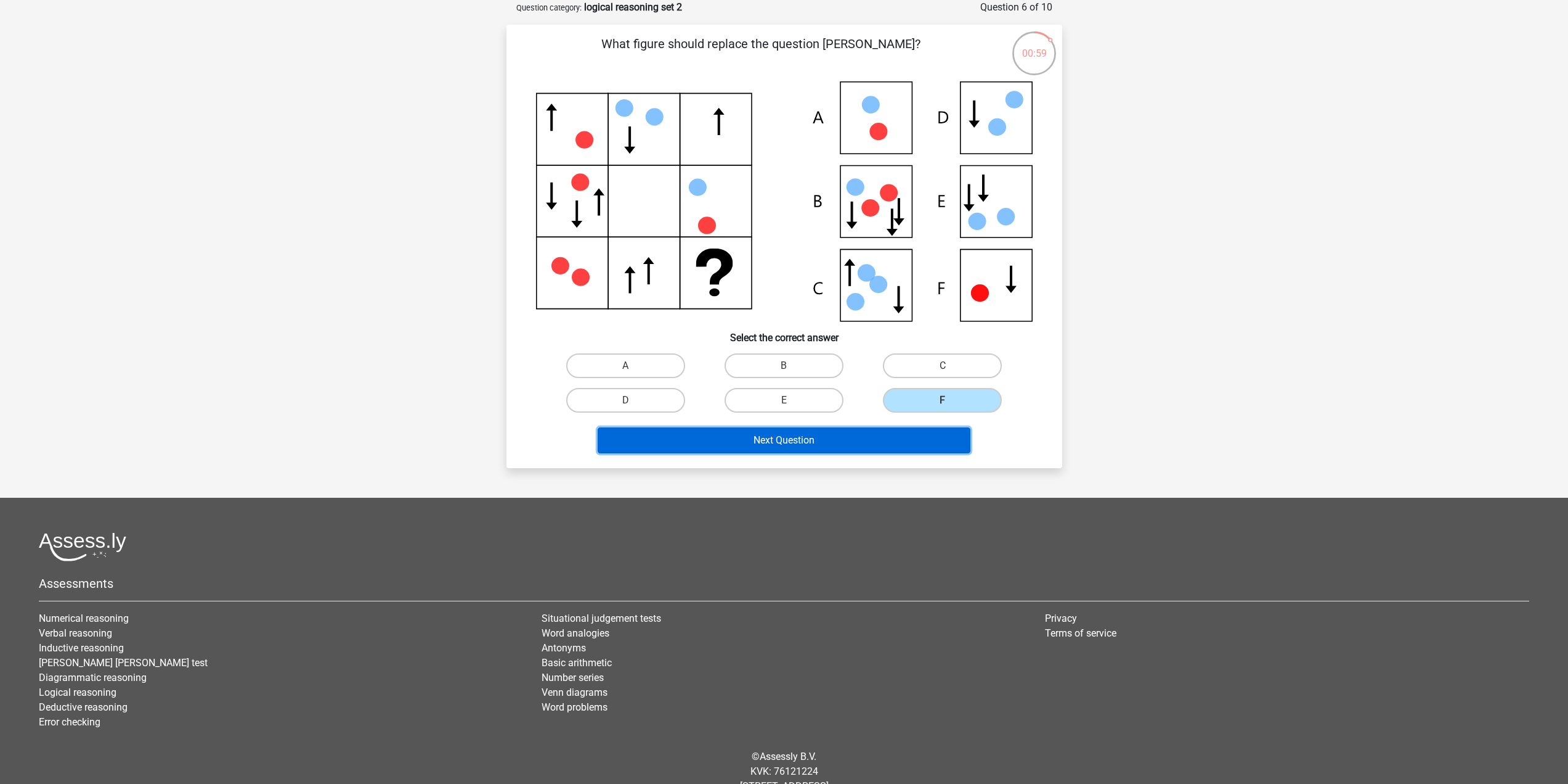
click at [916, 446] on button "Next Question" at bounding box center [784, 440] width 372 height 26
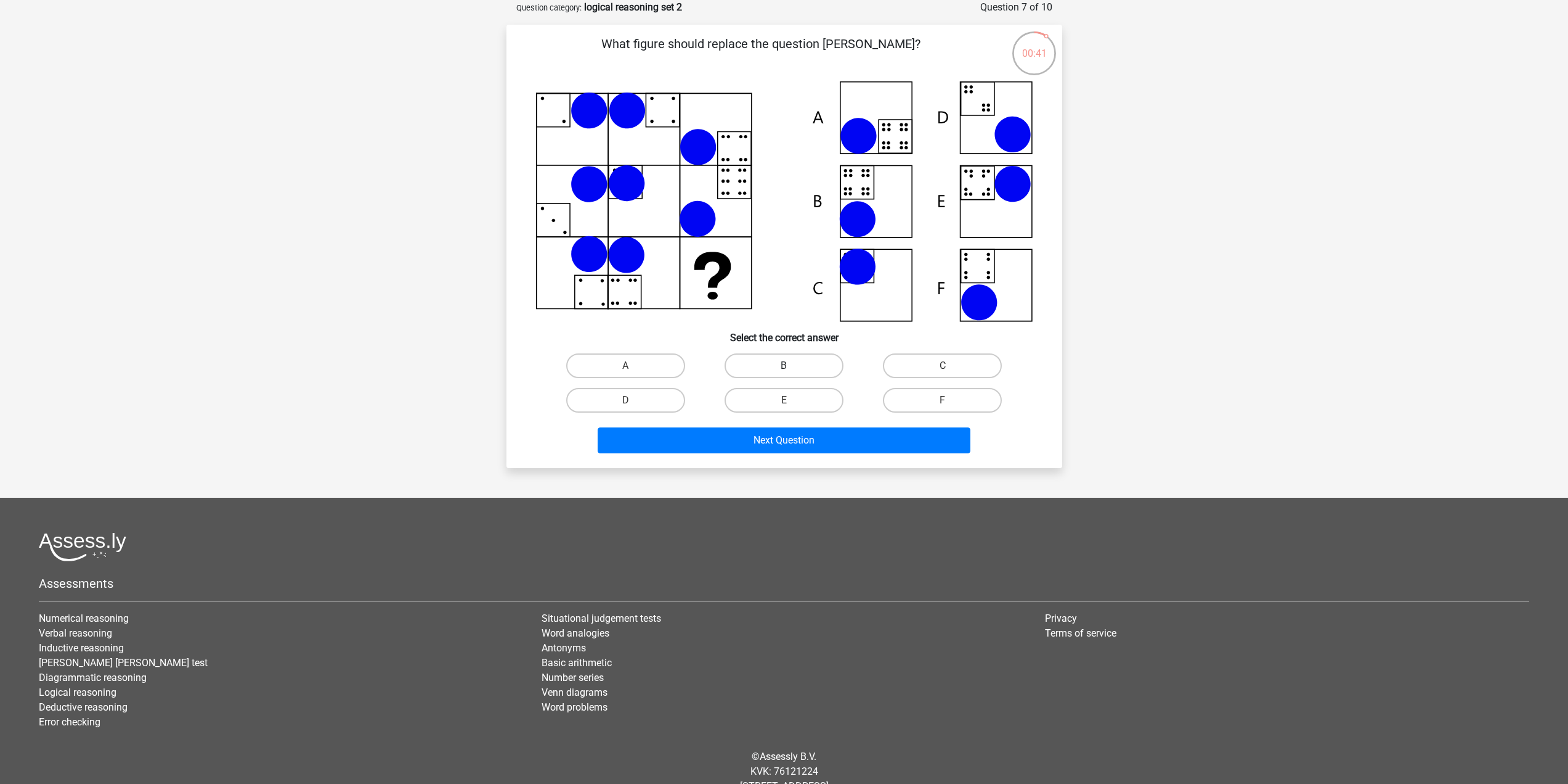
click at [796, 353] on label "B" at bounding box center [784, 366] width 119 height 25
click at [791, 366] on input "B" at bounding box center [787, 369] width 8 height 8
radio input "true"
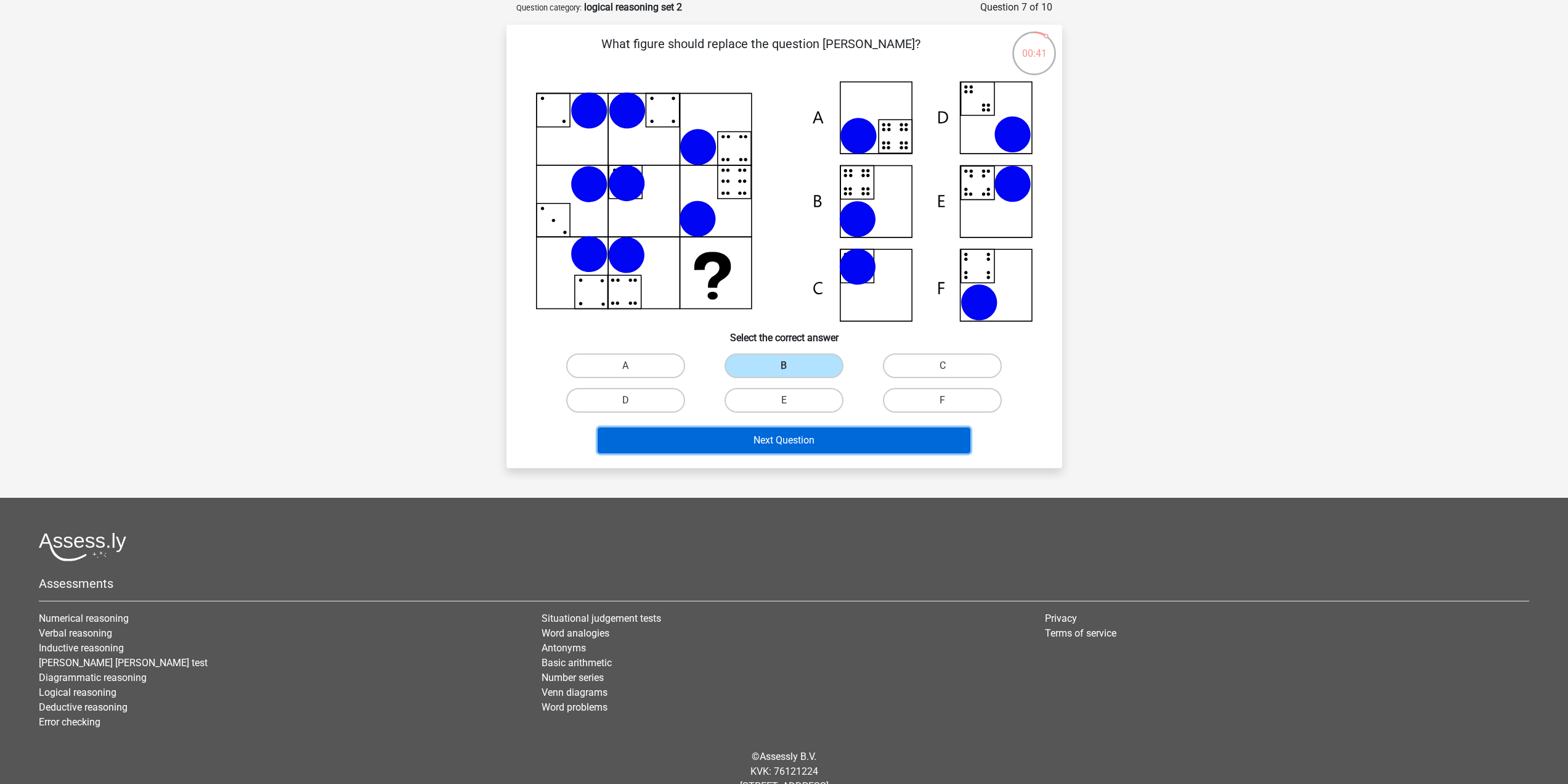
click at [799, 434] on button "Next Question" at bounding box center [784, 440] width 372 height 26
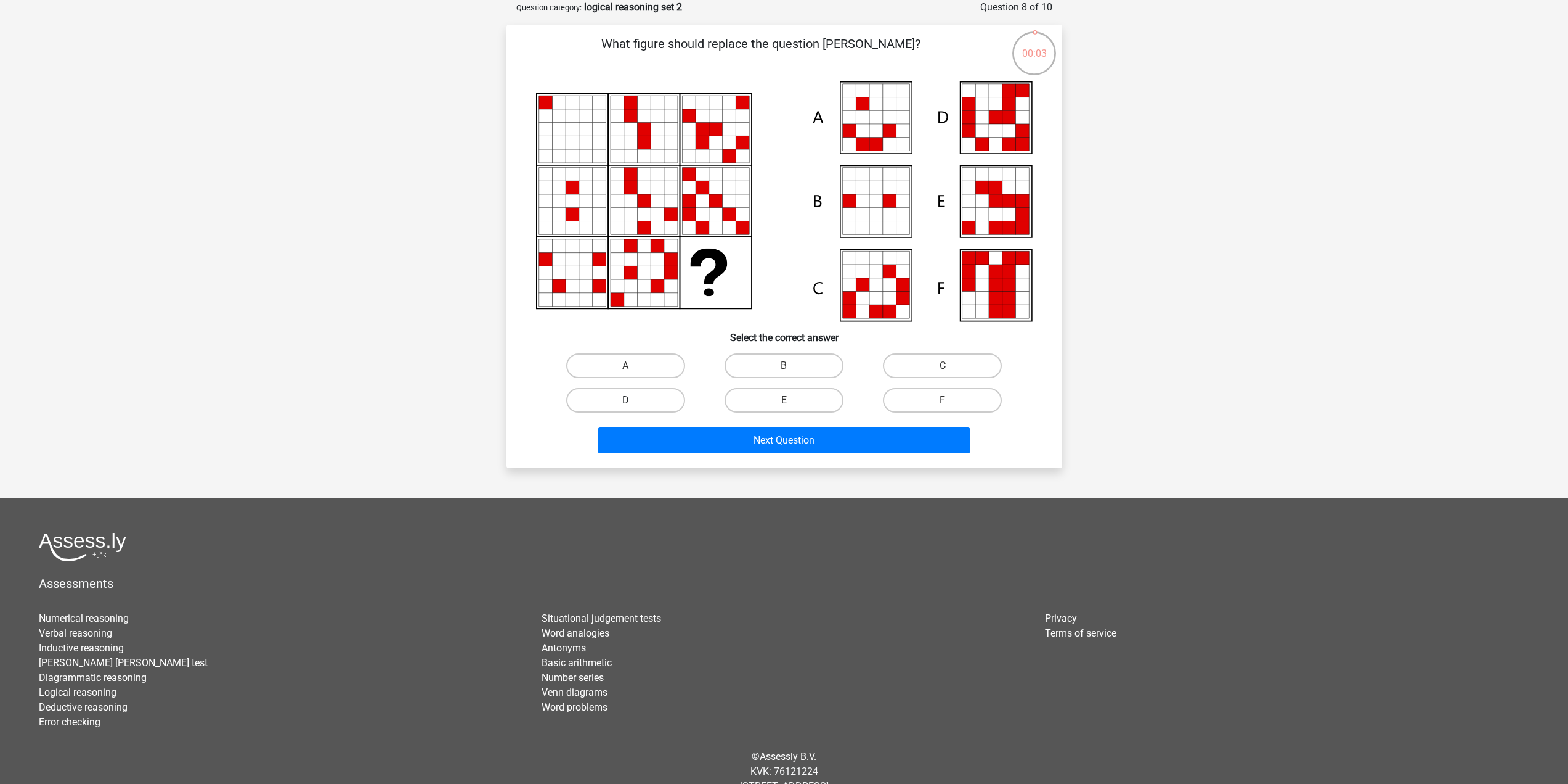
click at [652, 396] on label "D" at bounding box center [626, 400] width 119 height 25
click at [634, 400] on input "D" at bounding box center [629, 403] width 8 height 8
radio input "true"
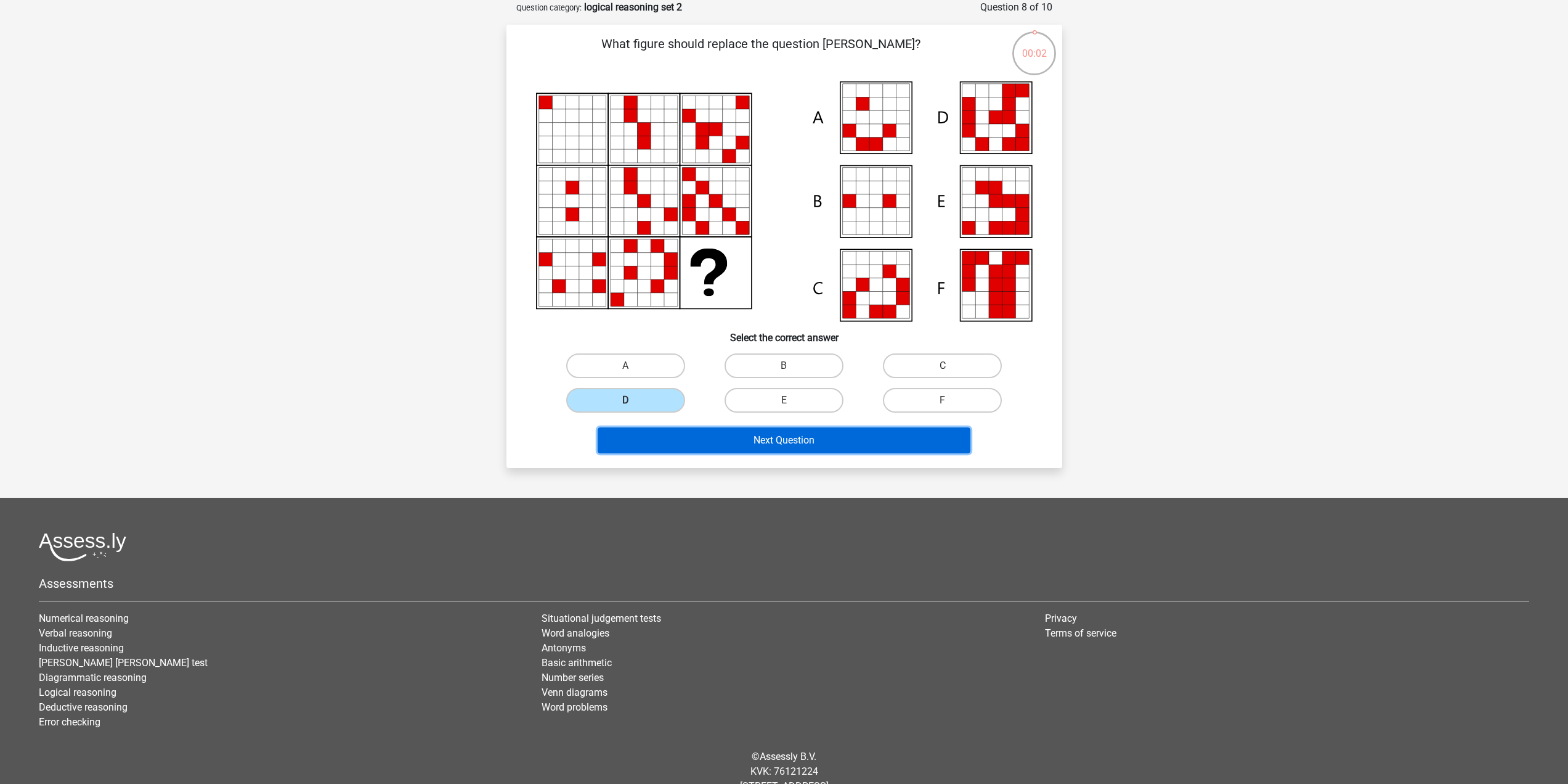
click at [682, 435] on button "Next Question" at bounding box center [784, 440] width 372 height 26
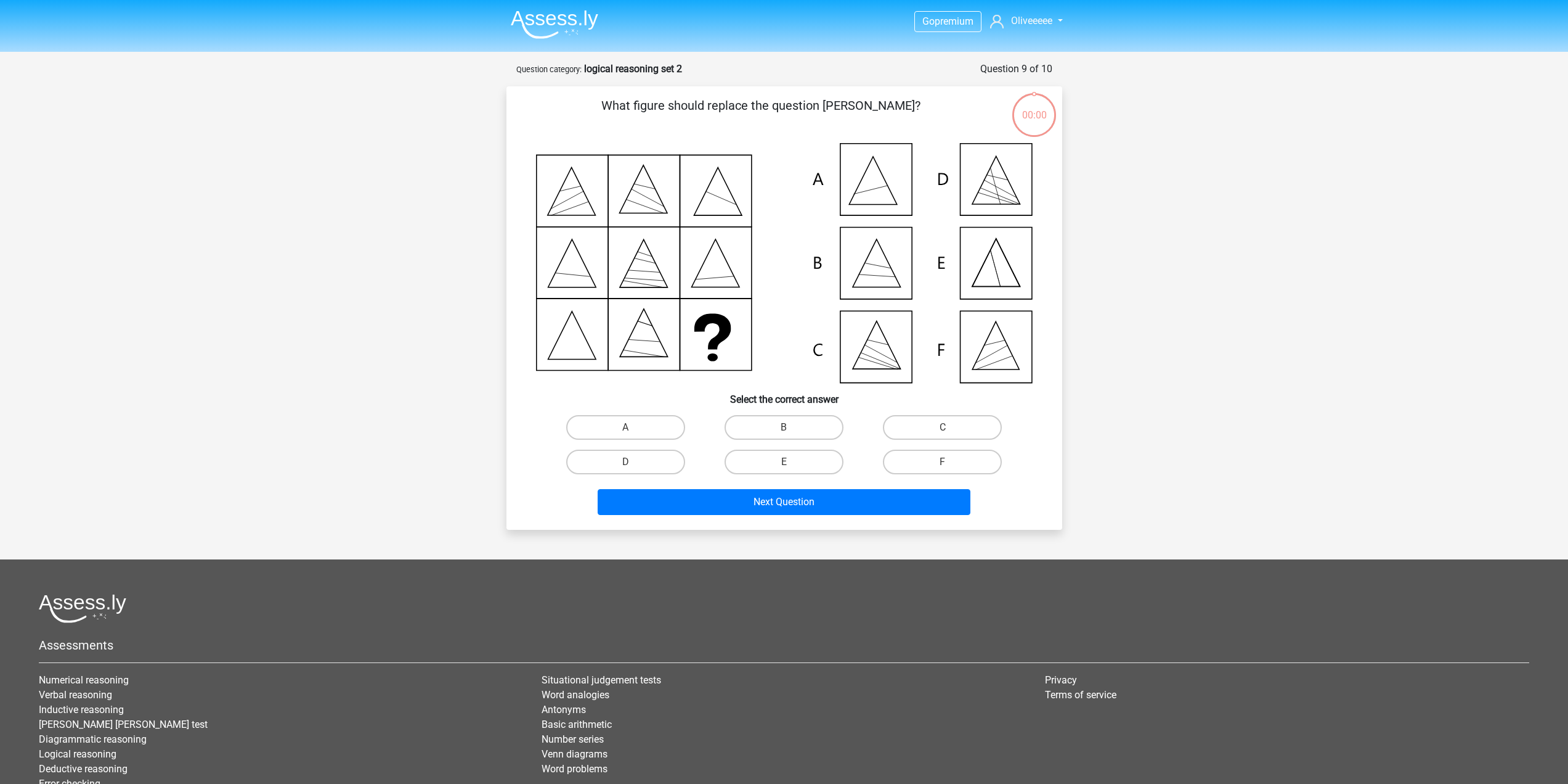
scroll to position [61, 0]
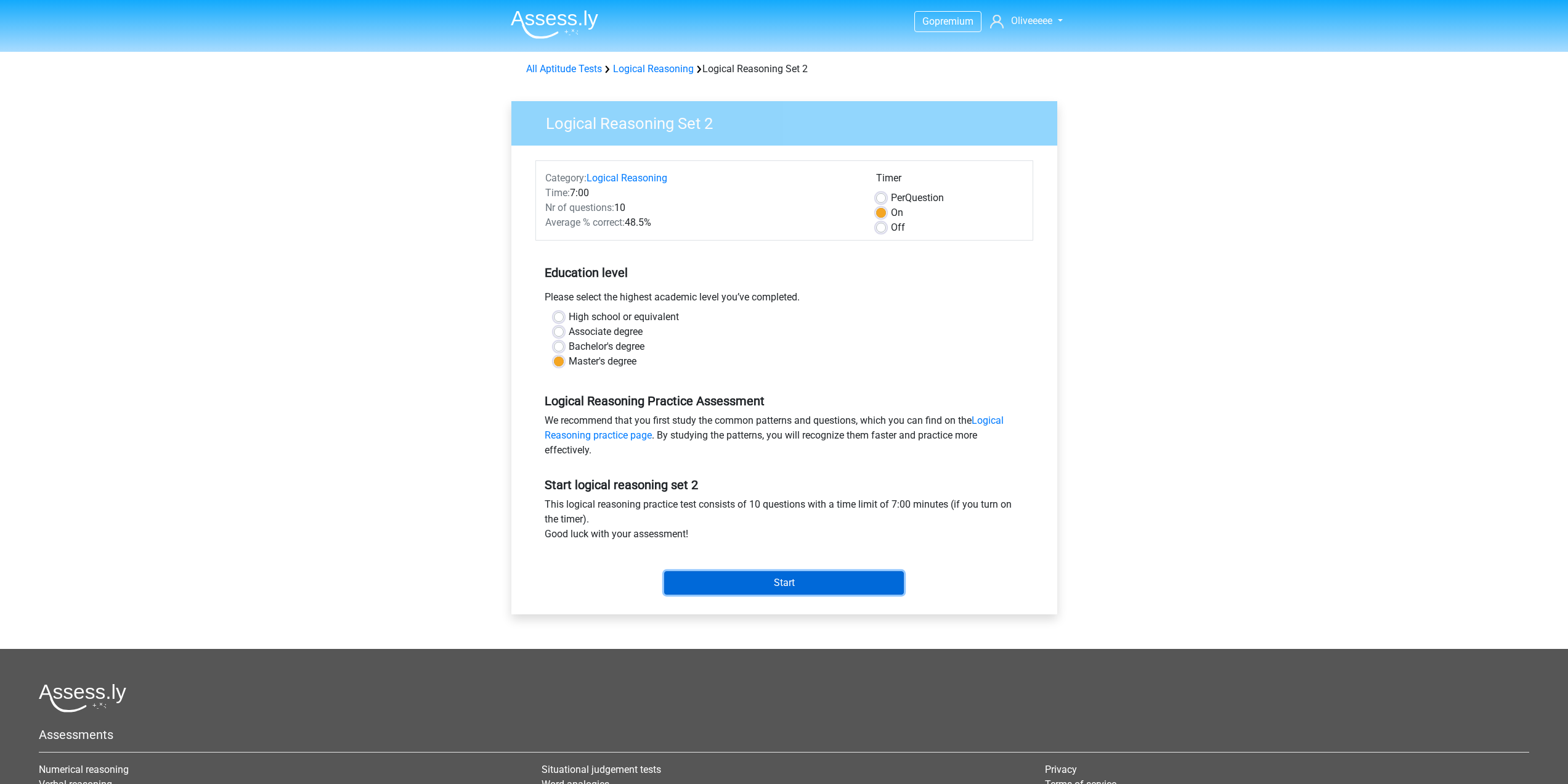
click at [797, 589] on input "Start" at bounding box center [784, 582] width 239 height 24
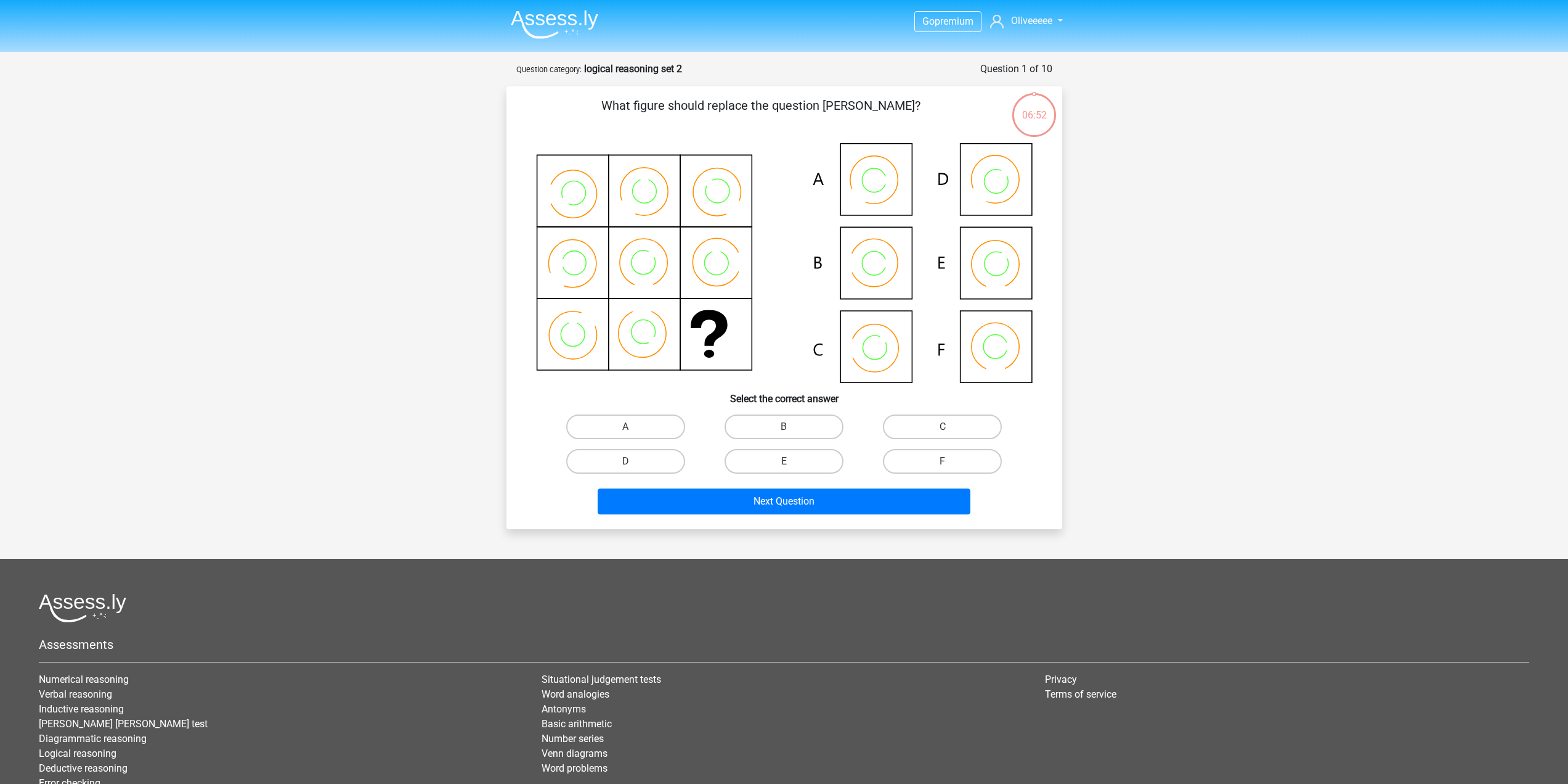
click at [788, 430] on input "B" at bounding box center [787, 430] width 8 height 8
radio input "true"
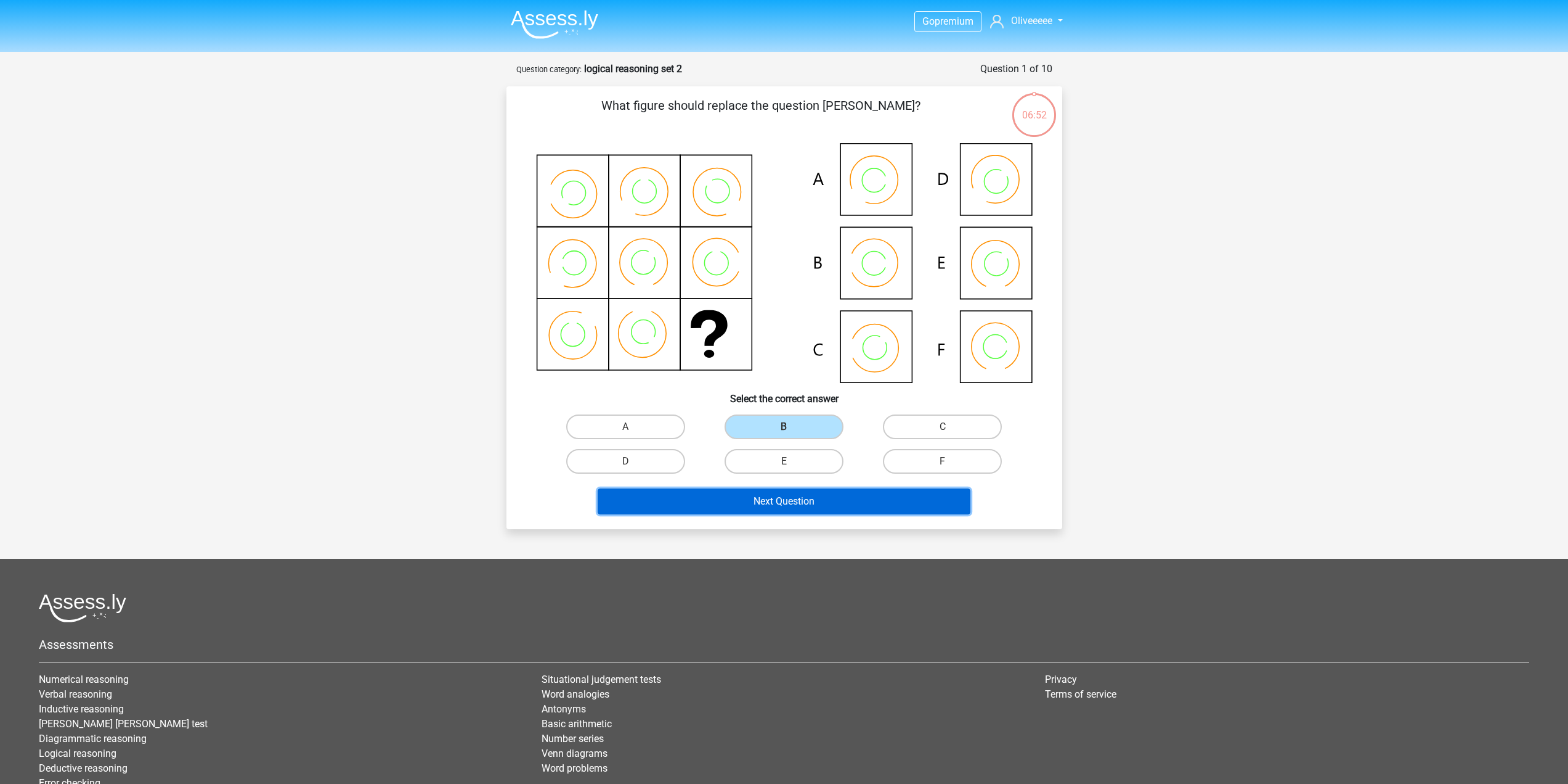
click at [779, 491] on button "Next Question" at bounding box center [784, 502] width 372 height 26
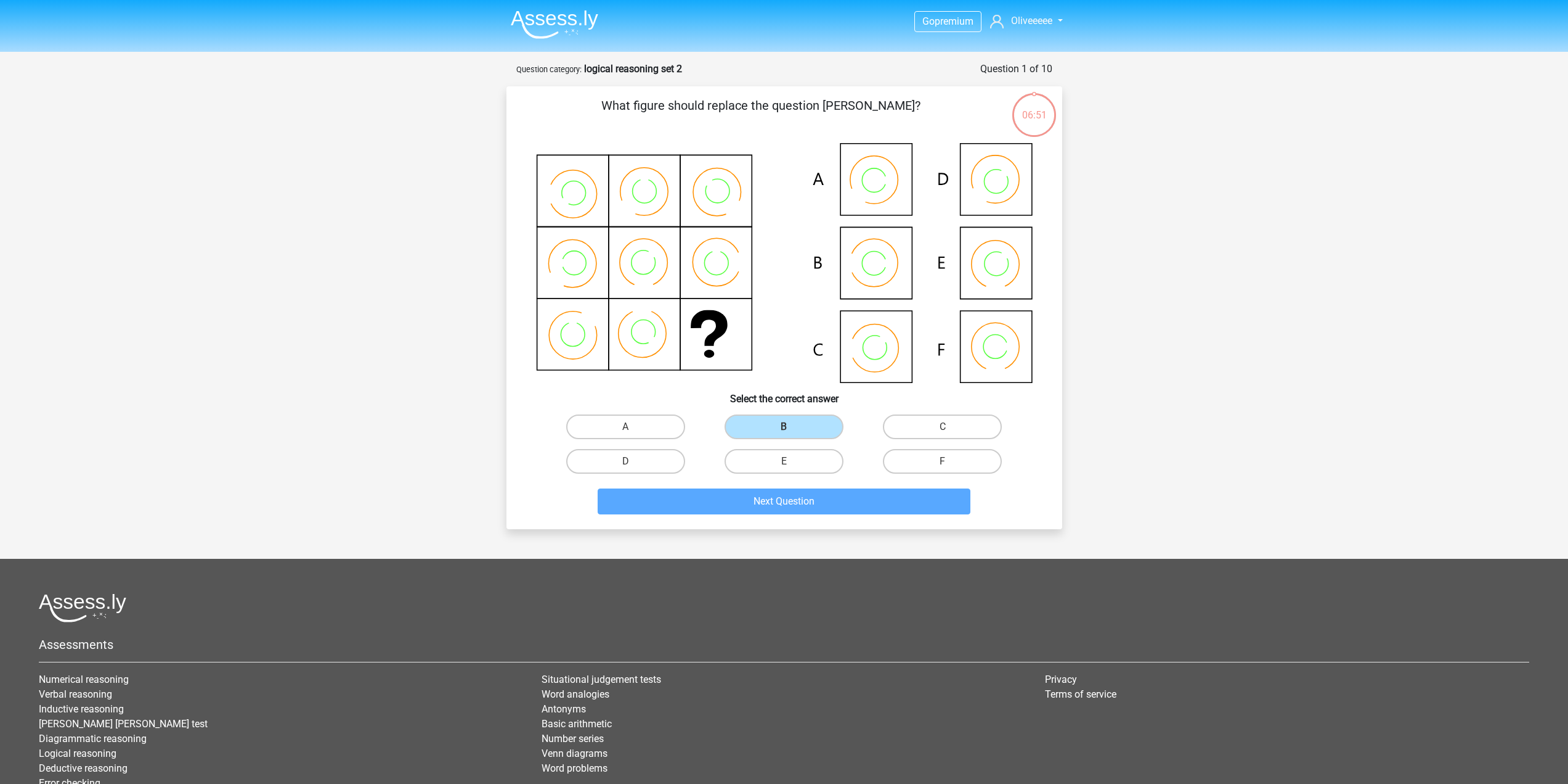
scroll to position [61, 0]
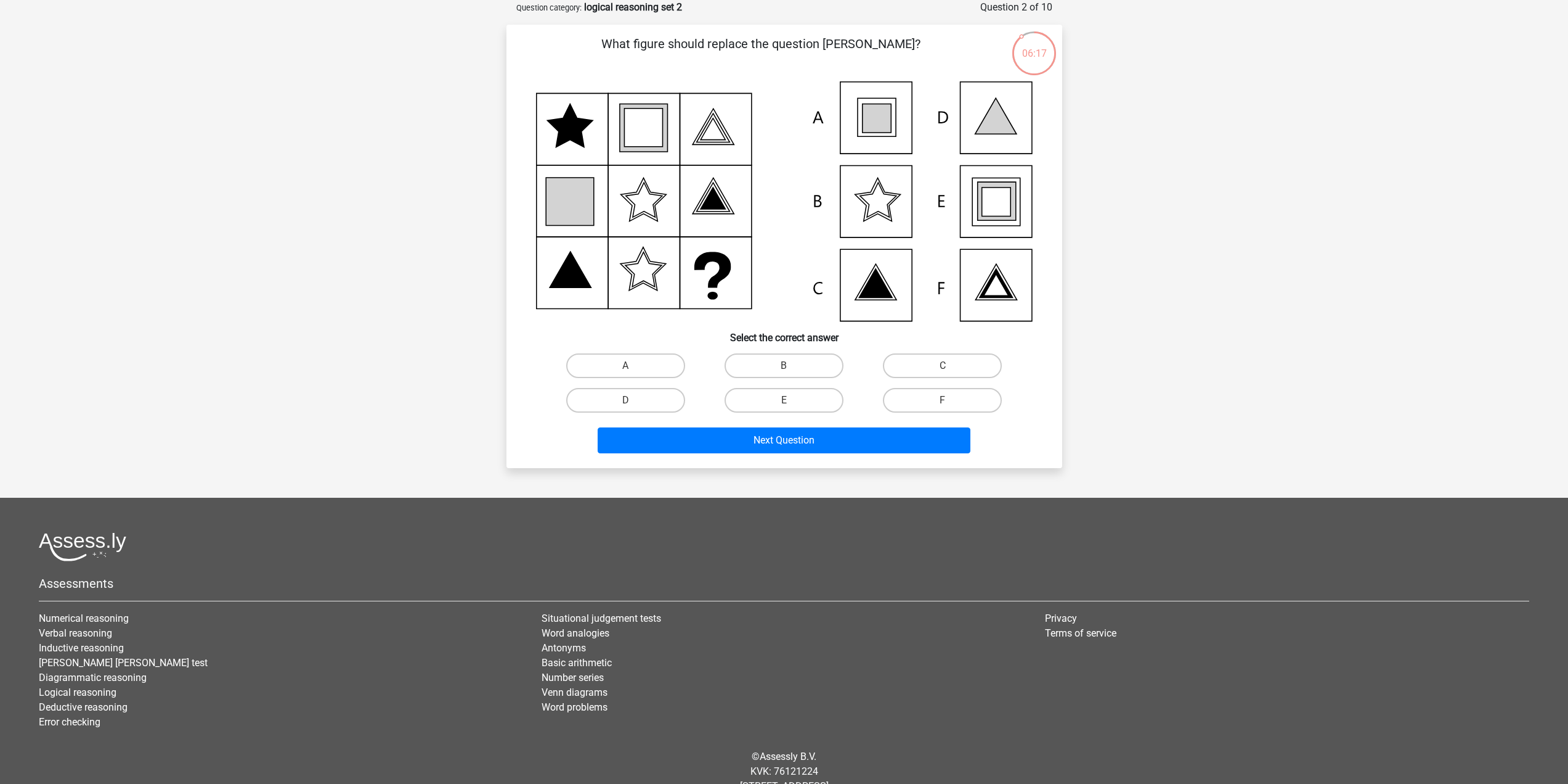
click at [1007, 204] on icon at bounding box center [996, 202] width 29 height 29
click at [744, 396] on label "E" at bounding box center [784, 400] width 119 height 25
click at [784, 400] on input "E" at bounding box center [787, 403] width 8 height 8
radio input "true"
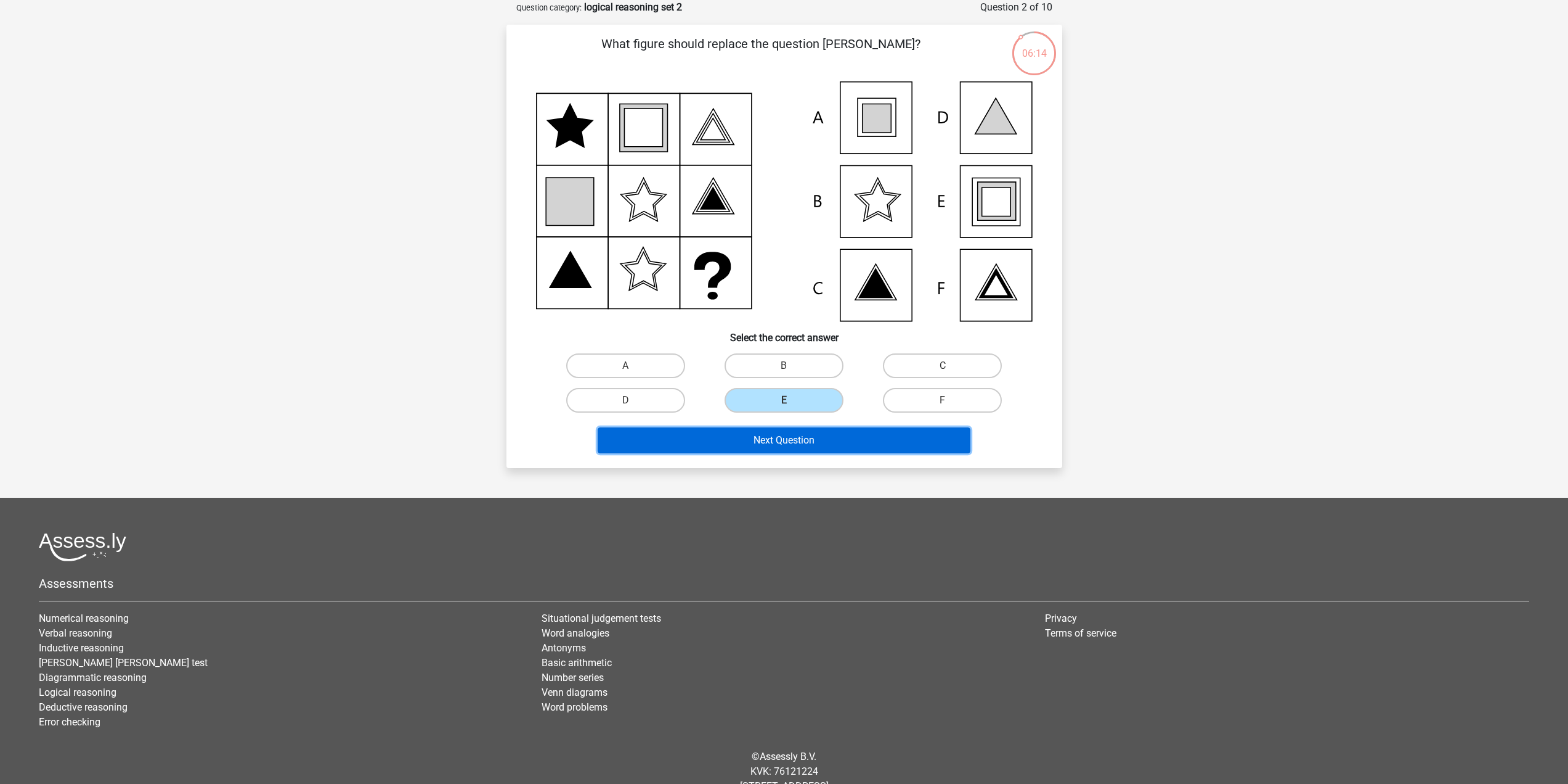
click at [741, 432] on button "Next Question" at bounding box center [784, 440] width 372 height 26
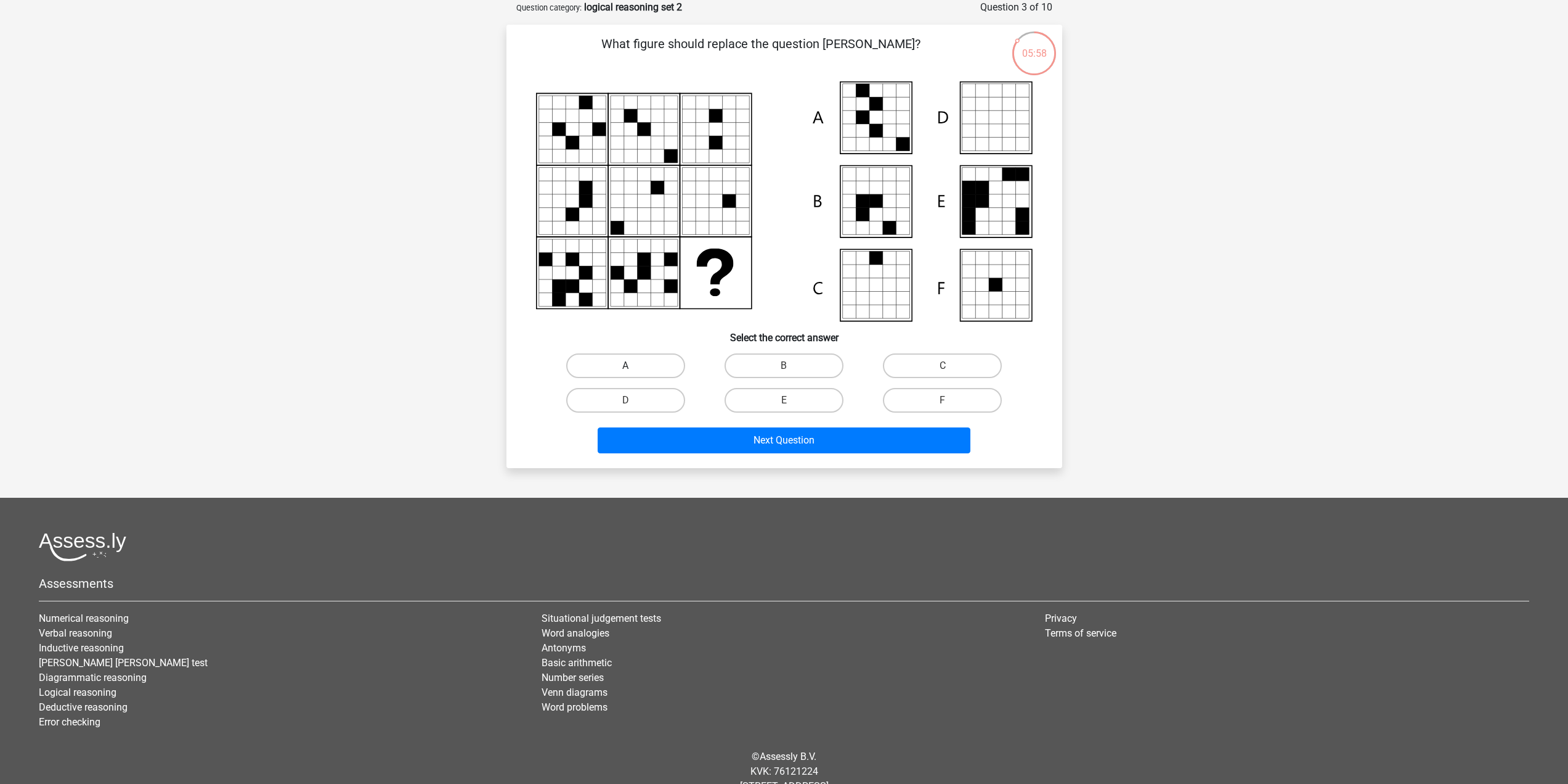
click at [634, 366] on label "A" at bounding box center [626, 366] width 119 height 25
click at [634, 366] on input "A" at bounding box center [629, 369] width 8 height 8
radio input "true"
click at [723, 442] on button "Next Question" at bounding box center [784, 440] width 372 height 26
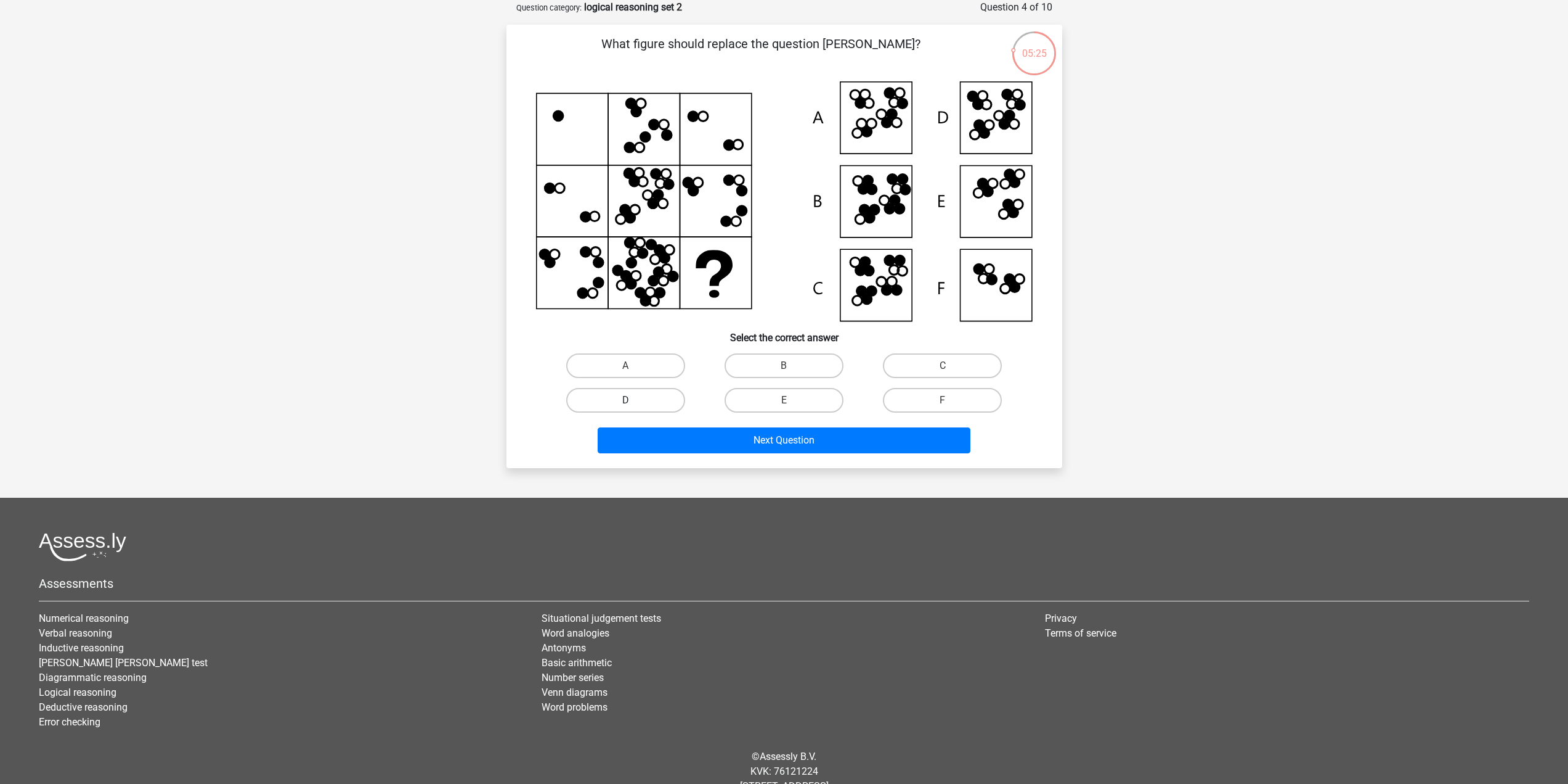
click at [674, 404] on label "D" at bounding box center [626, 400] width 119 height 25
click at [634, 404] on input "D" at bounding box center [629, 403] width 8 height 8
radio input "true"
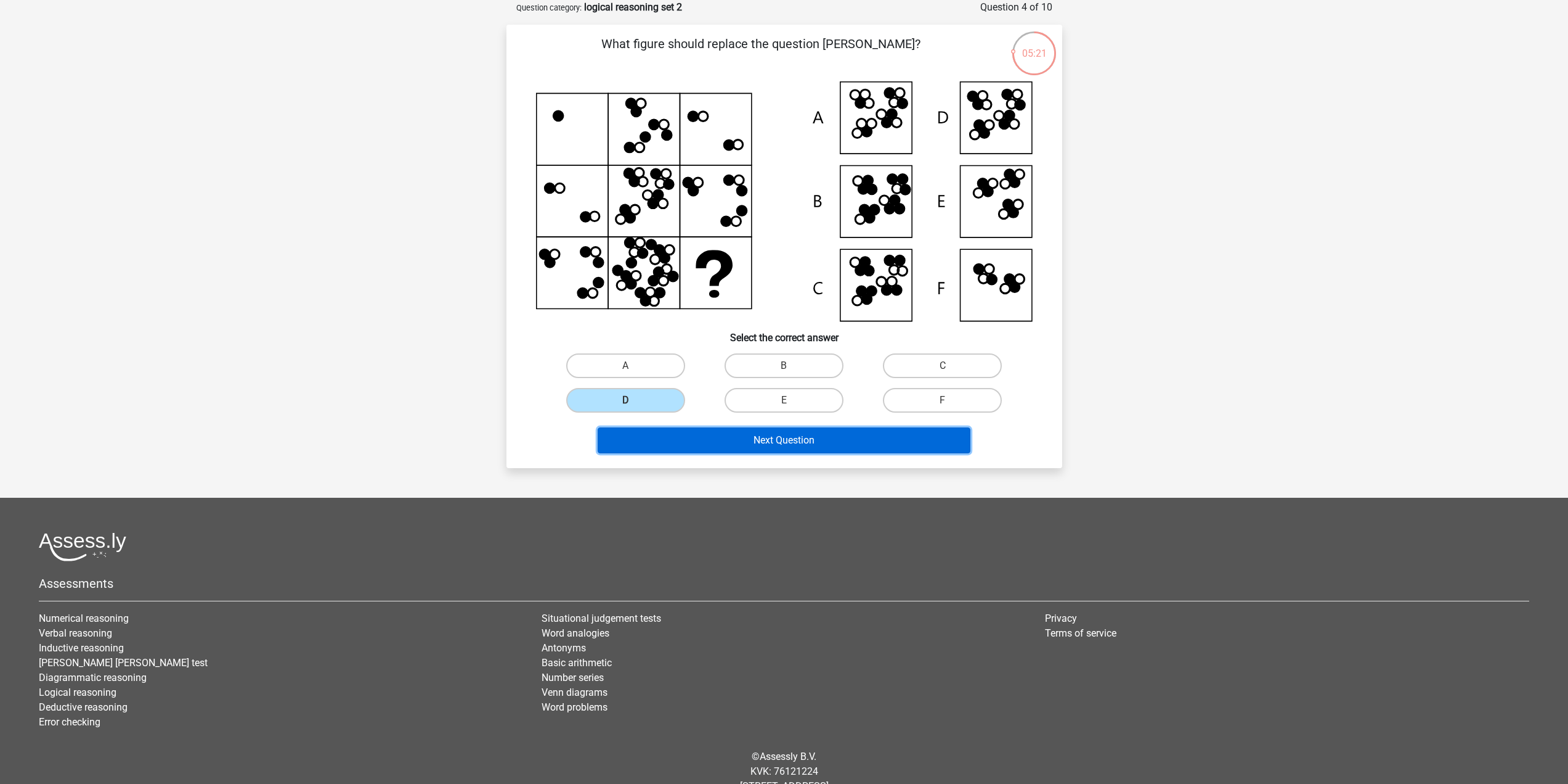
click at [903, 437] on button "Next Question" at bounding box center [784, 440] width 372 height 26
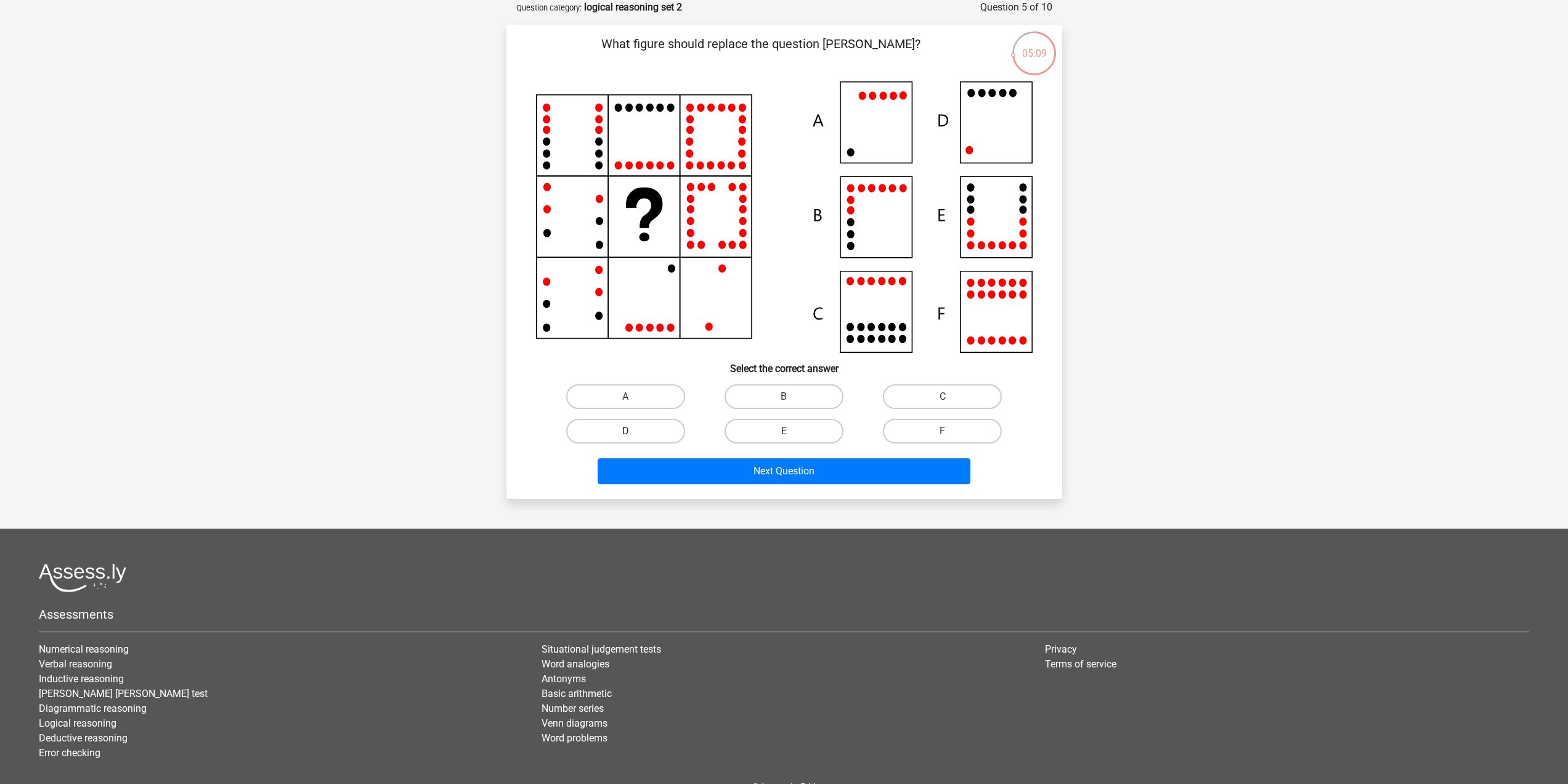
click at [654, 422] on label "D" at bounding box center [626, 431] width 119 height 25
click at [634, 431] on input "D" at bounding box center [629, 434] width 8 height 8
radio input "true"
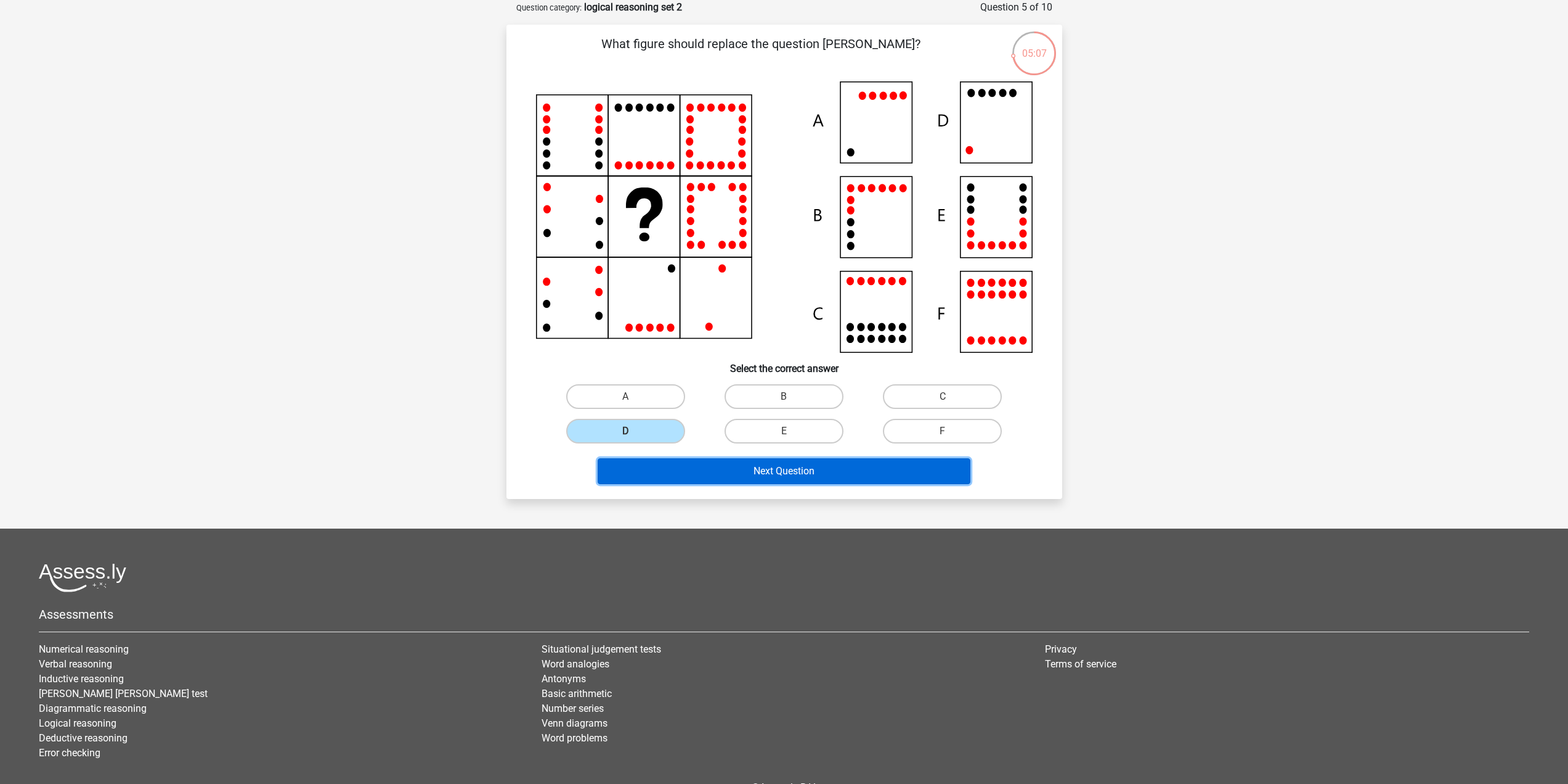
click at [663, 463] on button "Next Question" at bounding box center [784, 471] width 372 height 26
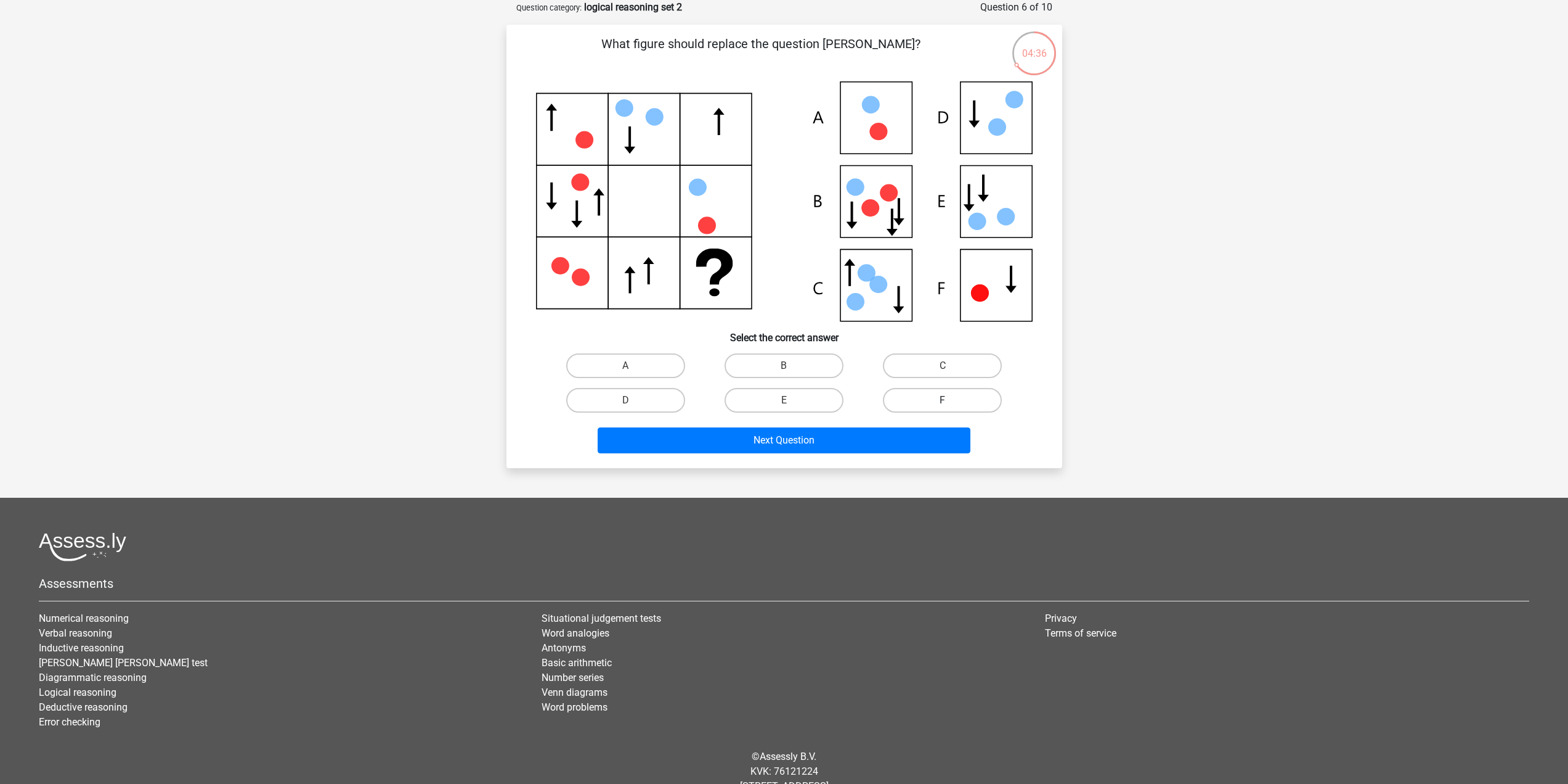
click at [926, 396] on label "F" at bounding box center [942, 400] width 119 height 25
click at [943, 400] on input "F" at bounding box center [947, 403] width 8 height 8
radio input "true"
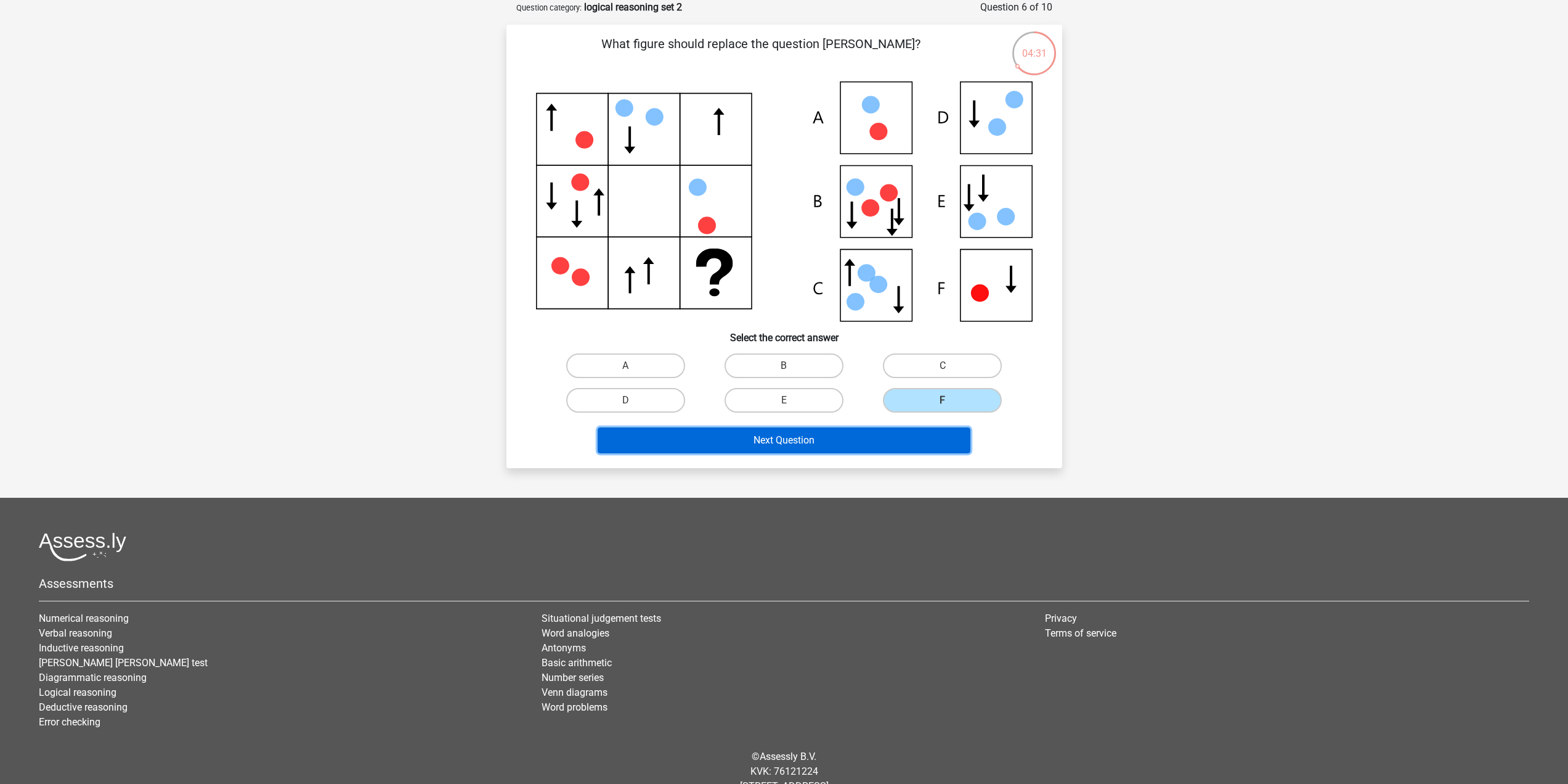
click at [865, 437] on button "Next Question" at bounding box center [784, 440] width 372 height 26
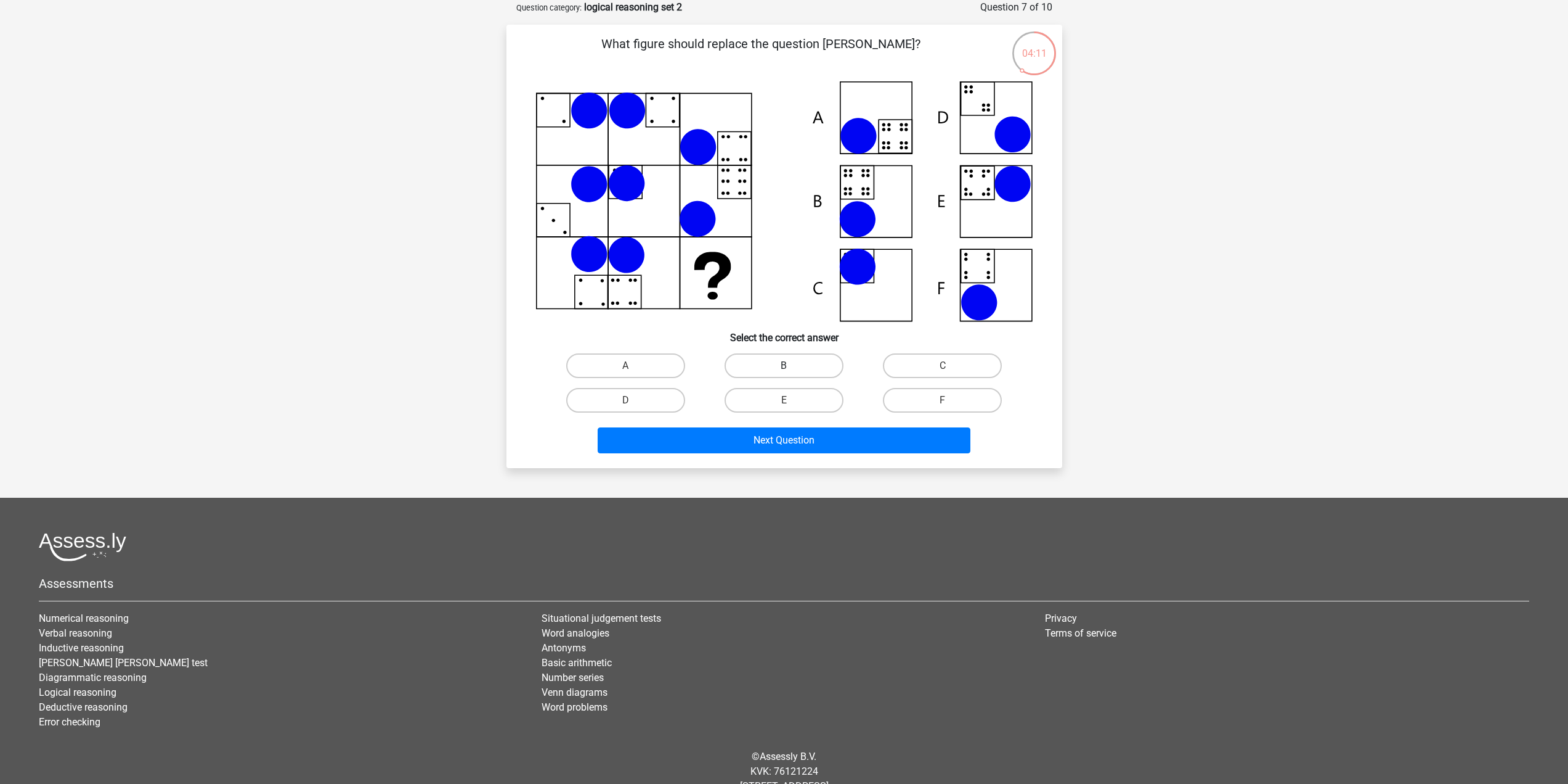
click at [761, 365] on label "B" at bounding box center [784, 366] width 119 height 25
click at [784, 366] on input "B" at bounding box center [787, 369] width 8 height 8
radio input "true"
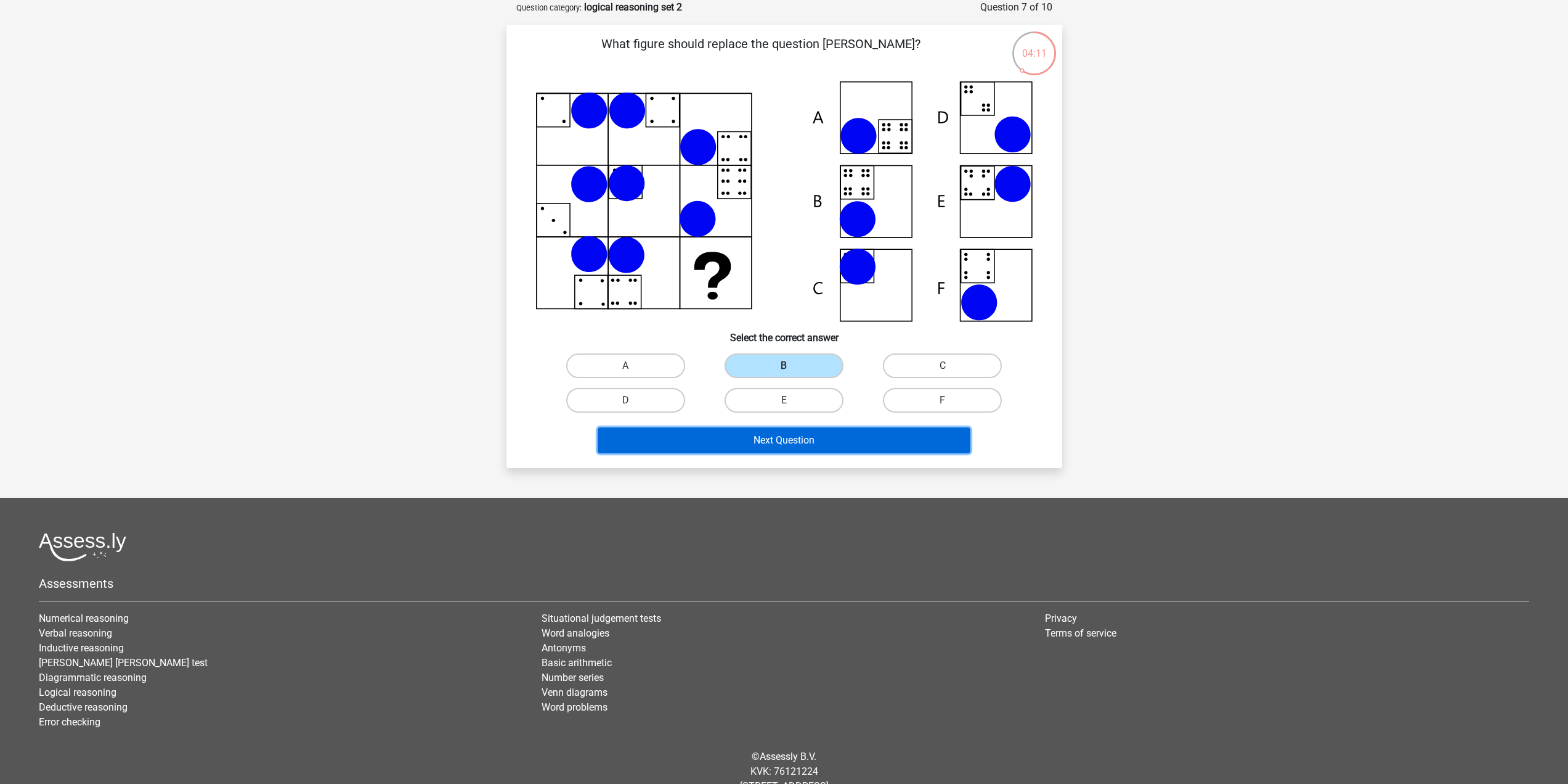
click at [766, 438] on button "Next Question" at bounding box center [784, 440] width 372 height 26
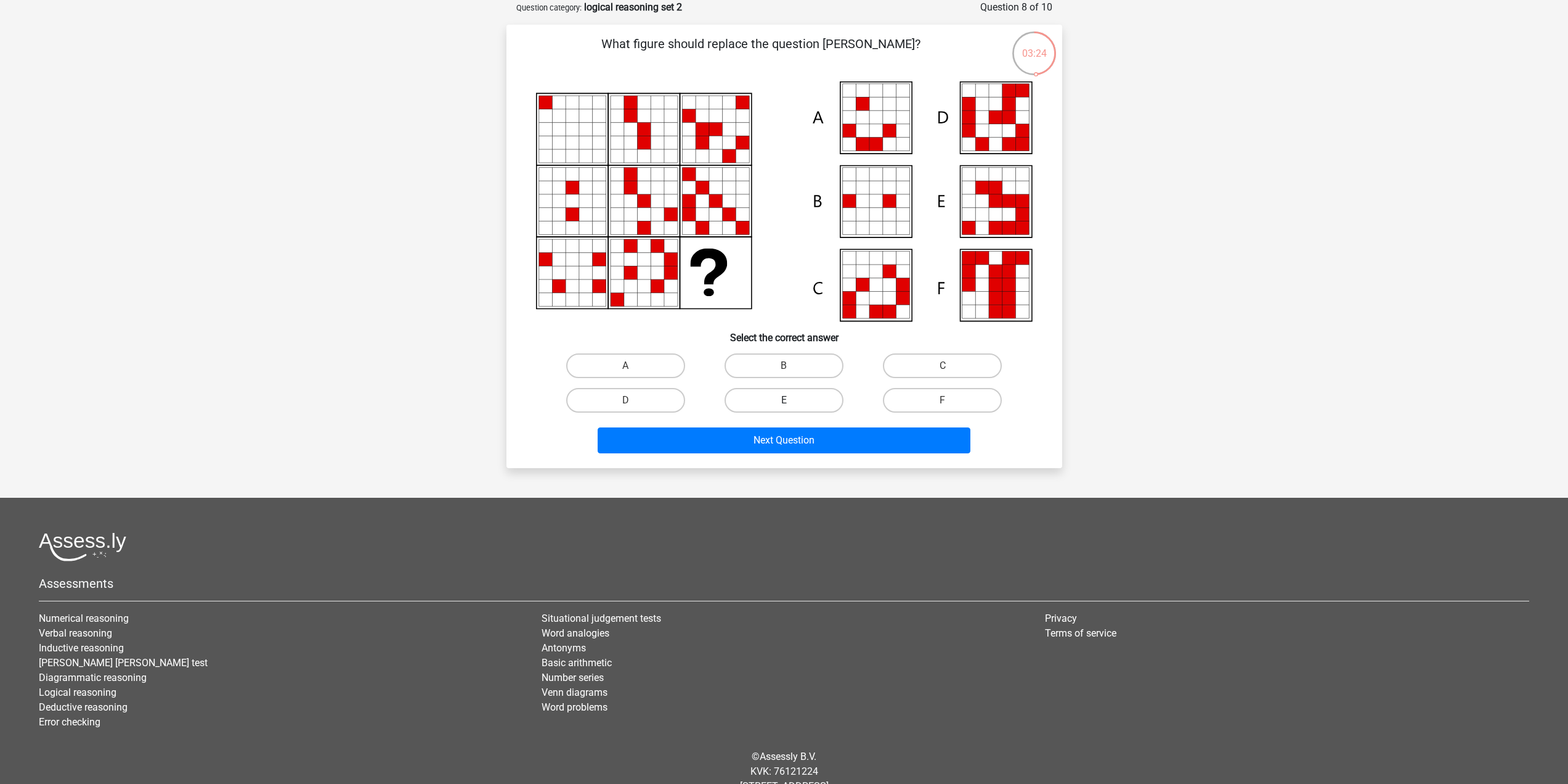
click at [736, 401] on label "E" at bounding box center [784, 400] width 119 height 25
click at [784, 401] on input "E" at bounding box center [787, 403] width 8 height 8
radio input "true"
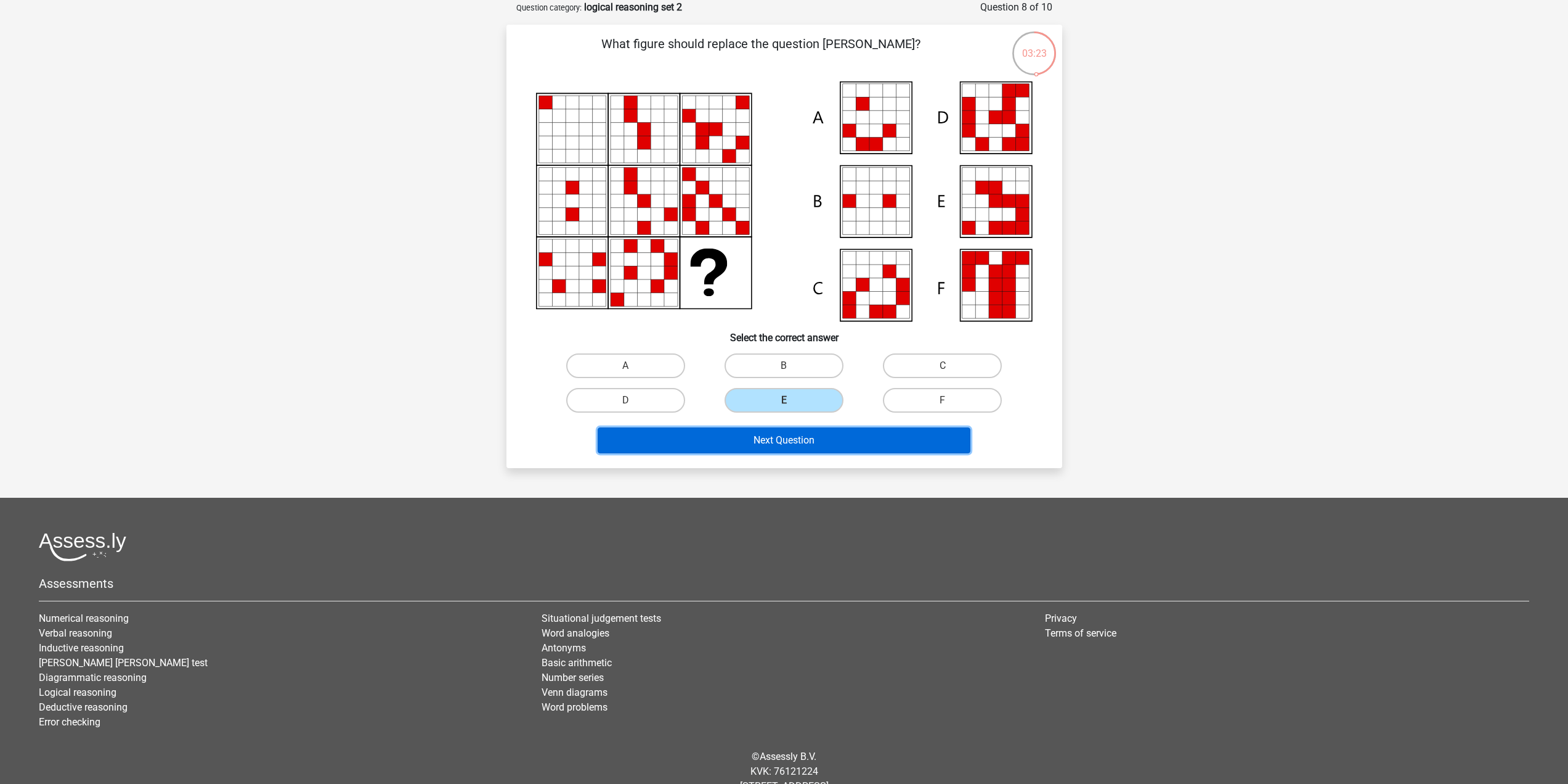
click at [754, 434] on button "Next Question" at bounding box center [784, 440] width 372 height 26
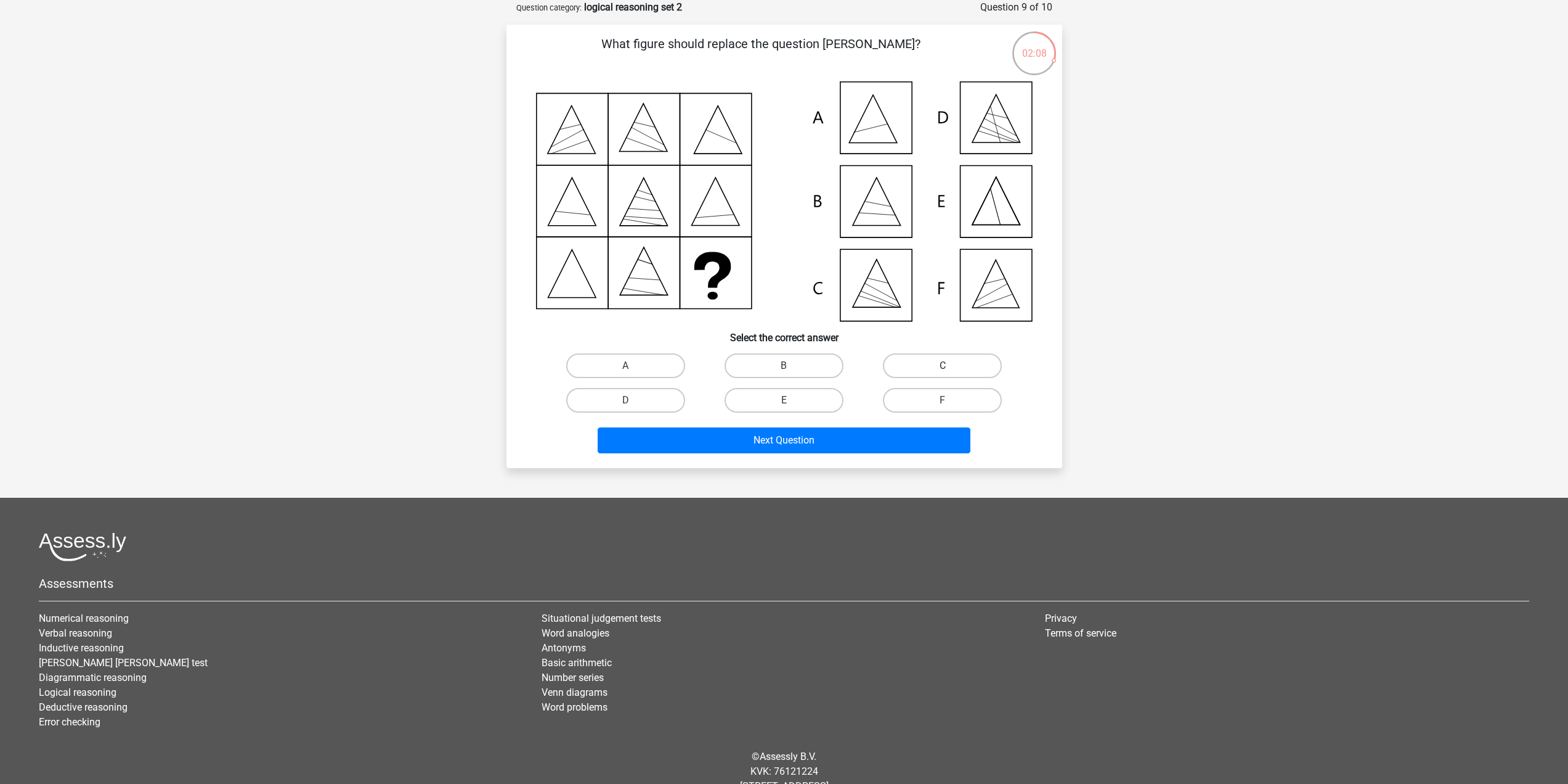
click at [915, 359] on label "C" at bounding box center [942, 366] width 119 height 25
click at [943, 366] on input "C" at bounding box center [947, 369] width 8 height 8
radio input "true"
click at [841, 442] on button "Next Question" at bounding box center [784, 440] width 372 height 26
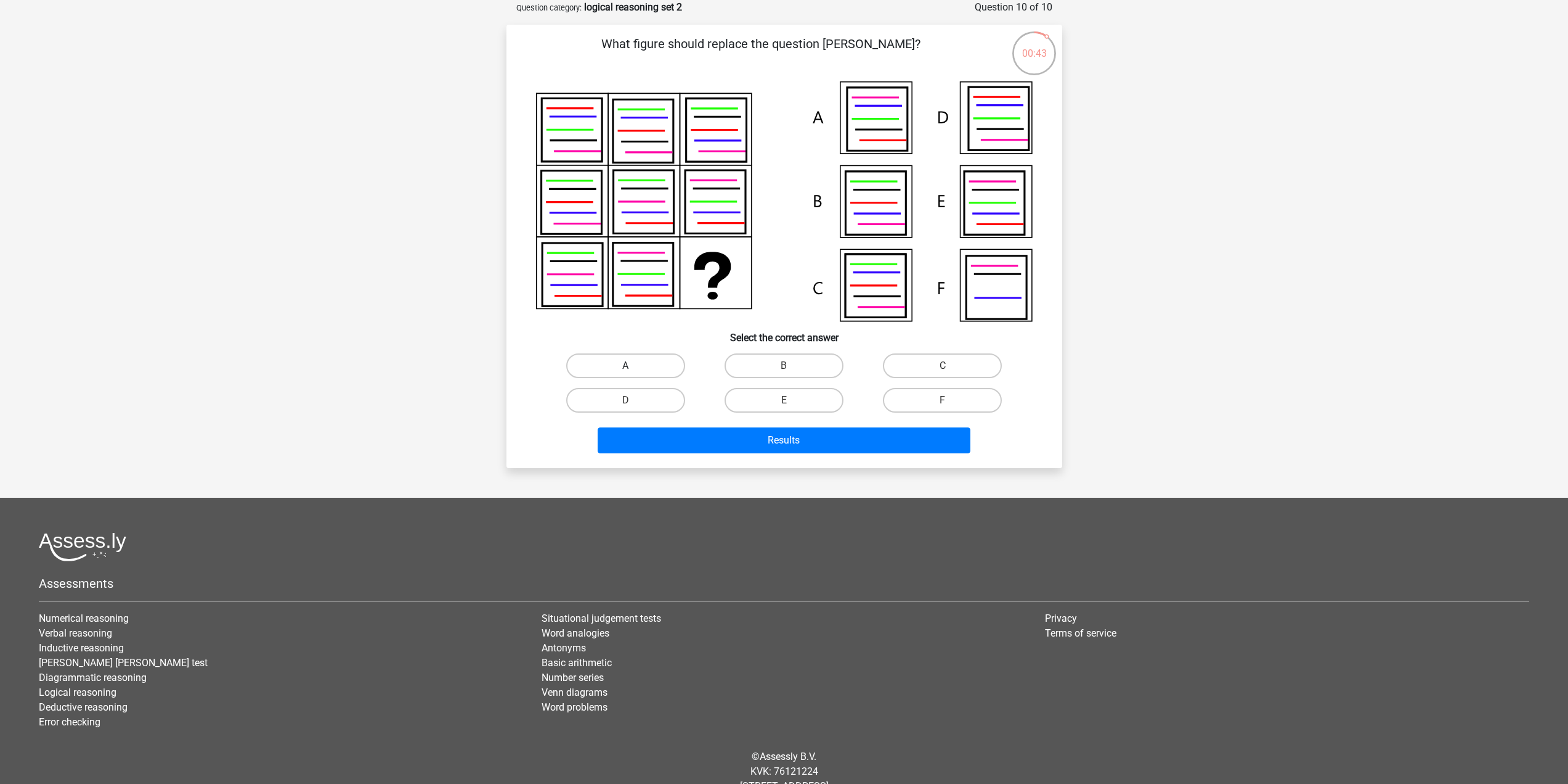
click at [676, 370] on label "A" at bounding box center [626, 366] width 119 height 25
click at [634, 370] on input "A" at bounding box center [629, 369] width 8 height 8
radio input "true"
click at [752, 431] on button "Results" at bounding box center [784, 440] width 372 height 26
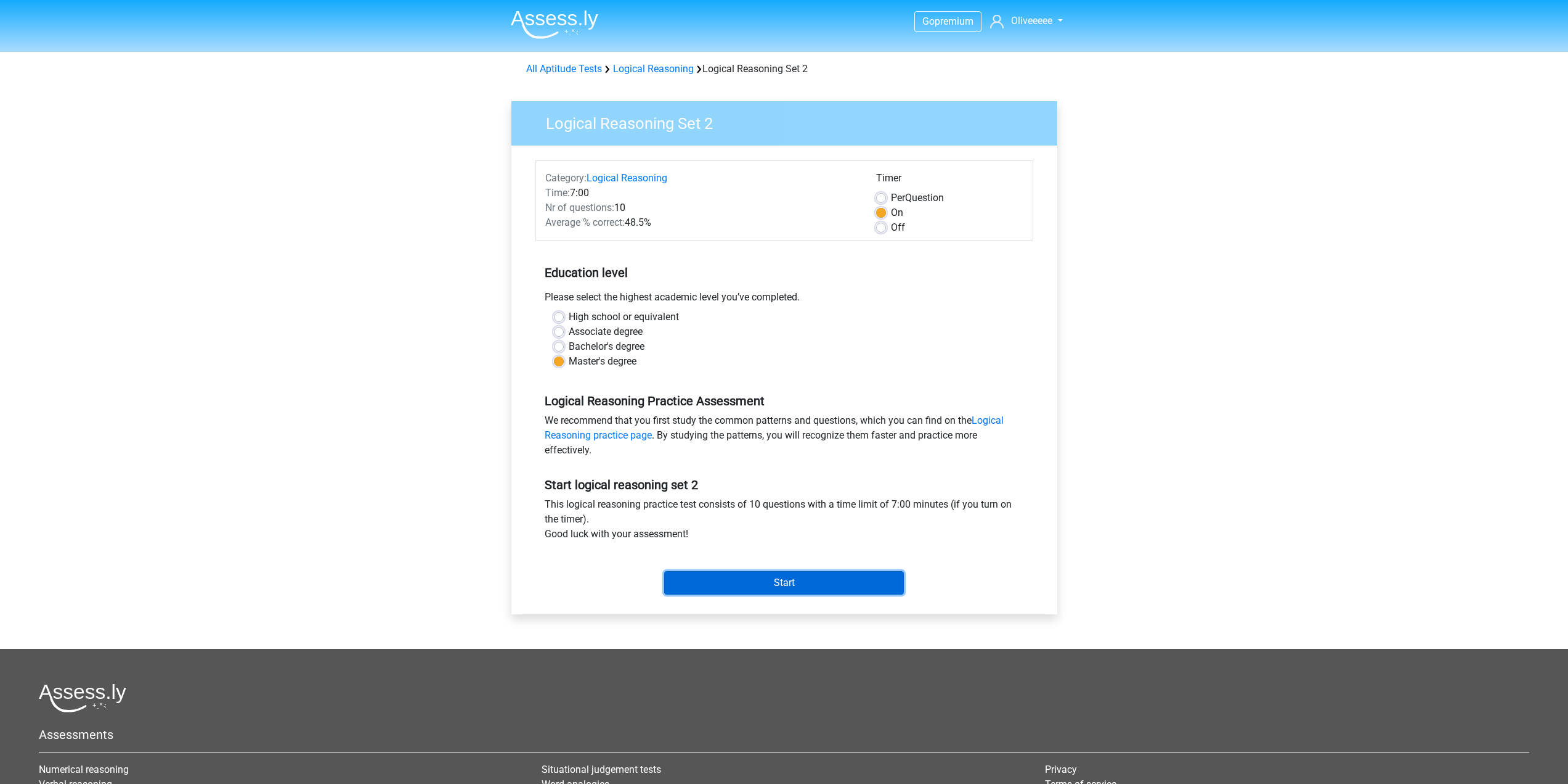
click at [727, 573] on input "Start" at bounding box center [784, 582] width 239 height 24
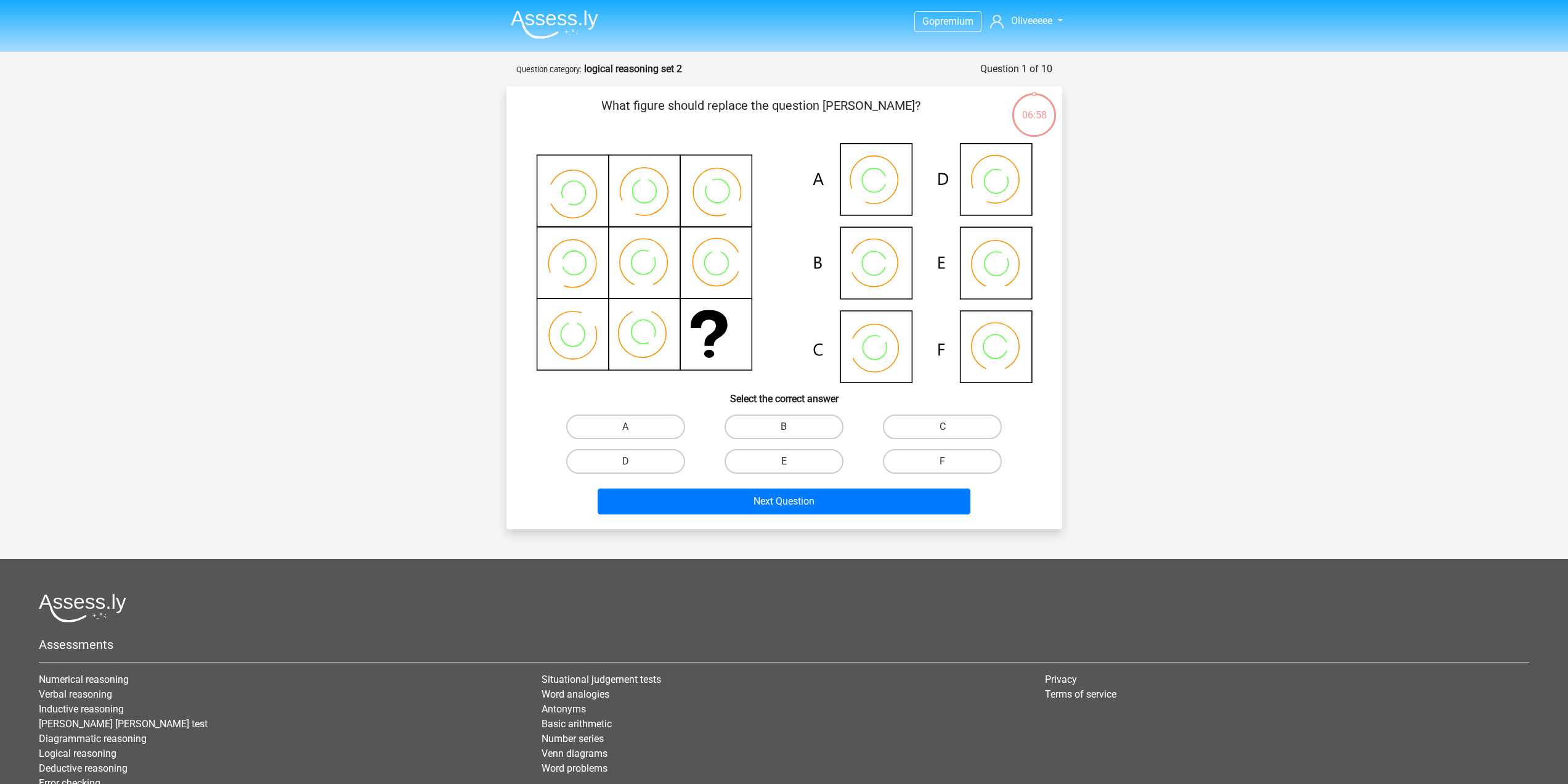
click at [812, 420] on label "B" at bounding box center [784, 426] width 119 height 25
click at [791, 426] on input "B" at bounding box center [787, 430] width 8 height 8
radio input "true"
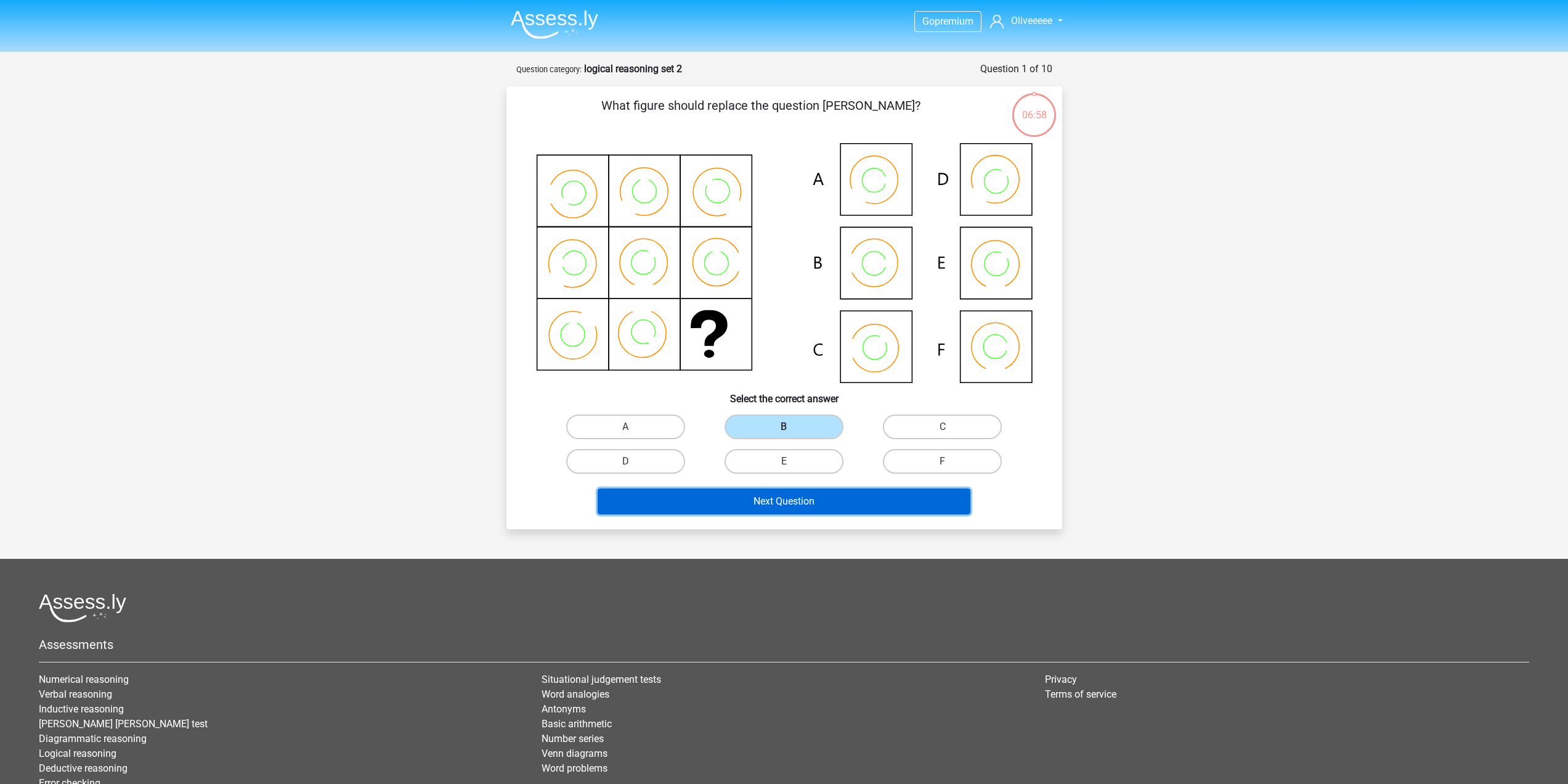
click at [804, 500] on button "Next Question" at bounding box center [784, 502] width 372 height 26
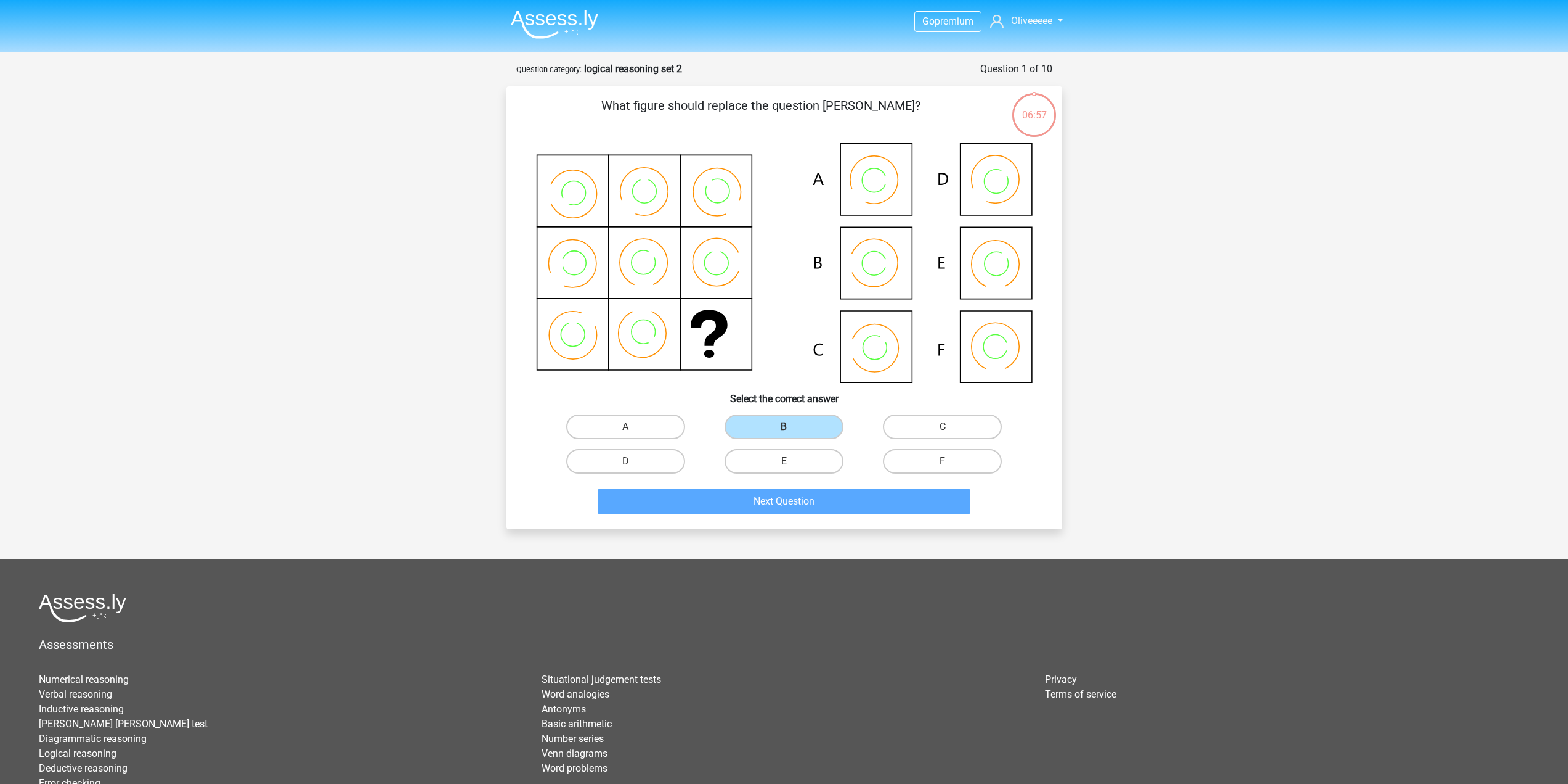
scroll to position [61, 0]
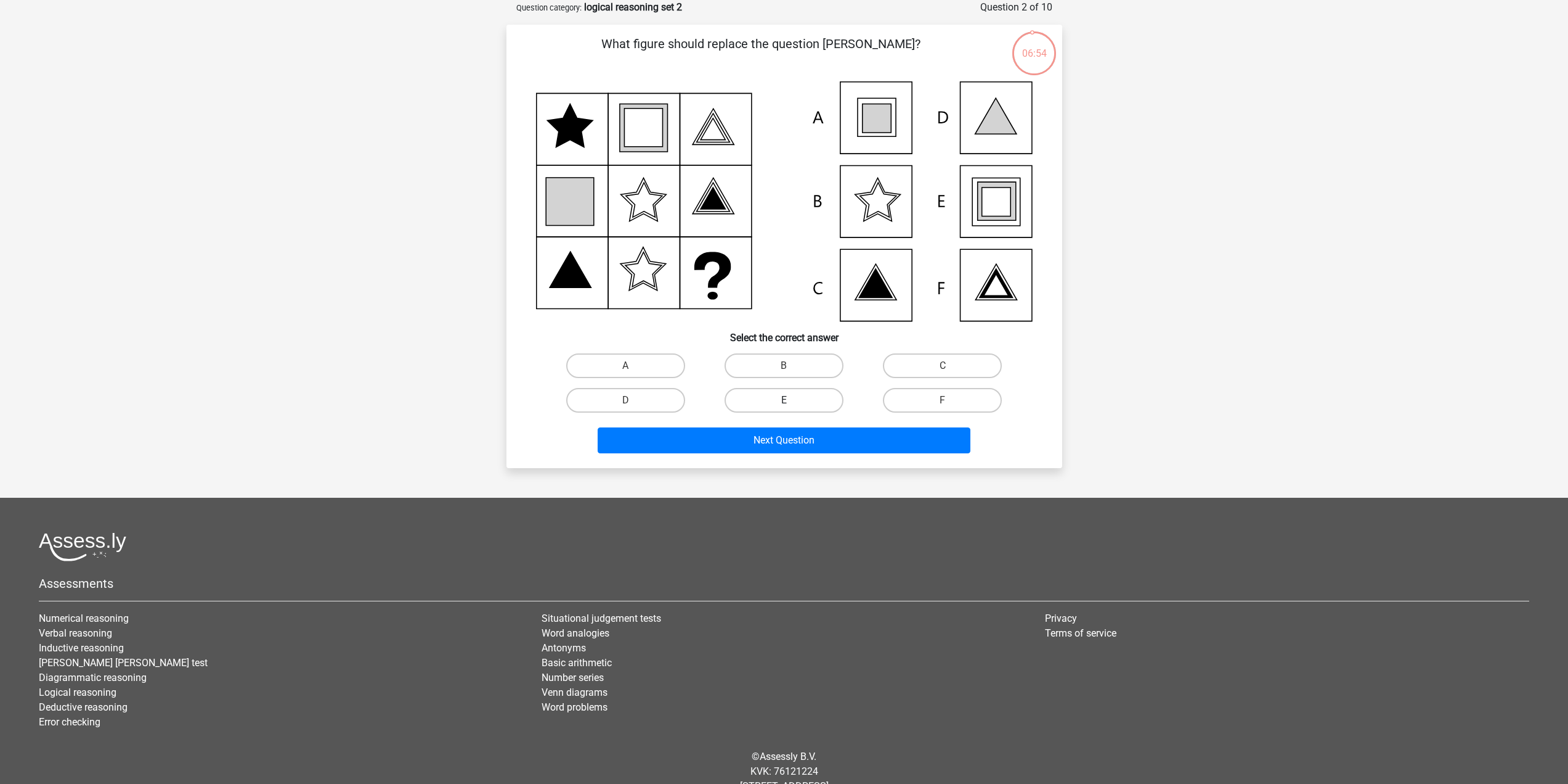
click at [767, 397] on label "E" at bounding box center [784, 400] width 119 height 25
click at [784, 400] on input "E" at bounding box center [787, 403] width 8 height 8
radio input "true"
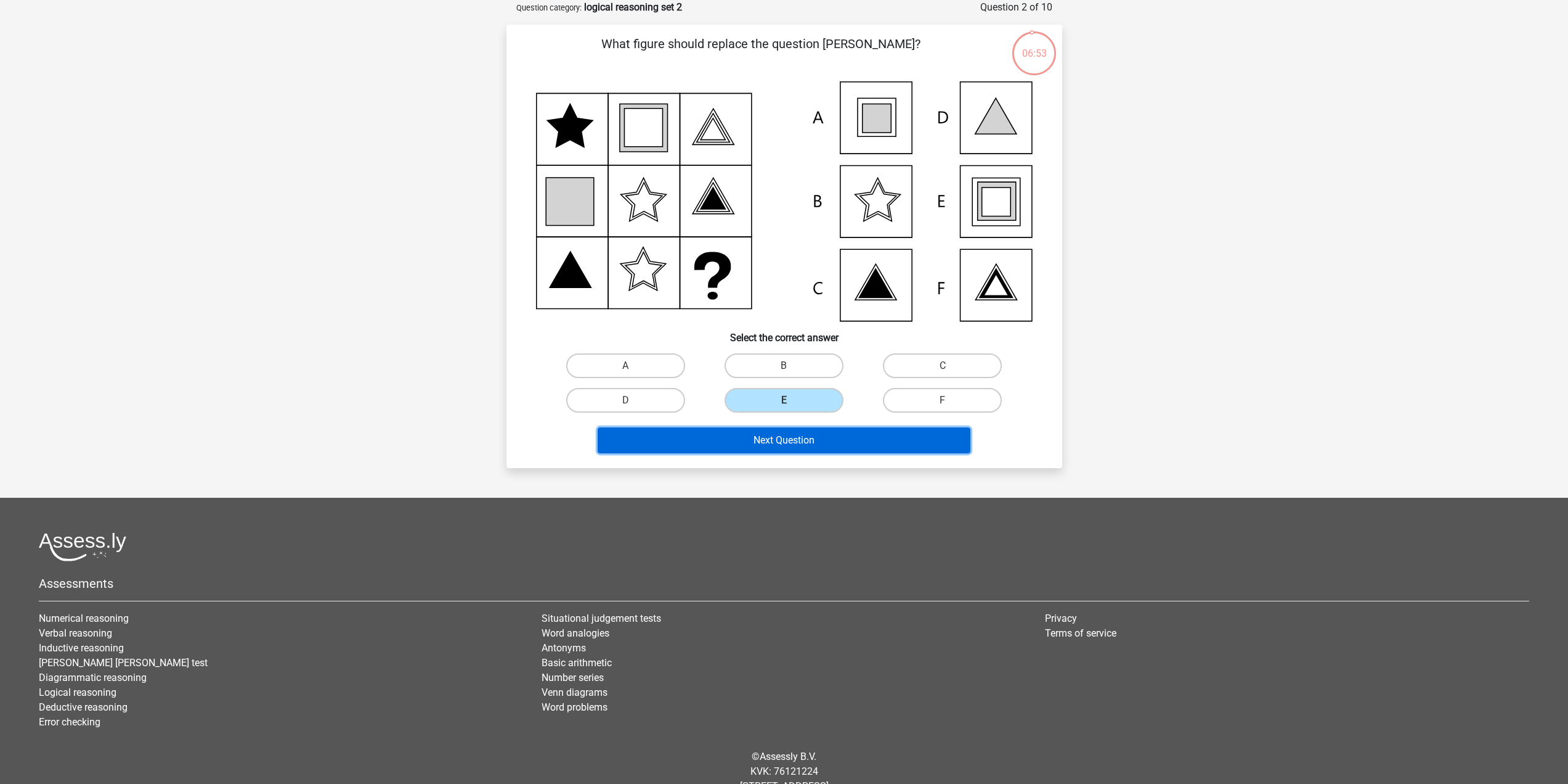
click at [762, 436] on button "Next Question" at bounding box center [784, 440] width 372 height 26
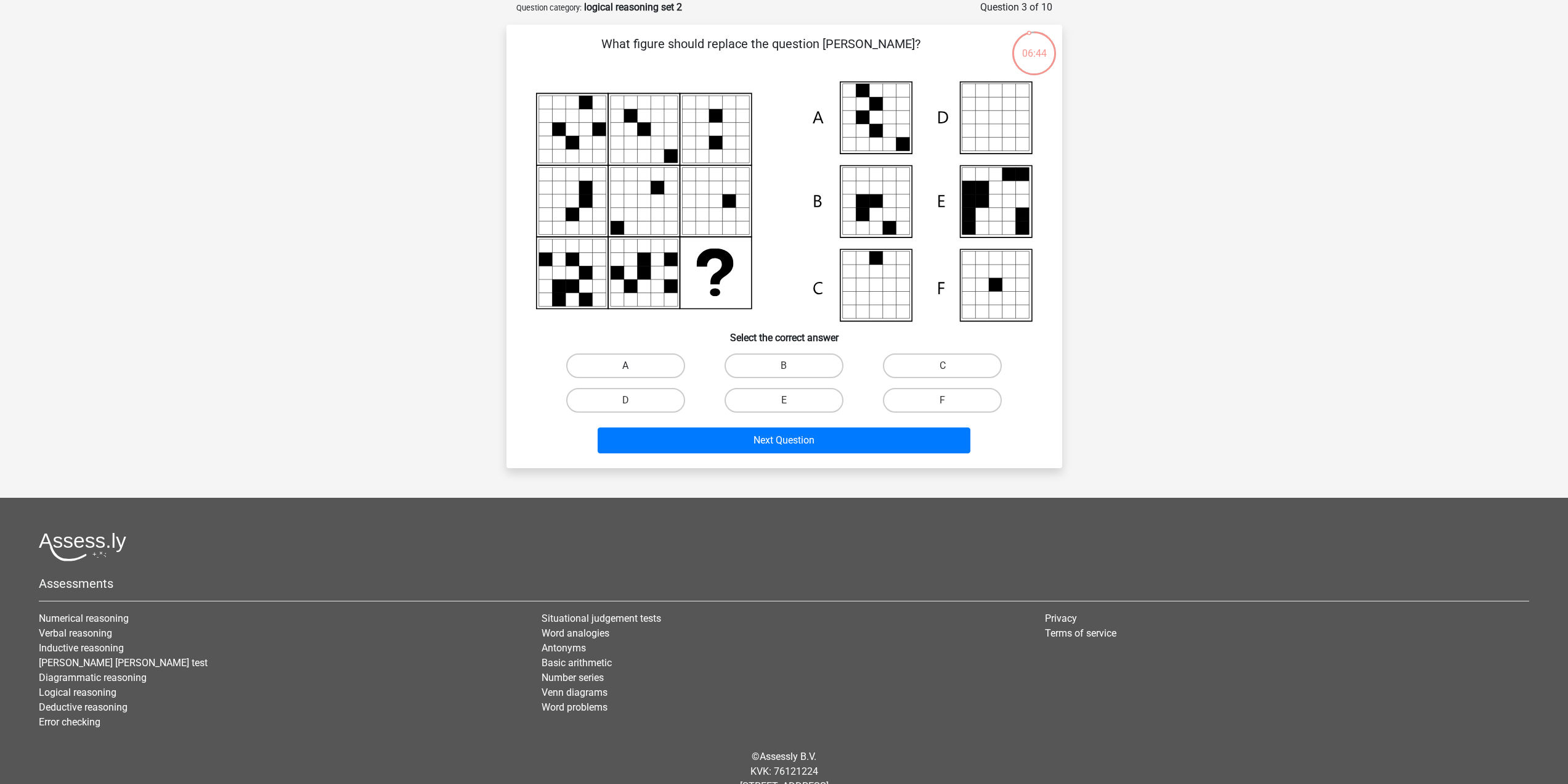
click at [657, 377] on label "A" at bounding box center [626, 366] width 119 height 25
click at [634, 374] on input "A" at bounding box center [629, 369] width 8 height 8
radio input "true"
click at [656, 438] on button "Next Question" at bounding box center [784, 440] width 372 height 26
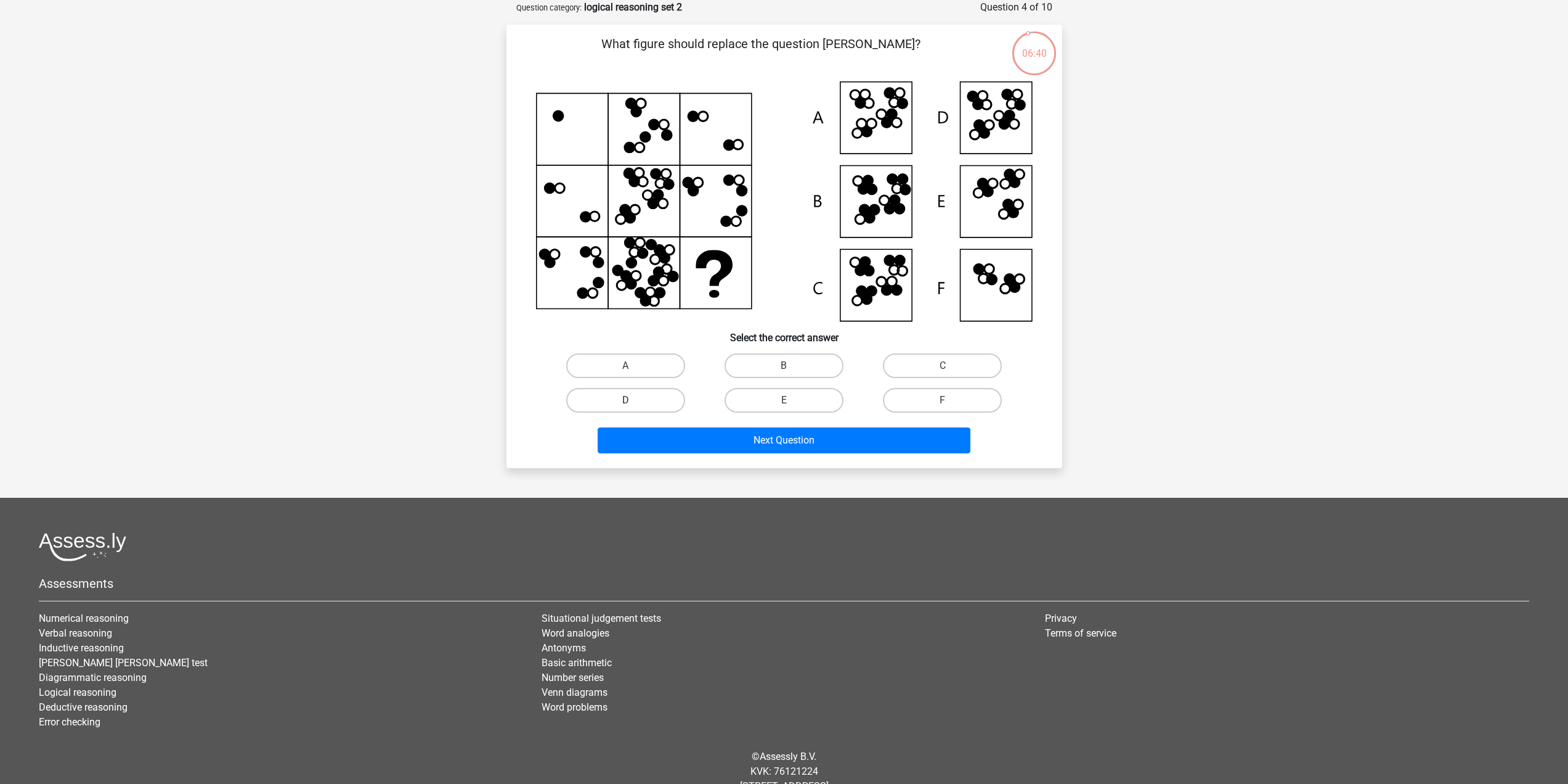
click at [660, 405] on label "D" at bounding box center [626, 400] width 119 height 25
click at [634, 405] on input "D" at bounding box center [629, 403] width 8 height 8
radio input "true"
click at [666, 424] on div "Next Question" at bounding box center [784, 438] width 516 height 40
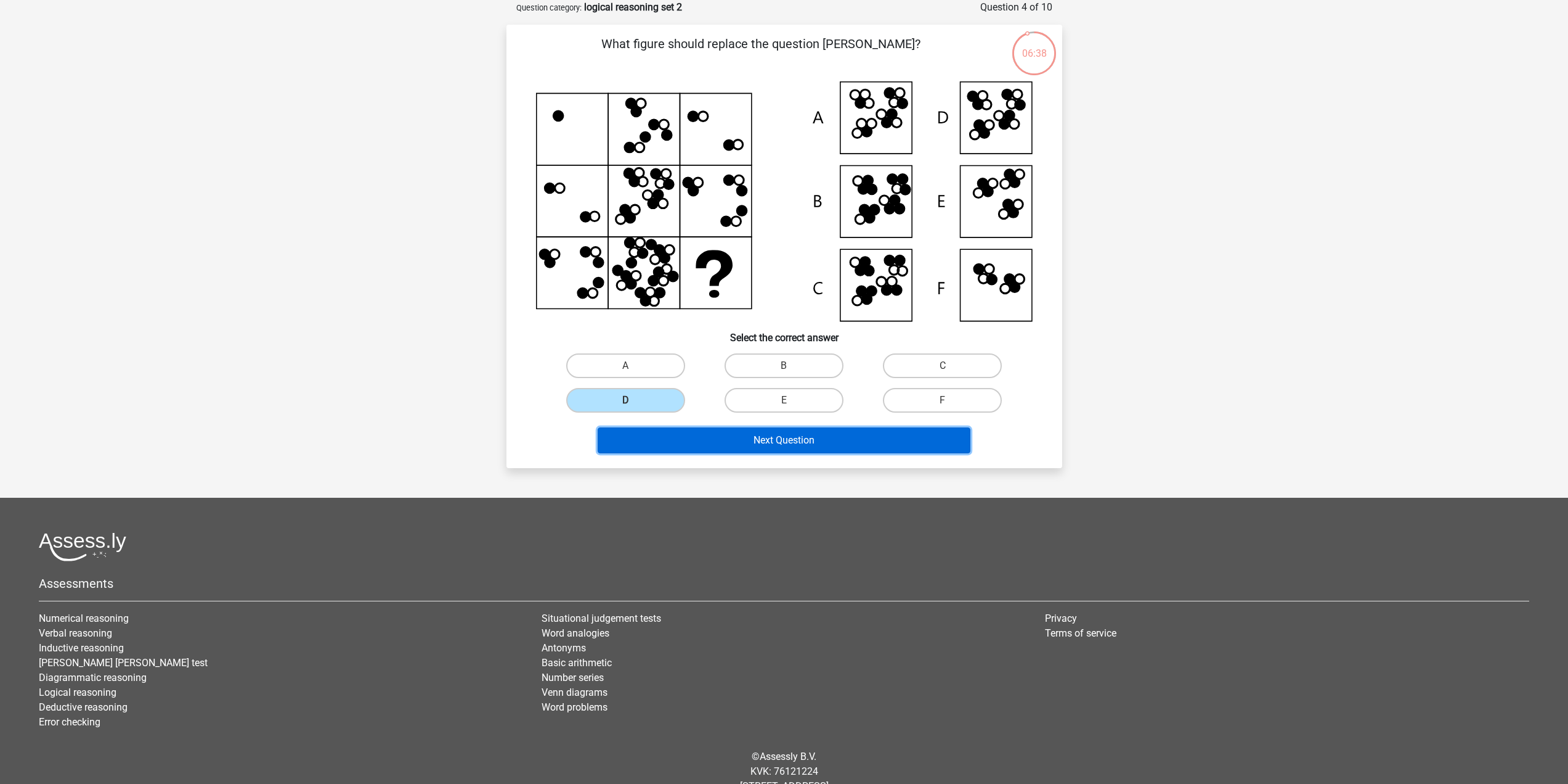
click at [790, 446] on button "Next Question" at bounding box center [784, 440] width 372 height 26
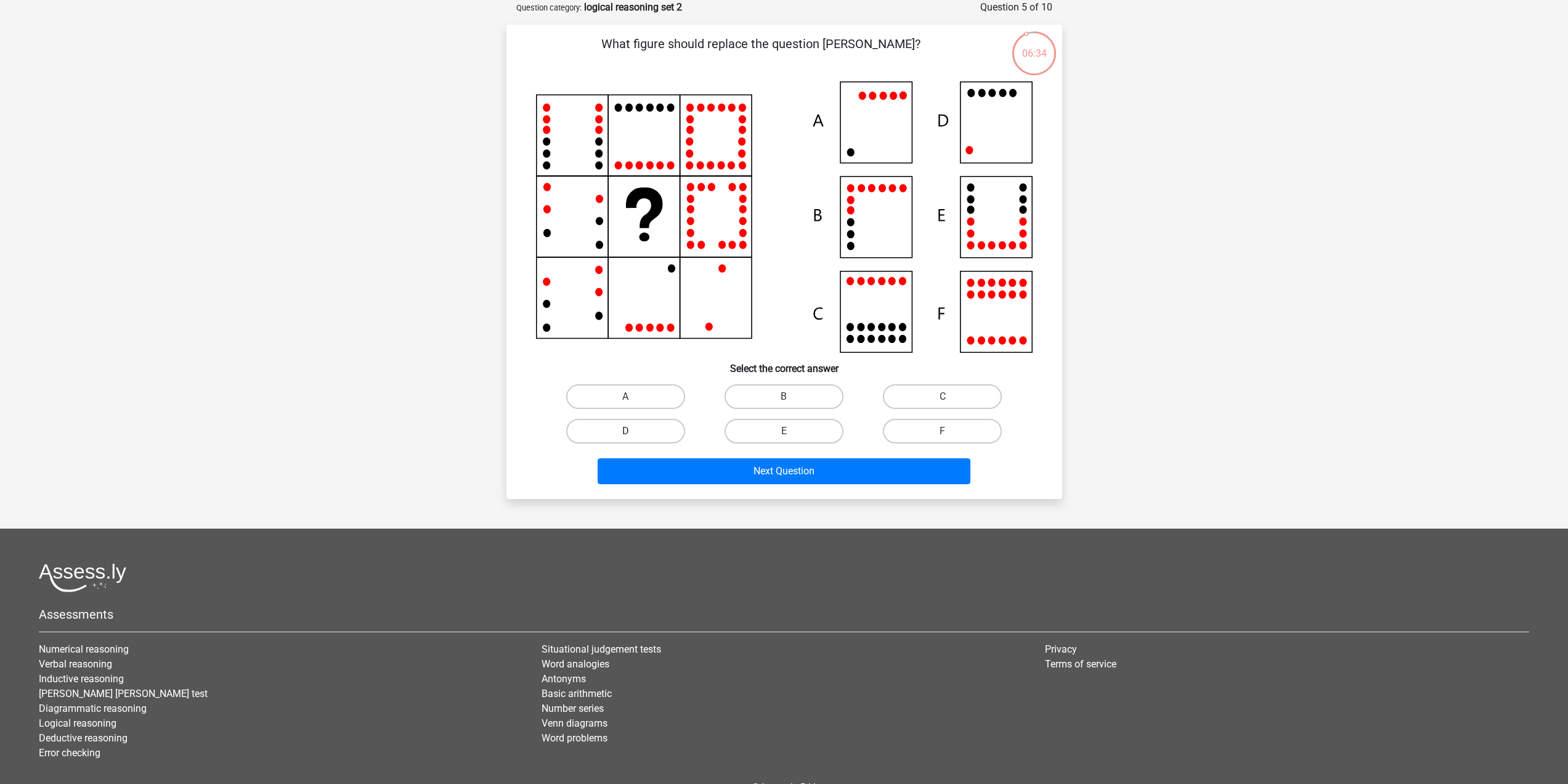
click at [656, 436] on label "D" at bounding box center [626, 431] width 119 height 25
click at [634, 436] on input "D" at bounding box center [629, 434] width 8 height 8
radio input "true"
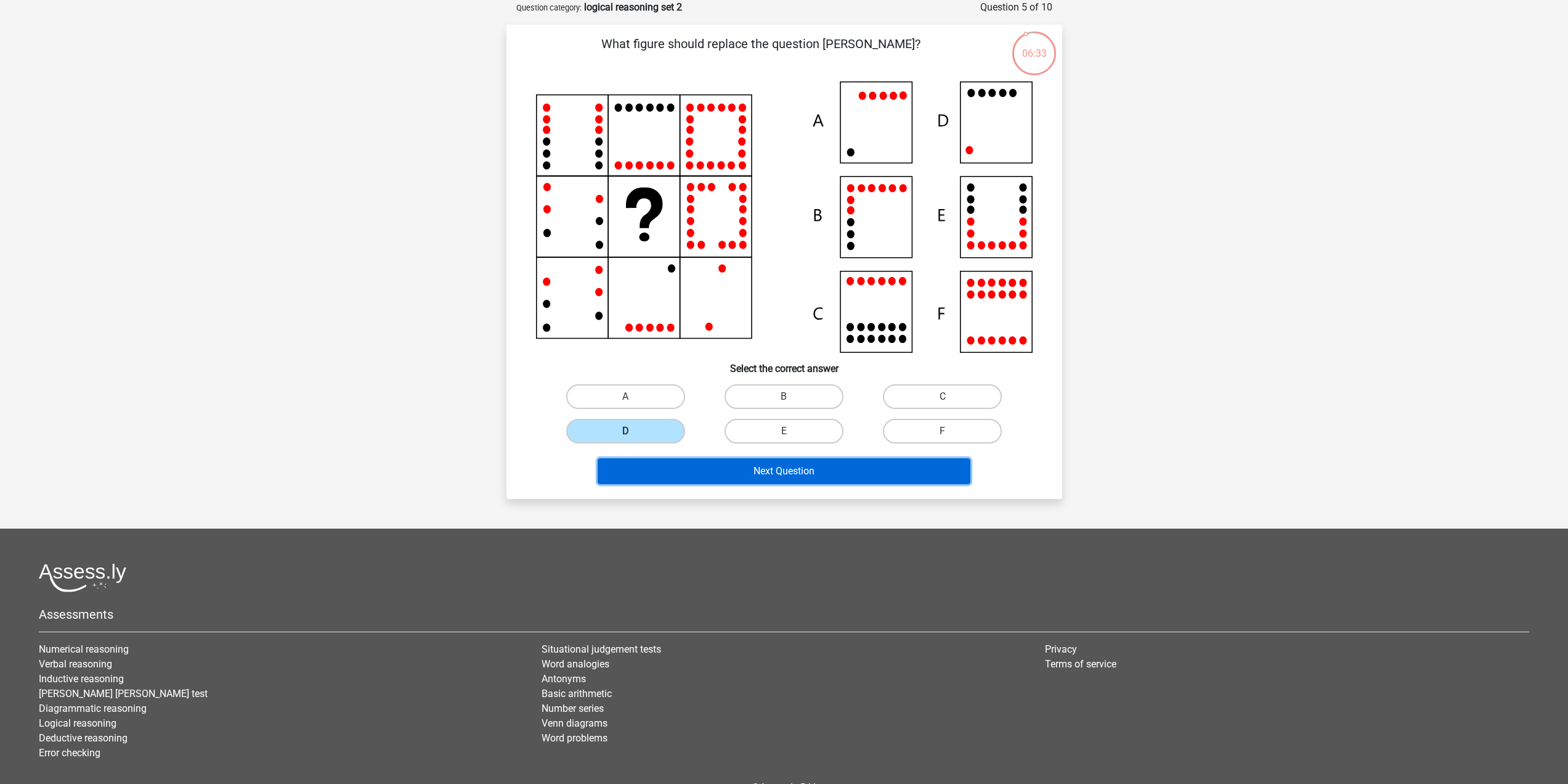
click at [678, 464] on button "Next Question" at bounding box center [784, 471] width 372 height 26
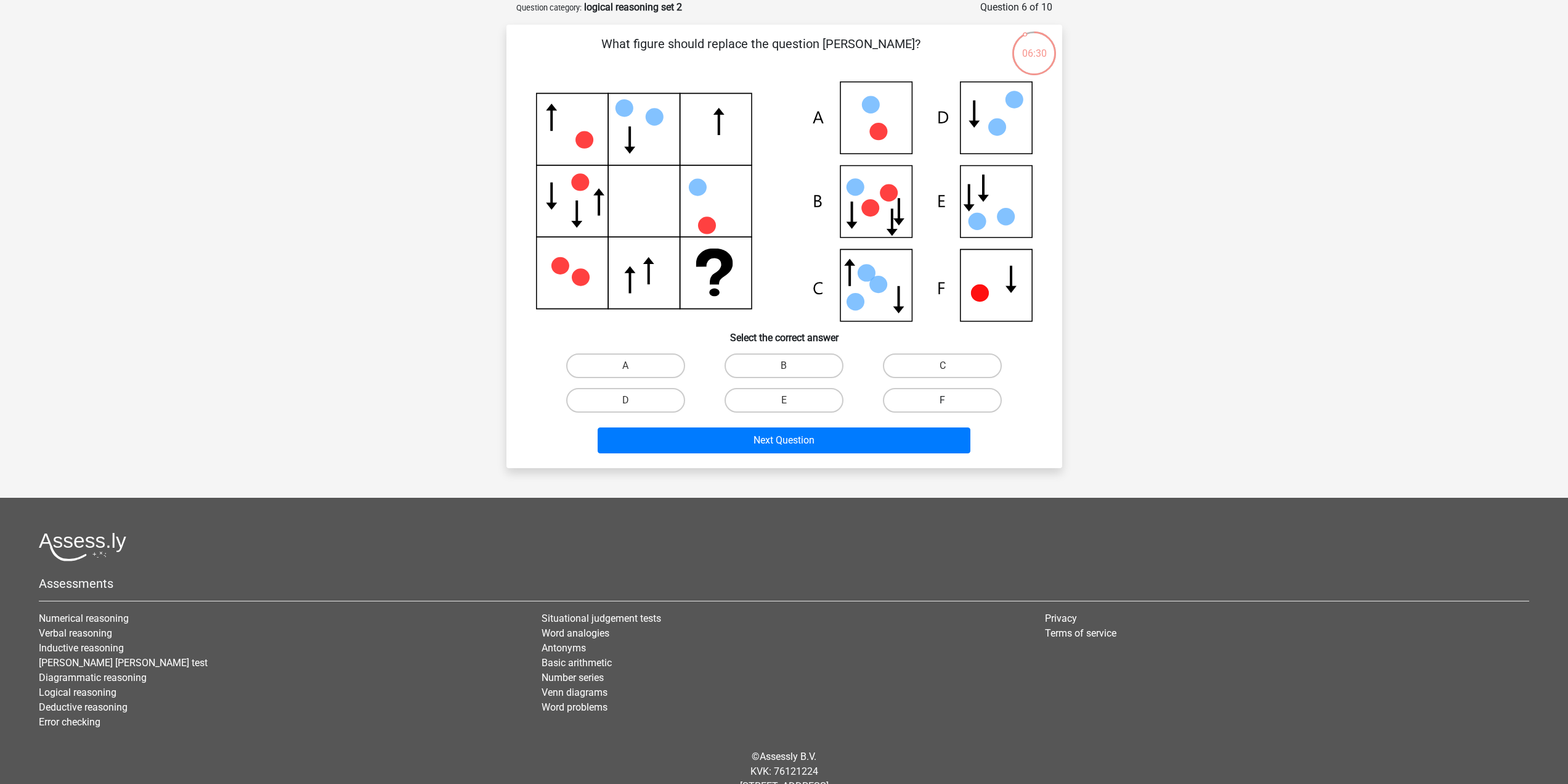
click at [918, 399] on label "F" at bounding box center [942, 400] width 119 height 25
click at [943, 400] on input "F" at bounding box center [947, 403] width 8 height 8
radio input "true"
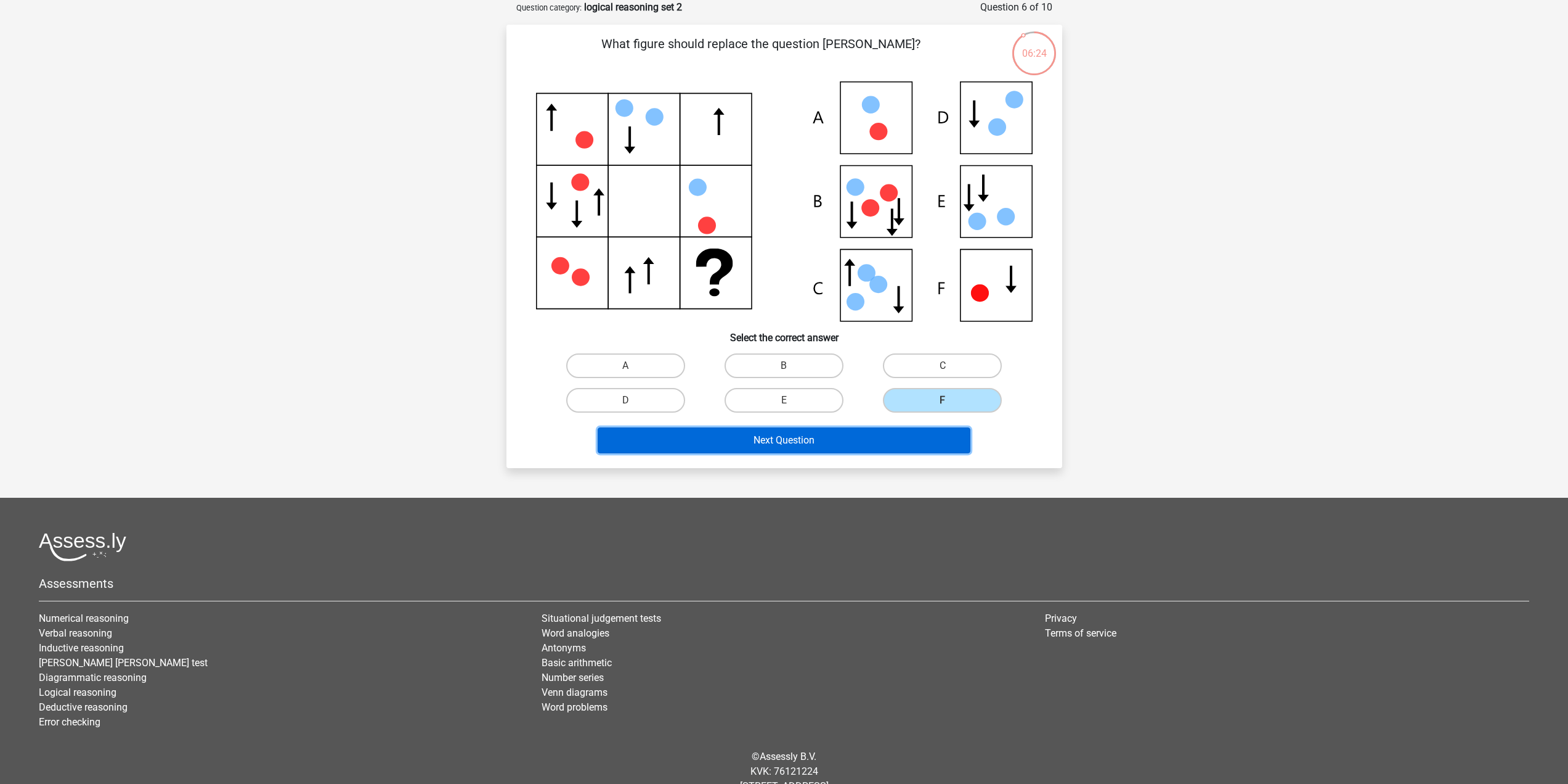
click at [893, 433] on button "Next Question" at bounding box center [784, 440] width 372 height 26
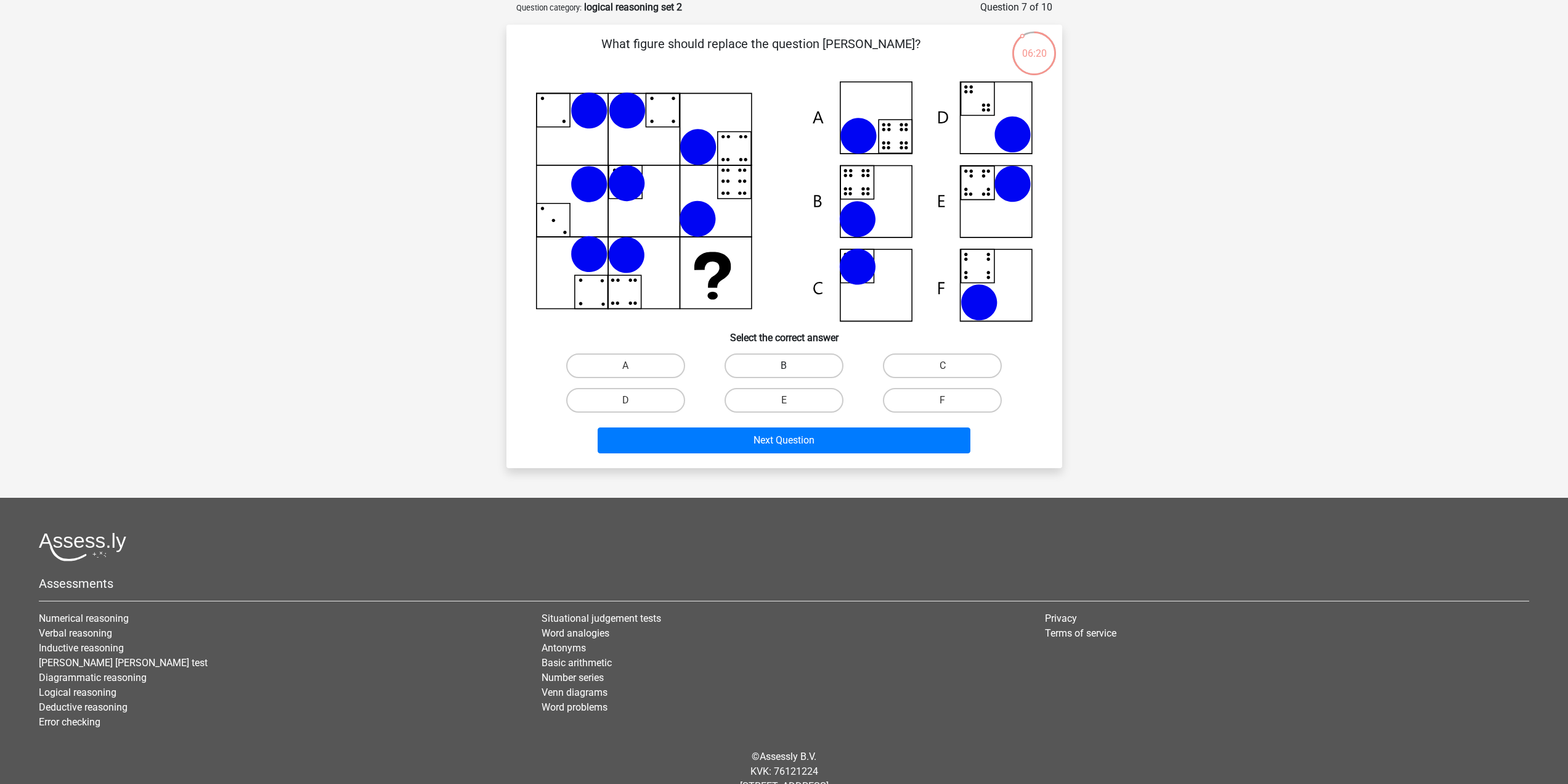
click at [771, 374] on label "B" at bounding box center [784, 366] width 119 height 25
click at [784, 374] on input "B" at bounding box center [787, 369] width 8 height 8
radio input "true"
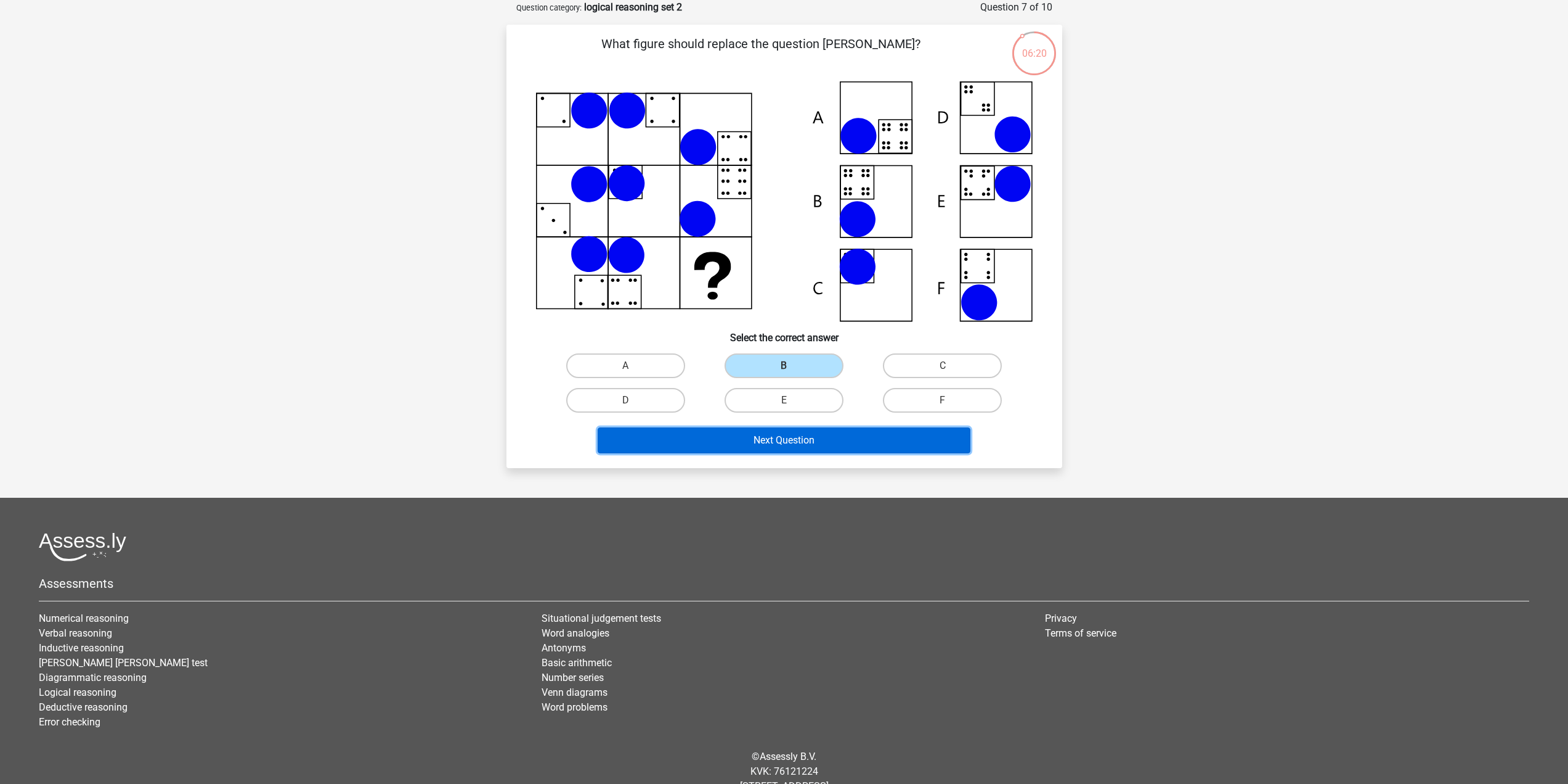
click at [760, 429] on button "Next Question" at bounding box center [784, 440] width 372 height 26
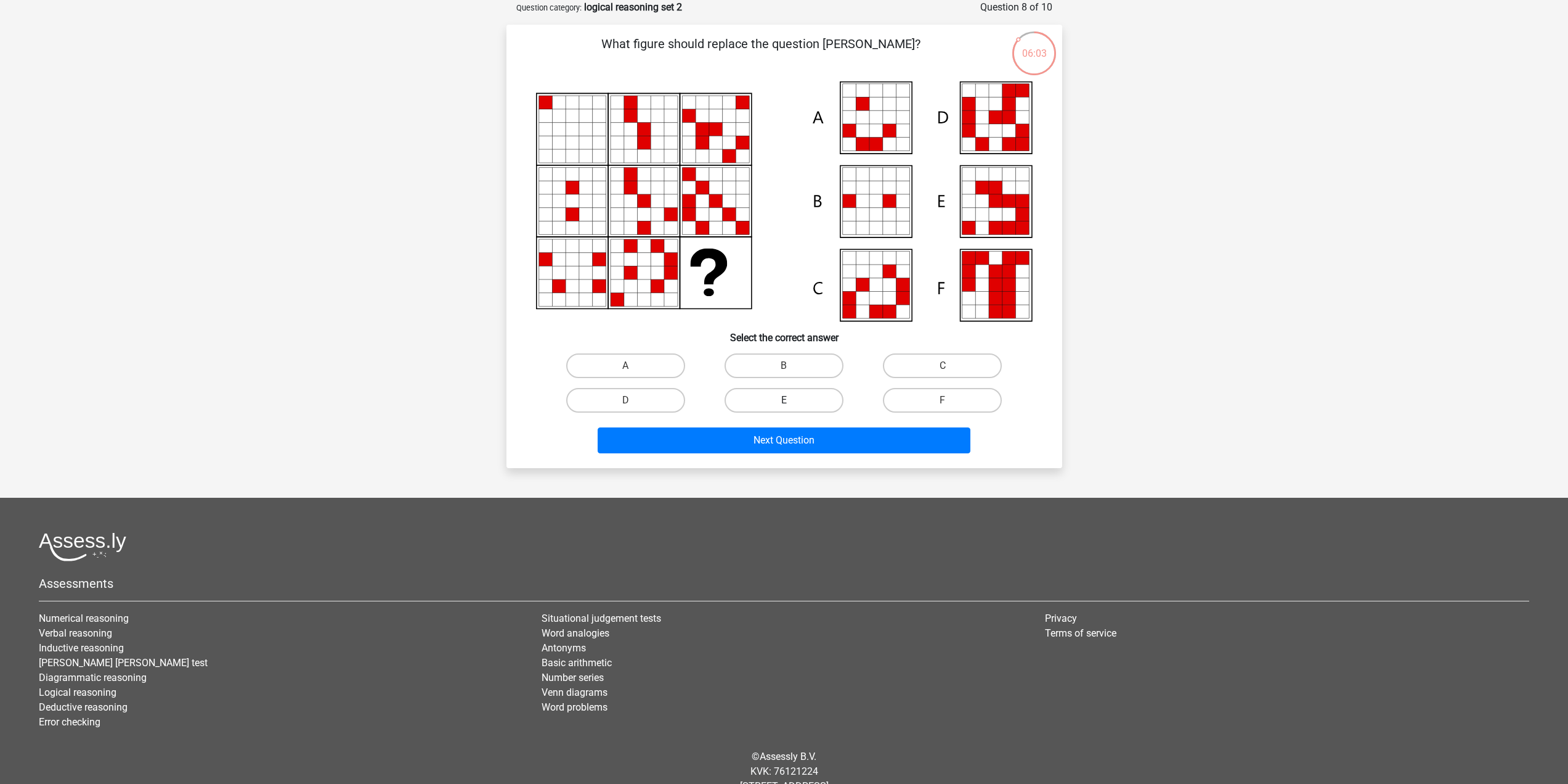
click at [830, 406] on label "E" at bounding box center [784, 400] width 119 height 25
click at [791, 406] on input "E" at bounding box center [787, 403] width 8 height 8
radio input "true"
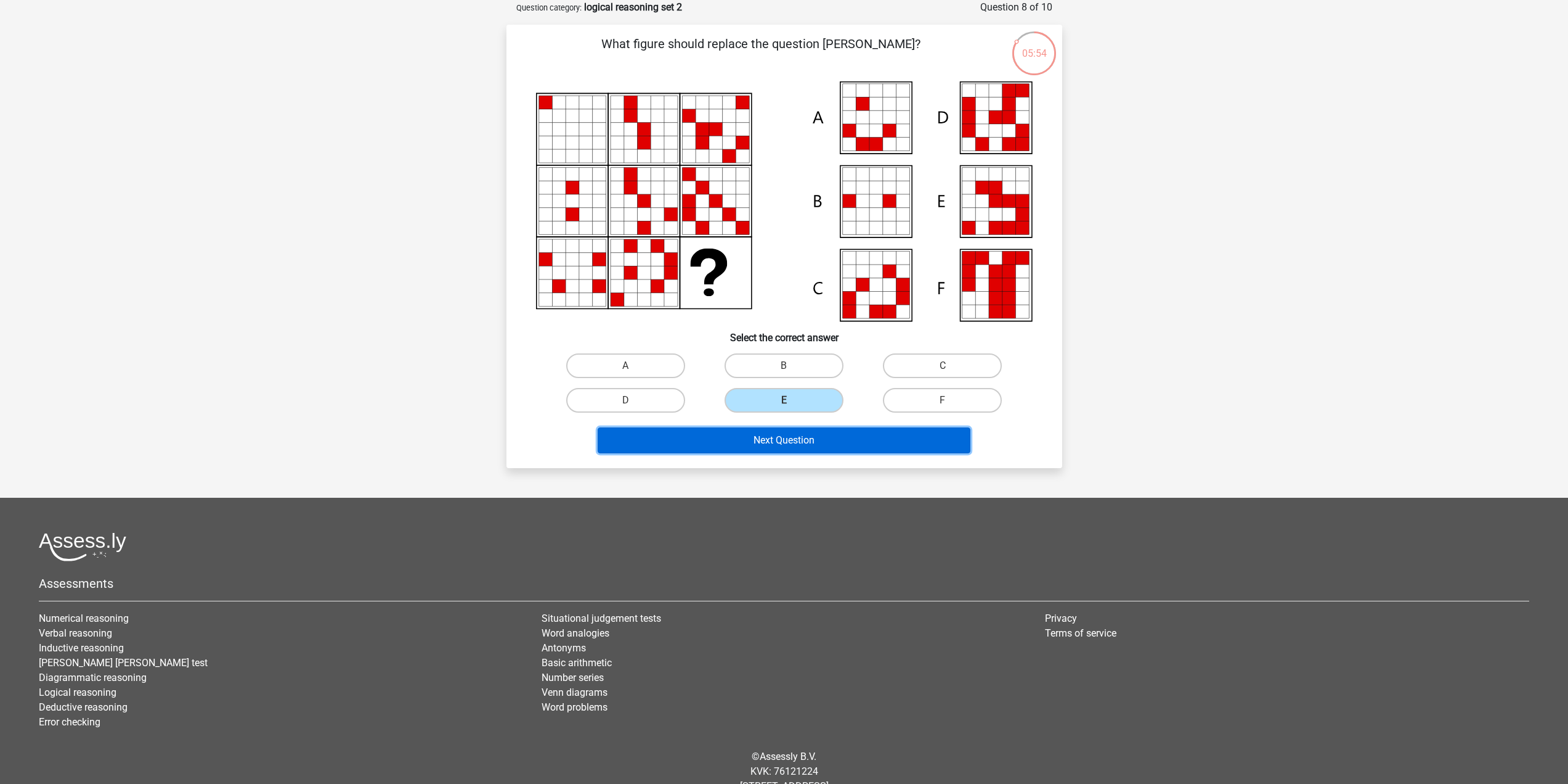
click at [816, 435] on button "Next Question" at bounding box center [784, 440] width 372 height 26
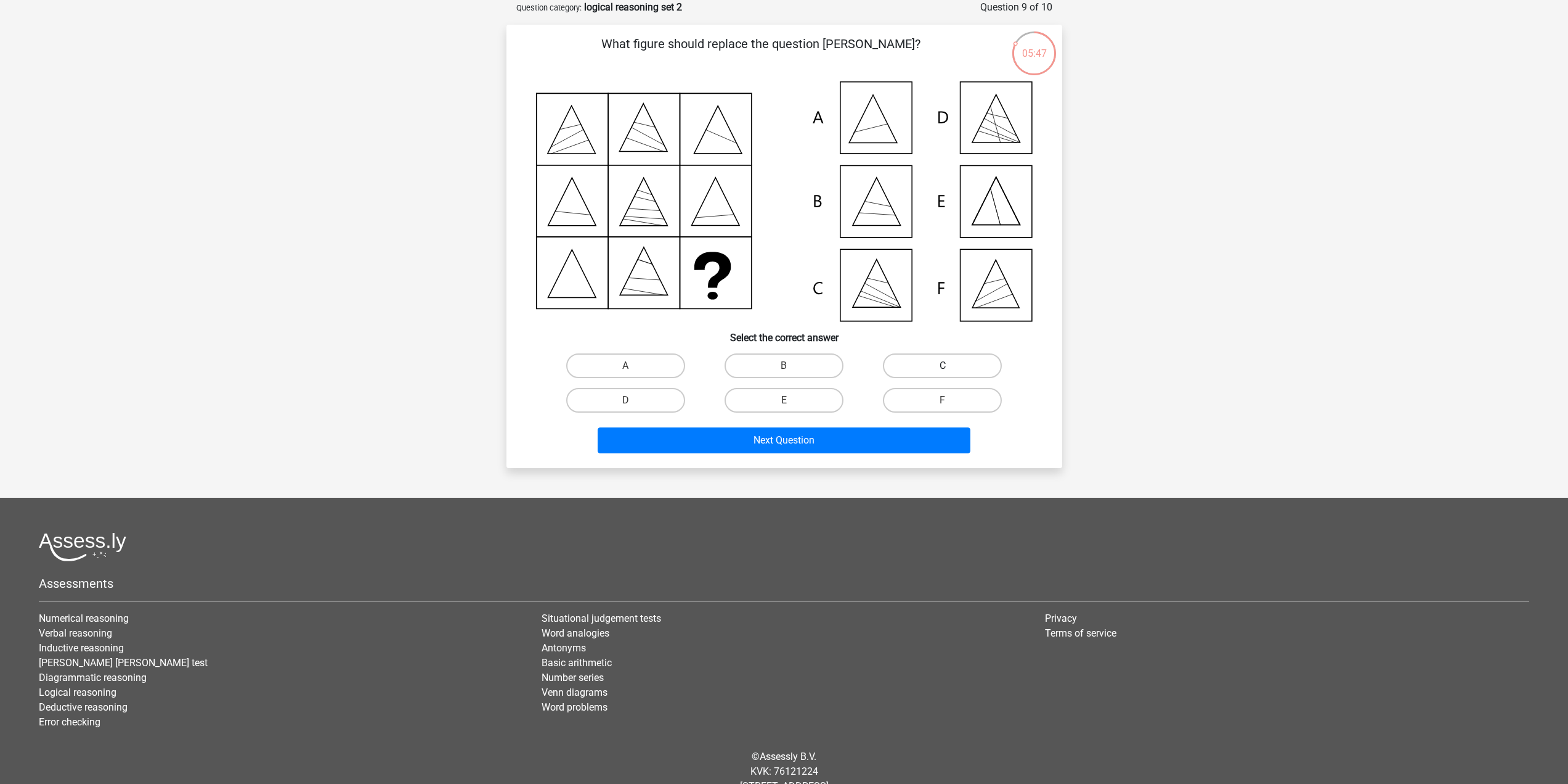
click at [924, 370] on label "C" at bounding box center [942, 366] width 119 height 25
click at [943, 370] on input "C" at bounding box center [947, 369] width 8 height 8
radio input "true"
click at [843, 435] on button "Next Question" at bounding box center [784, 440] width 372 height 26
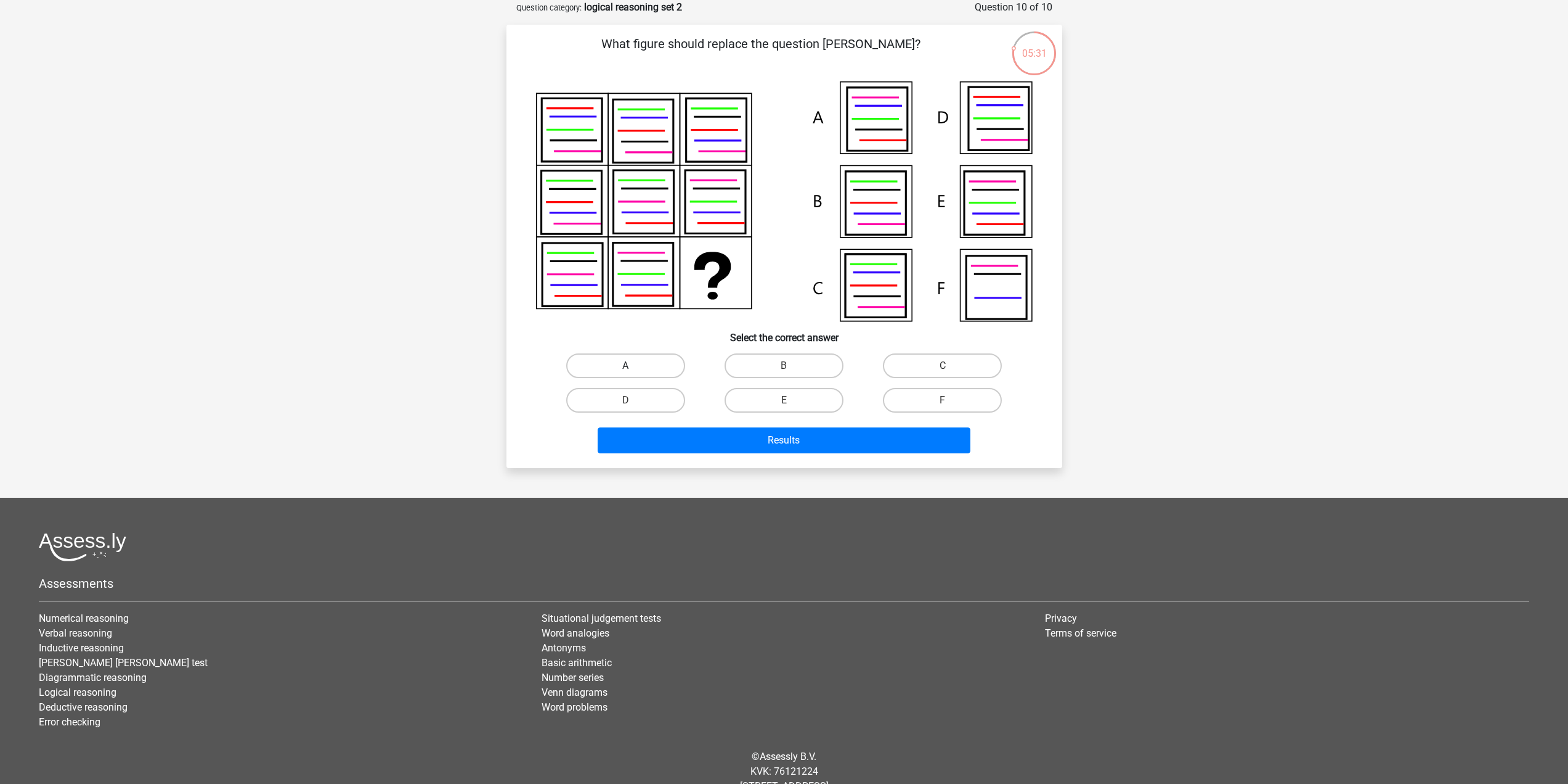
click at [673, 374] on label "A" at bounding box center [626, 366] width 119 height 25
click at [634, 374] on input "A" at bounding box center [629, 369] width 8 height 8
radio input "true"
click at [702, 427] on button "Results" at bounding box center [784, 440] width 372 height 26
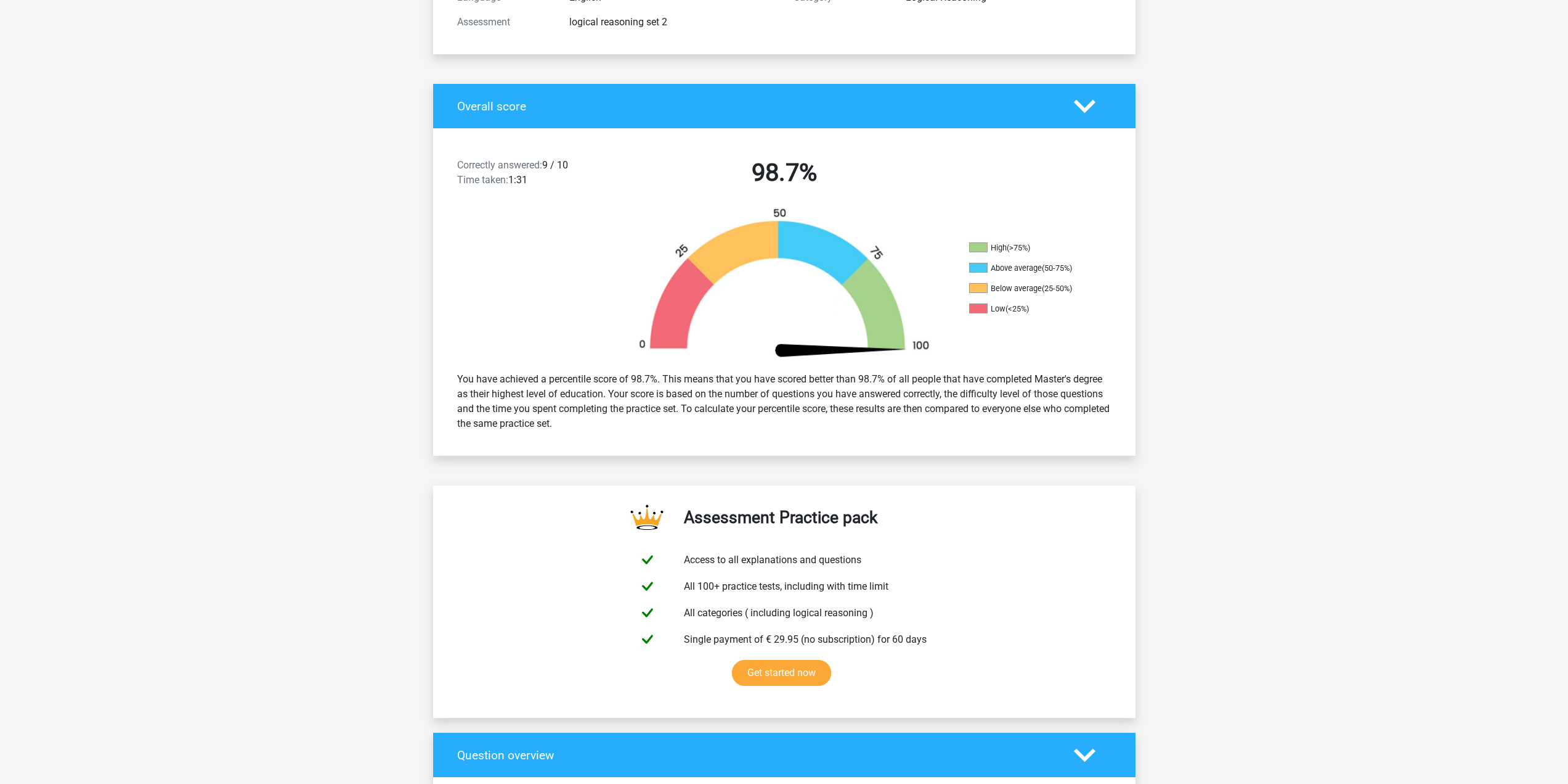
scroll to position [61, 0]
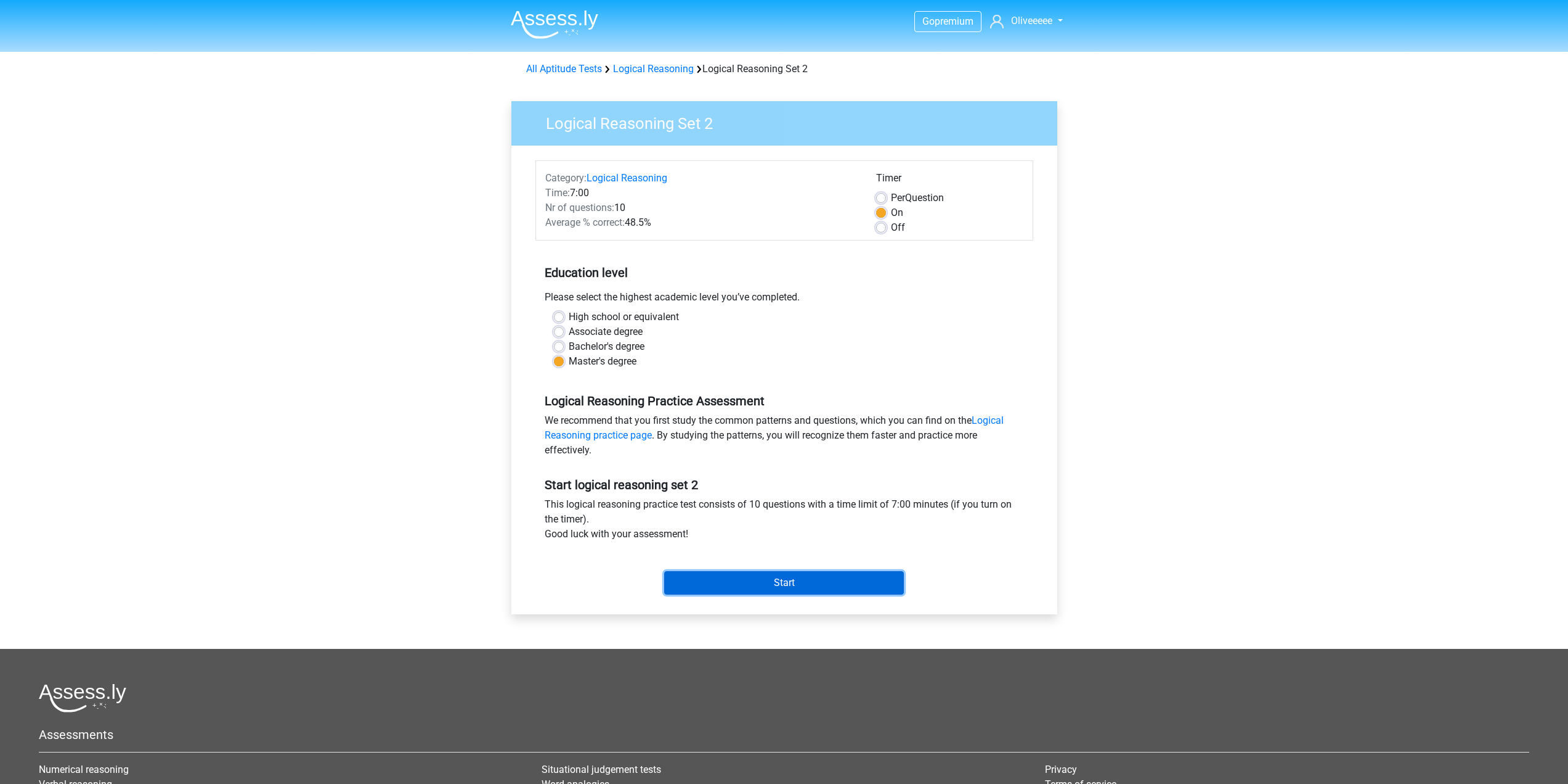
click at [787, 581] on input "Start" at bounding box center [784, 582] width 239 height 24
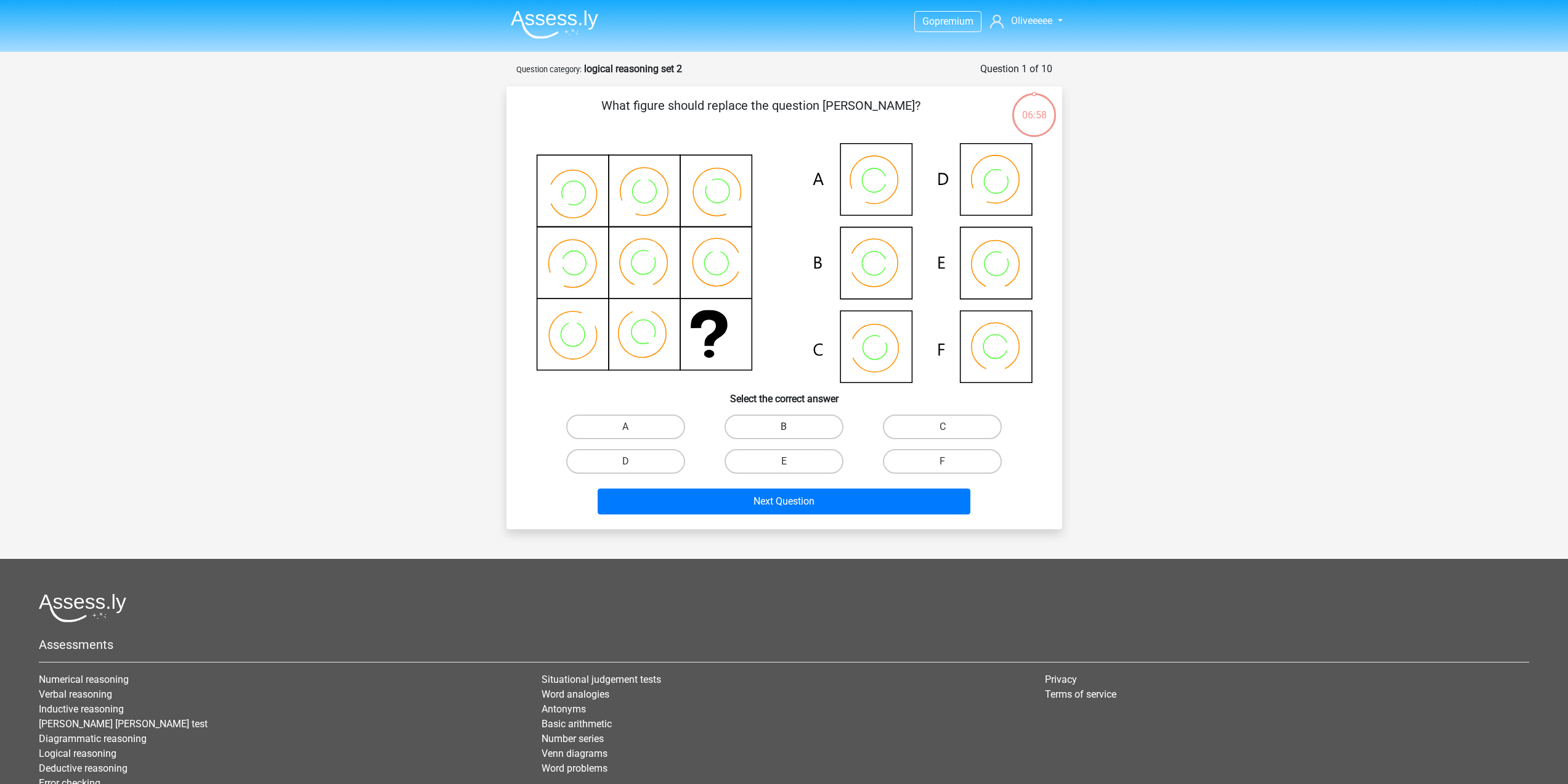
click at [815, 429] on label "B" at bounding box center [784, 426] width 119 height 25
click at [791, 429] on input "B" at bounding box center [787, 430] width 8 height 8
radio input "true"
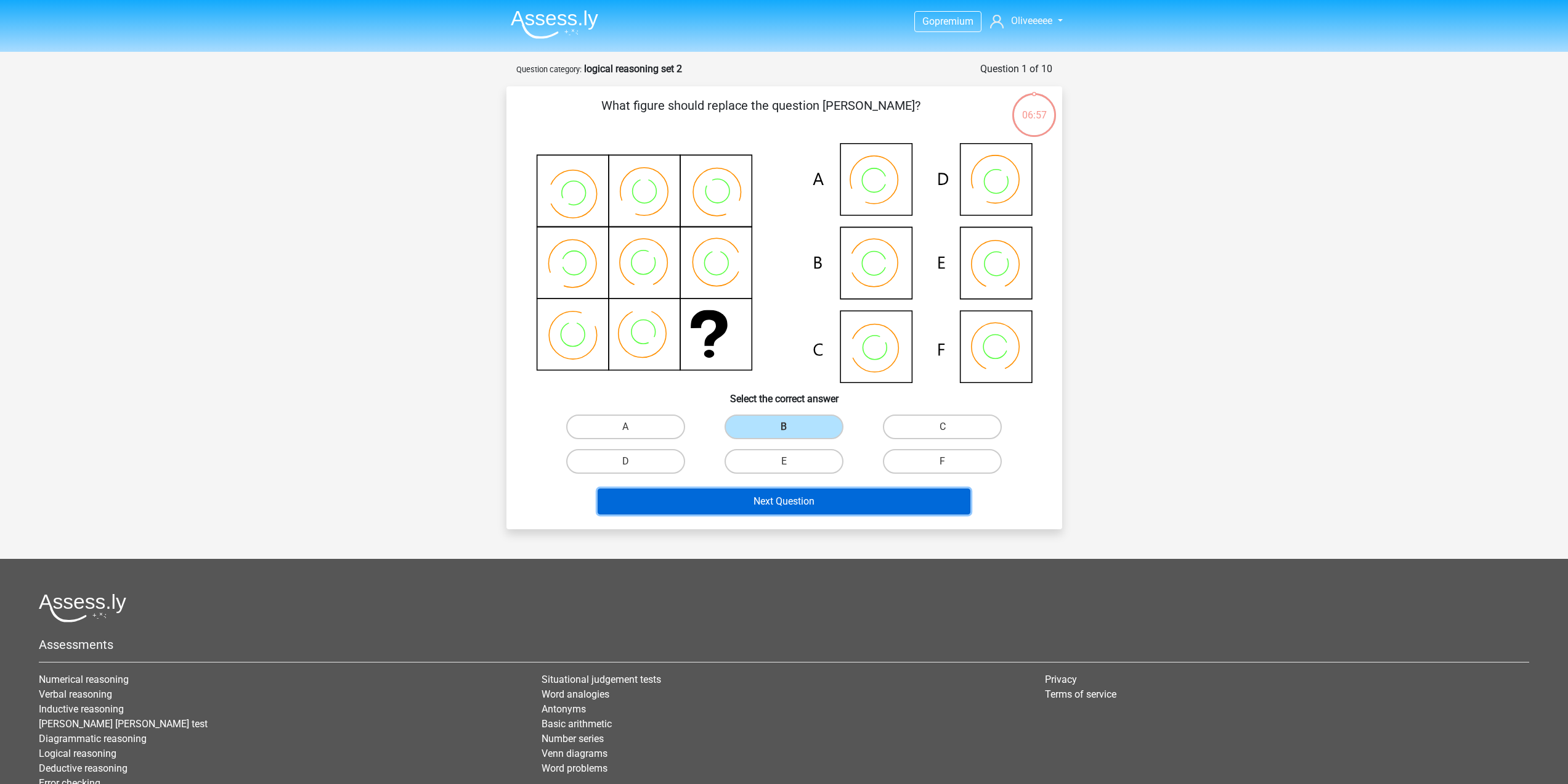
click at [830, 500] on button "Next Question" at bounding box center [784, 502] width 372 height 26
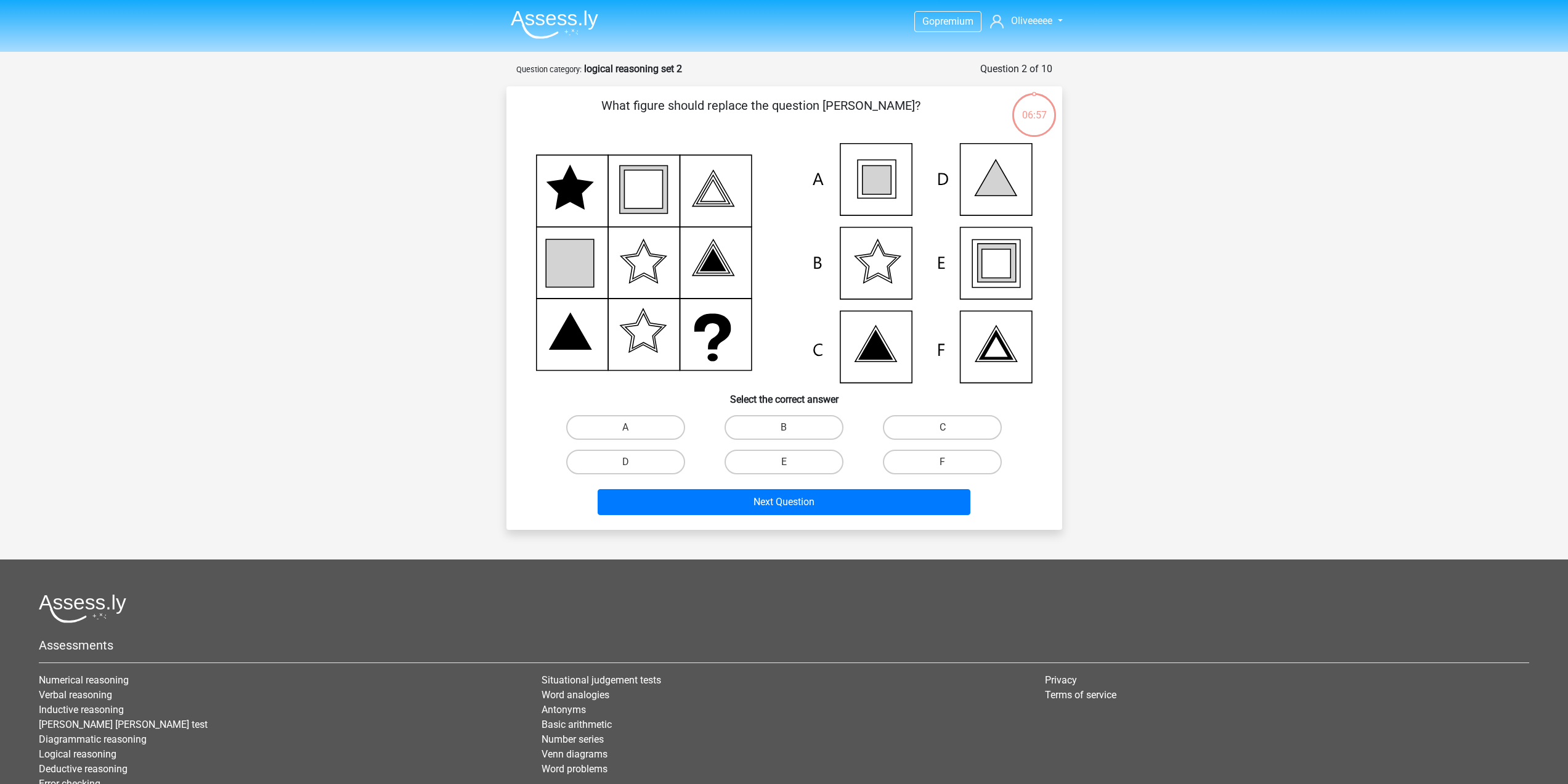
scroll to position [61, 0]
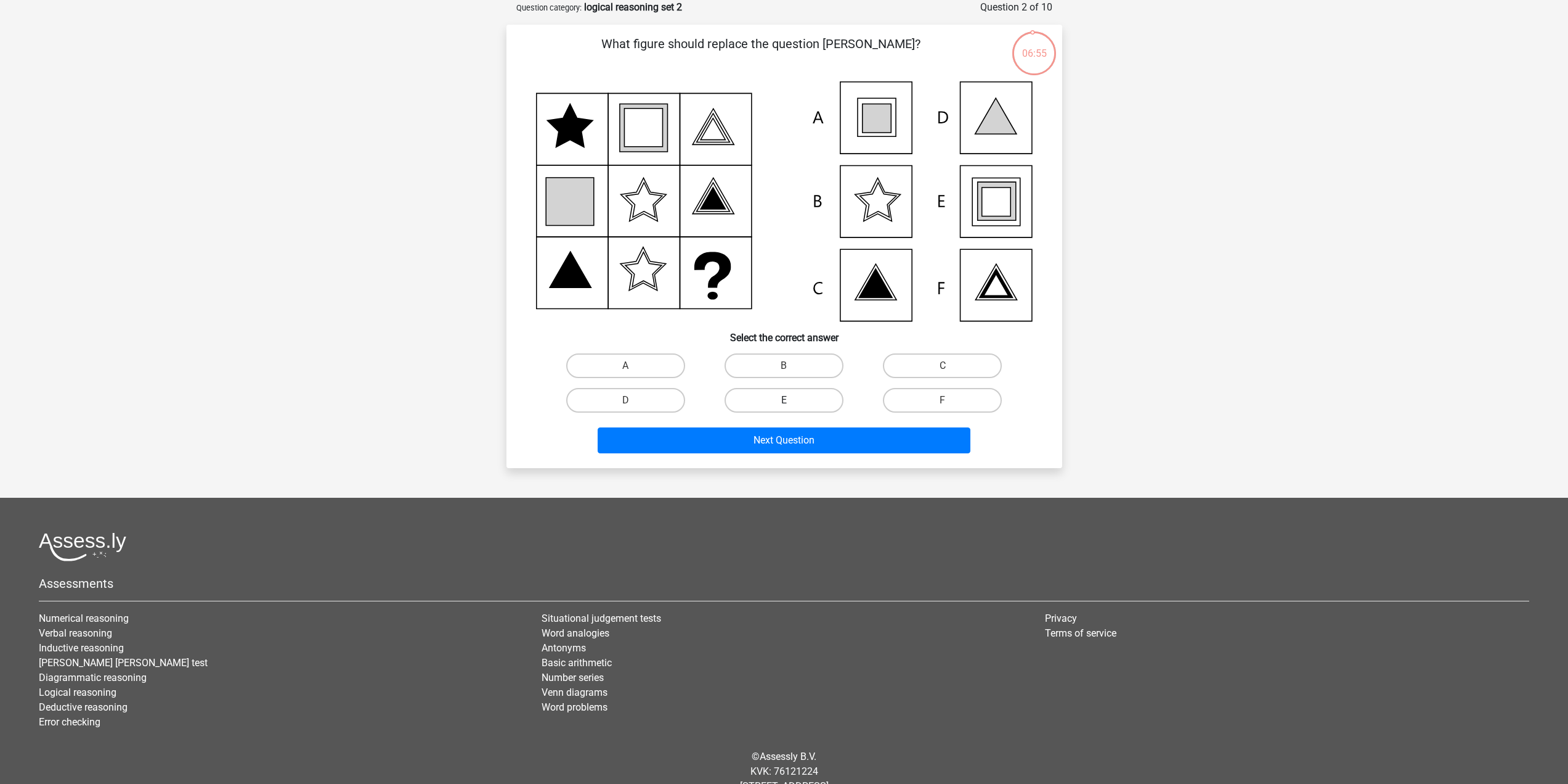
click at [800, 411] on label "E" at bounding box center [784, 400] width 119 height 25
click at [791, 408] on input "E" at bounding box center [787, 403] width 8 height 8
radio input "true"
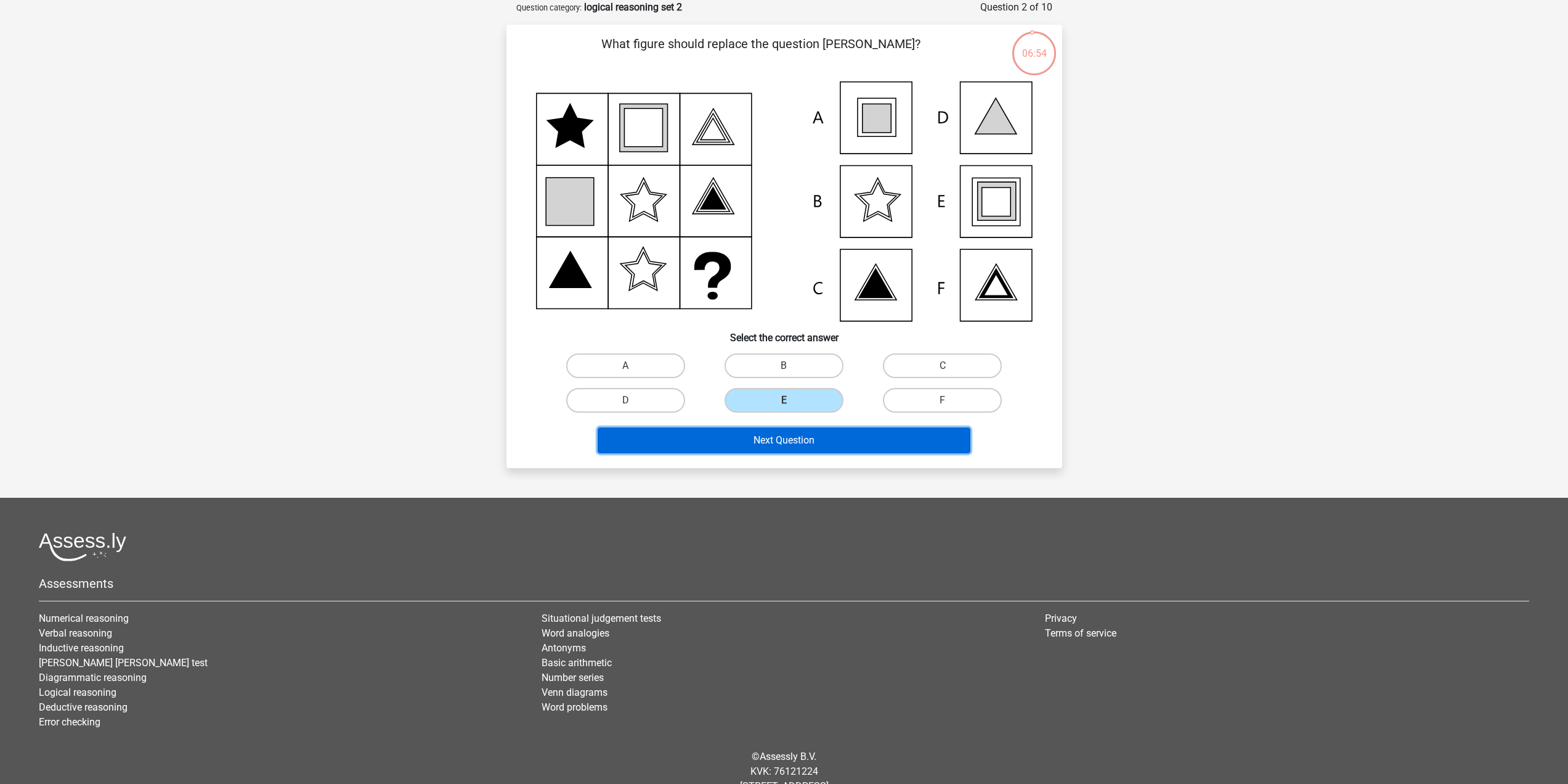
click at [799, 430] on button "Next Question" at bounding box center [784, 440] width 372 height 26
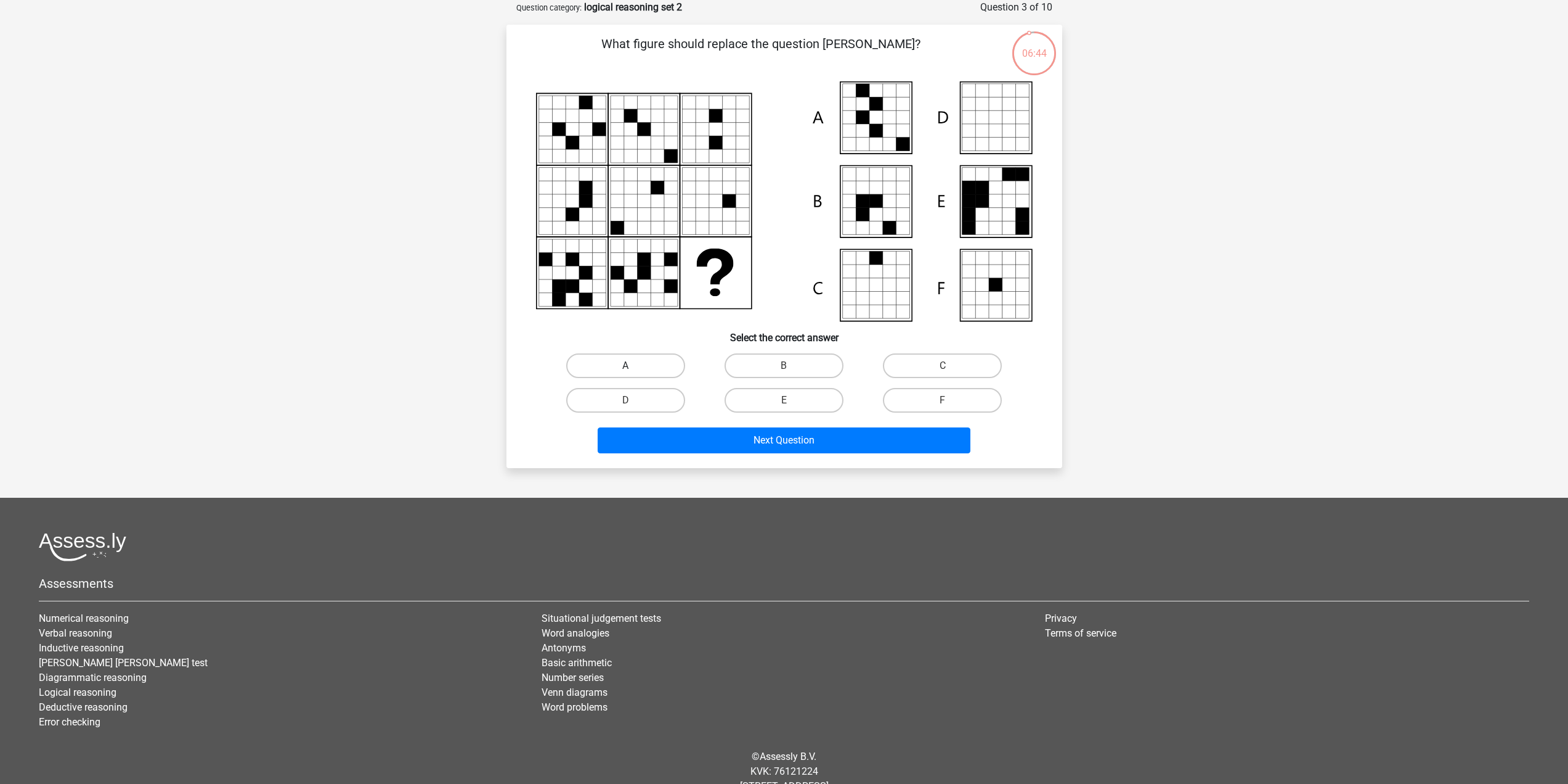
click at [661, 372] on label "A" at bounding box center [626, 366] width 119 height 25
click at [634, 372] on input "A" at bounding box center [629, 369] width 8 height 8
radio input "true"
click at [685, 430] on button "Next Question" at bounding box center [784, 440] width 372 height 26
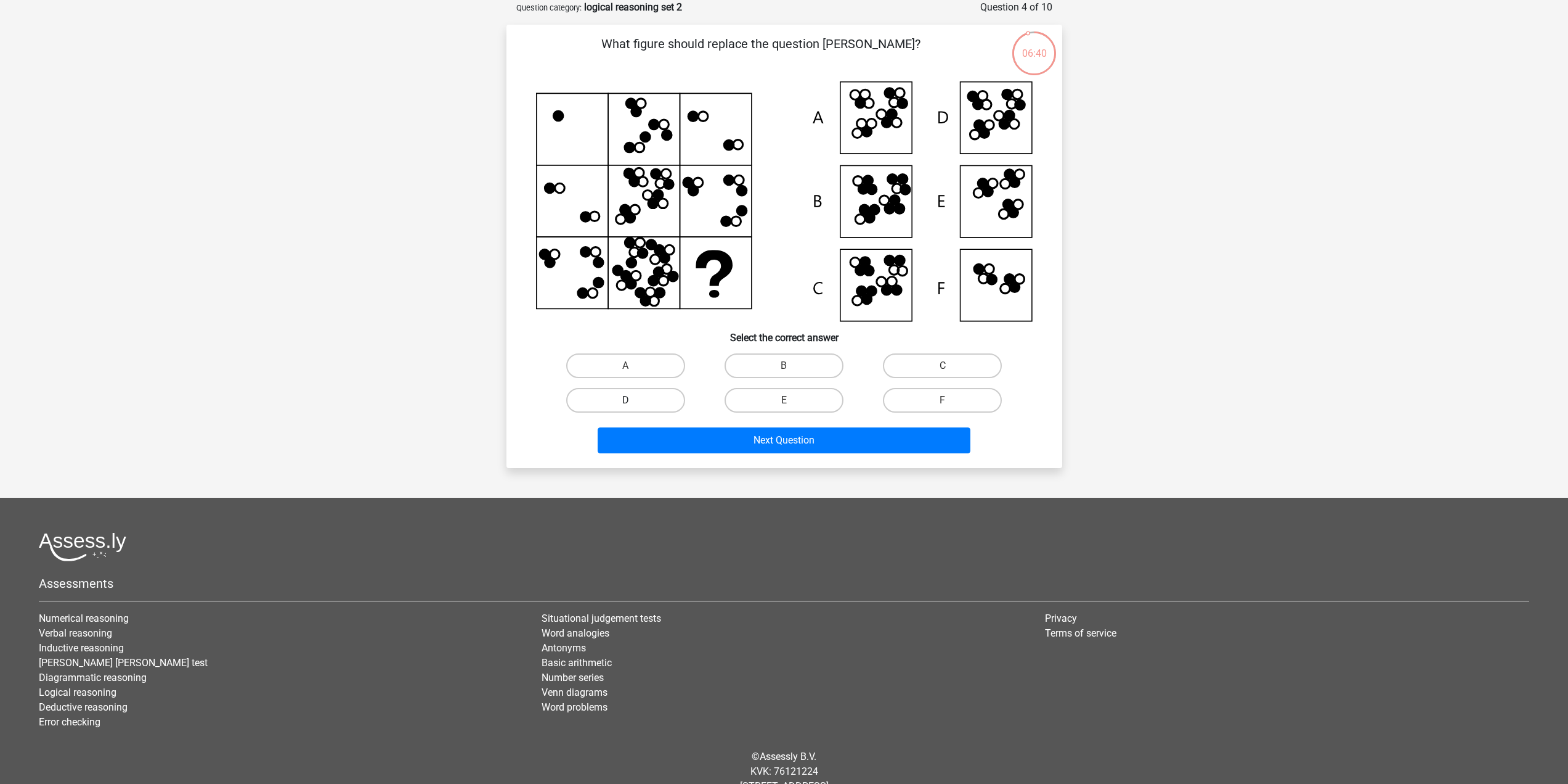
click at [677, 400] on label "D" at bounding box center [626, 400] width 119 height 25
click at [634, 400] on input "D" at bounding box center [629, 403] width 8 height 8
radio input "true"
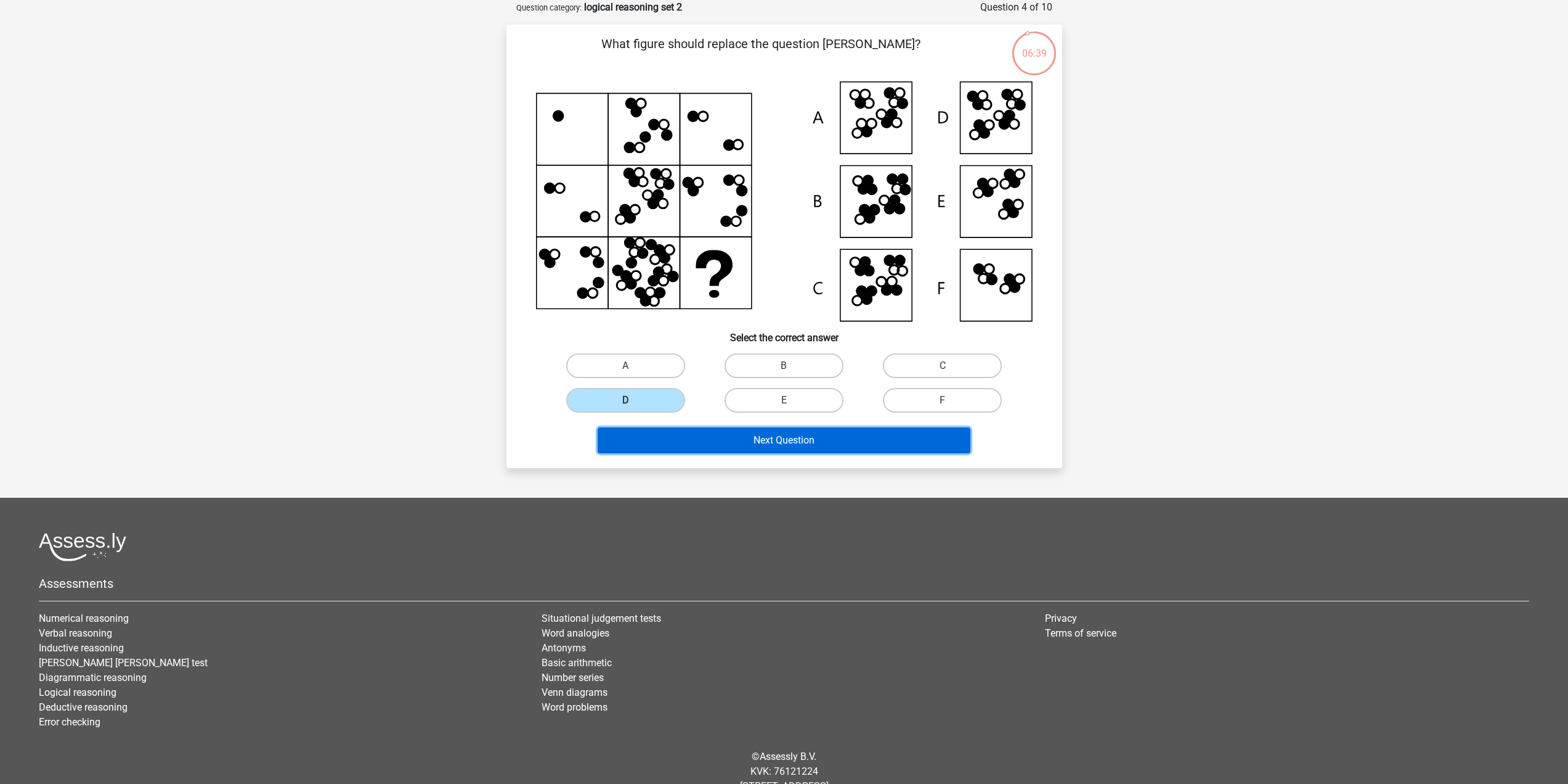
click at [690, 441] on button "Next Question" at bounding box center [784, 440] width 372 height 26
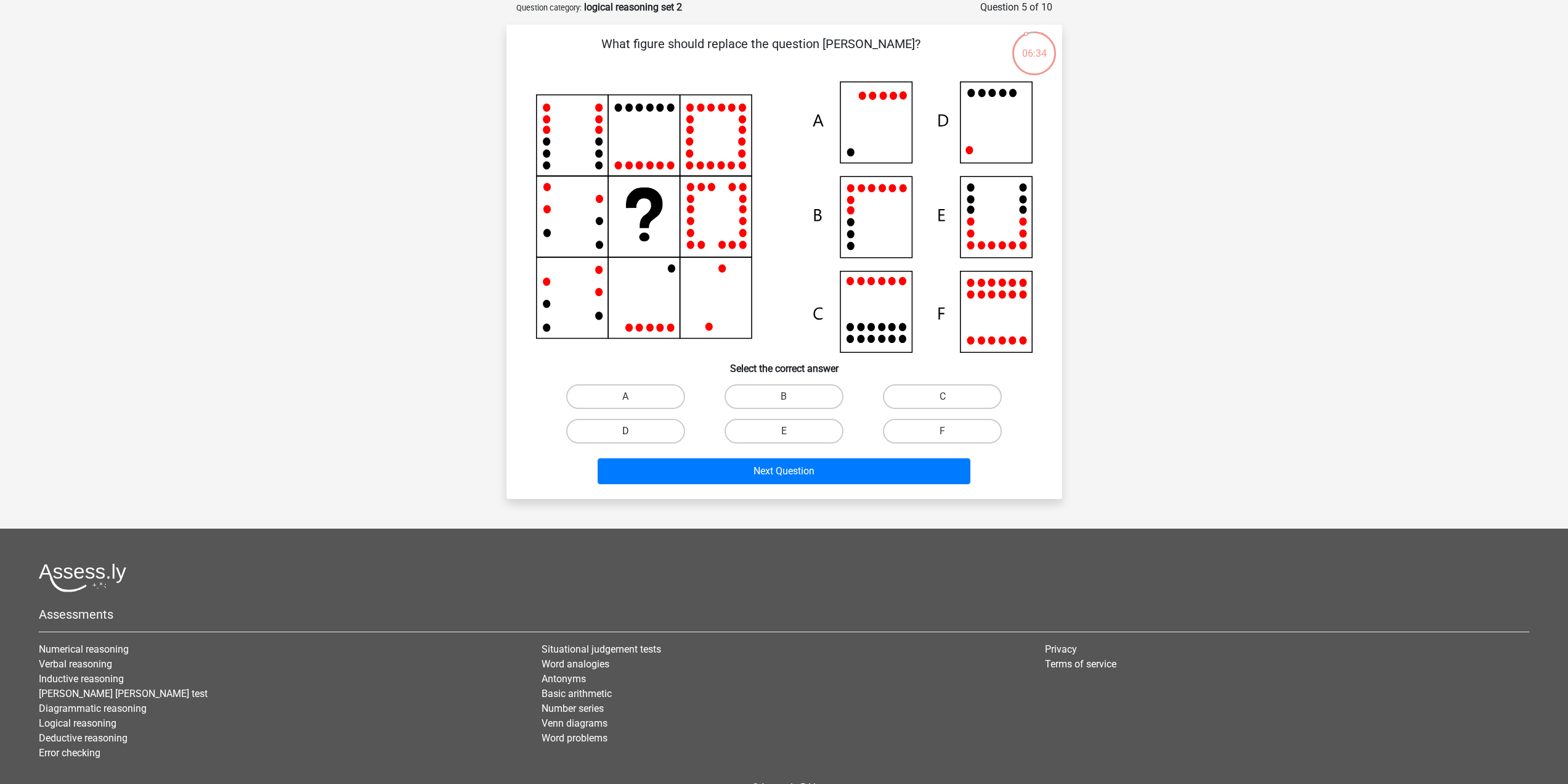
click at [656, 429] on label "D" at bounding box center [626, 431] width 119 height 25
click at [634, 431] on input "D" at bounding box center [629, 434] width 8 height 8
radio input "true"
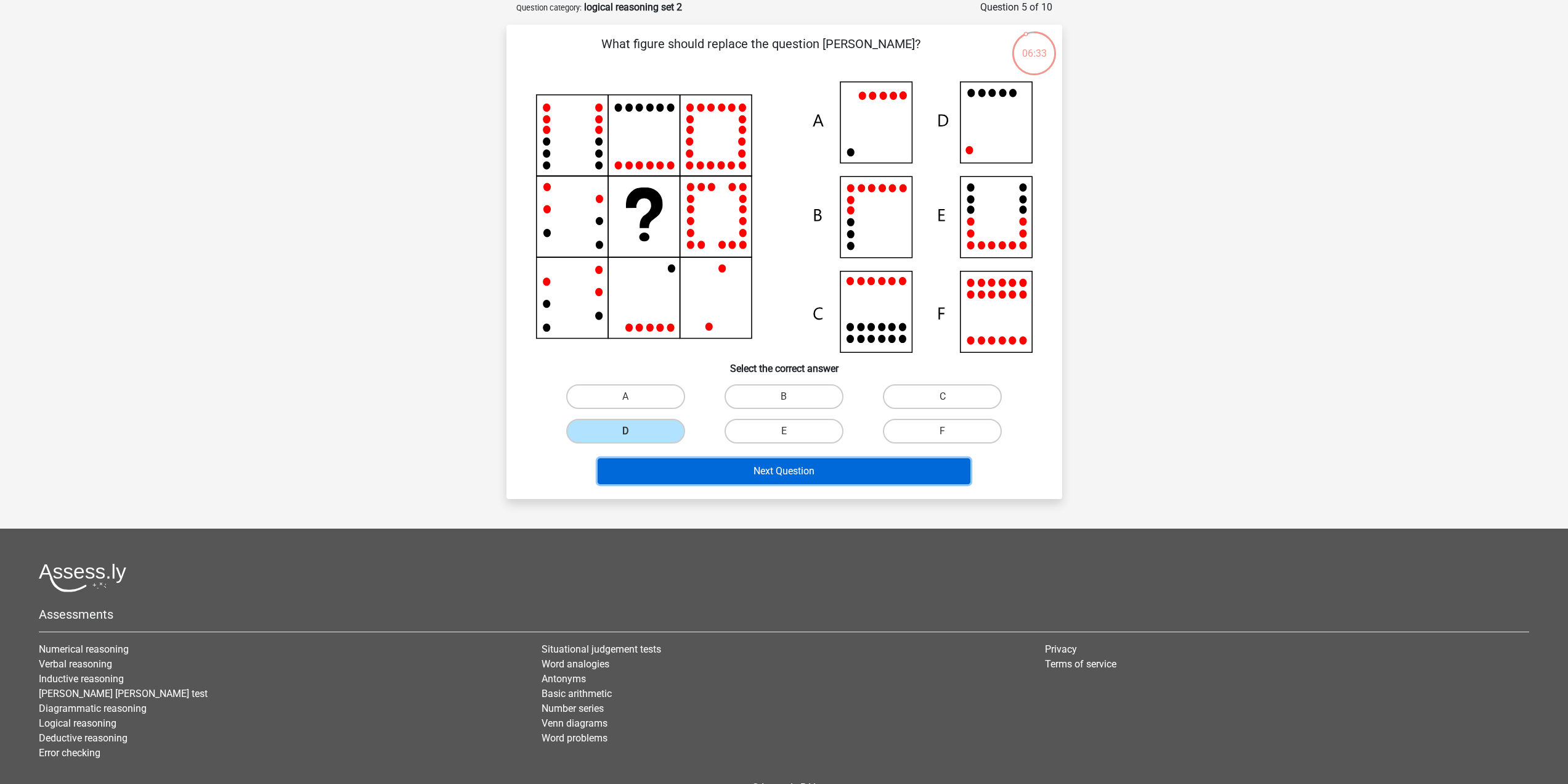
click at [665, 463] on button "Next Question" at bounding box center [784, 471] width 372 height 26
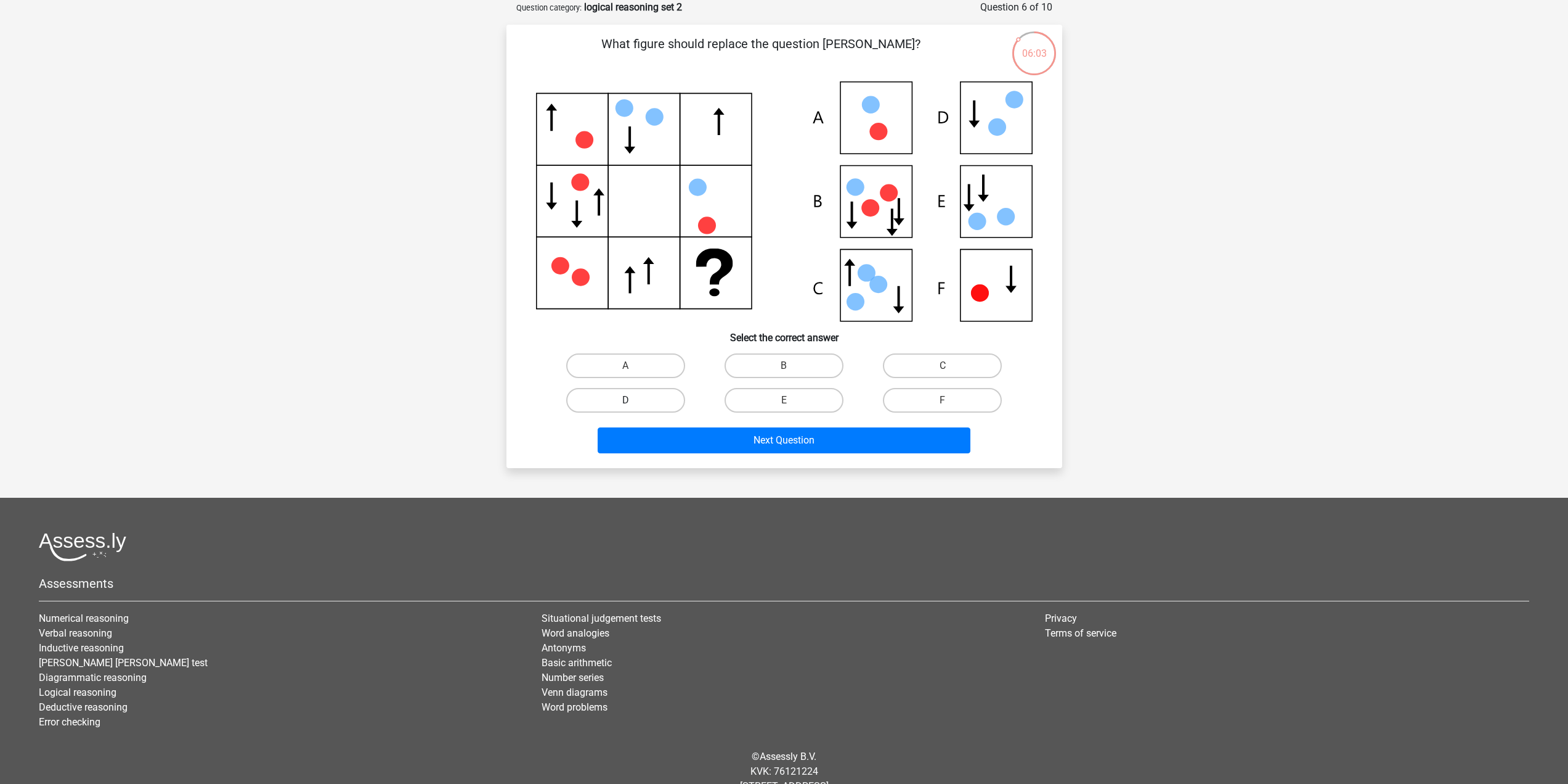
click at [638, 403] on label "D" at bounding box center [626, 400] width 119 height 25
click at [634, 403] on input "D" at bounding box center [629, 403] width 8 height 8
radio input "true"
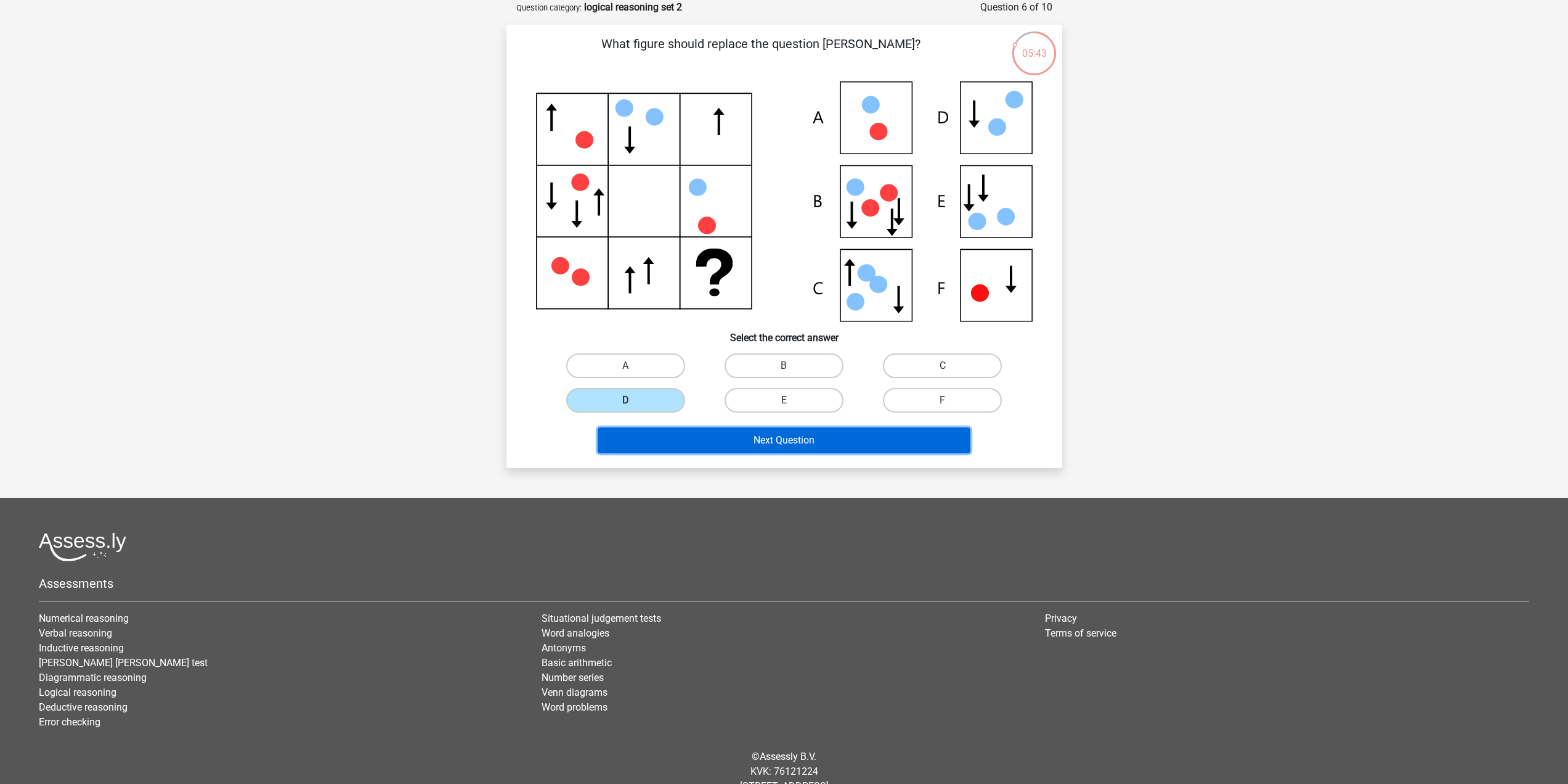
click at [745, 439] on button "Next Question" at bounding box center [784, 440] width 372 height 26
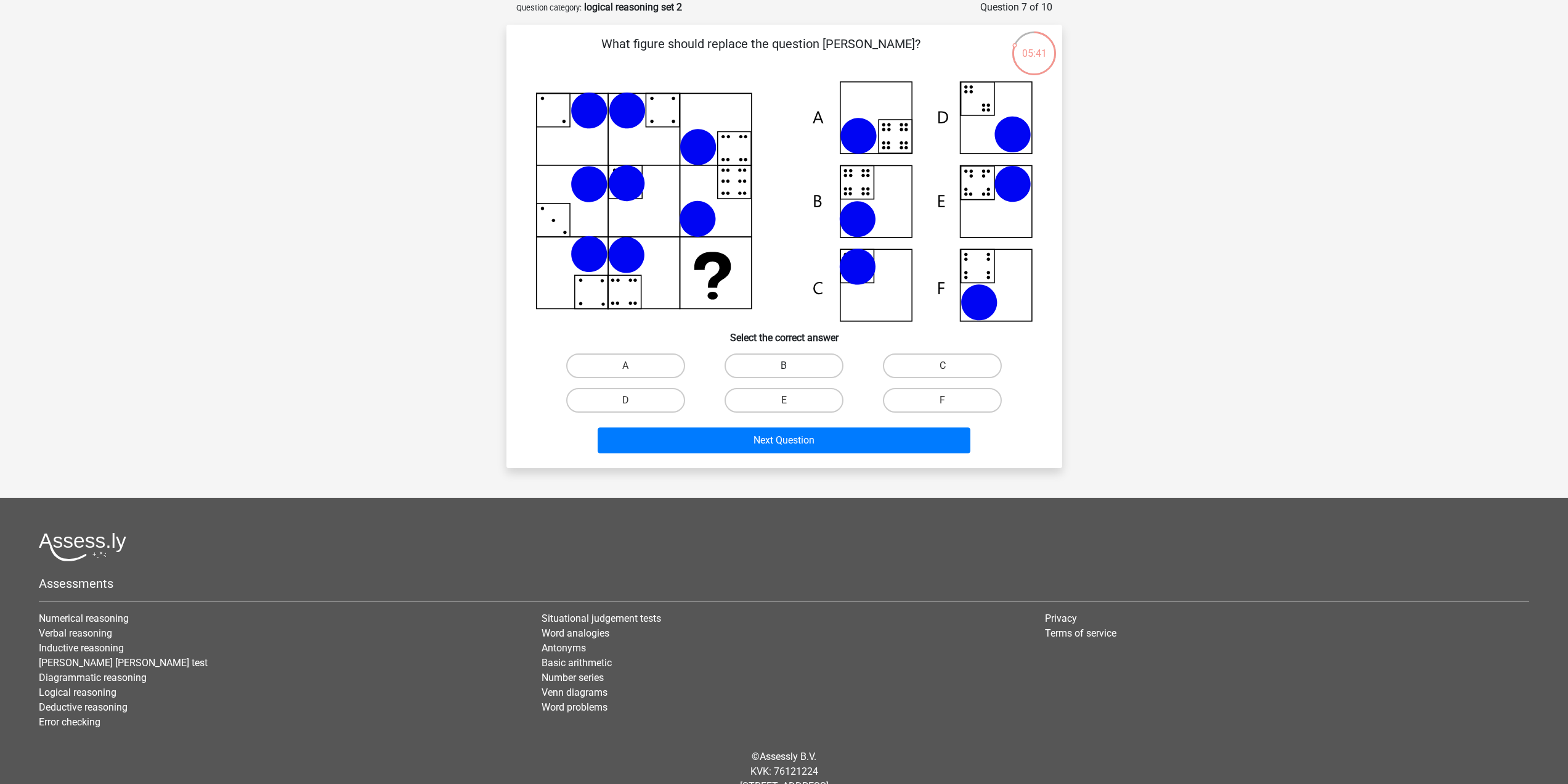
click at [796, 360] on label "B" at bounding box center [784, 366] width 119 height 25
click at [791, 366] on input "B" at bounding box center [787, 369] width 8 height 8
radio input "true"
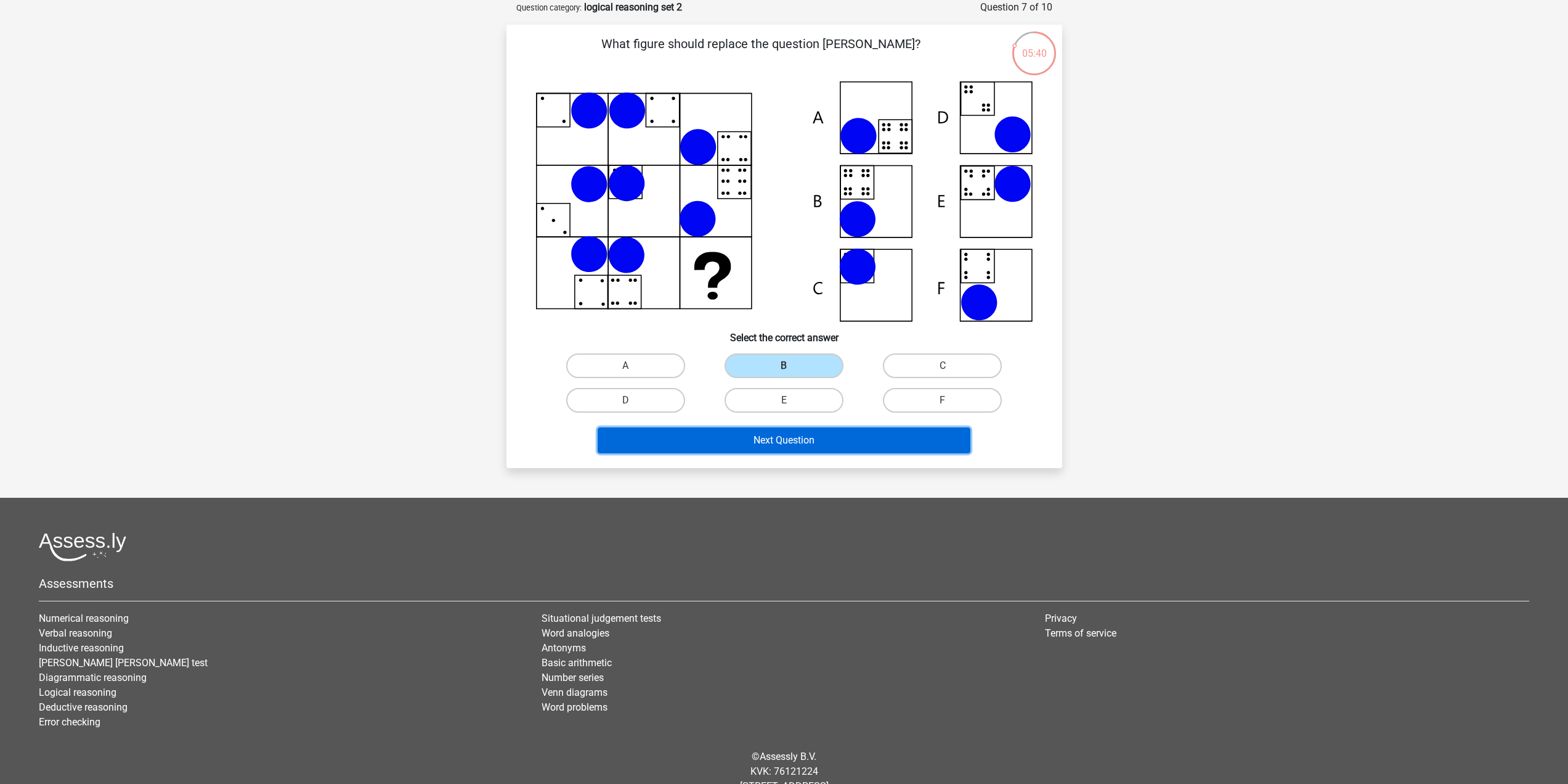
click at [800, 437] on button "Next Question" at bounding box center [784, 440] width 372 height 26
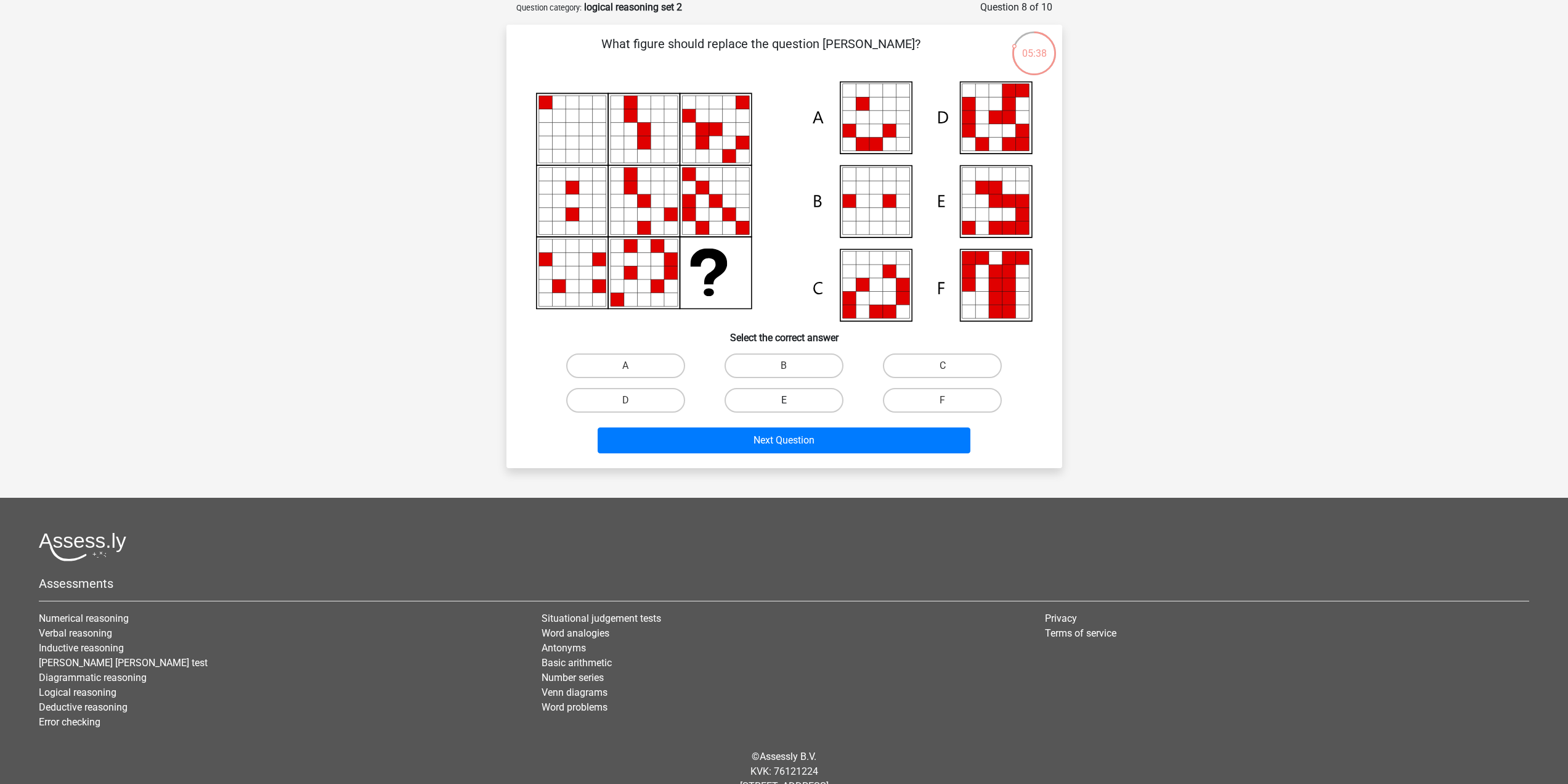
click at [777, 389] on label "E" at bounding box center [784, 400] width 119 height 25
click at [784, 400] on input "E" at bounding box center [787, 403] width 8 height 8
radio input "true"
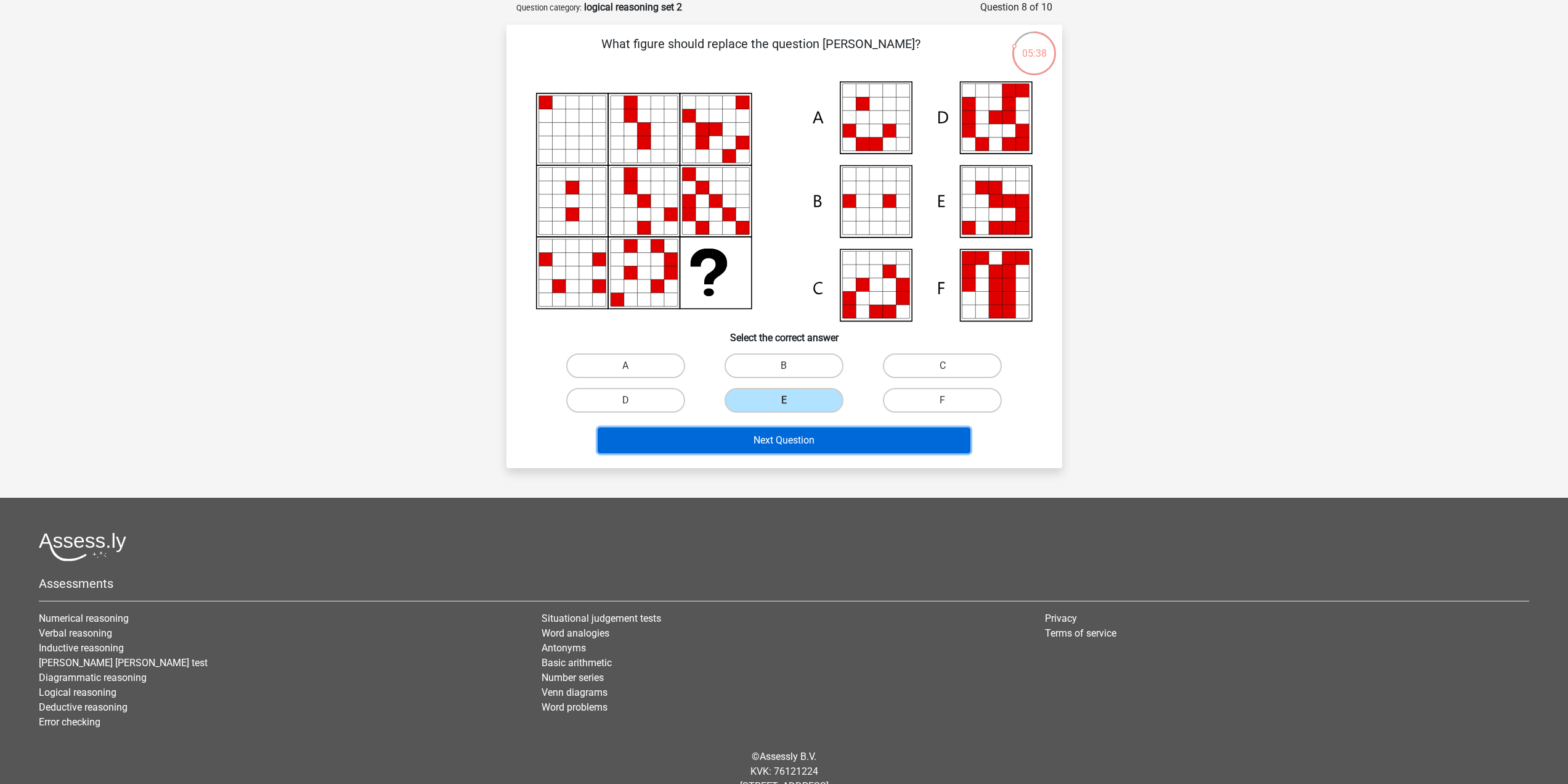
click at [773, 438] on button "Next Question" at bounding box center [784, 440] width 372 height 26
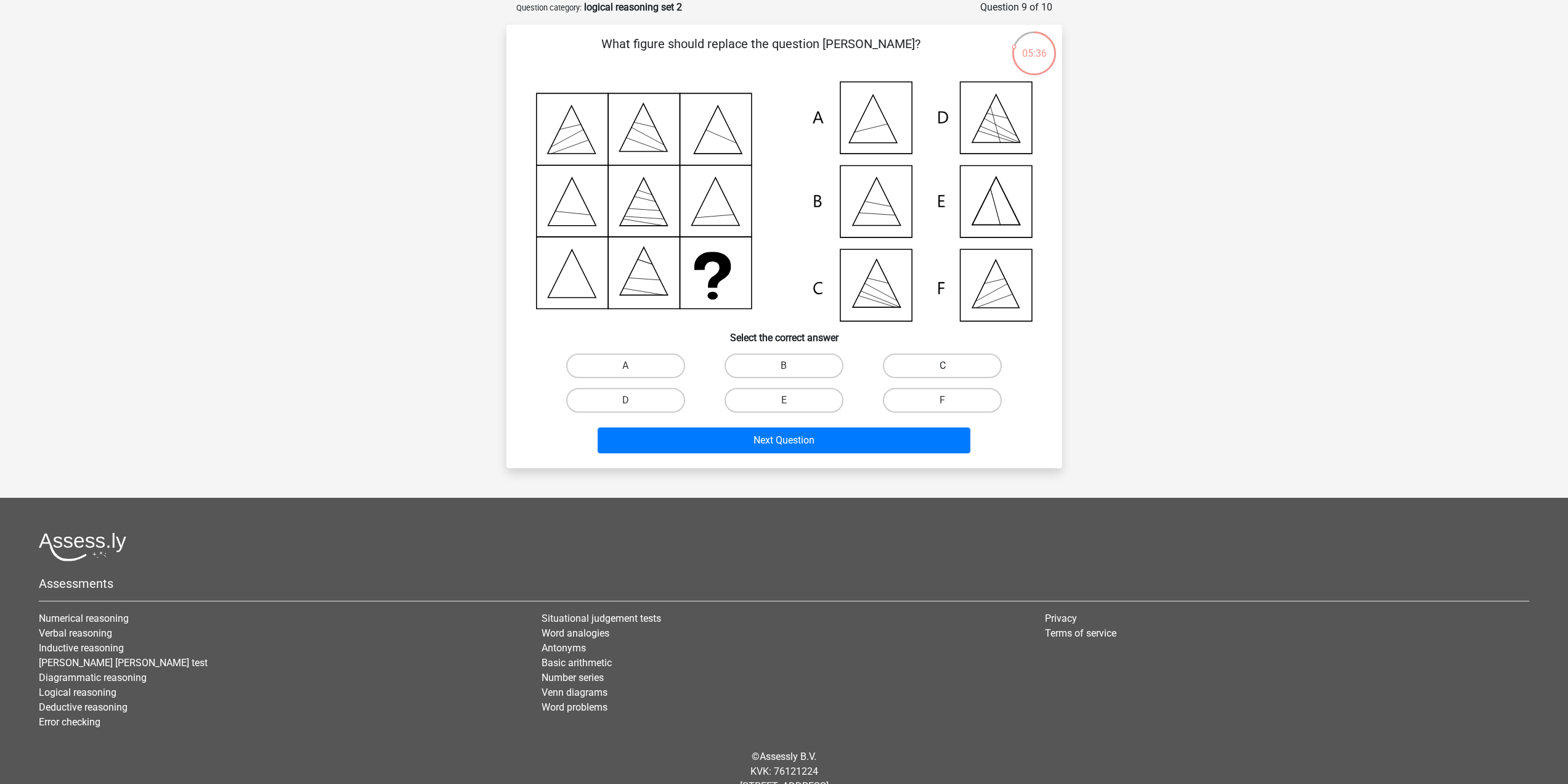
click at [931, 373] on label "C" at bounding box center [942, 366] width 119 height 25
click at [943, 373] on input "C" at bounding box center [947, 369] width 8 height 8
radio input "true"
click at [858, 431] on button "Next Question" at bounding box center [784, 440] width 372 height 26
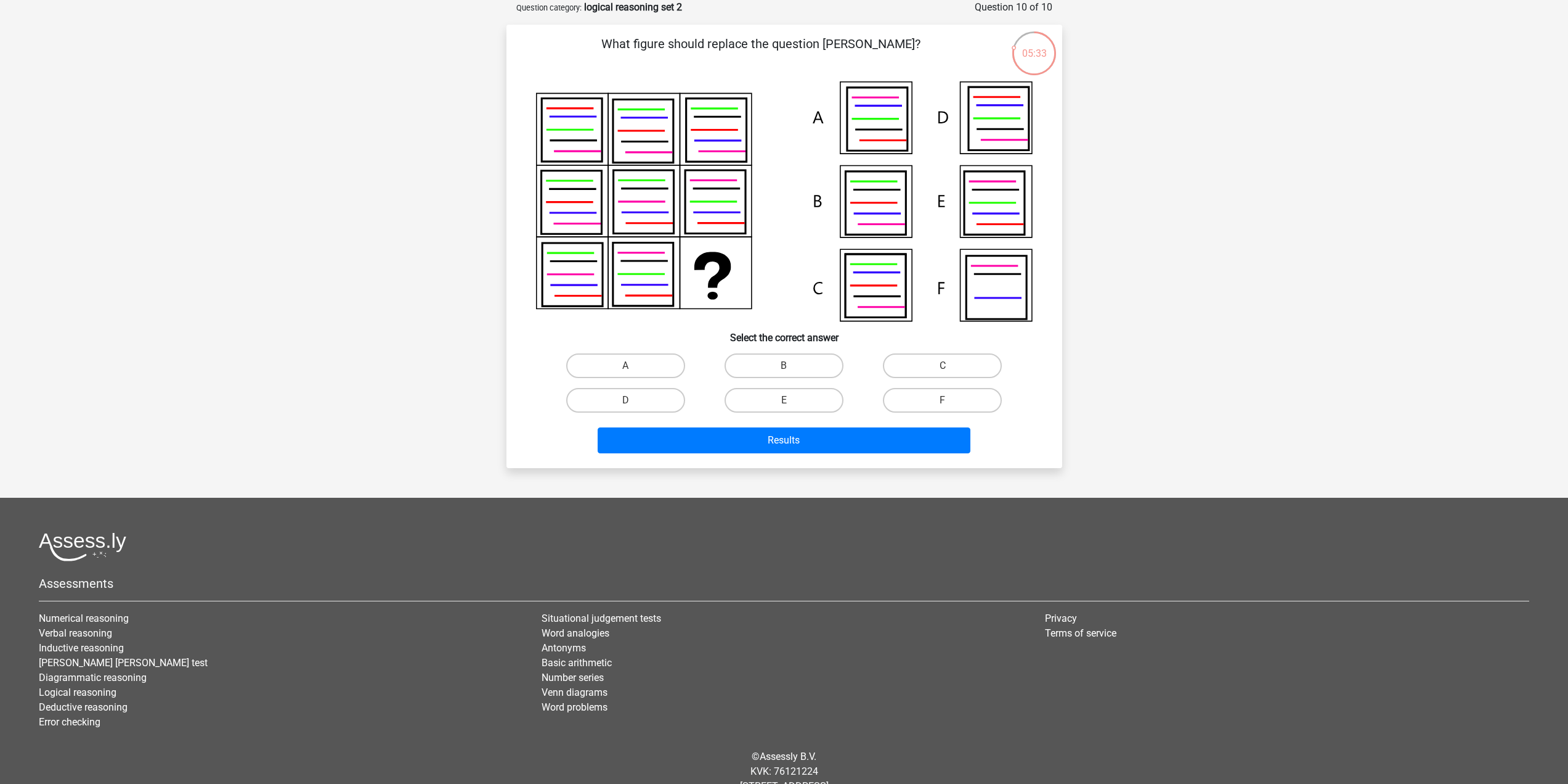
click at [630, 372] on input "A" at bounding box center [629, 369] width 8 height 8
radio input "true"
click at [659, 441] on button "Results" at bounding box center [784, 440] width 372 height 26
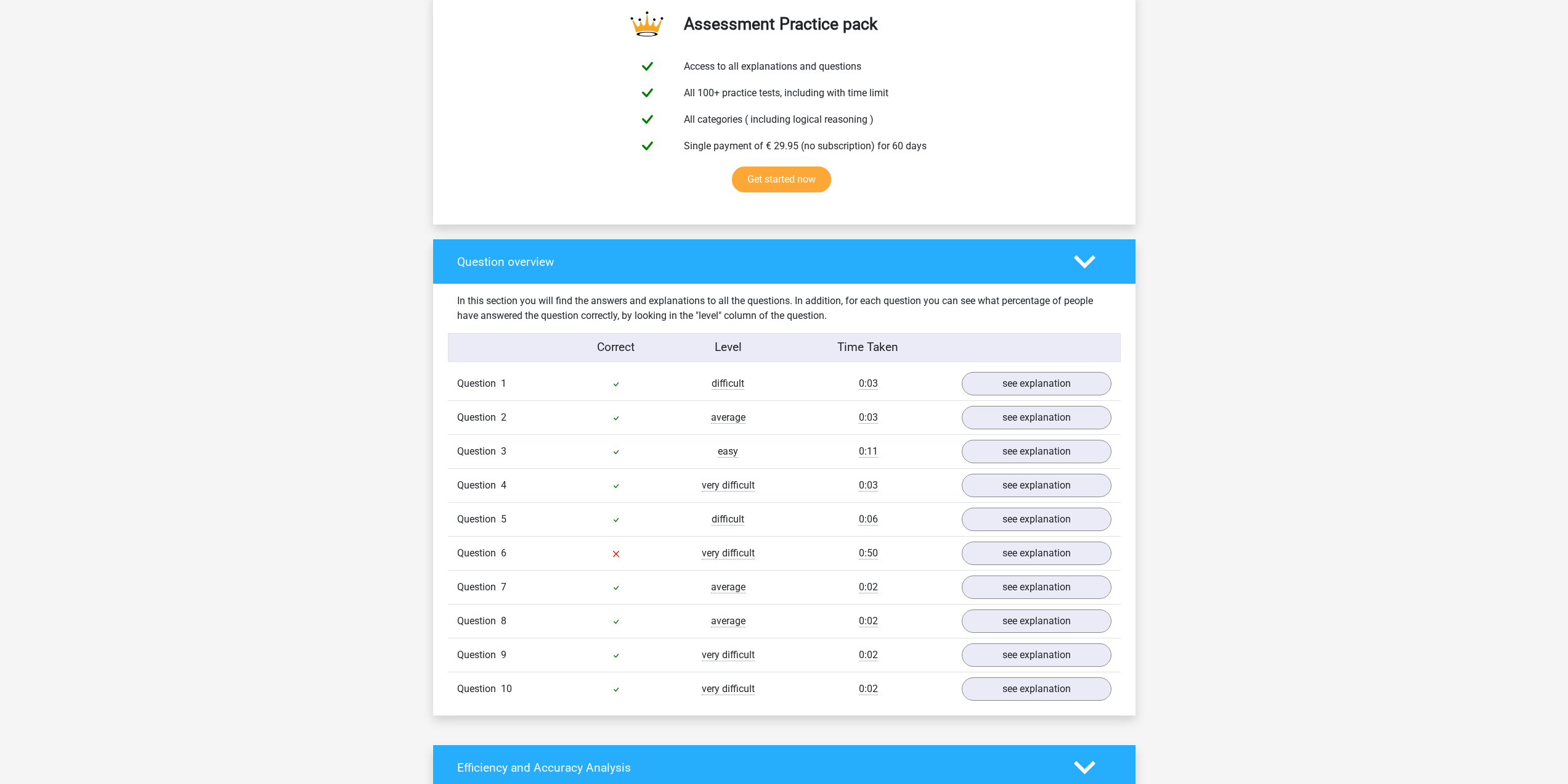
scroll to position [740, 0]
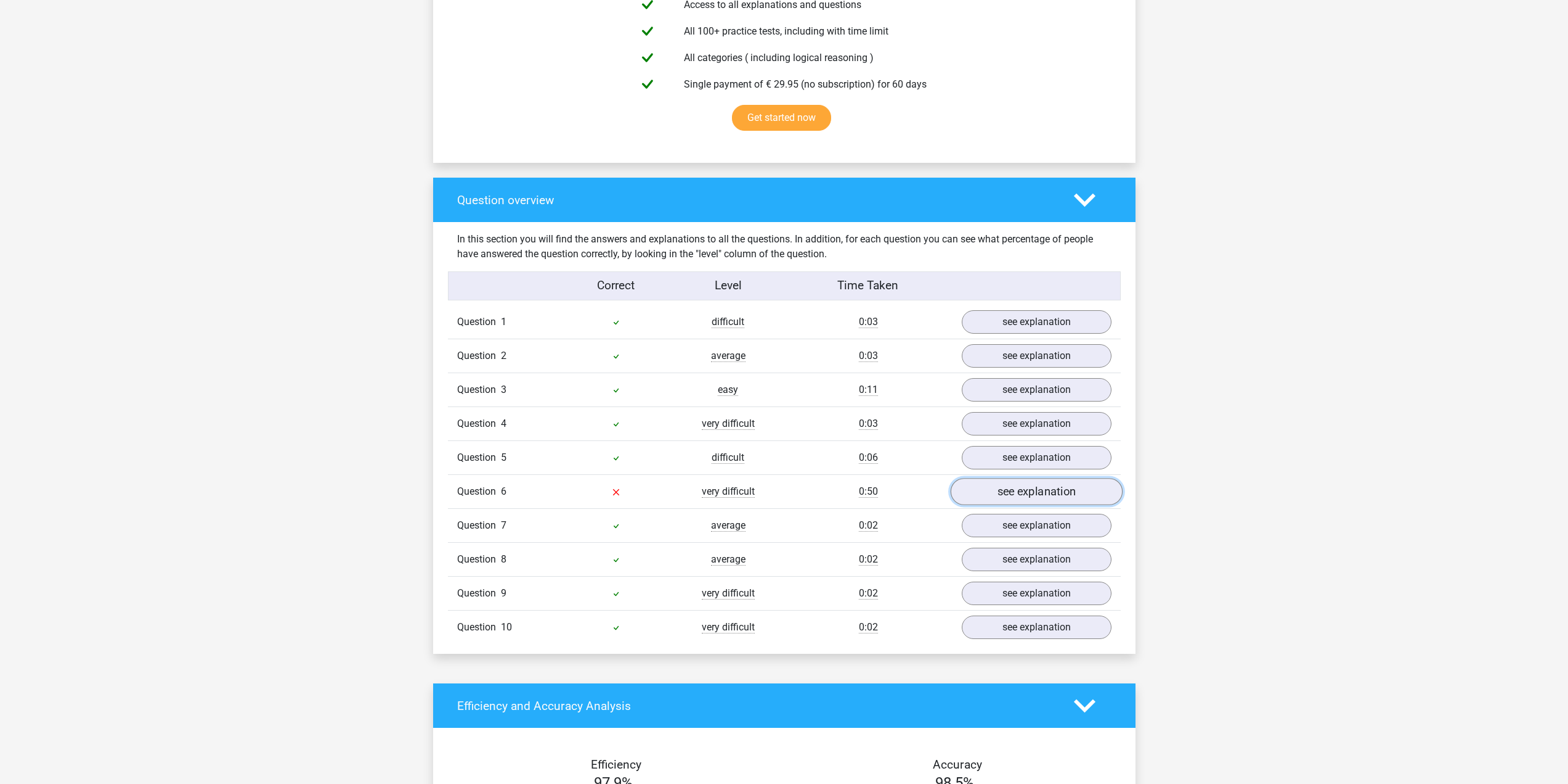
click at [1020, 502] on link "see explanation" at bounding box center [1036, 491] width 172 height 27
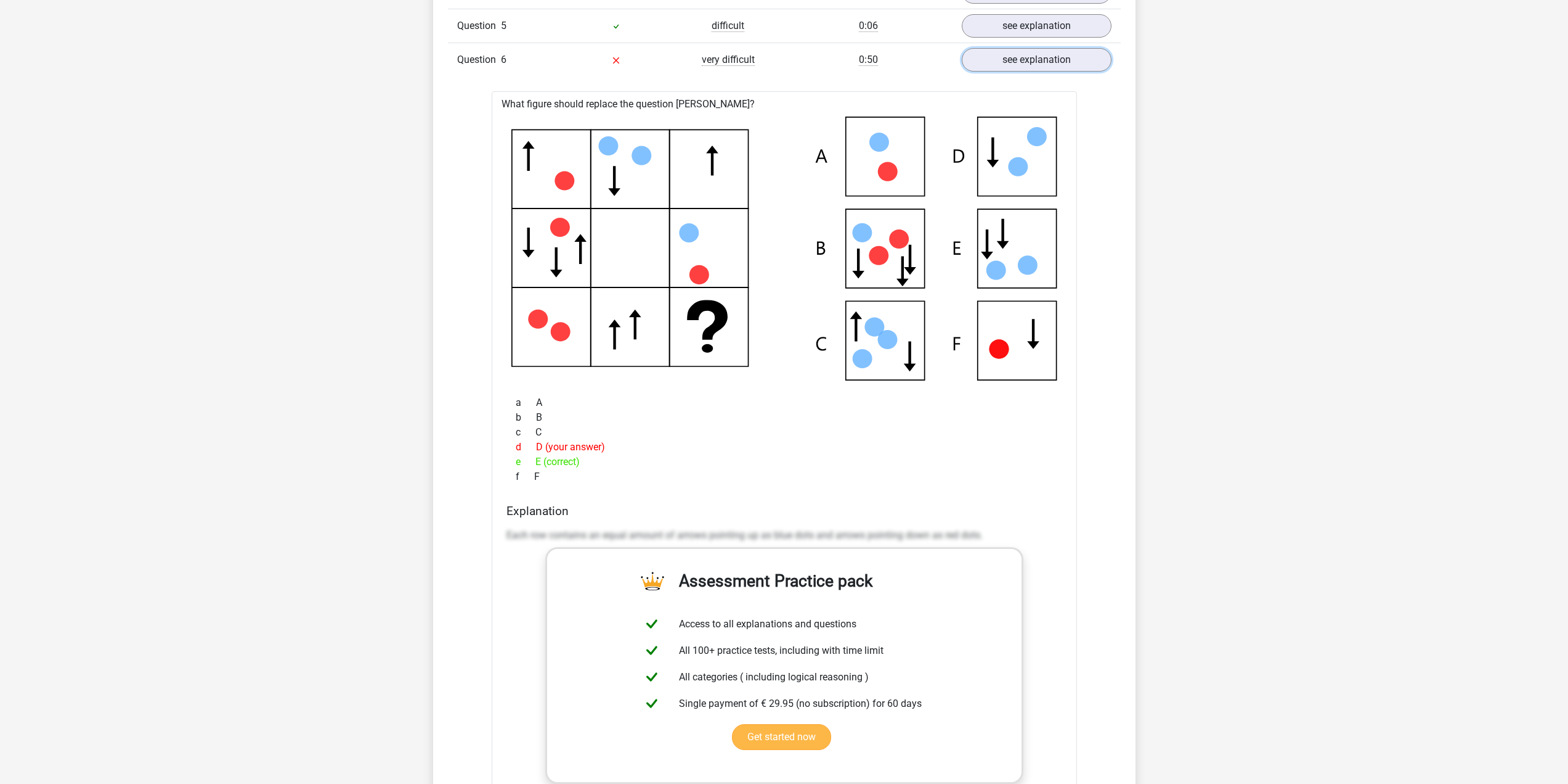
scroll to position [1048, 0]
